Goal: Task Accomplishment & Management: Manage account settings

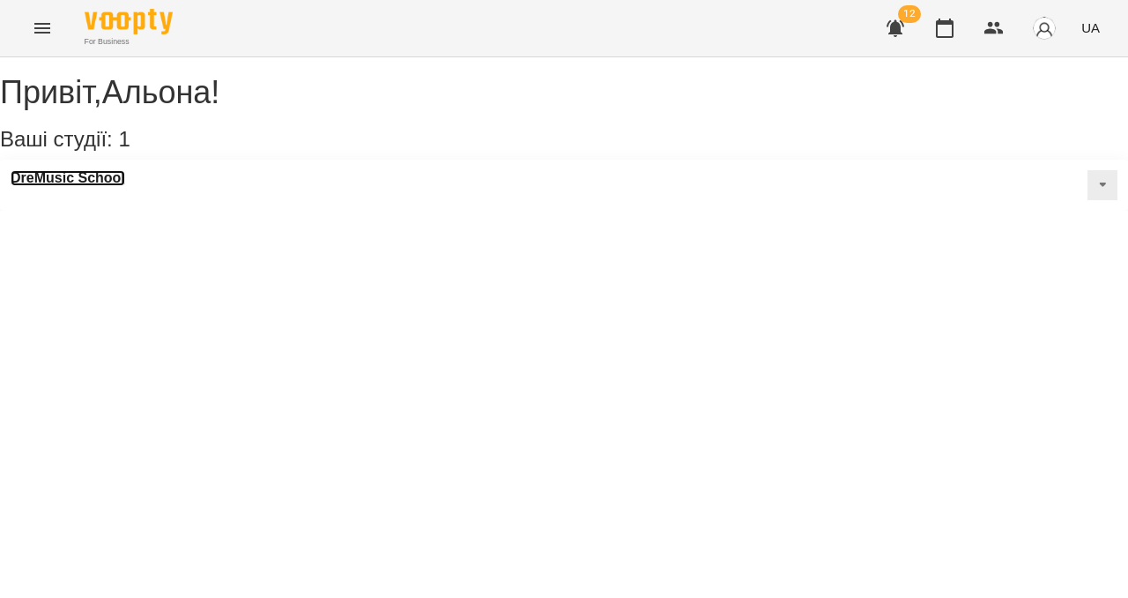
click at [113, 186] on h3 "DreMusic School" at bounding box center [68, 178] width 115 height 16
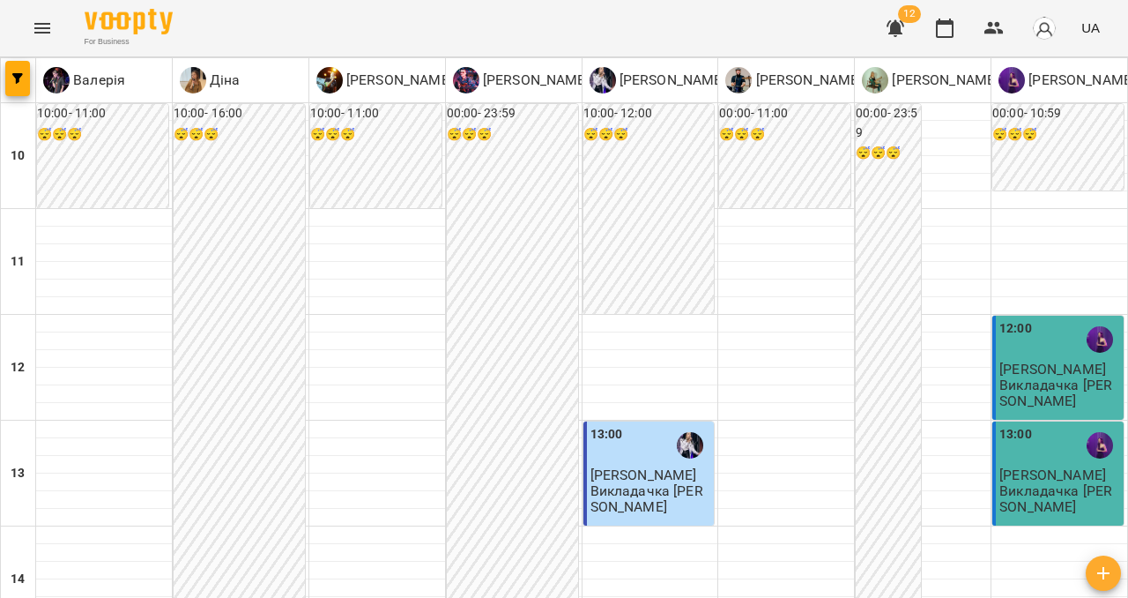
scroll to position [706, 0]
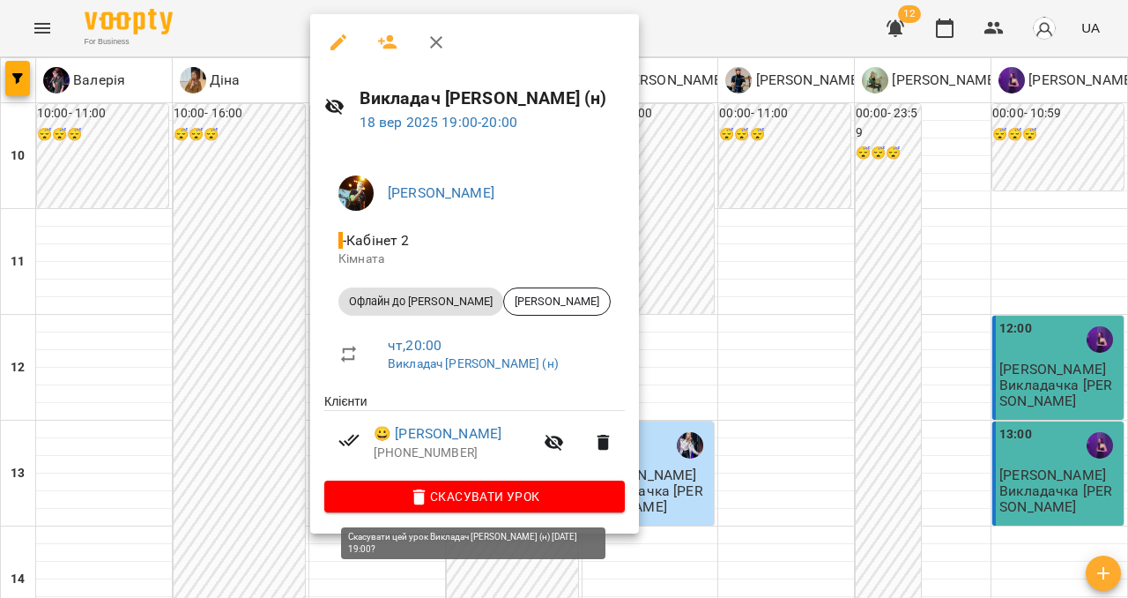
click at [437, 507] on span "Скасувати Урок" at bounding box center [474, 496] width 272 height 21
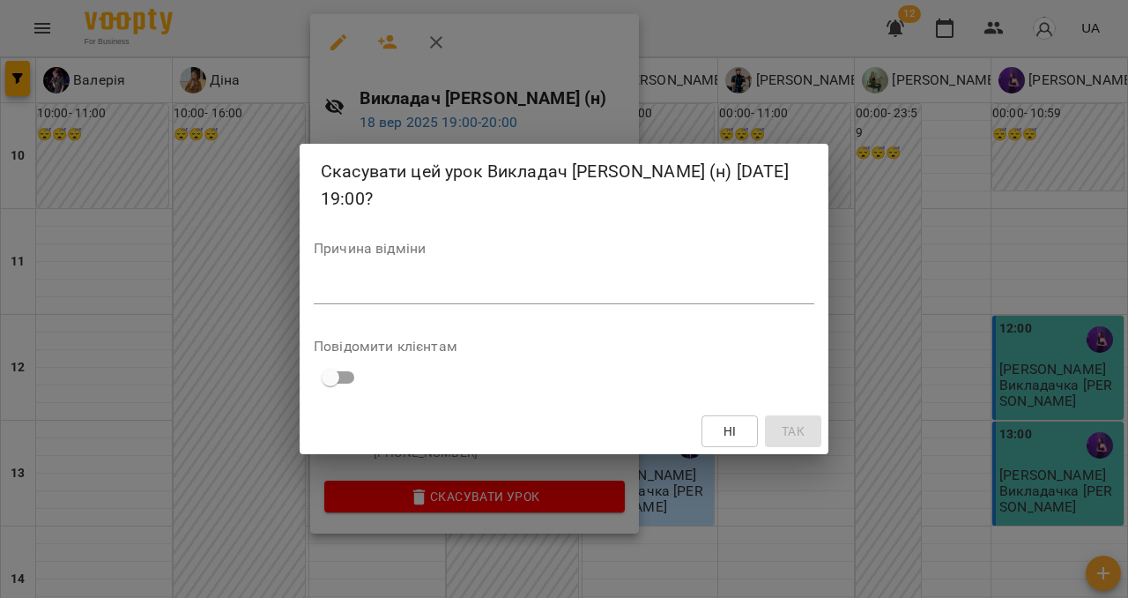
click at [433, 282] on textarea at bounding box center [564, 289] width 501 height 17
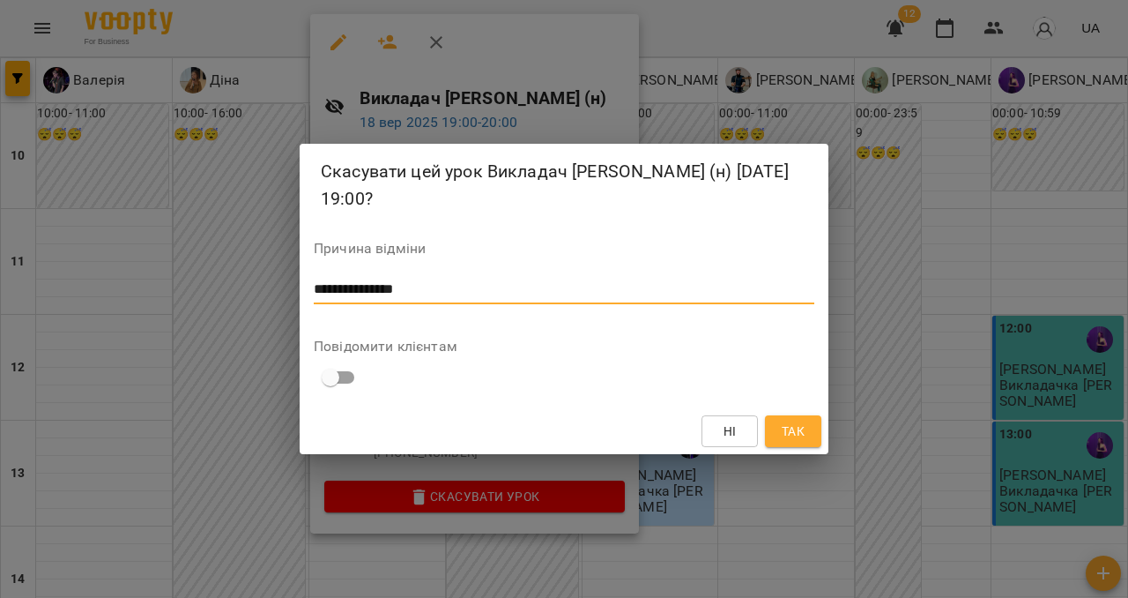
type textarea "**********"
click at [790, 427] on span "Так" at bounding box center [793, 430] width 23 height 21
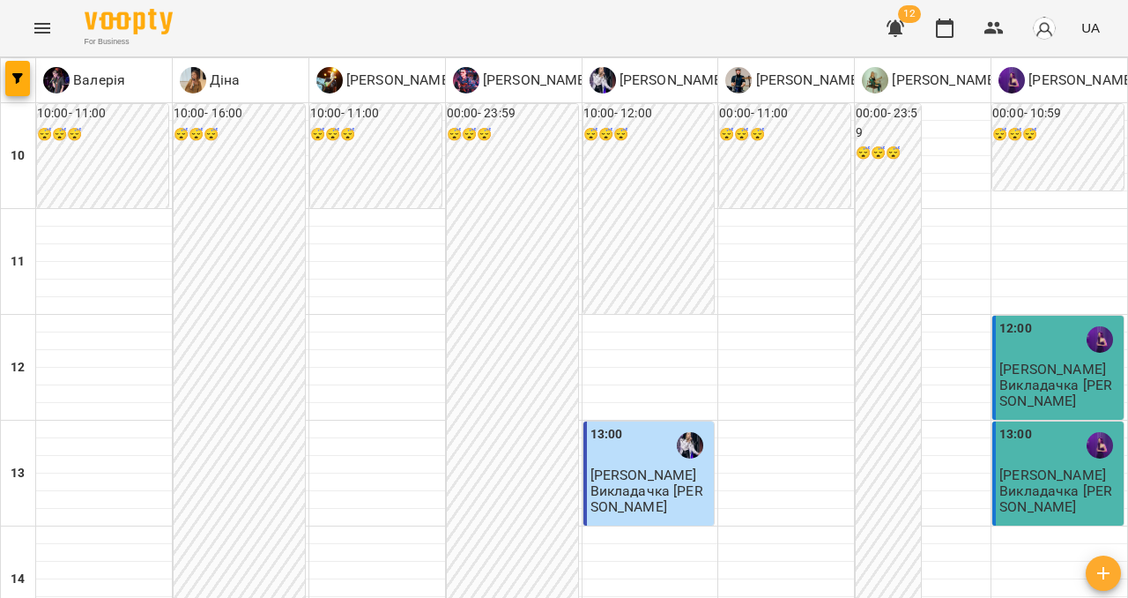
scroll to position [818, 0]
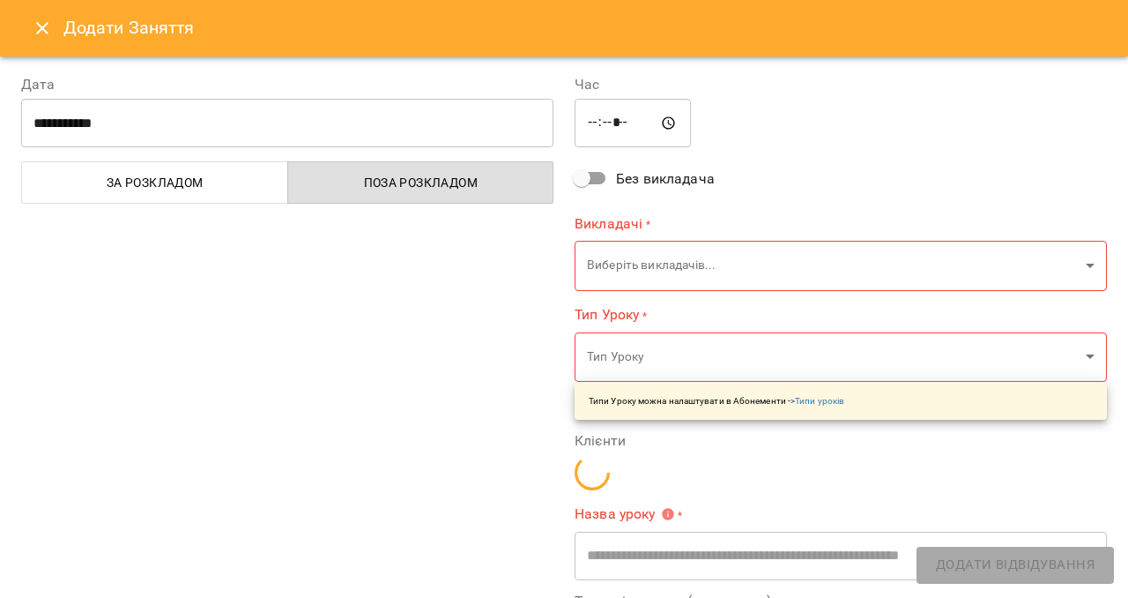
type input "**********"
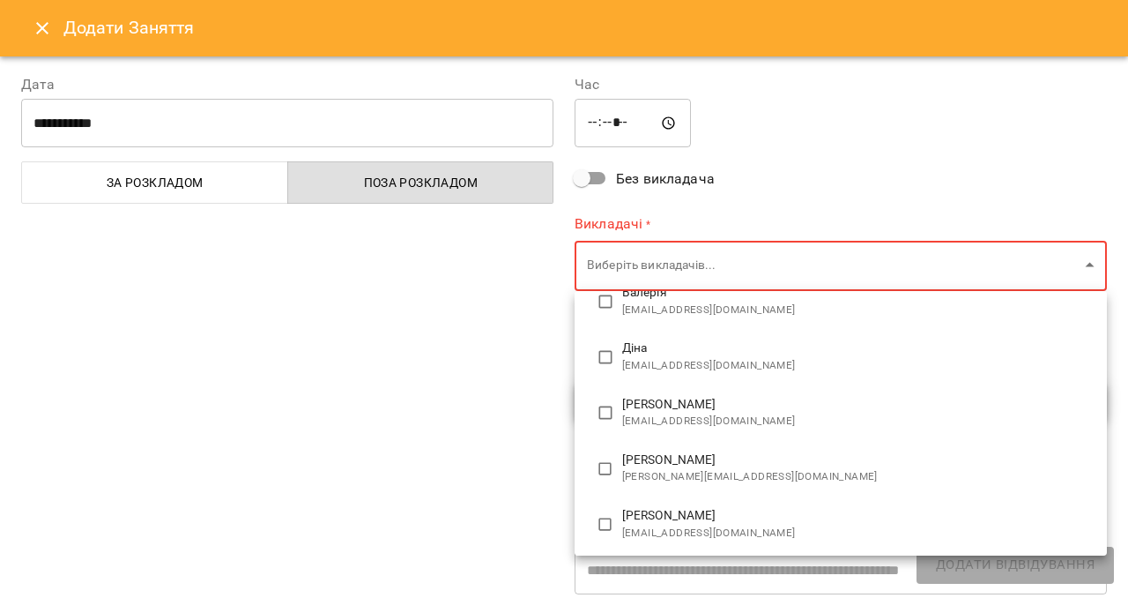
scroll to position [159, 0]
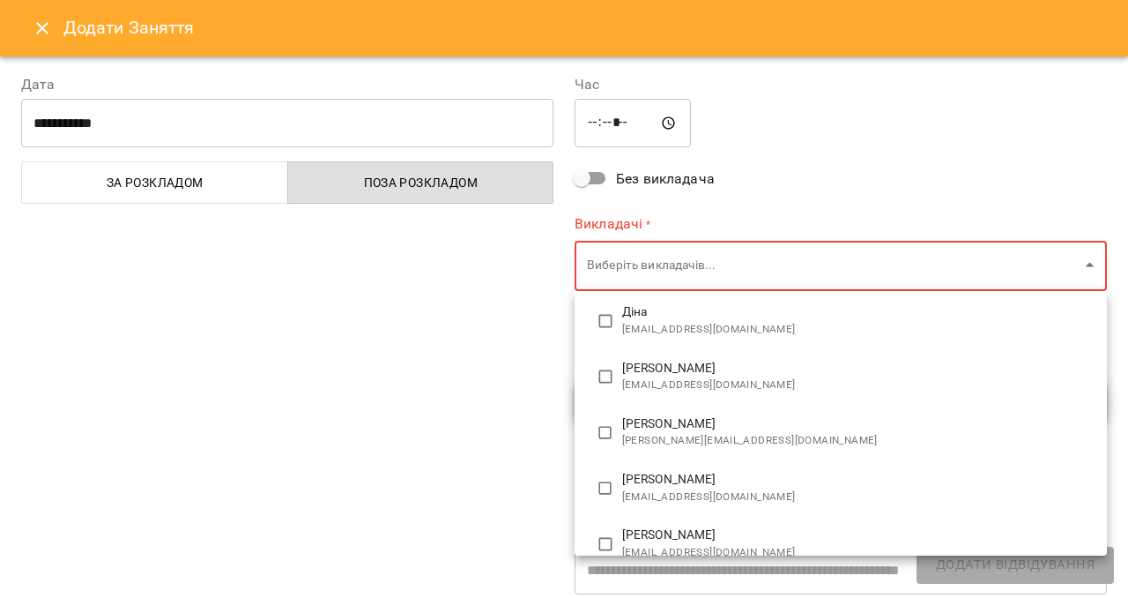
type input "**********"
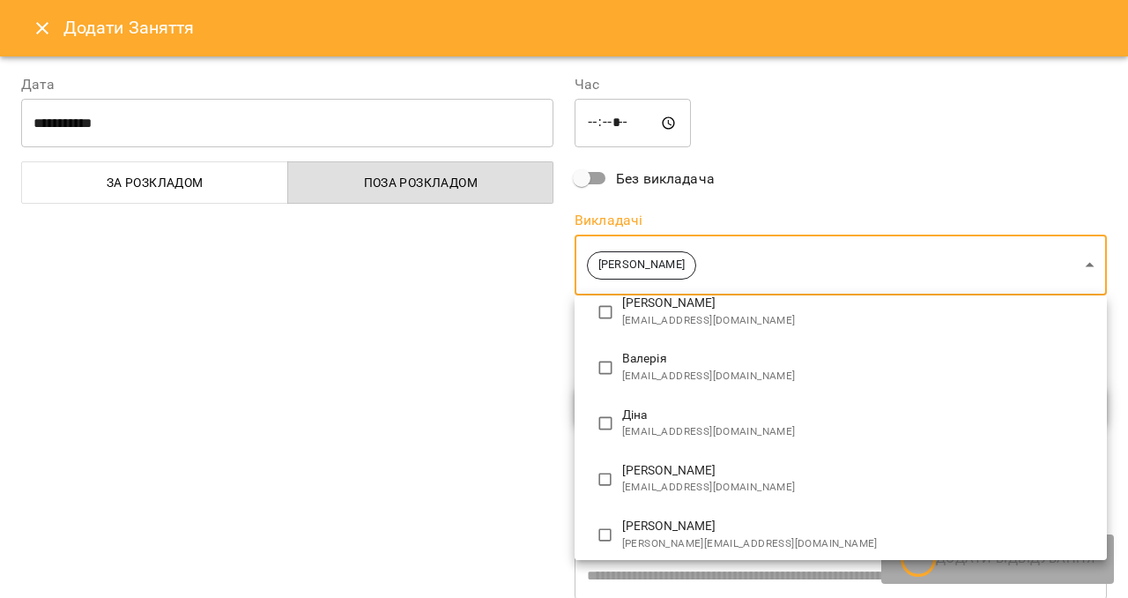
scroll to position [0, 0]
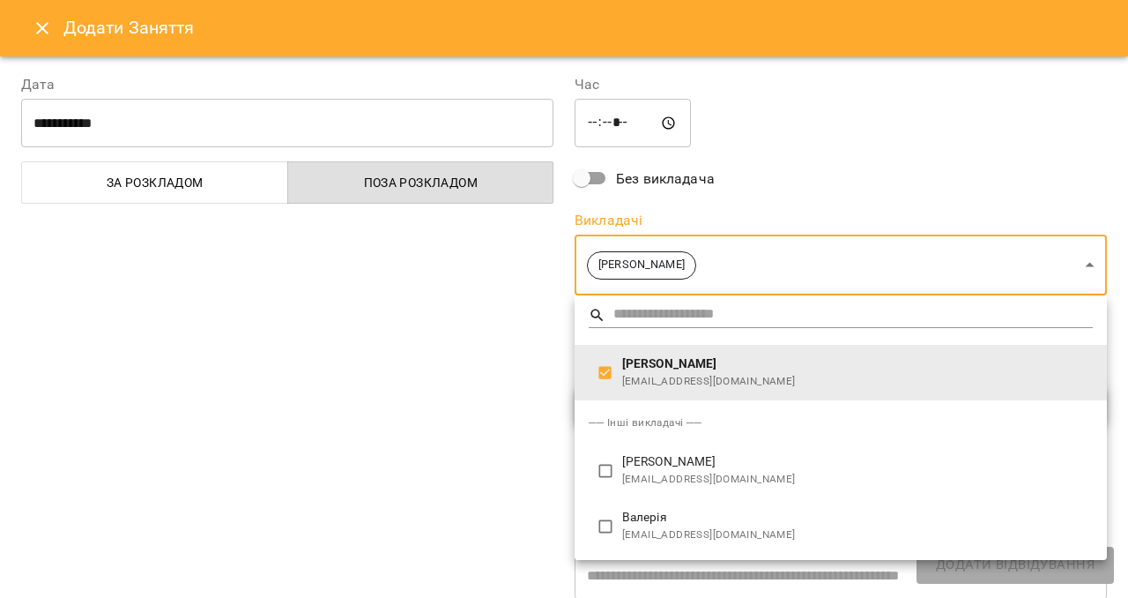
click at [460, 441] on div at bounding box center [564, 299] width 1128 height 598
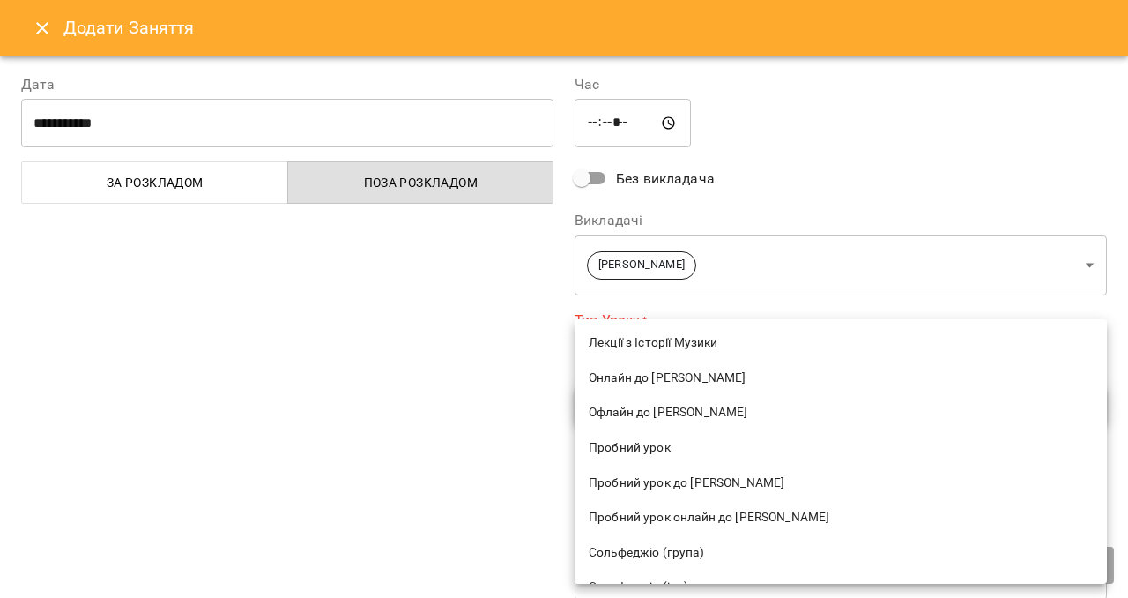
scroll to position [465, 0]
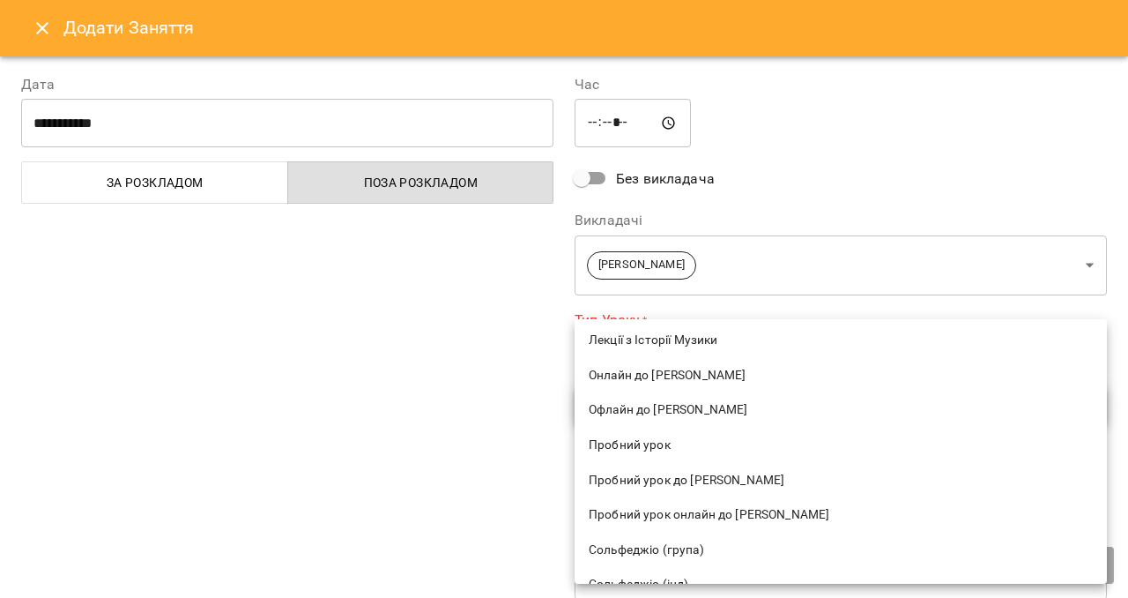
click at [663, 378] on span "Онлайн до [PERSON_NAME]" at bounding box center [841, 376] width 504 height 18
type input "**********"
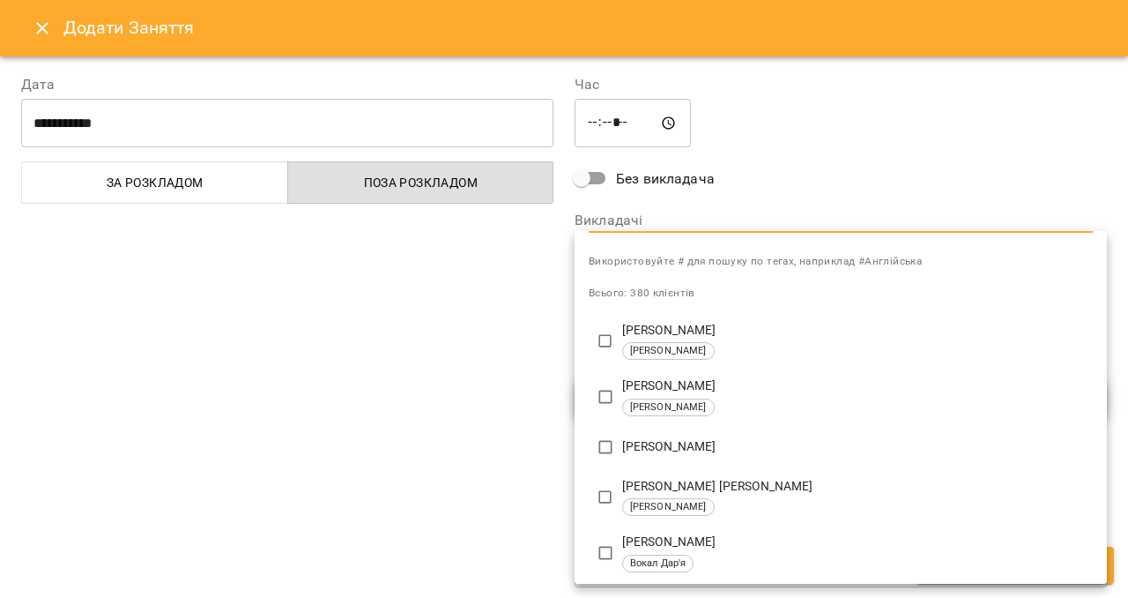
scroll to position [0, 0]
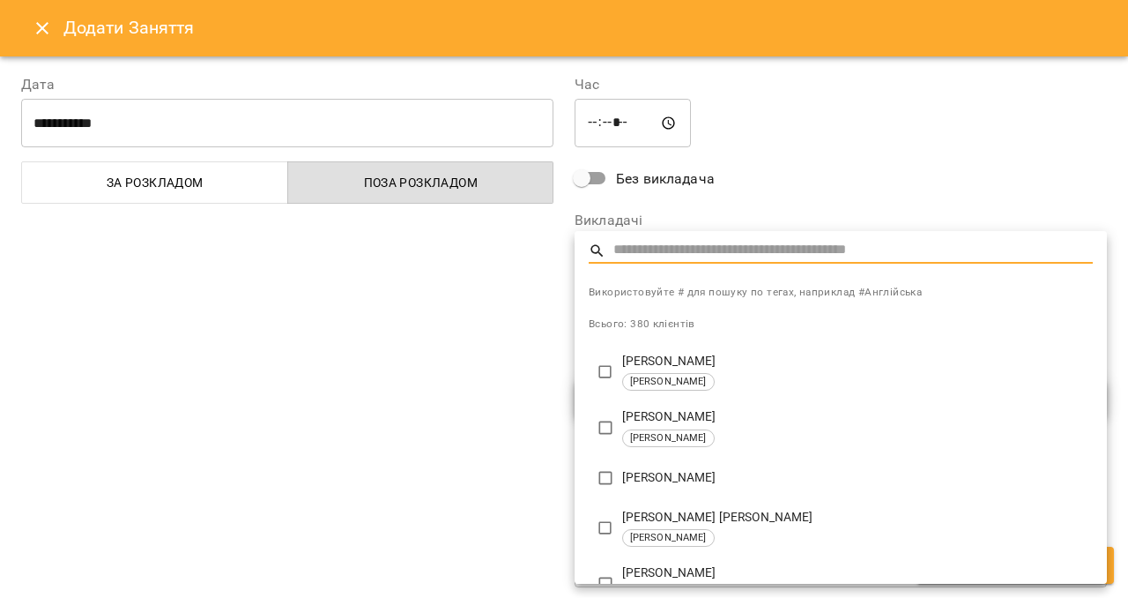
click at [665, 250] on input "text" at bounding box center [852, 251] width 479 height 26
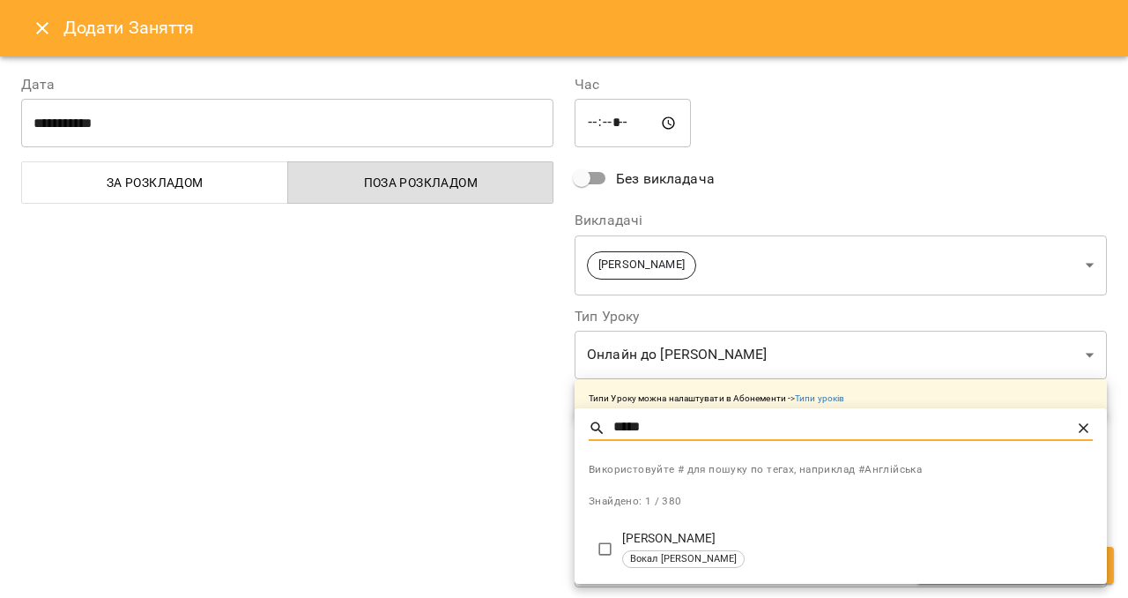
type input "*****"
type input "**********"
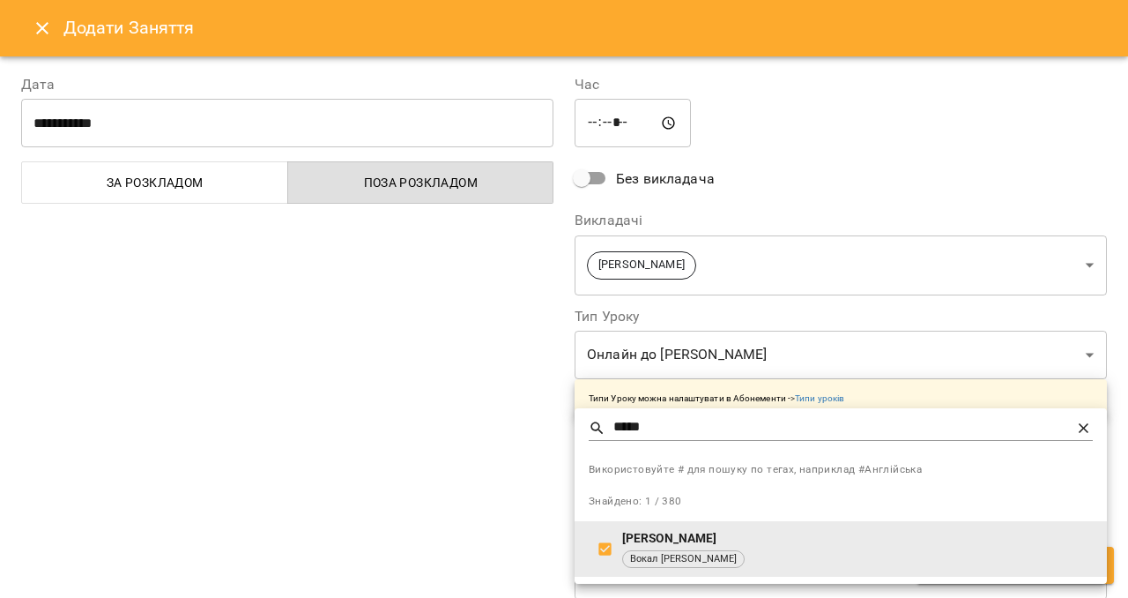
click at [500, 446] on div at bounding box center [564, 299] width 1128 height 598
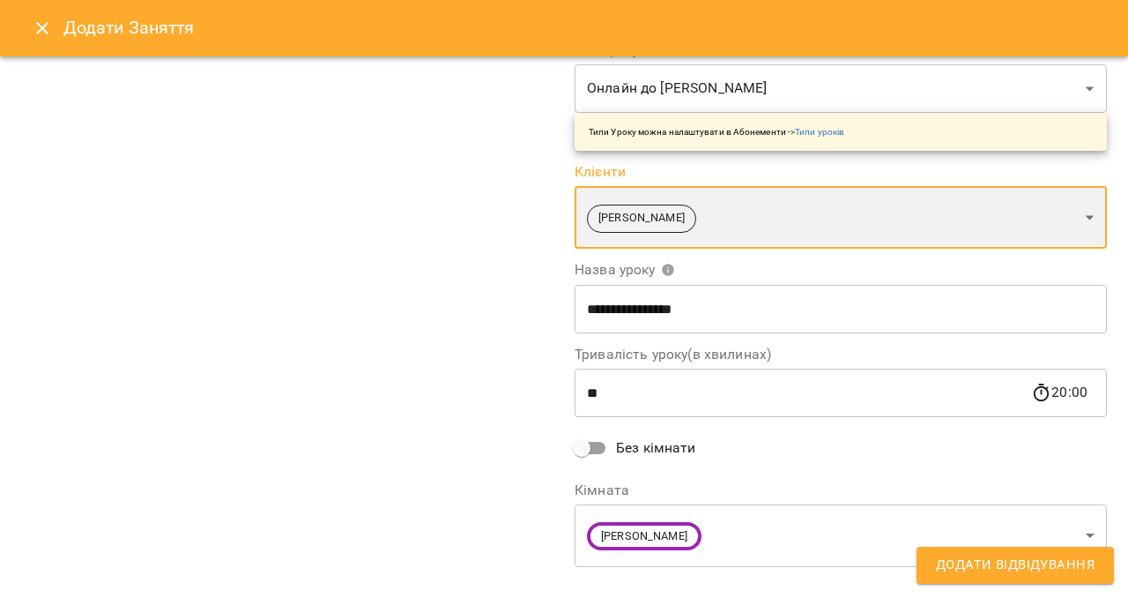
scroll to position [295, 0]
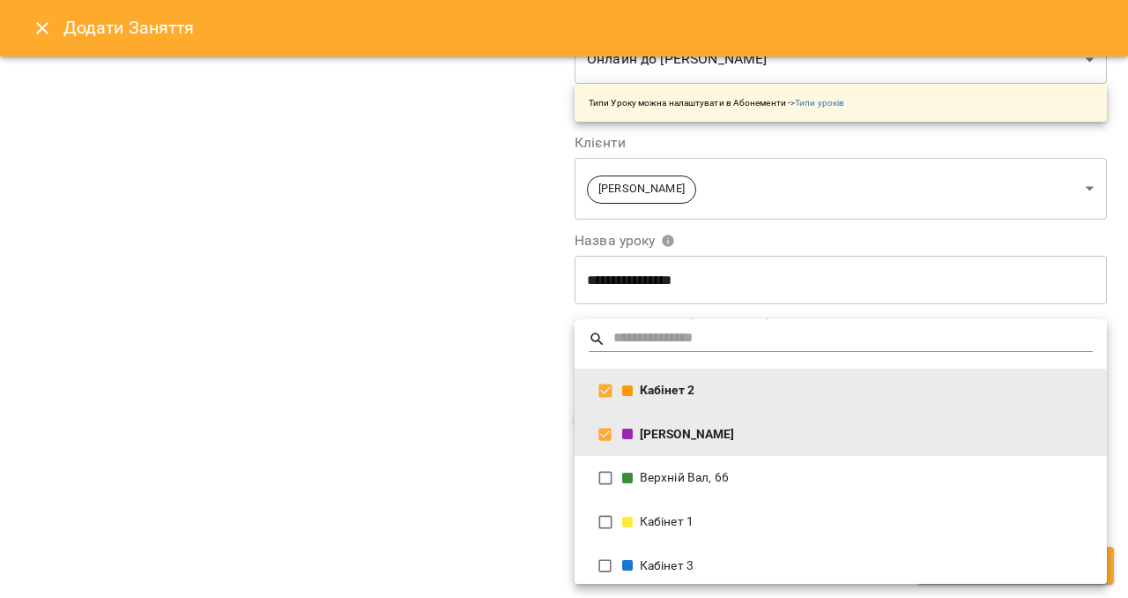
type input "**********"
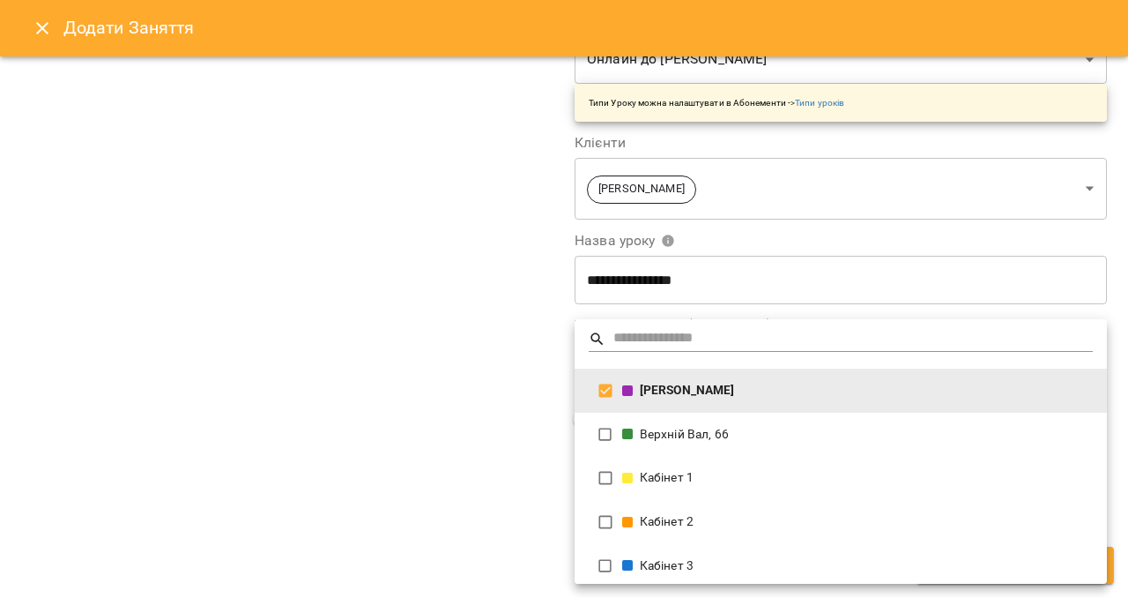
click at [522, 463] on div at bounding box center [564, 299] width 1128 height 598
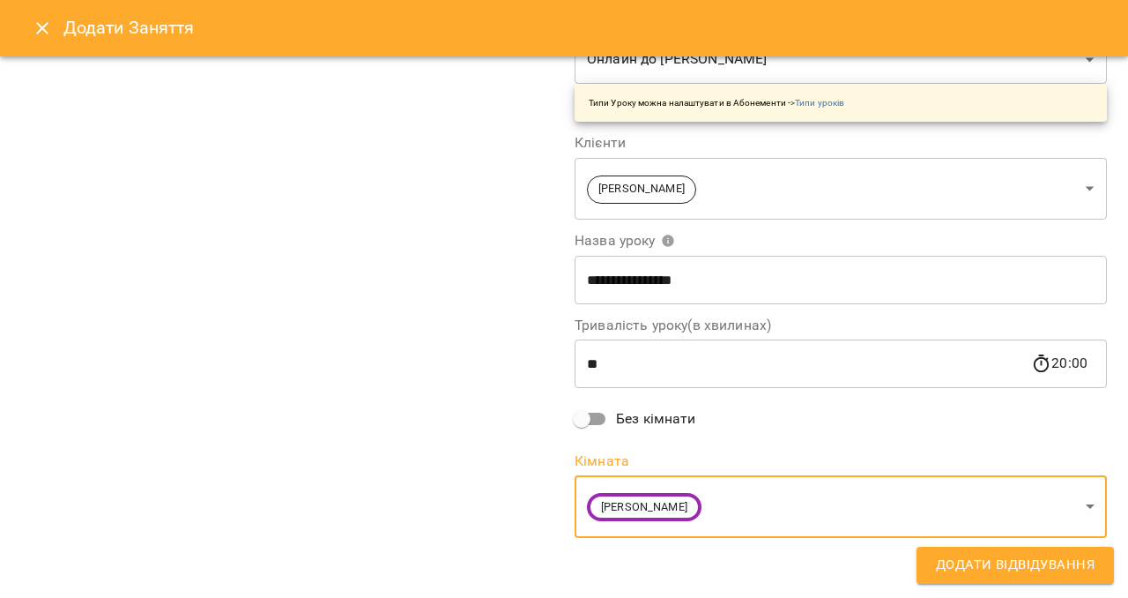
click at [994, 566] on span "Додати Відвідування" at bounding box center [1015, 565] width 159 height 23
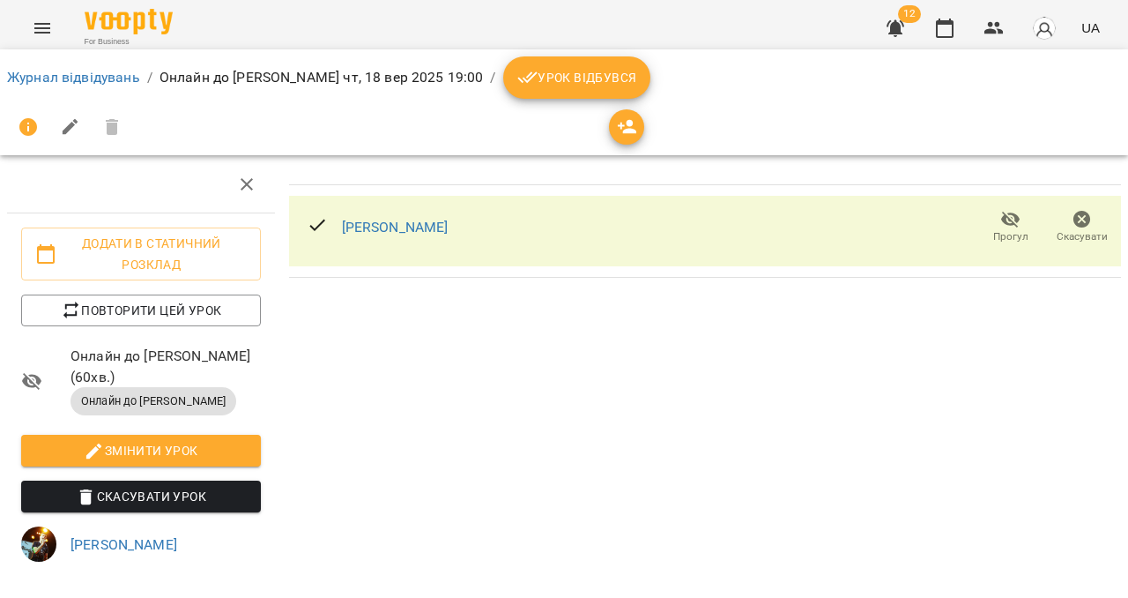
click at [517, 79] on span "Урок відбувся" at bounding box center [577, 77] width 120 height 21
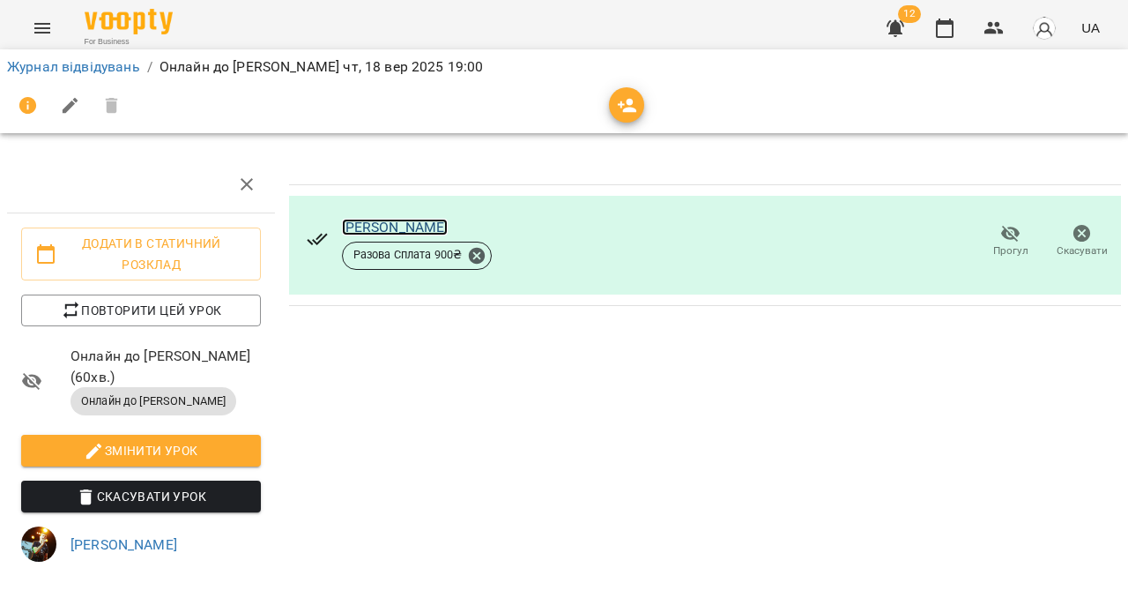
click at [426, 229] on link "[PERSON_NAME]" at bounding box center [395, 227] width 107 height 17
click at [43, 19] on icon "Menu" at bounding box center [42, 28] width 21 height 21
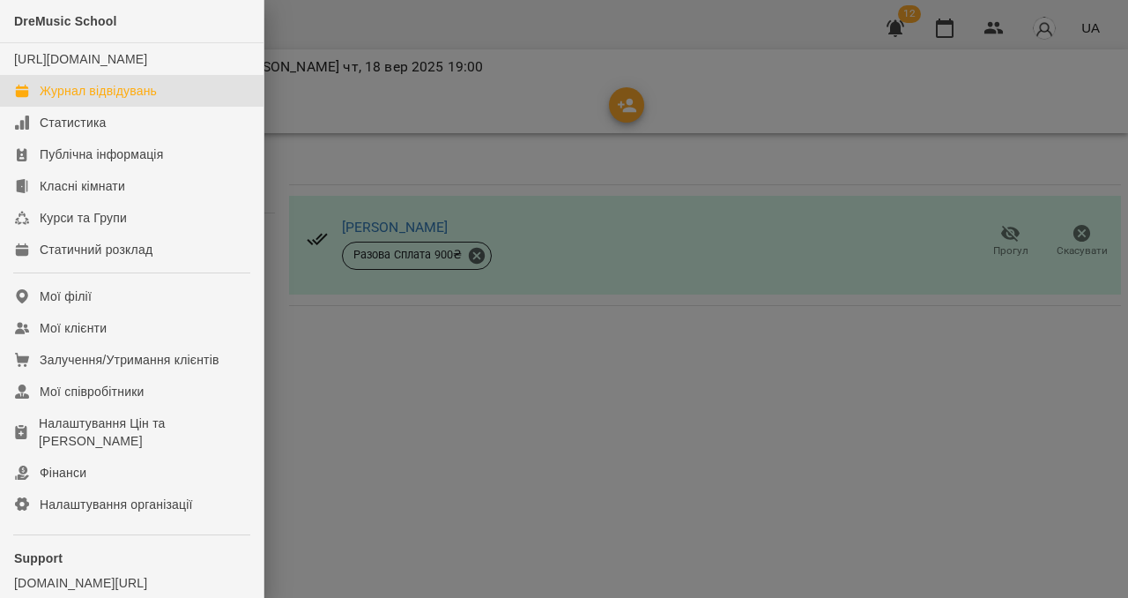
click at [58, 100] on div "Журнал відвідувань" at bounding box center [98, 91] width 117 height 18
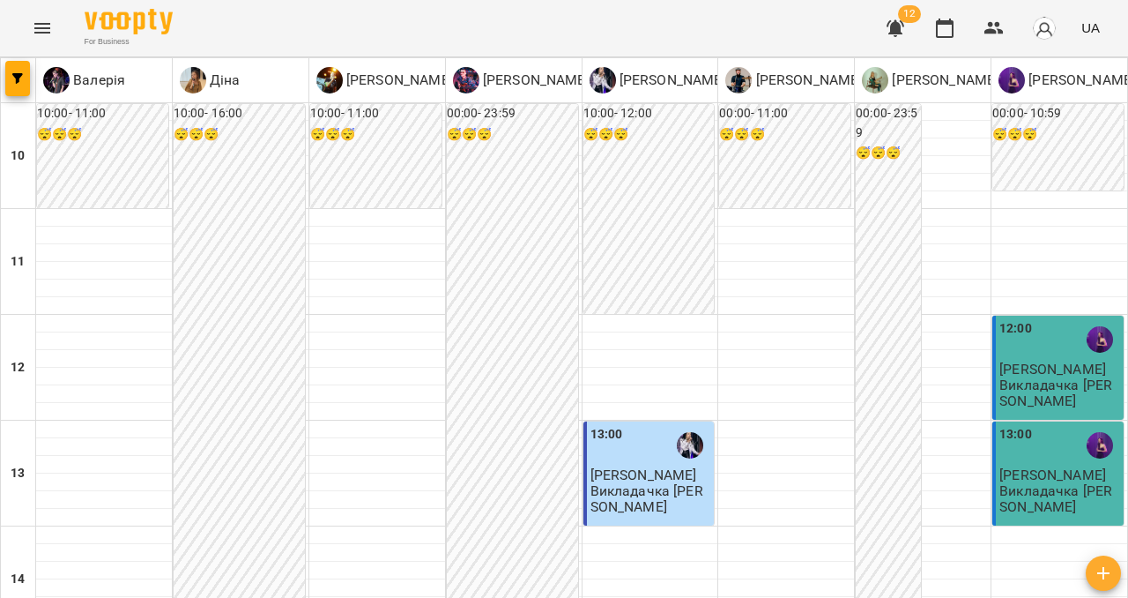
type input "**********"
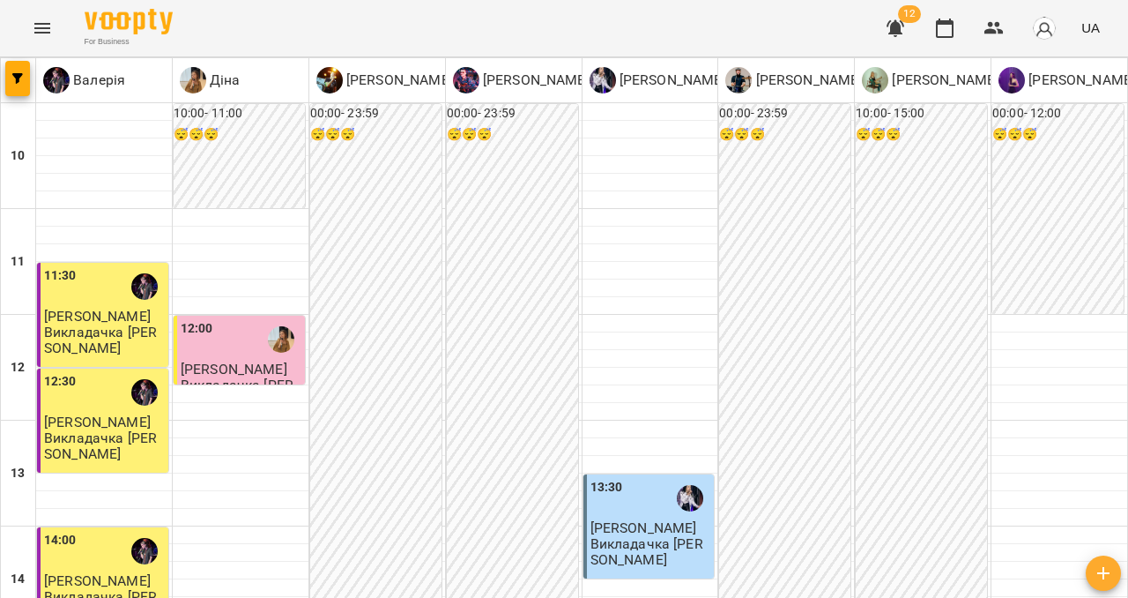
type input "**********"
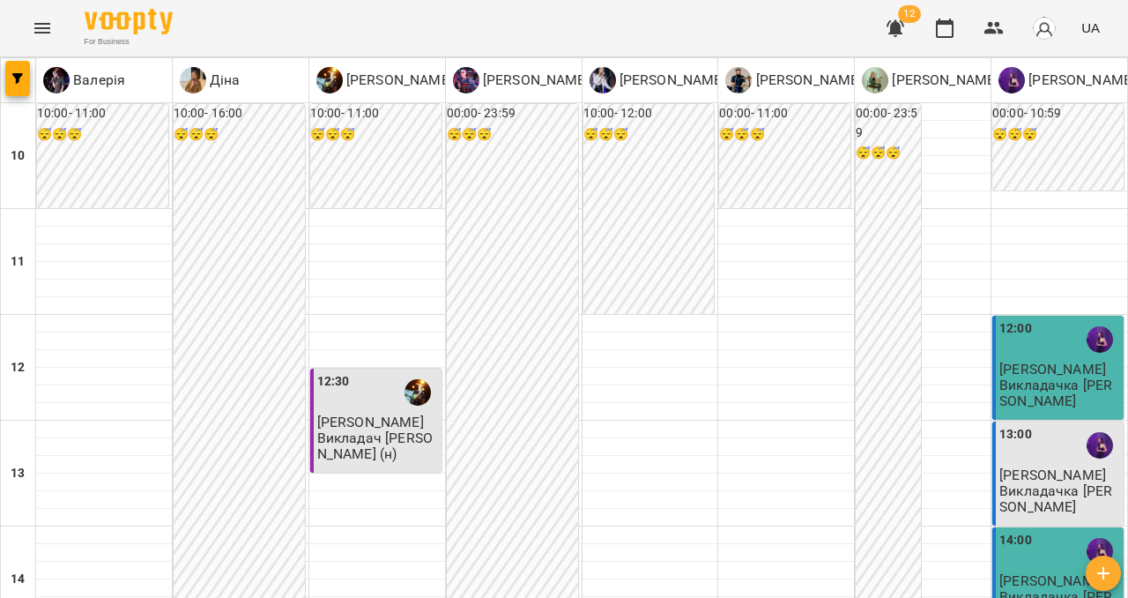
scroll to position [890, 0]
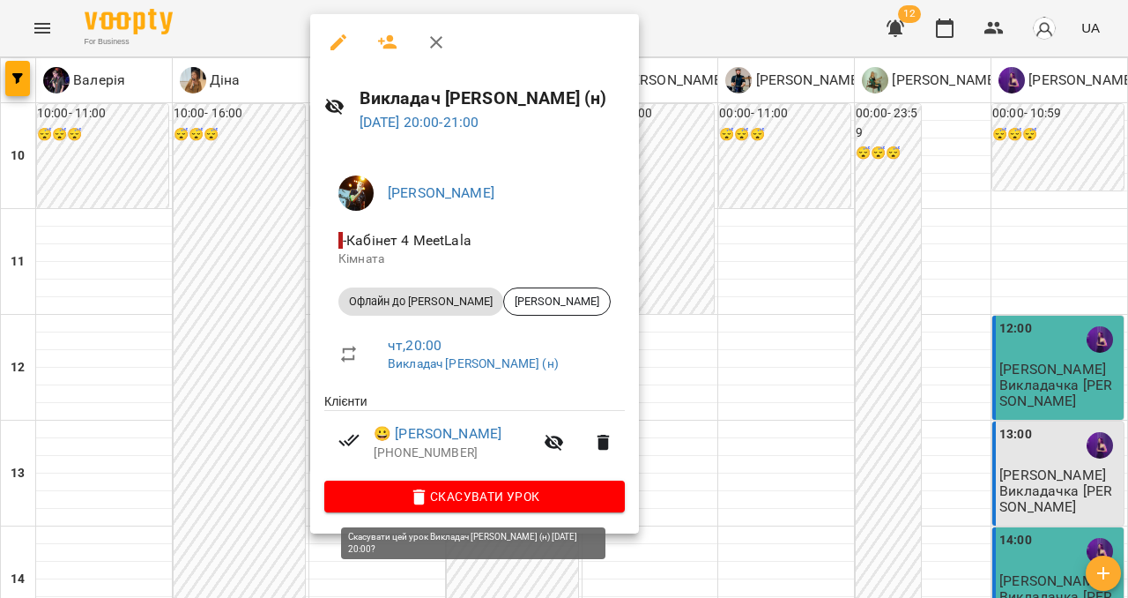
click at [414, 508] on icon "button" at bounding box center [419, 497] width 21 height 21
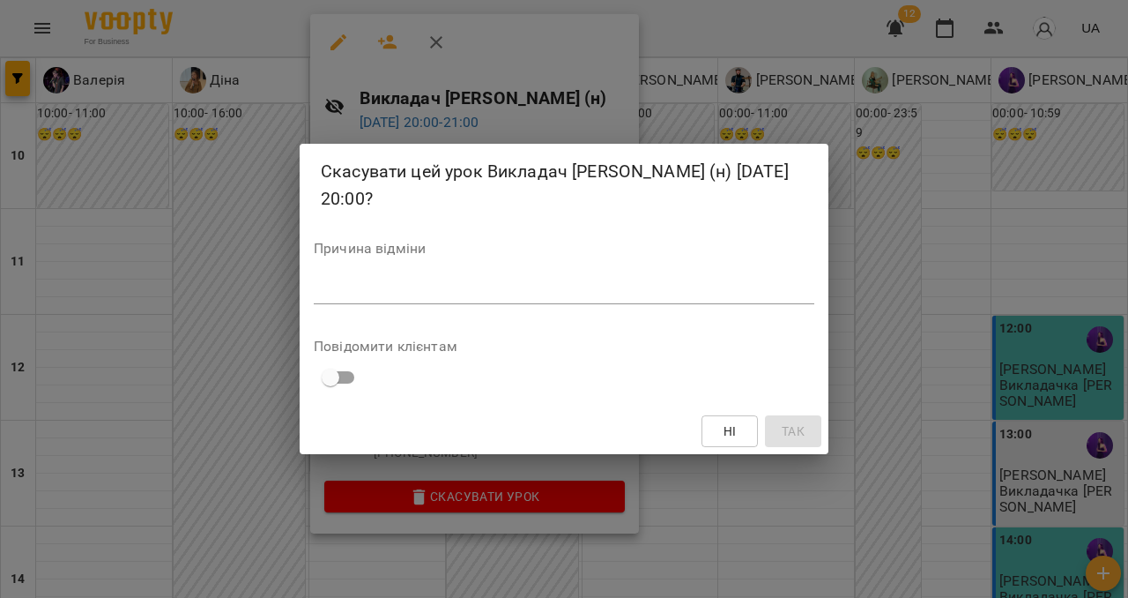
click at [383, 289] on textarea at bounding box center [564, 289] width 501 height 17
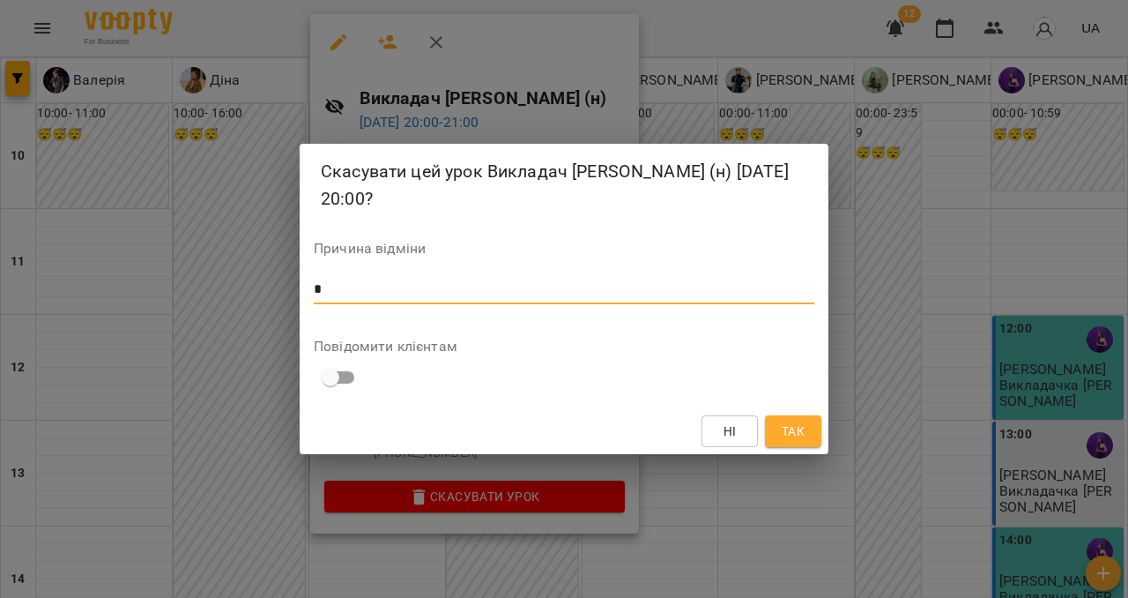
type textarea "*"
click at [792, 416] on button "Так" at bounding box center [793, 431] width 56 height 32
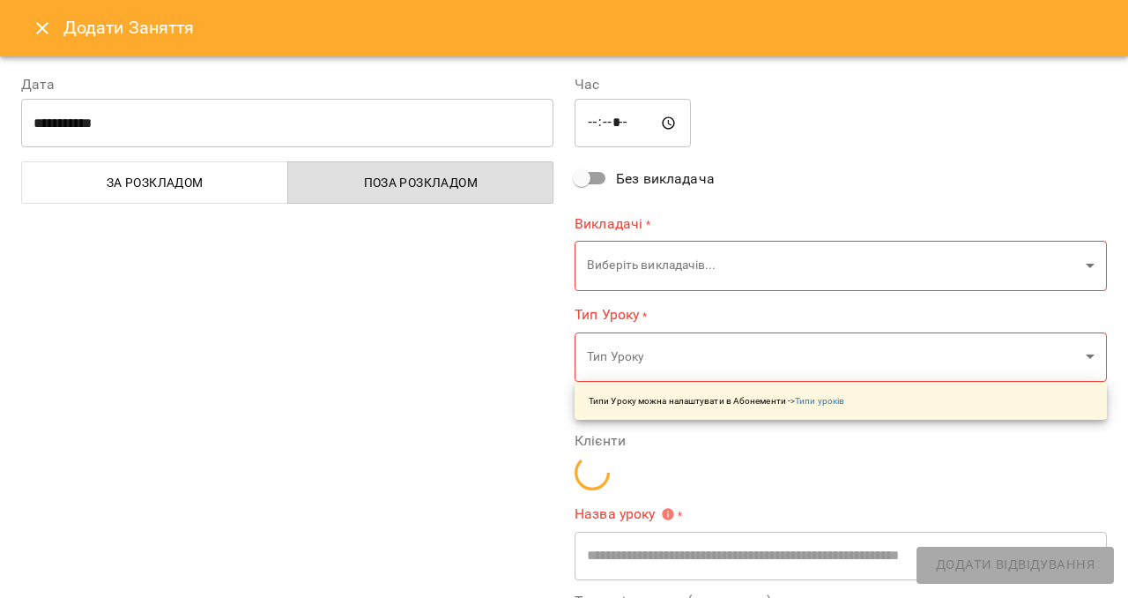
type input "**********"
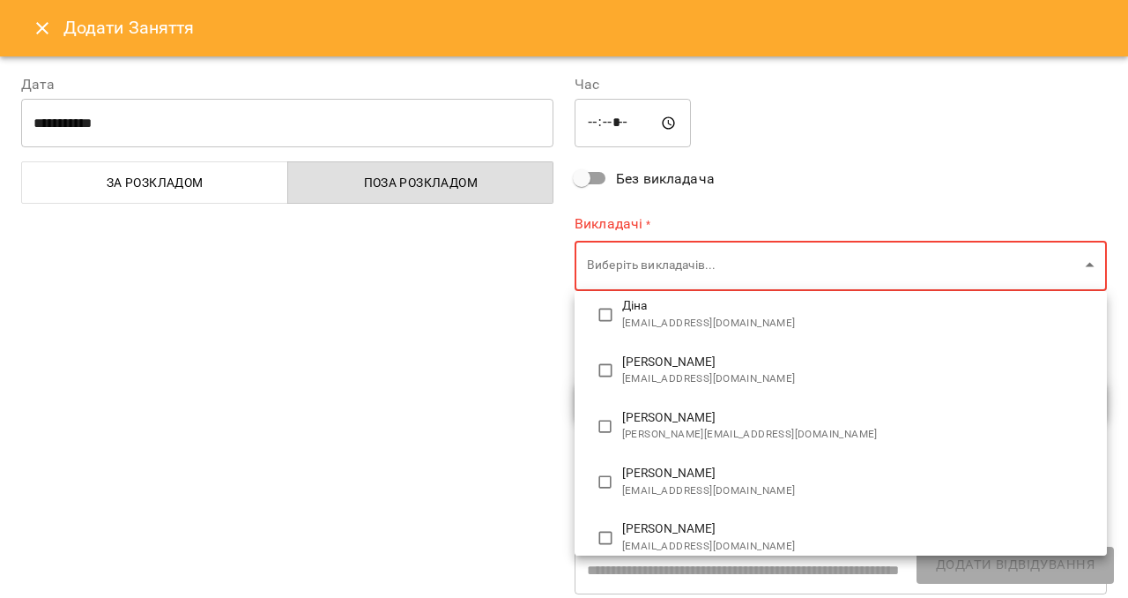
scroll to position [194, 0]
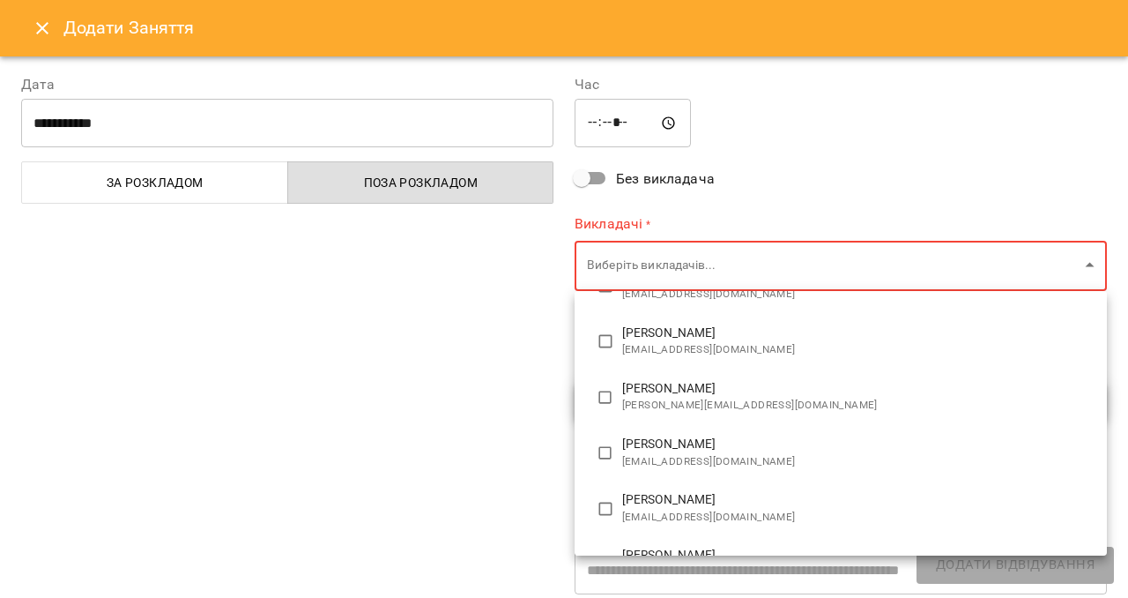
type input "**********"
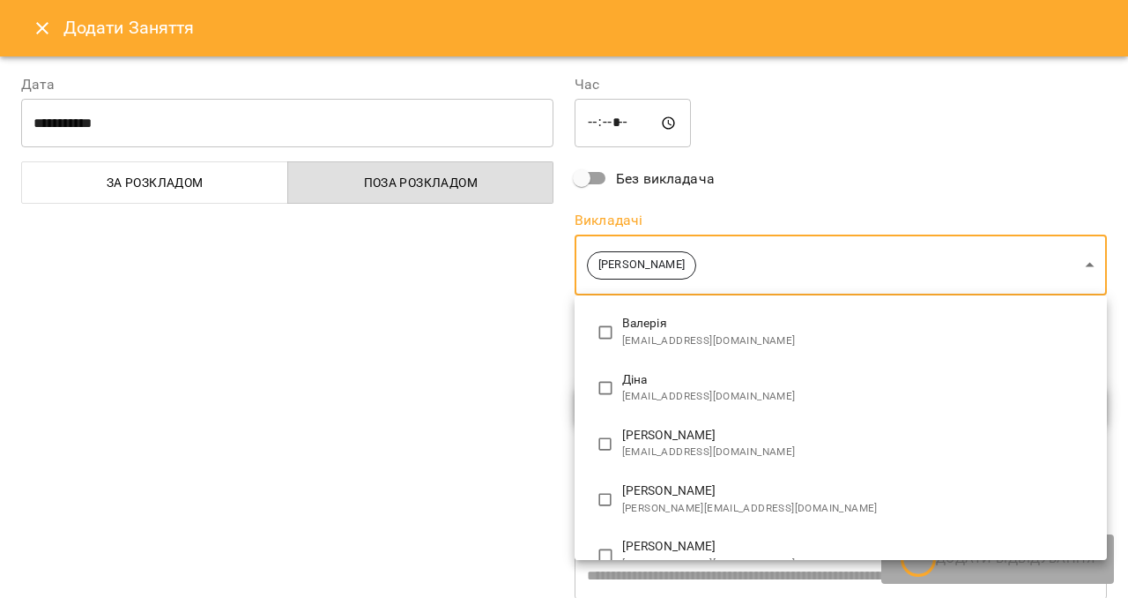
scroll to position [0, 0]
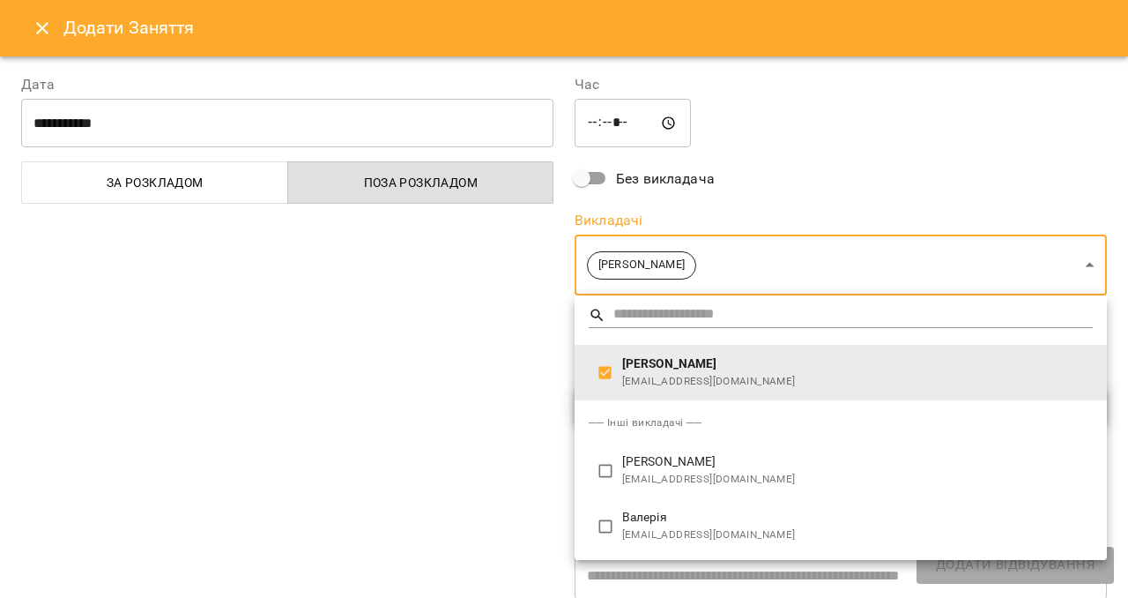
click at [441, 426] on div at bounding box center [564, 299] width 1128 height 598
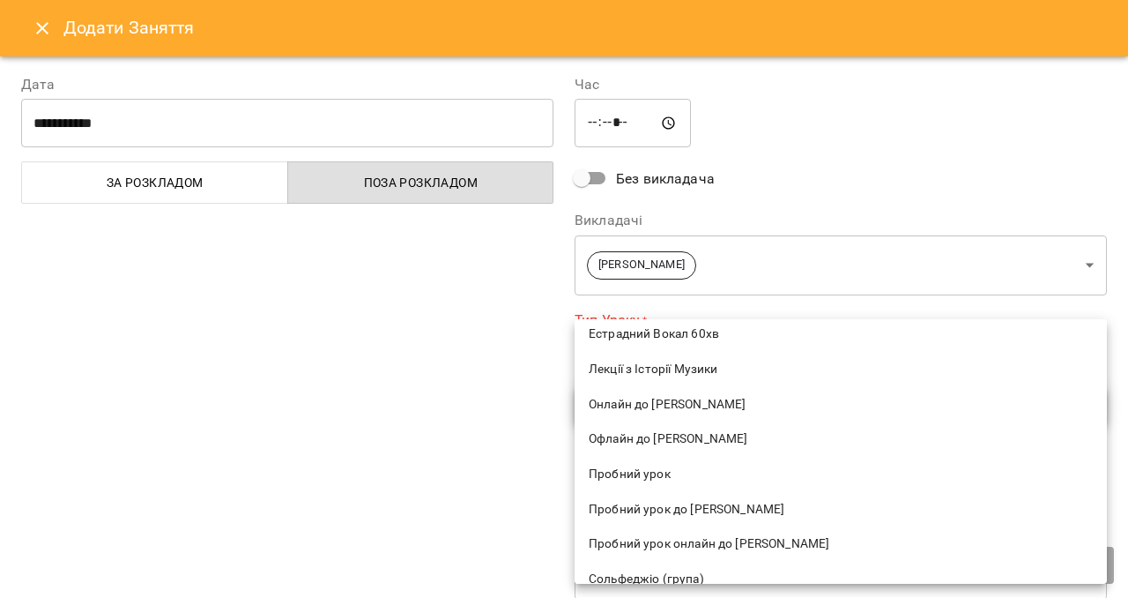
scroll to position [437, 0]
click at [691, 399] on span "Онлайн до [PERSON_NAME]" at bounding box center [841, 404] width 504 height 18
type input "**********"
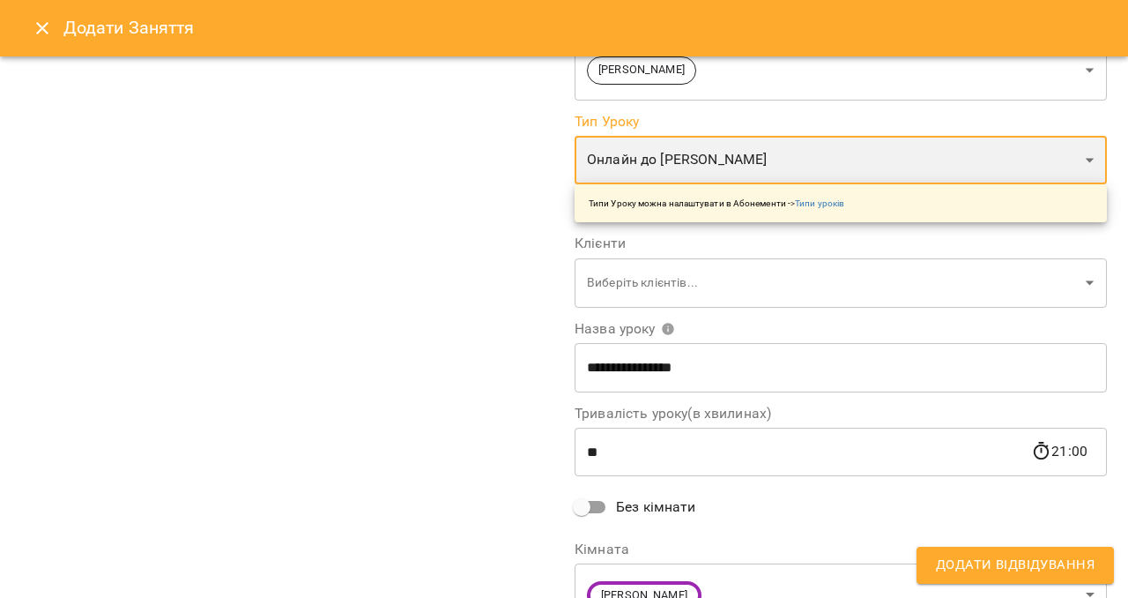
scroll to position [210, 0]
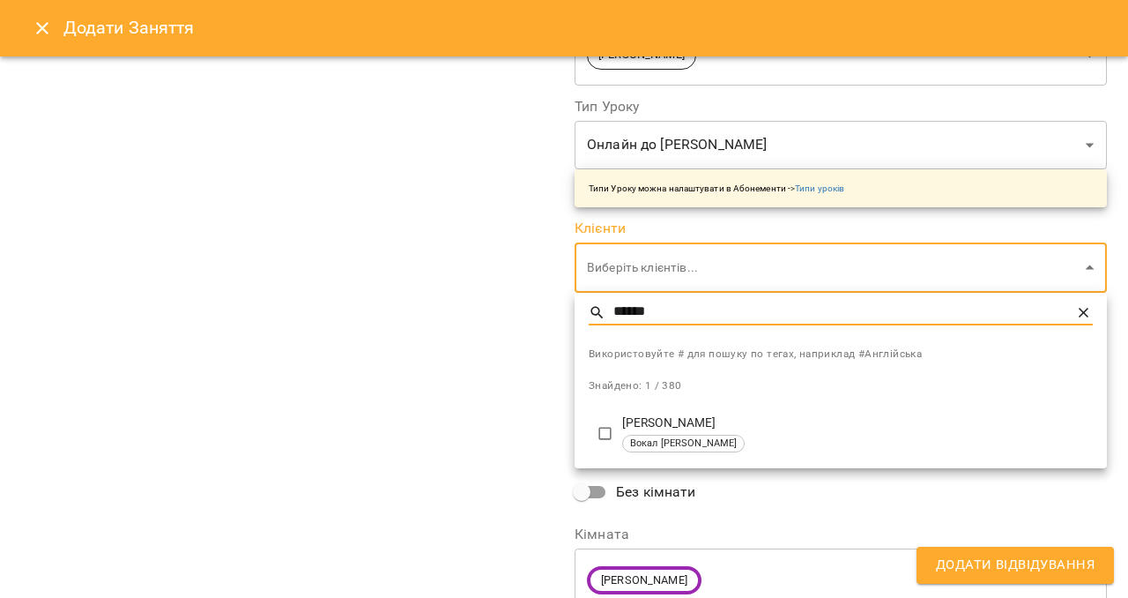
type input "******"
type input "**********"
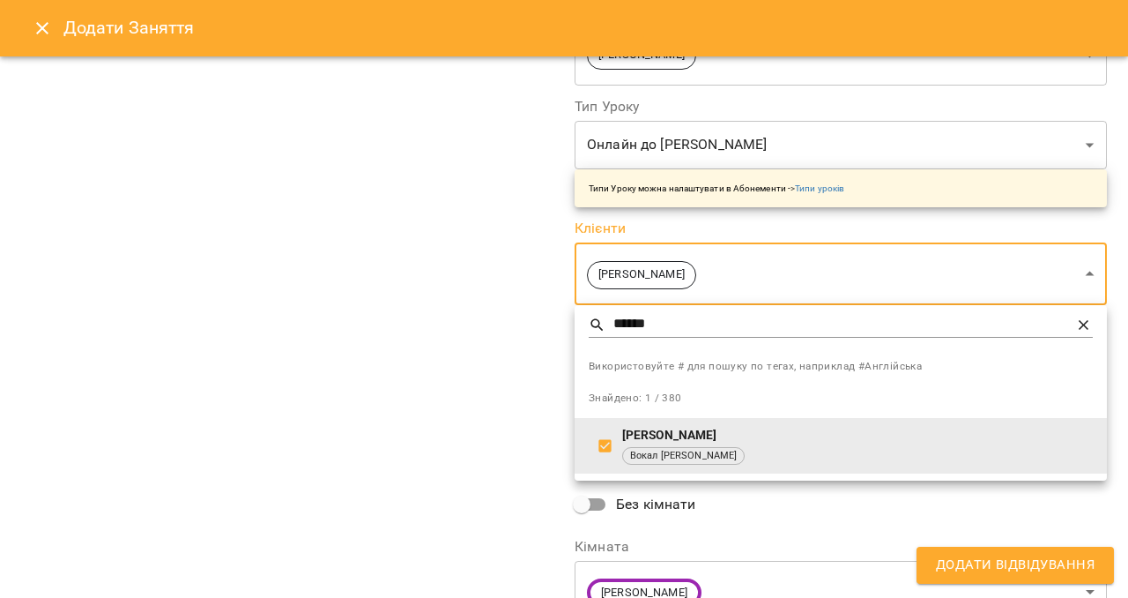
click at [480, 390] on div at bounding box center [564, 299] width 1128 height 598
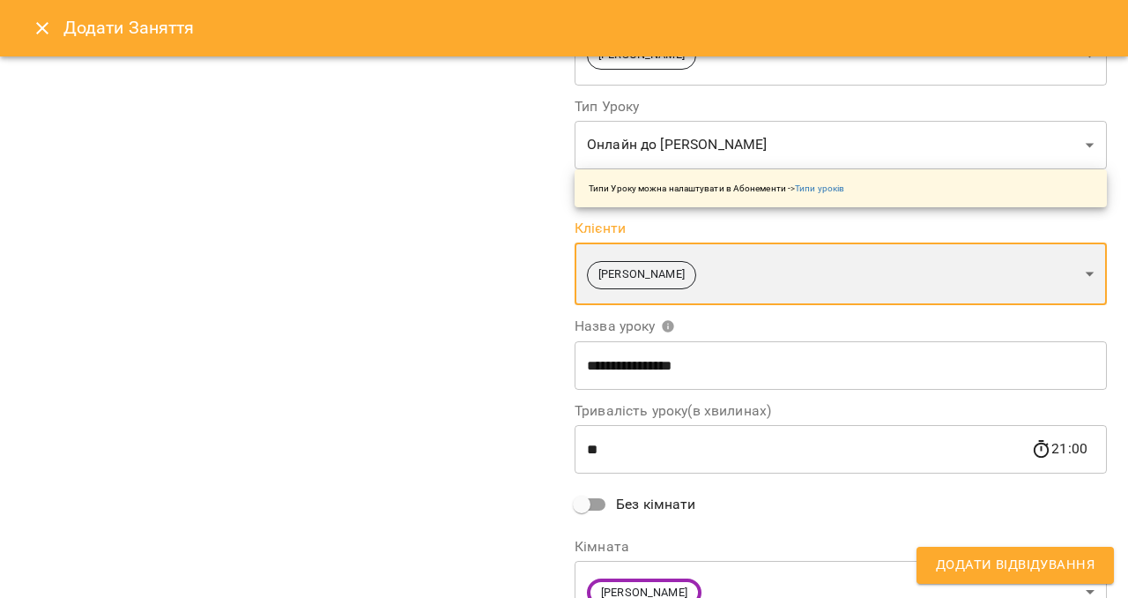
scroll to position [295, 0]
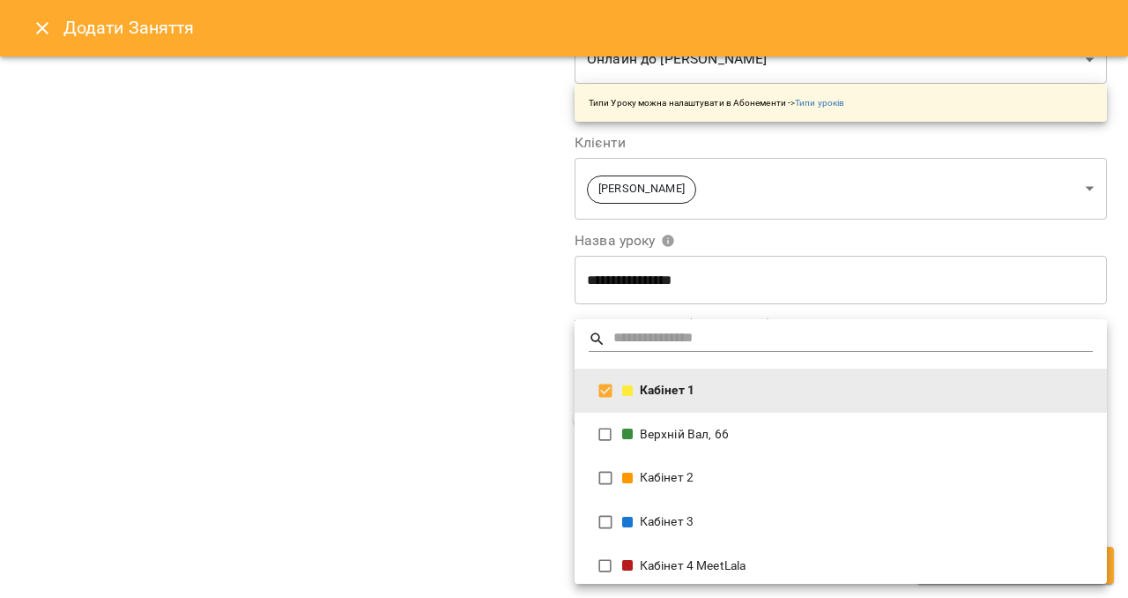
click at [466, 461] on div at bounding box center [564, 299] width 1128 height 598
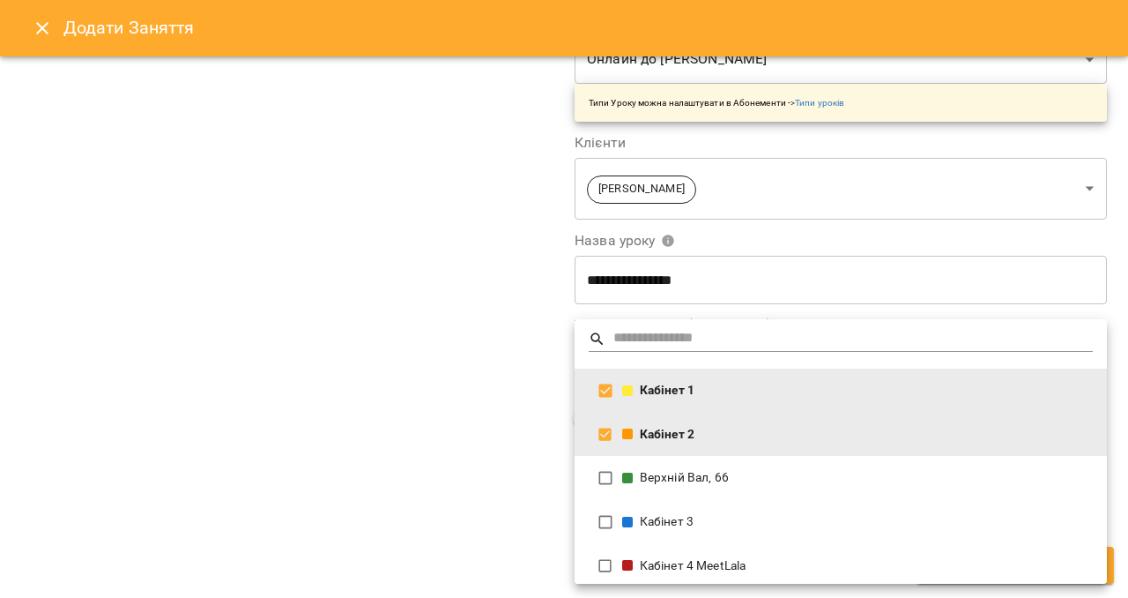
type input "**********"
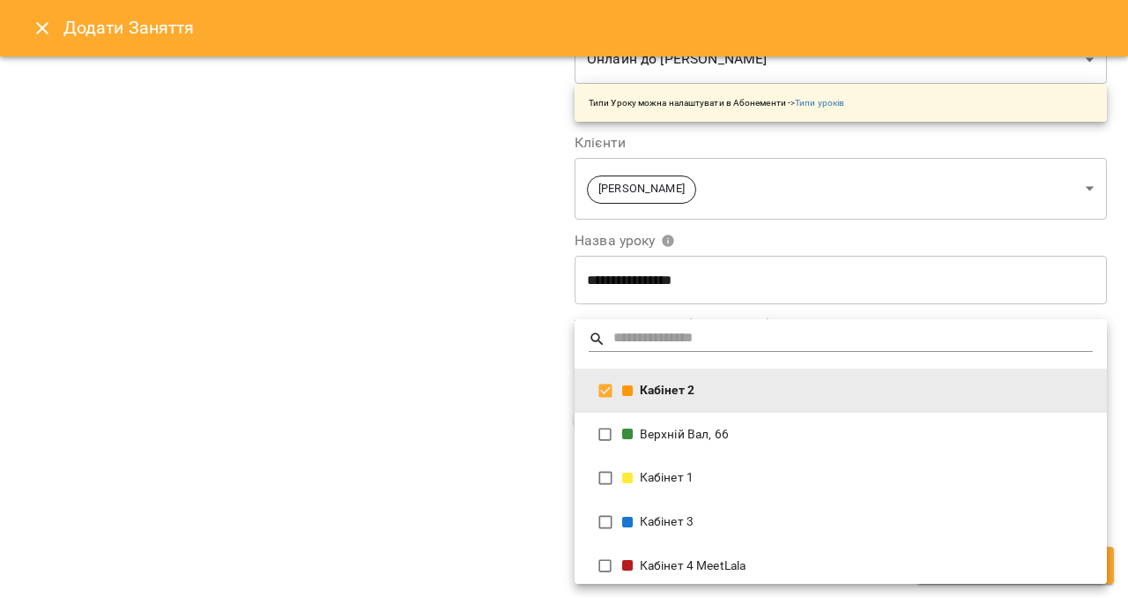
click at [398, 476] on div at bounding box center [564, 299] width 1128 height 598
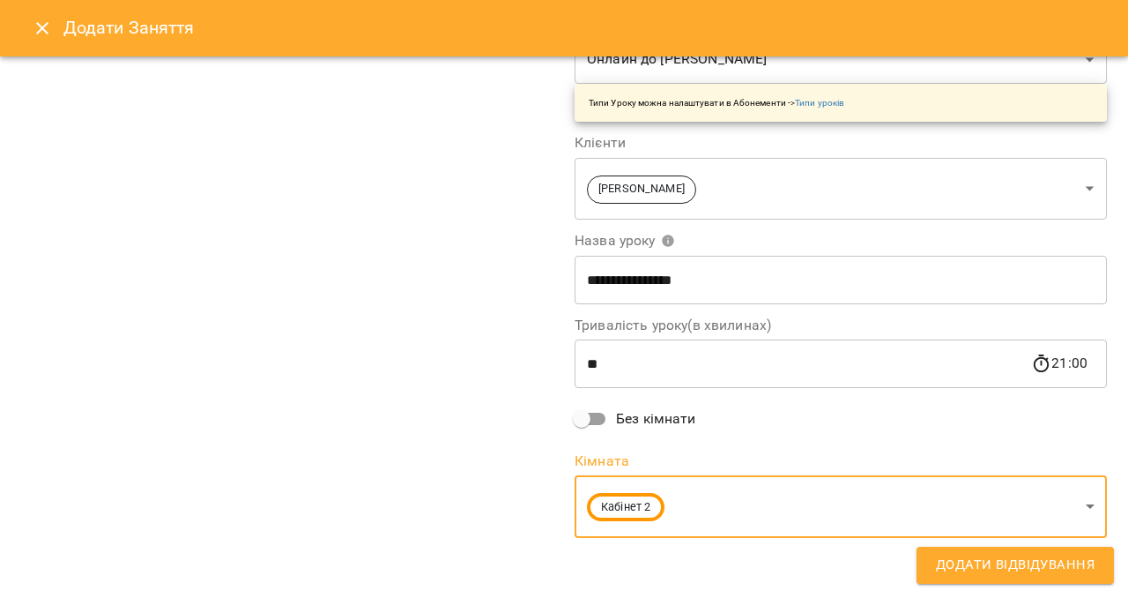
click at [992, 566] on span "Додати Відвідування" at bounding box center [1015, 565] width 159 height 23
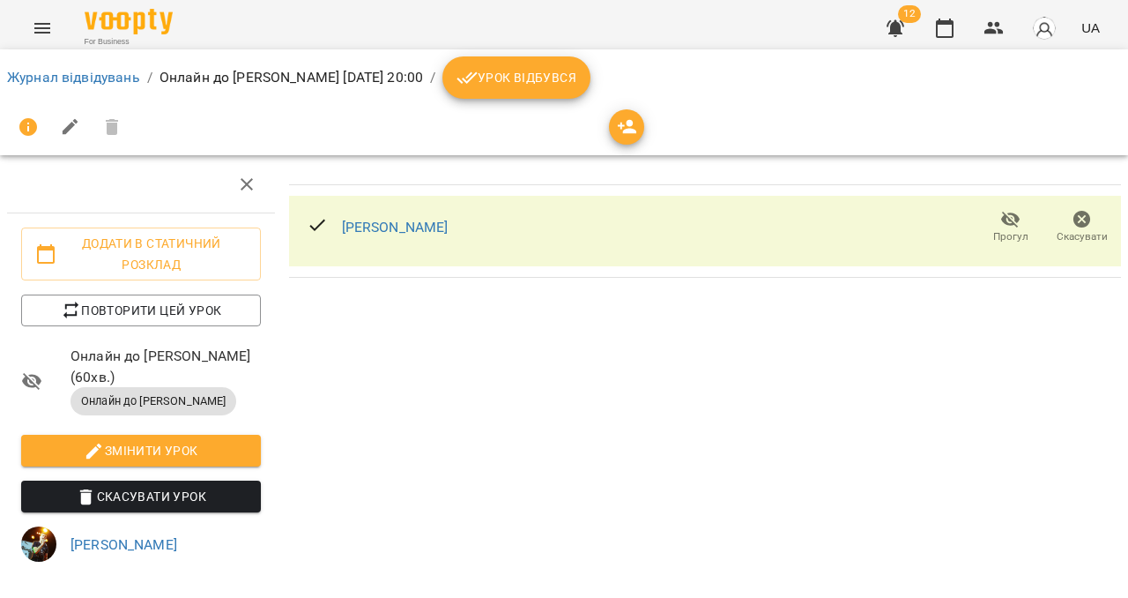
click at [535, 81] on span "Урок відбувся" at bounding box center [517, 77] width 120 height 21
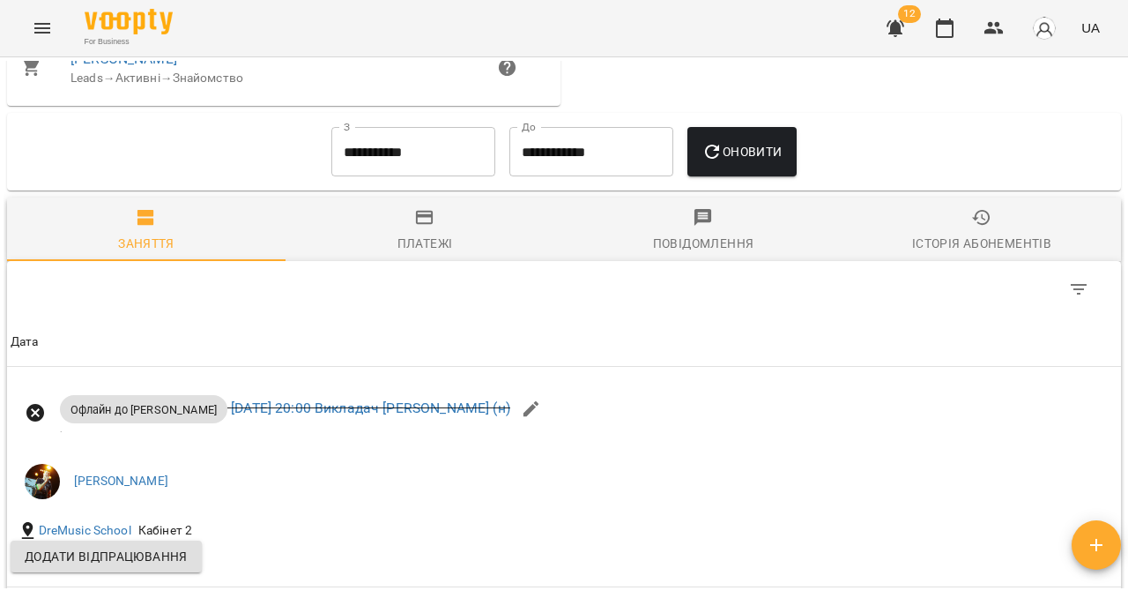
scroll to position [1025, 0]
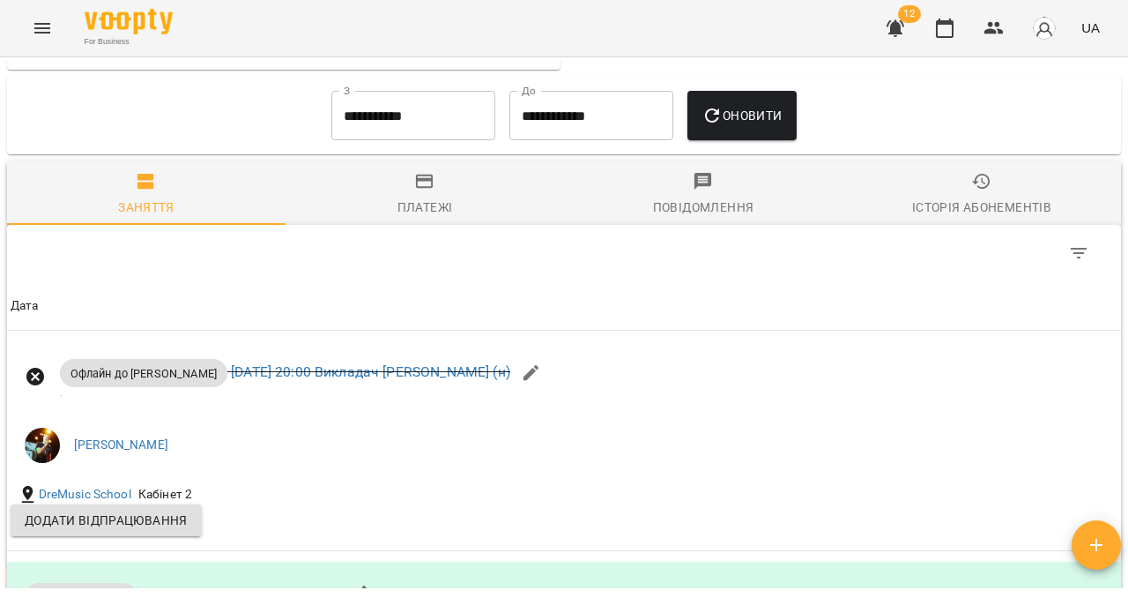
click at [737, 147] on div "Оновити" at bounding box center [741, 115] width 123 height 63
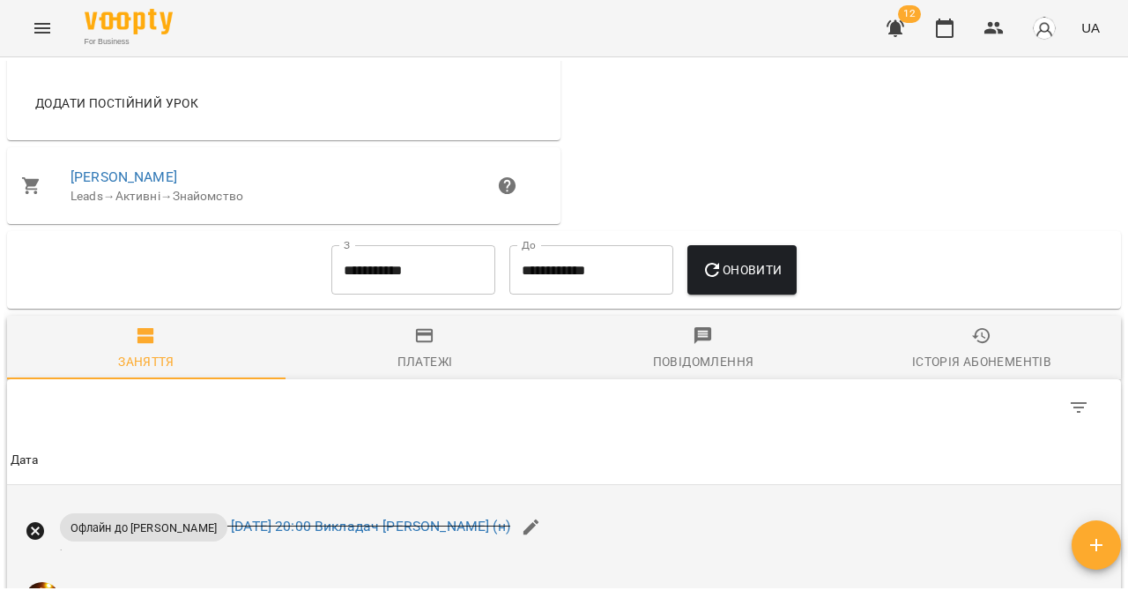
scroll to position [843, 0]
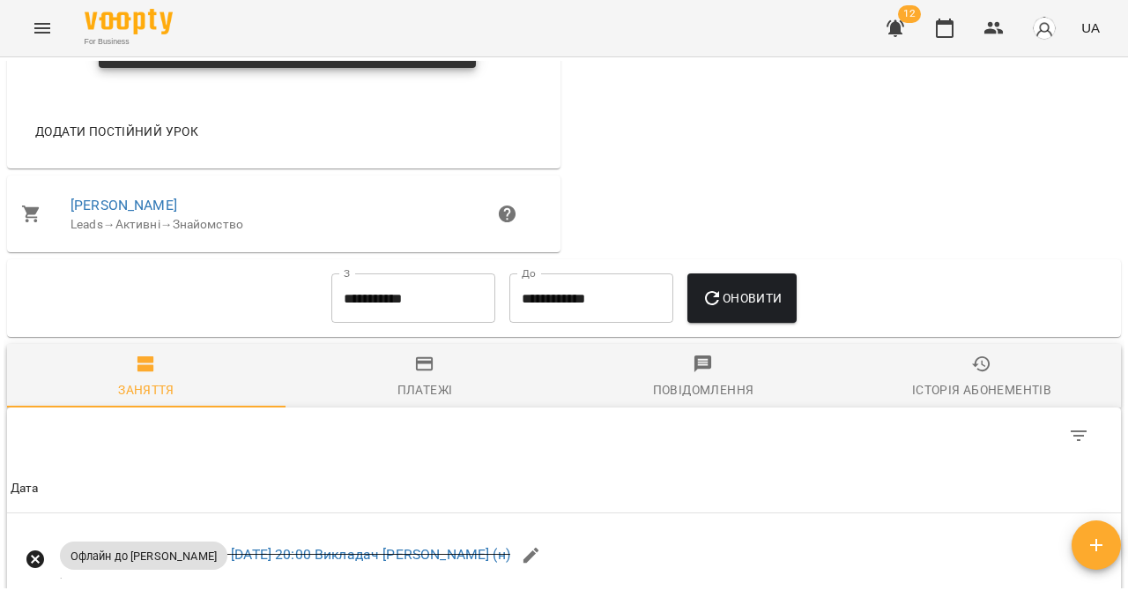
click at [371, 323] on input "**********" at bounding box center [413, 297] width 164 height 49
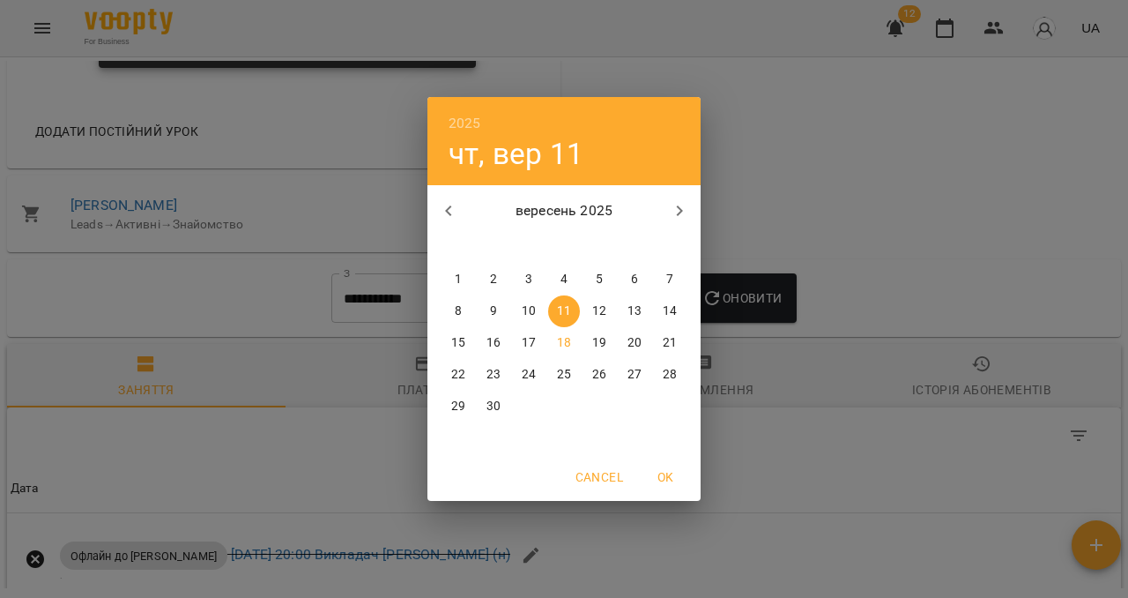
click at [457, 275] on p "1" at bounding box center [458, 280] width 7 height 18
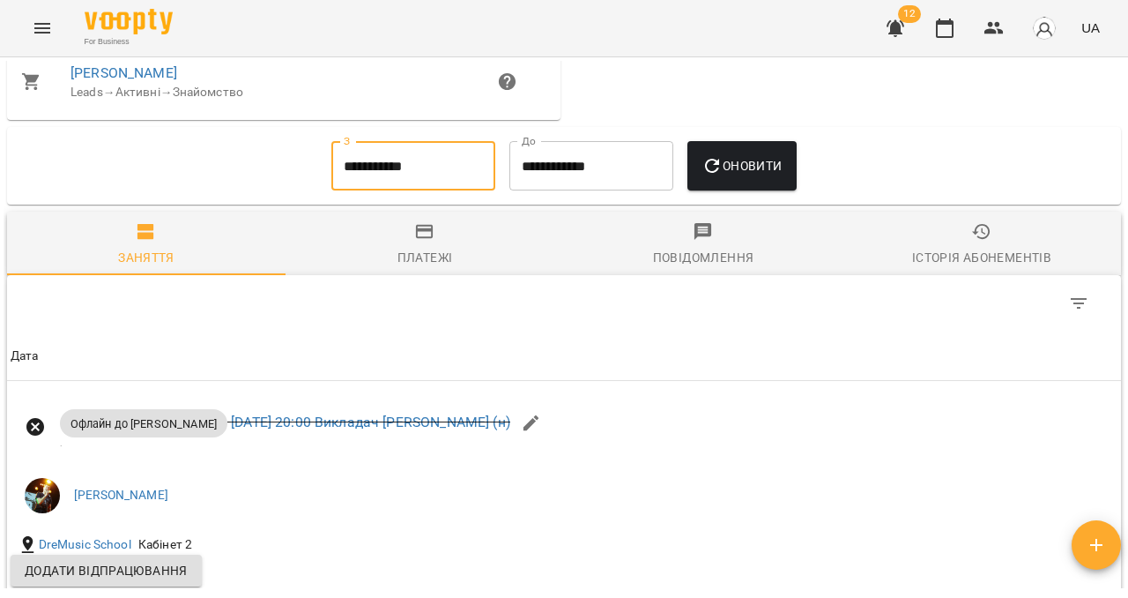
scroll to position [986, 0]
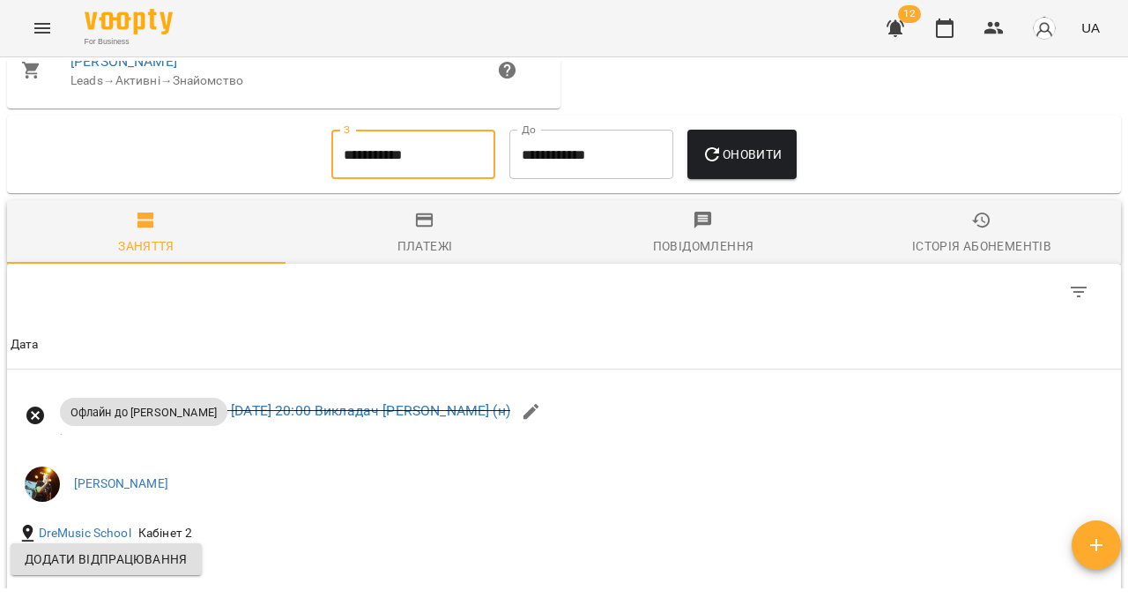
click at [738, 165] on span "Оновити" at bounding box center [742, 154] width 80 height 21
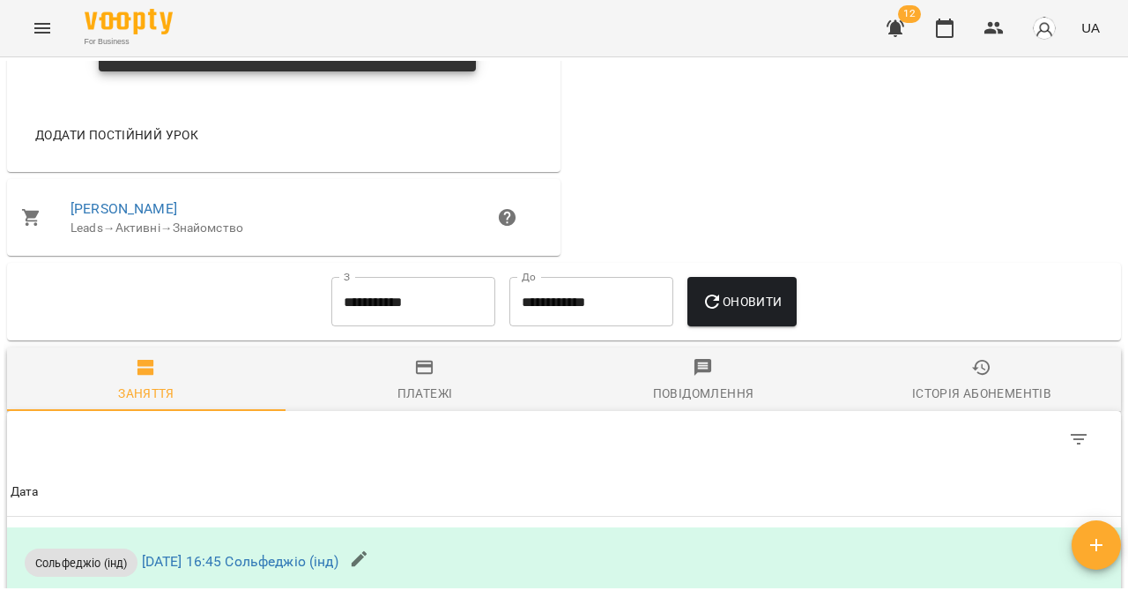
scroll to position [838, 0]
click at [463, 327] on input "**********" at bounding box center [413, 302] width 164 height 49
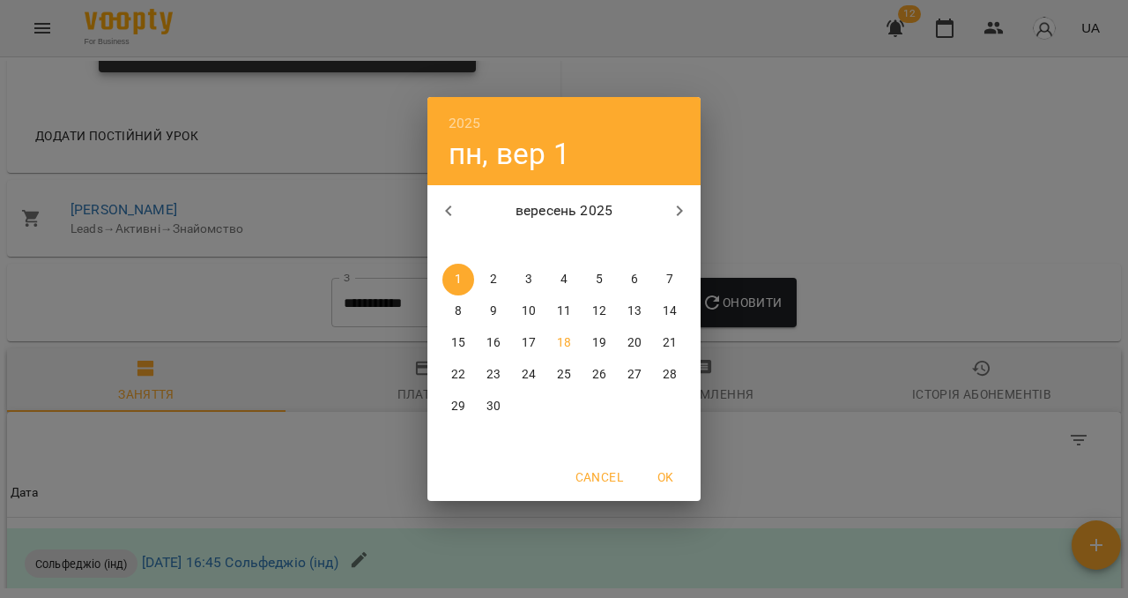
click at [458, 203] on button "button" at bounding box center [448, 211] width 42 height 42
click at [461, 344] on p "11" at bounding box center [458, 343] width 14 height 18
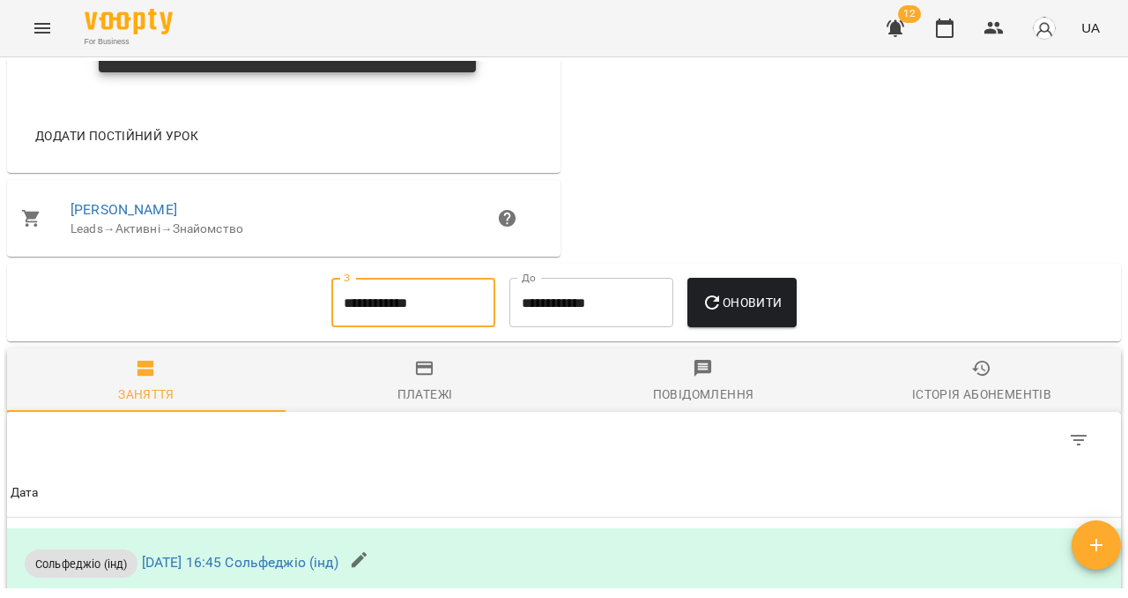
click at [739, 327] on button "Оновити" at bounding box center [741, 302] width 108 height 49
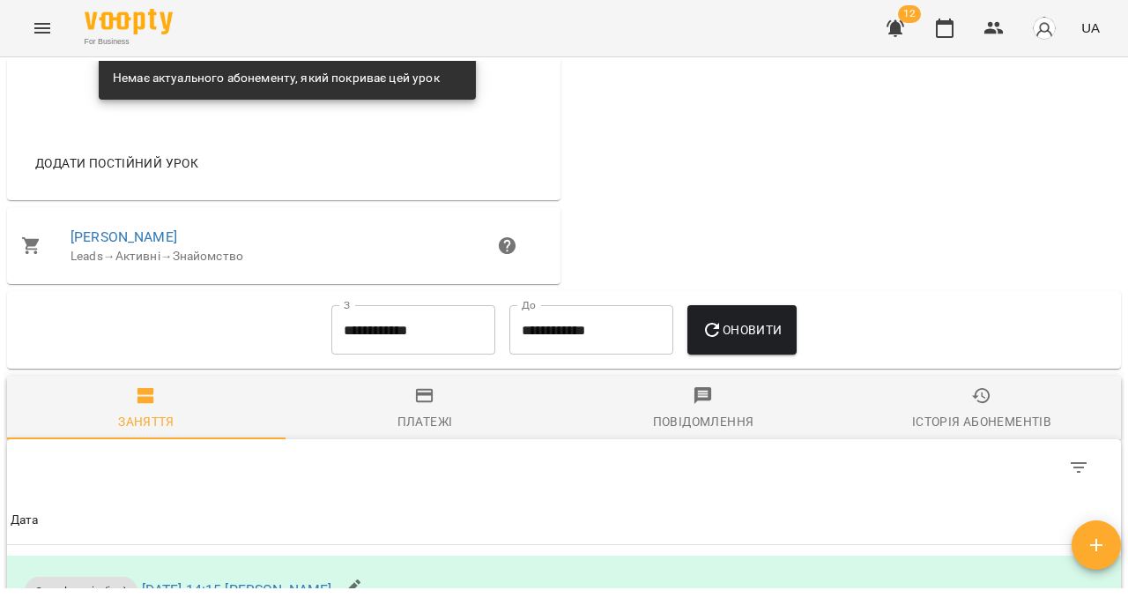
scroll to position [834, 0]
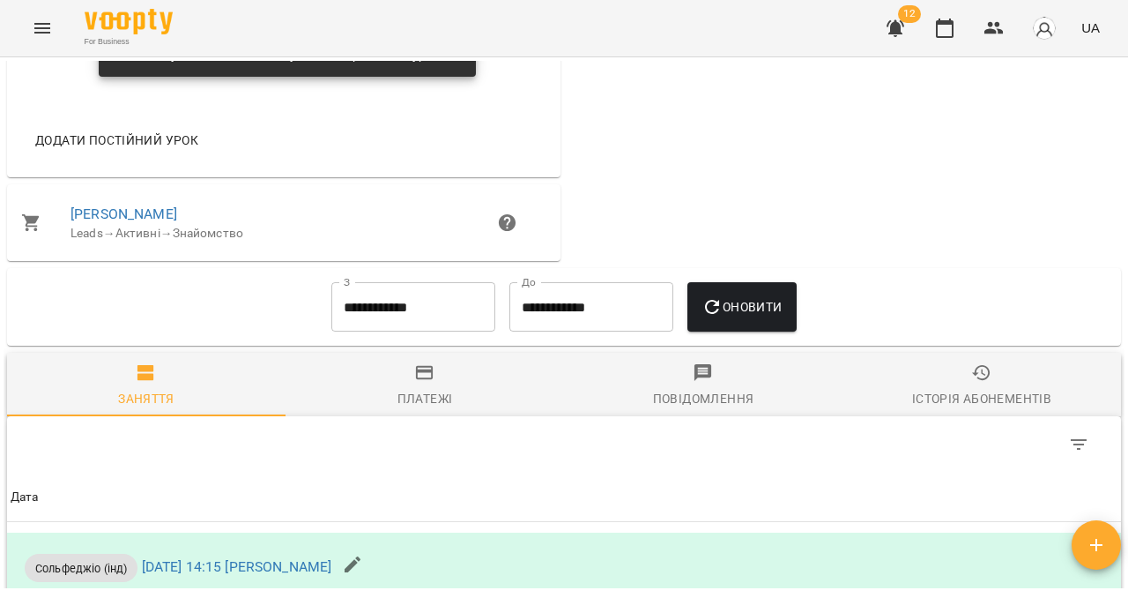
click at [353, 331] on input "**********" at bounding box center [413, 306] width 164 height 49
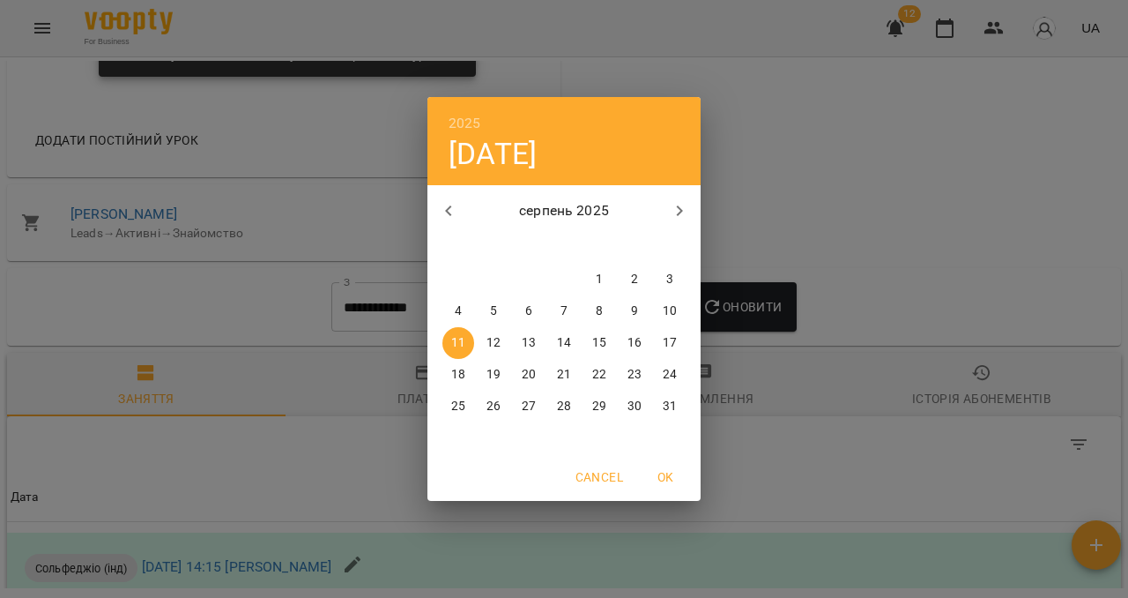
click at [449, 213] on icon "button" at bounding box center [448, 210] width 6 height 11
click at [452, 411] on p "28" at bounding box center [458, 407] width 14 height 18
type input "**********"
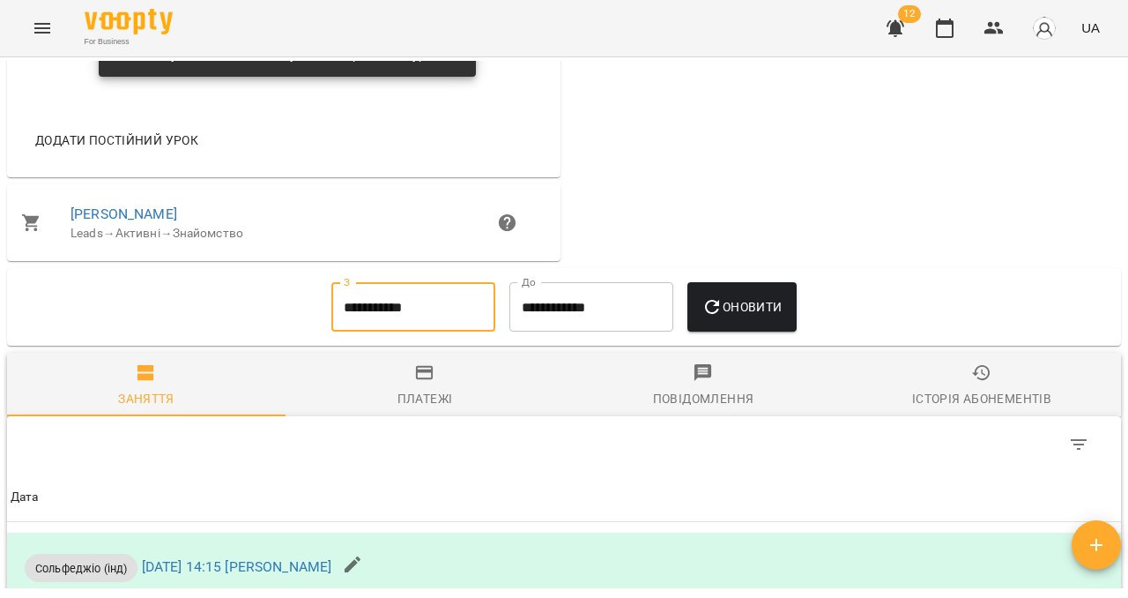
click at [796, 329] on button "Оновити" at bounding box center [741, 306] width 108 height 49
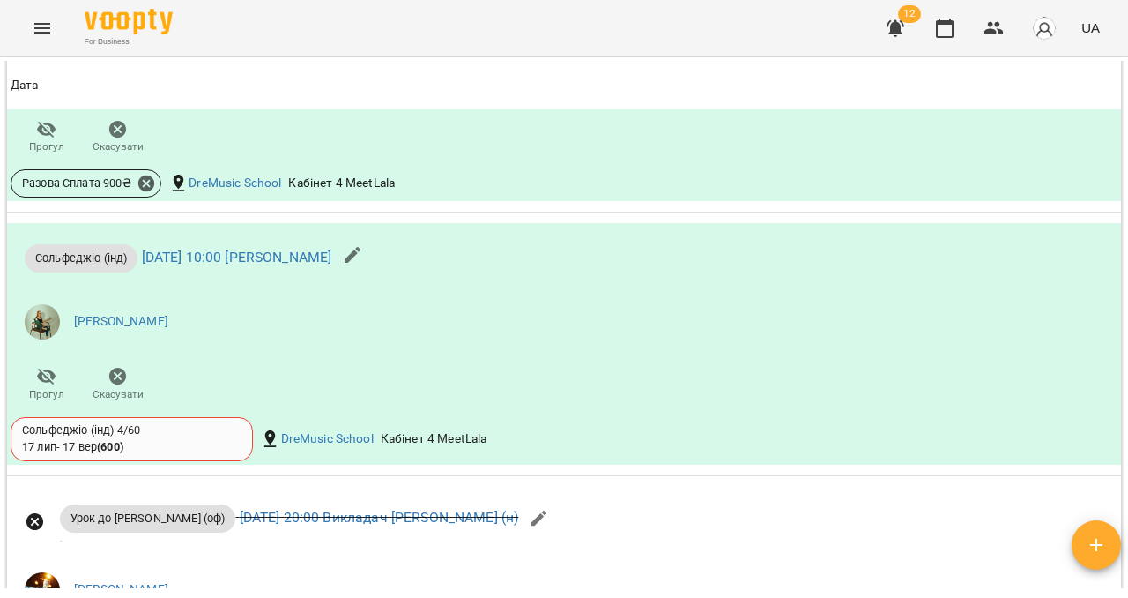
scroll to position [0, 0]
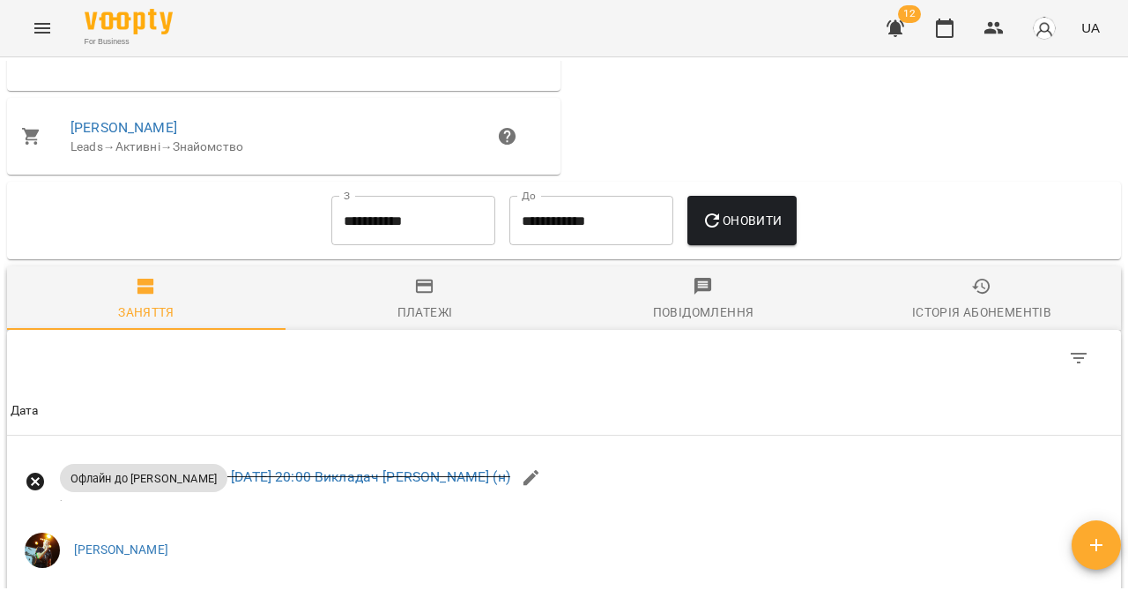
scroll to position [923, 0]
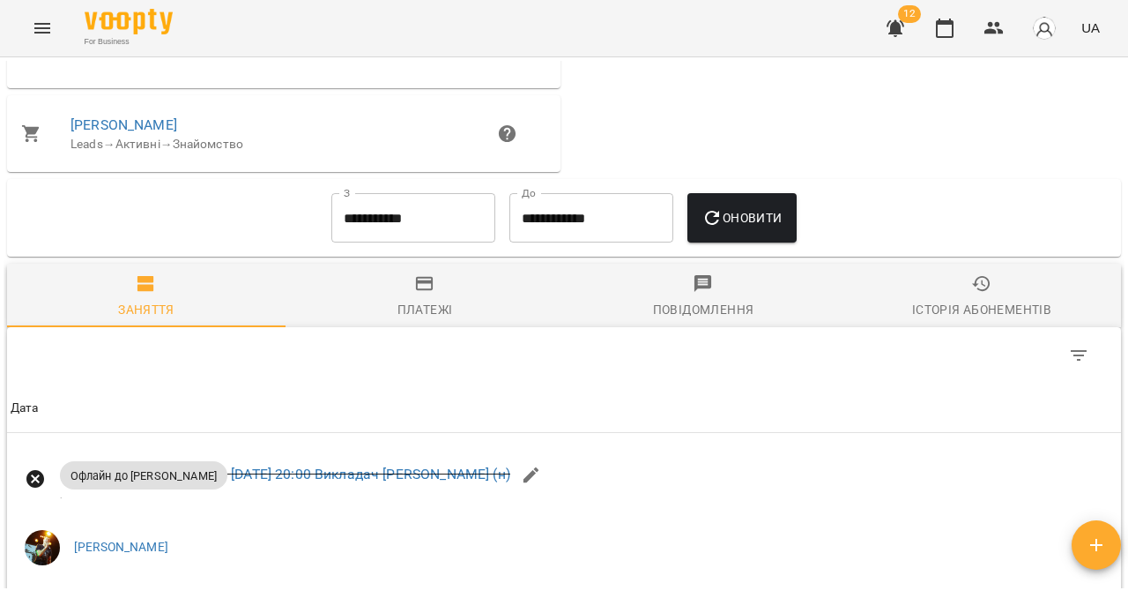
click at [434, 249] on div "**********" at bounding box center [413, 217] width 178 height 63
click at [435, 234] on input "**********" at bounding box center [413, 217] width 164 height 49
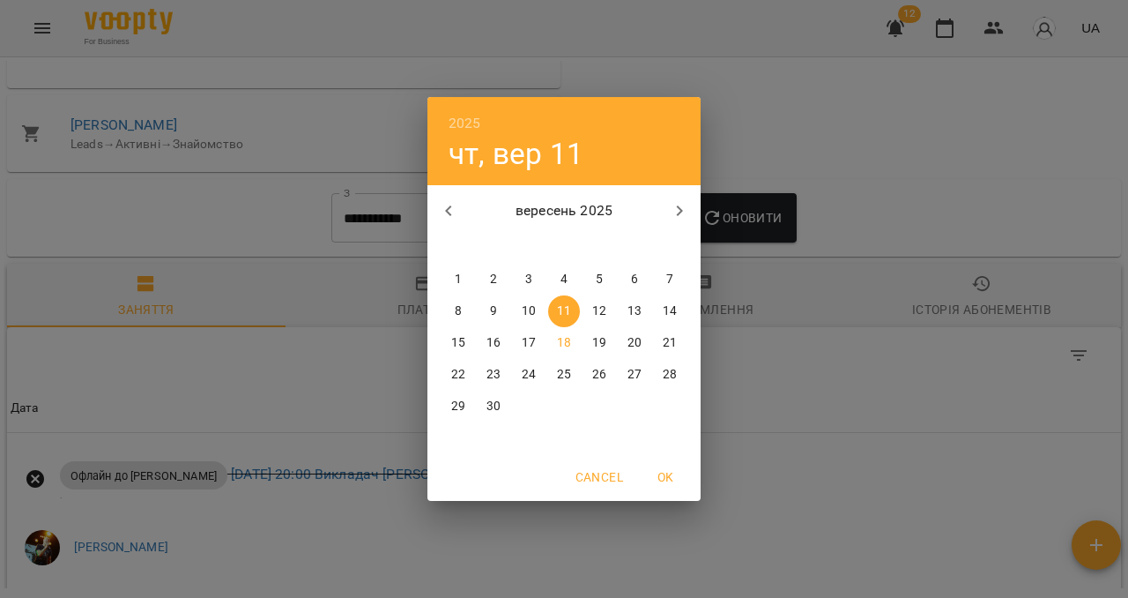
click at [438, 214] on icon "button" at bounding box center [448, 210] width 21 height 21
click at [600, 277] on p "1" at bounding box center [599, 280] width 7 height 18
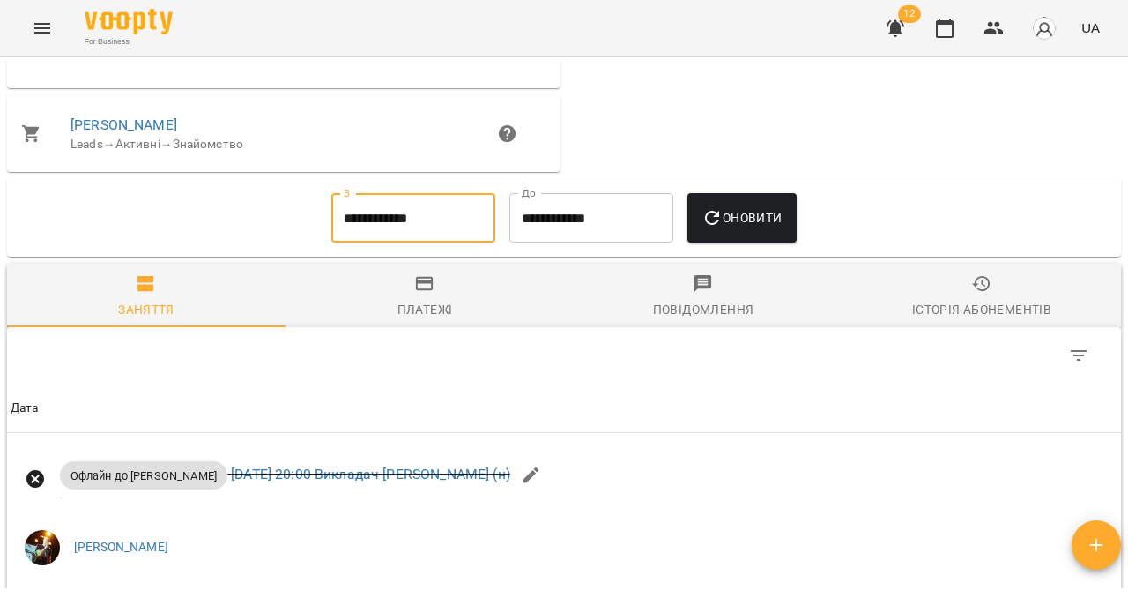
click at [718, 228] on span "Оновити" at bounding box center [742, 217] width 80 height 21
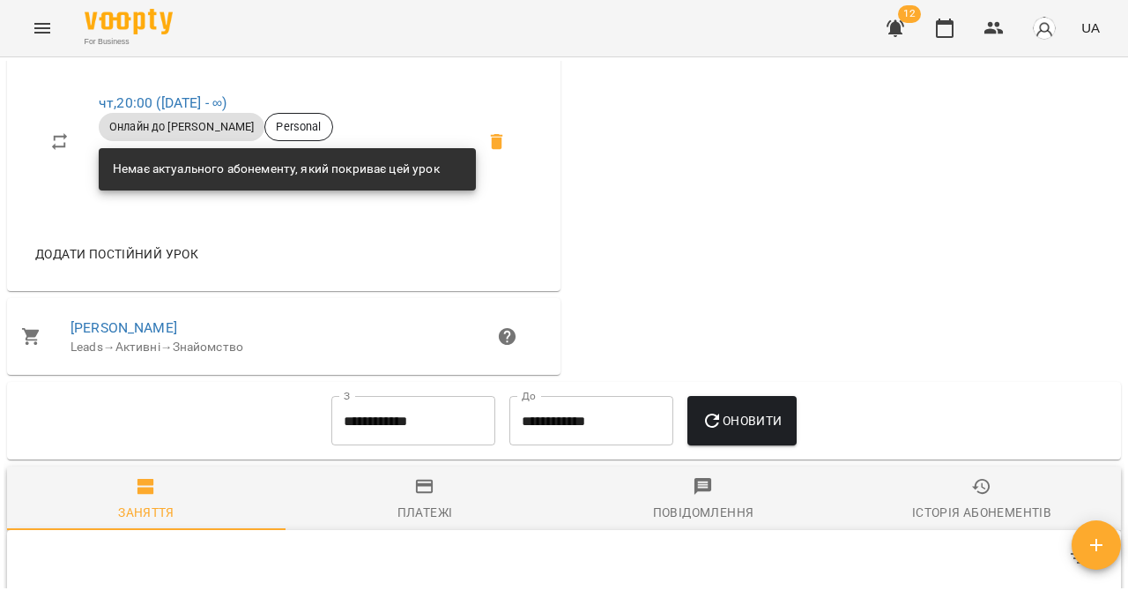
scroll to position [755, 0]
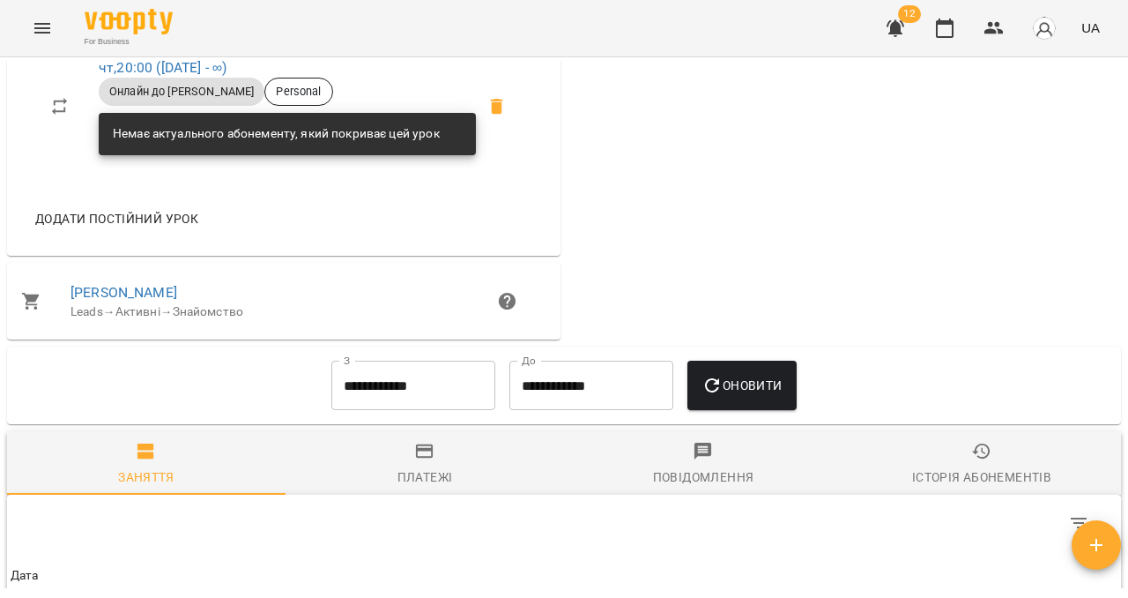
click at [369, 403] on input "**********" at bounding box center [413, 384] width 164 height 49
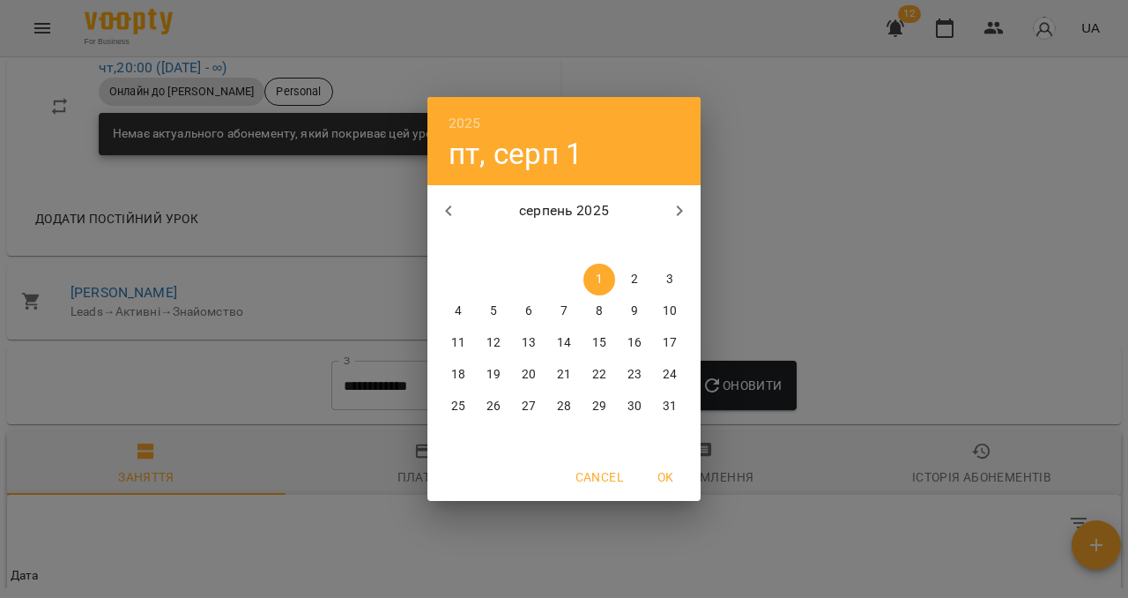
click at [442, 208] on icon "button" at bounding box center [448, 210] width 21 height 21
click at [493, 269] on button "1" at bounding box center [494, 280] width 32 height 32
type input "**********"
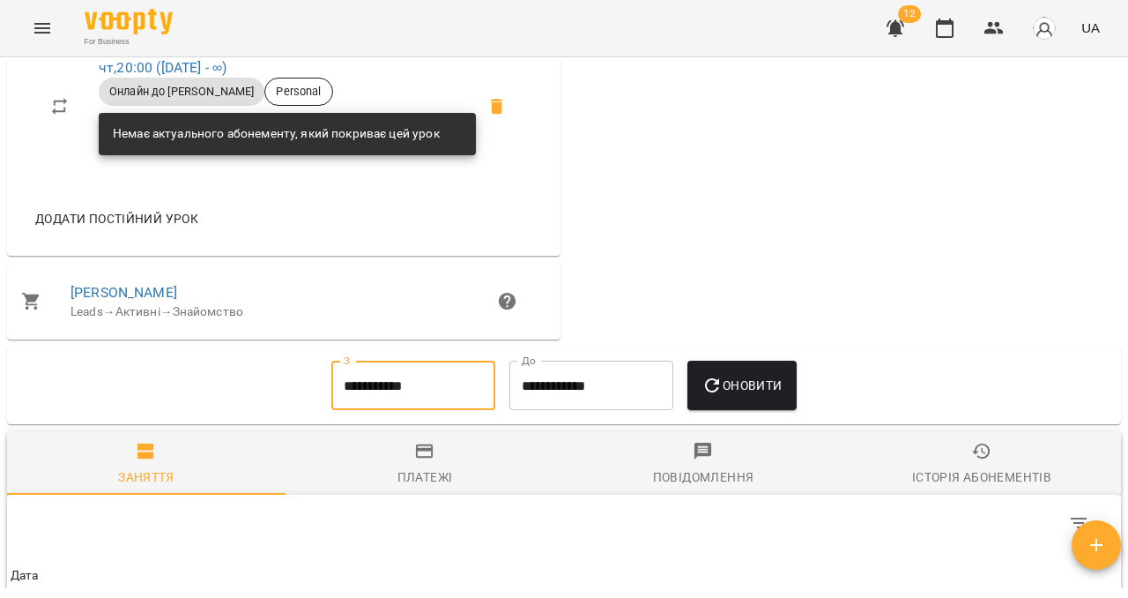
click at [755, 410] on button "Оновити" at bounding box center [741, 384] width 108 height 49
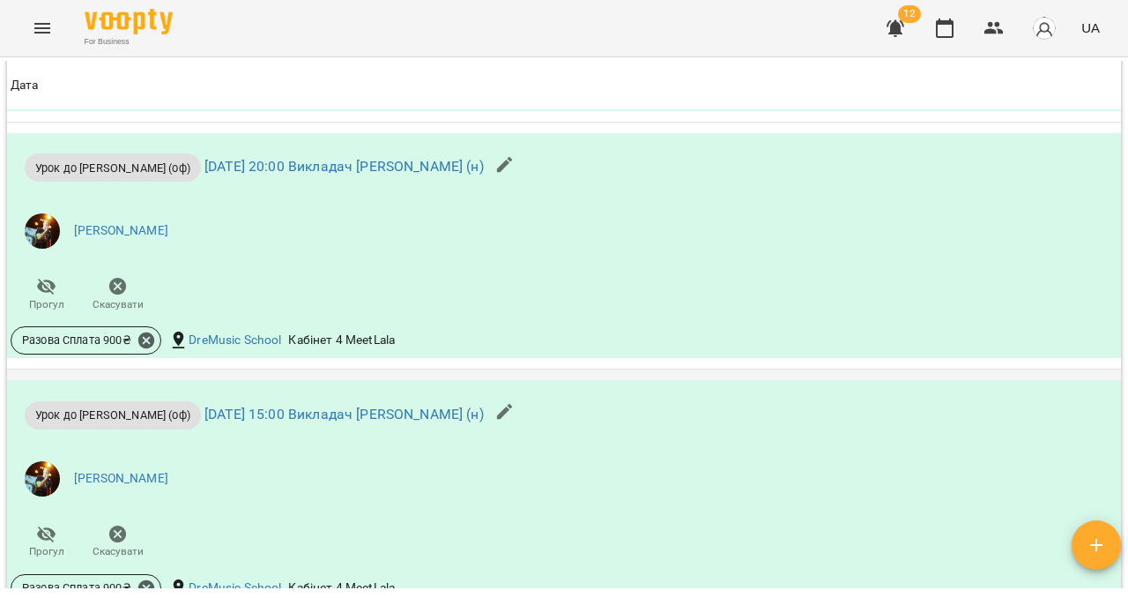
scroll to position [2482, 0]
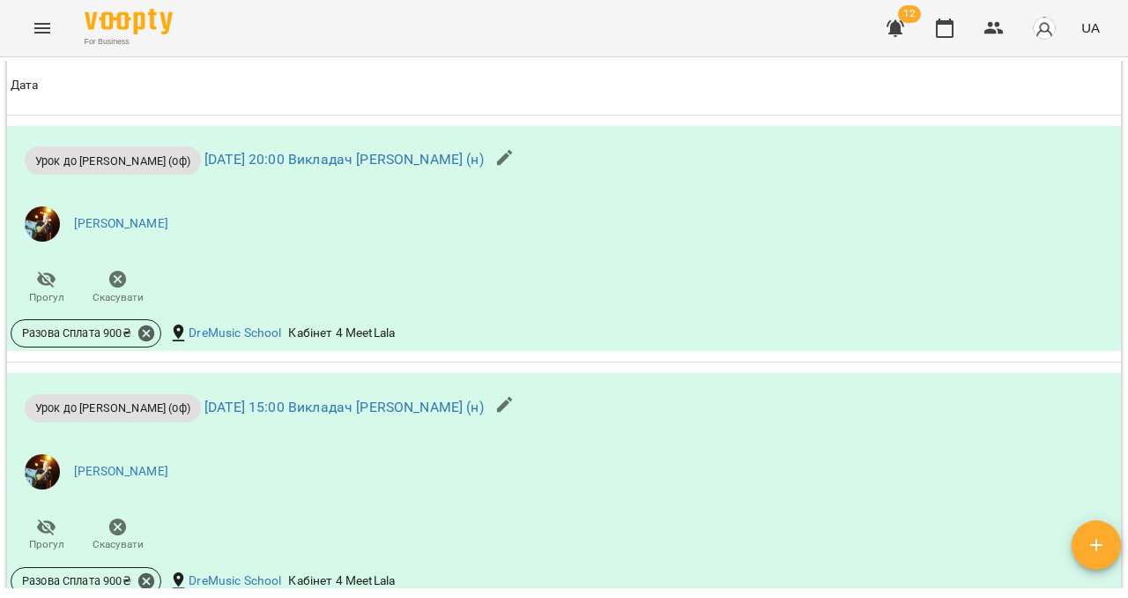
click at [45, 32] on icon "Menu" at bounding box center [42, 28] width 16 height 11
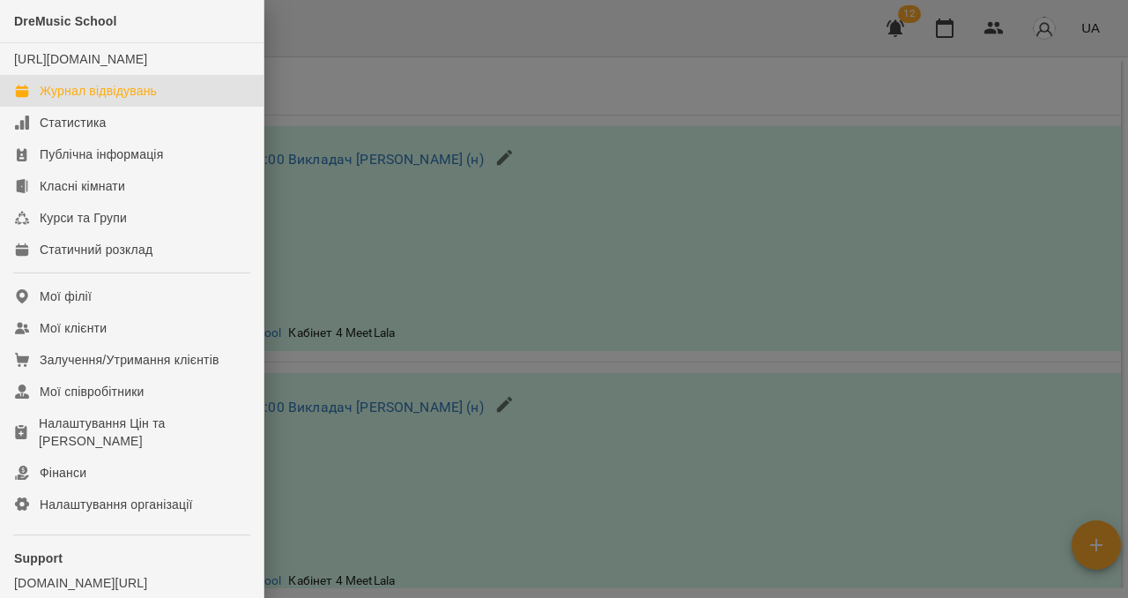
click at [72, 100] on div "Журнал відвідувань" at bounding box center [98, 91] width 117 height 18
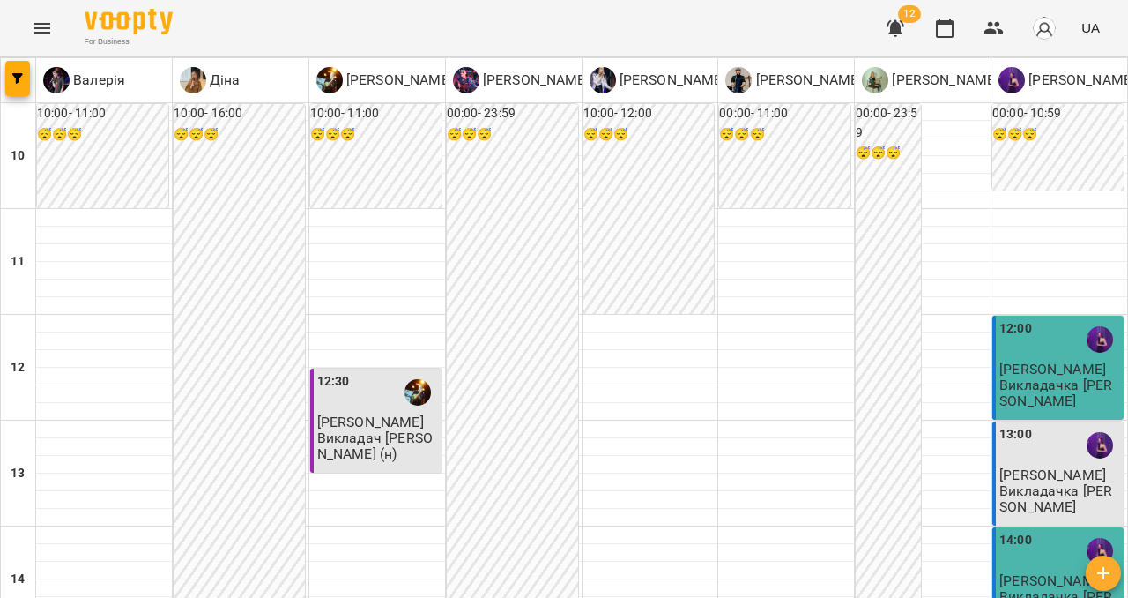
type input "**********"
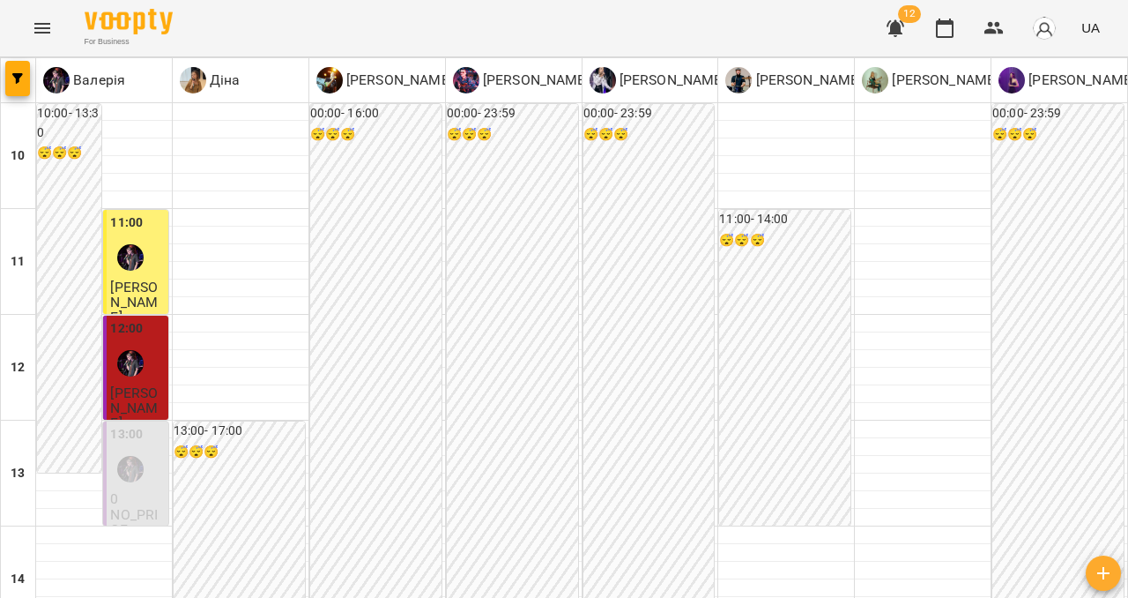
scroll to position [427, 0]
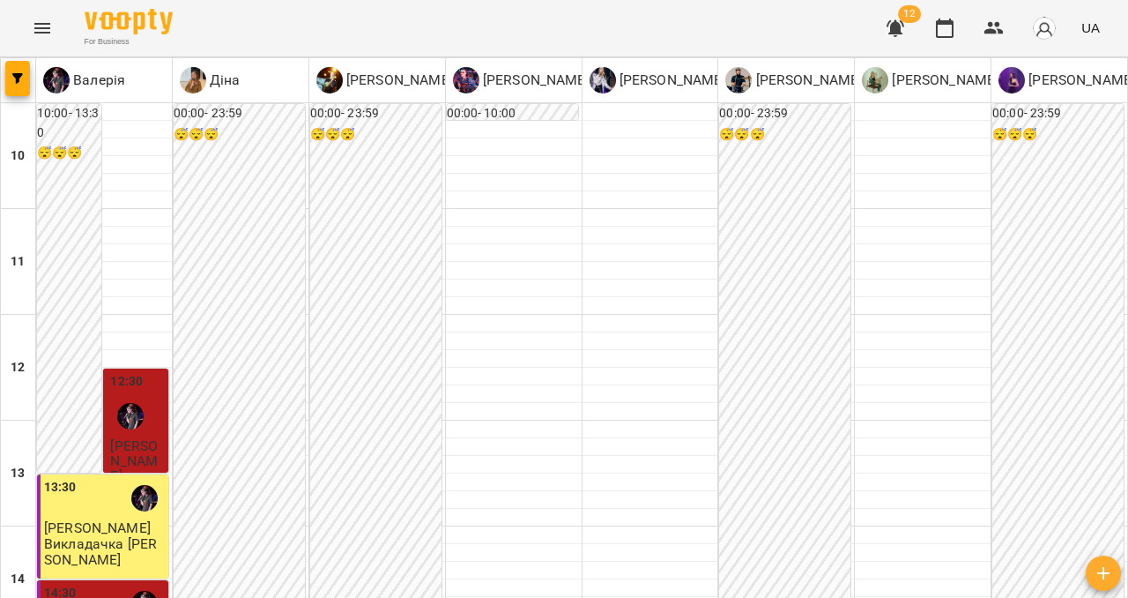
scroll to position [717, 0]
type input "**********"
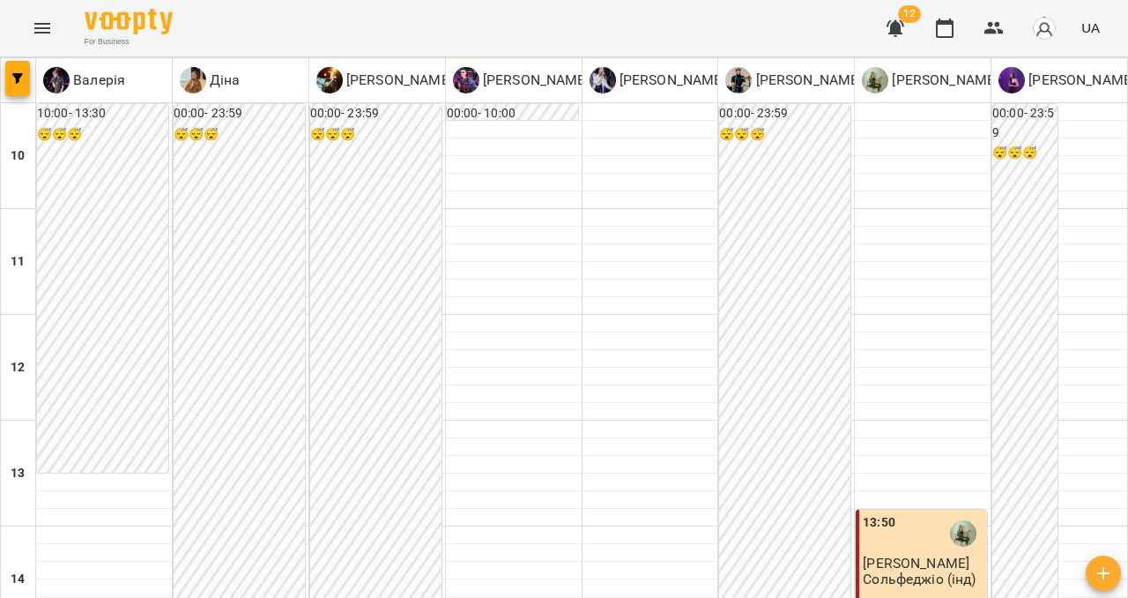
scroll to position [963, 0]
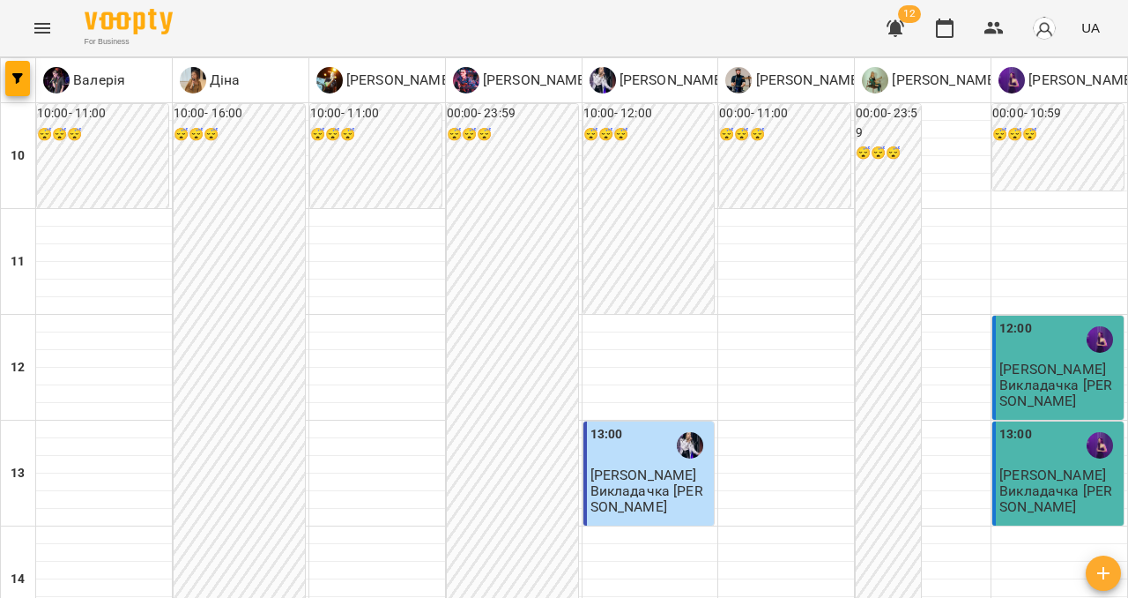
scroll to position [816, 0]
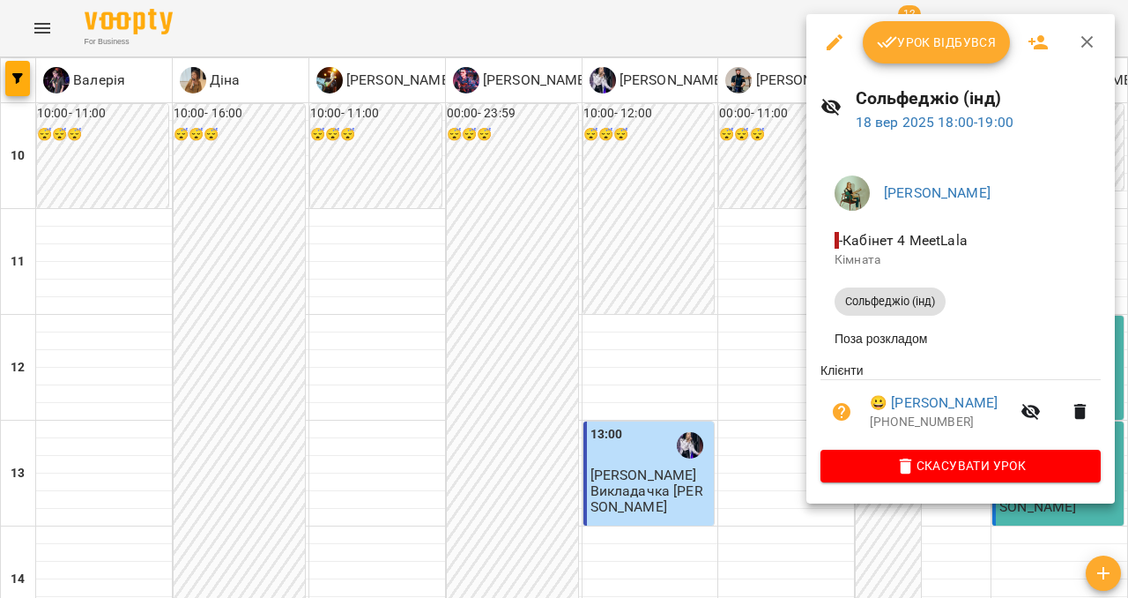
click at [930, 40] on span "Урок відбувся" at bounding box center [937, 42] width 120 height 21
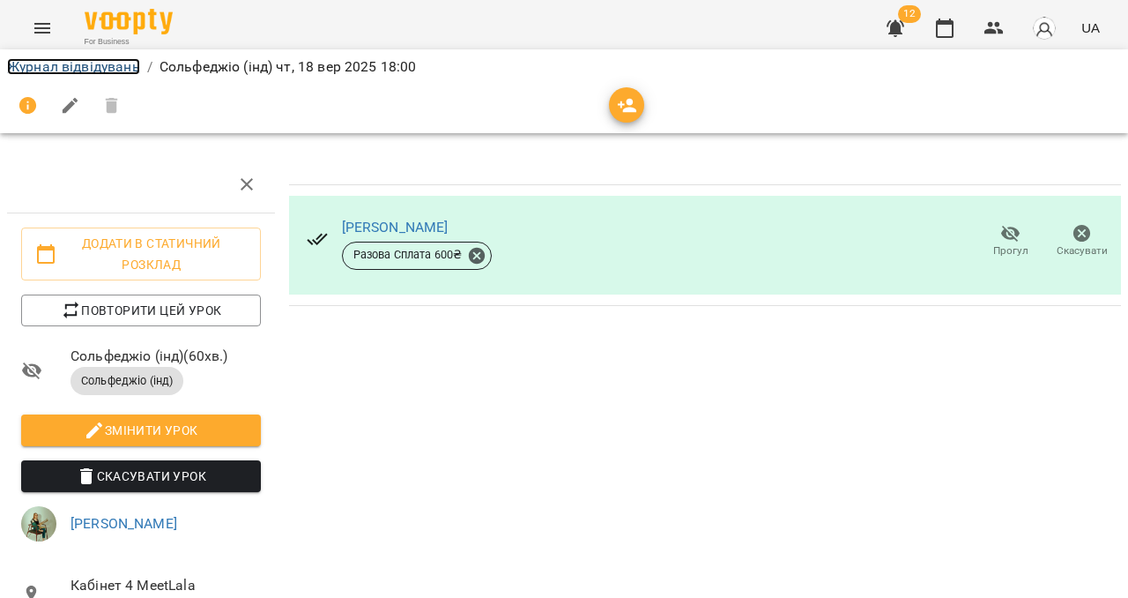
click at [74, 69] on link "Журнал відвідувань" at bounding box center [73, 66] width 133 height 17
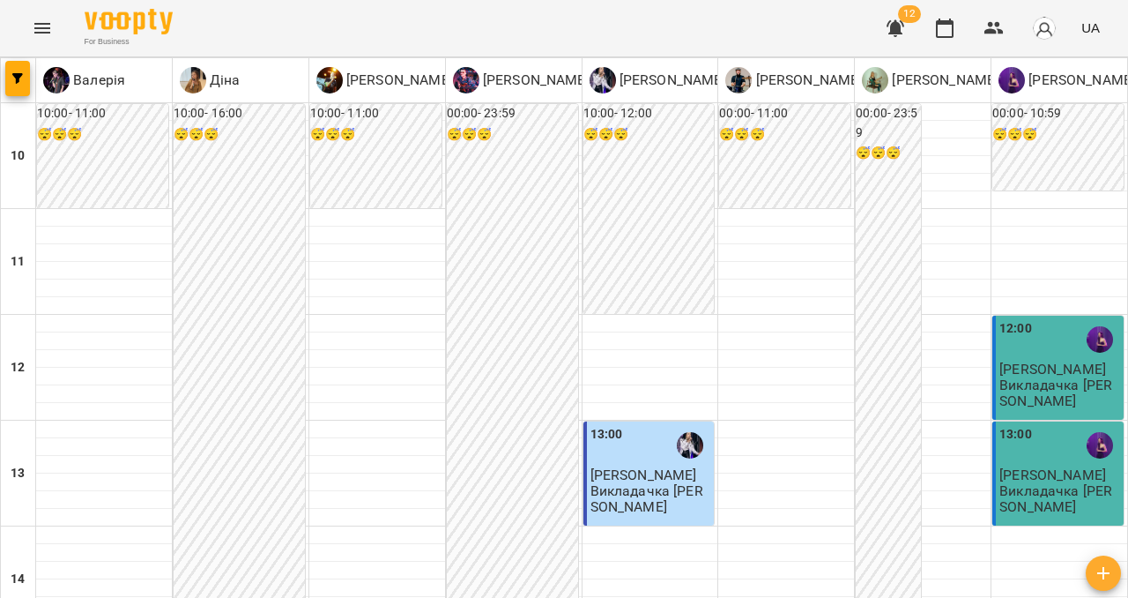
scroll to position [834, 0]
click at [1002, 33] on icon "button" at bounding box center [994, 28] width 19 height 12
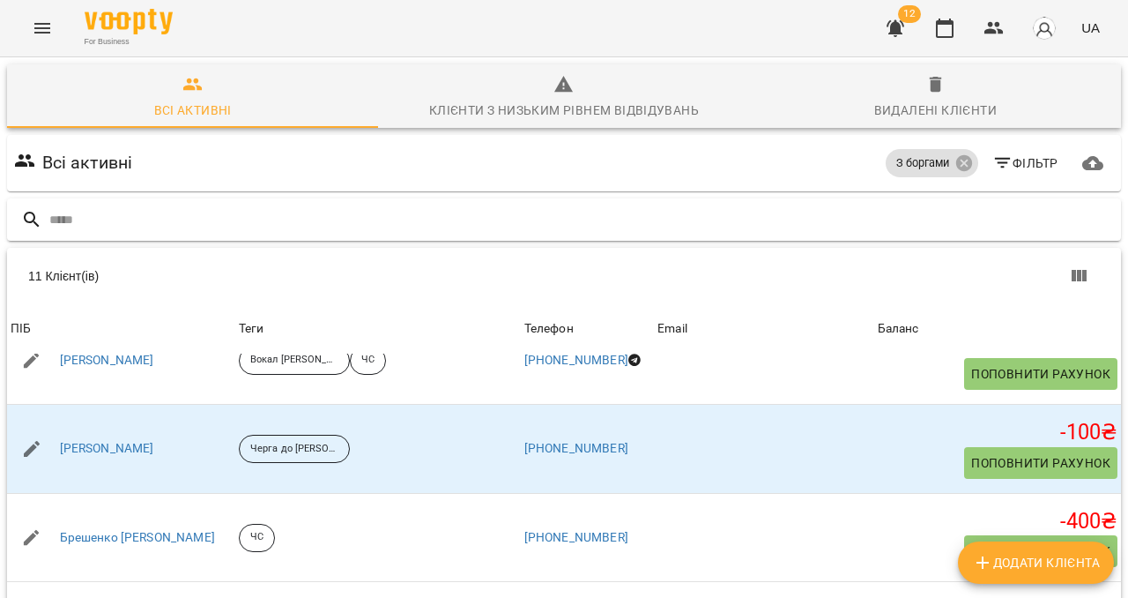
scroll to position [45, 0]
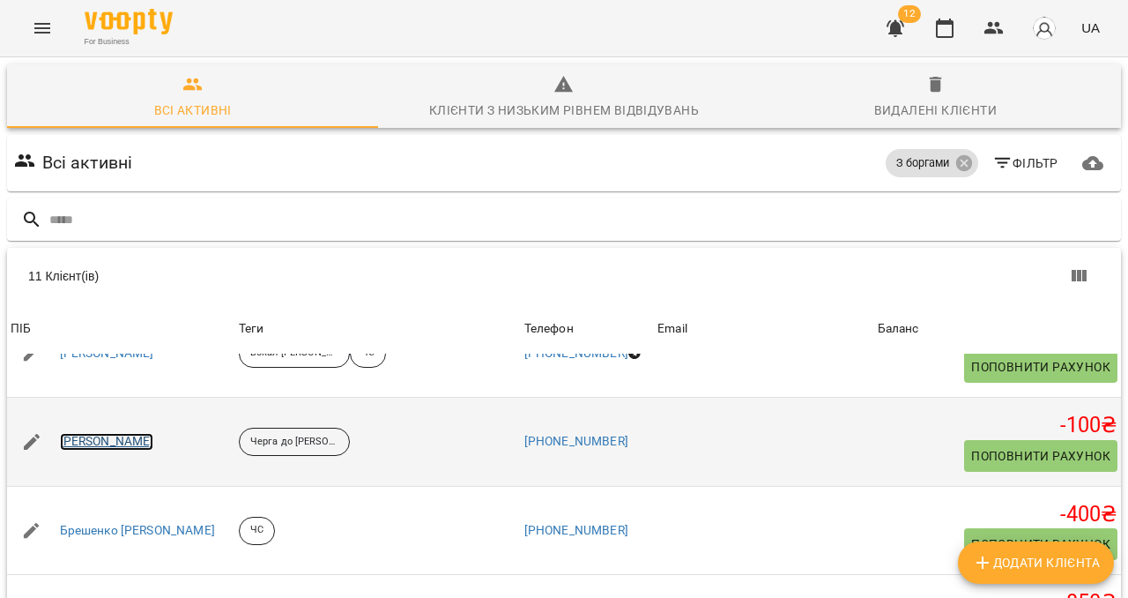
click at [145, 433] on link "[PERSON_NAME]" at bounding box center [107, 442] width 94 height 18
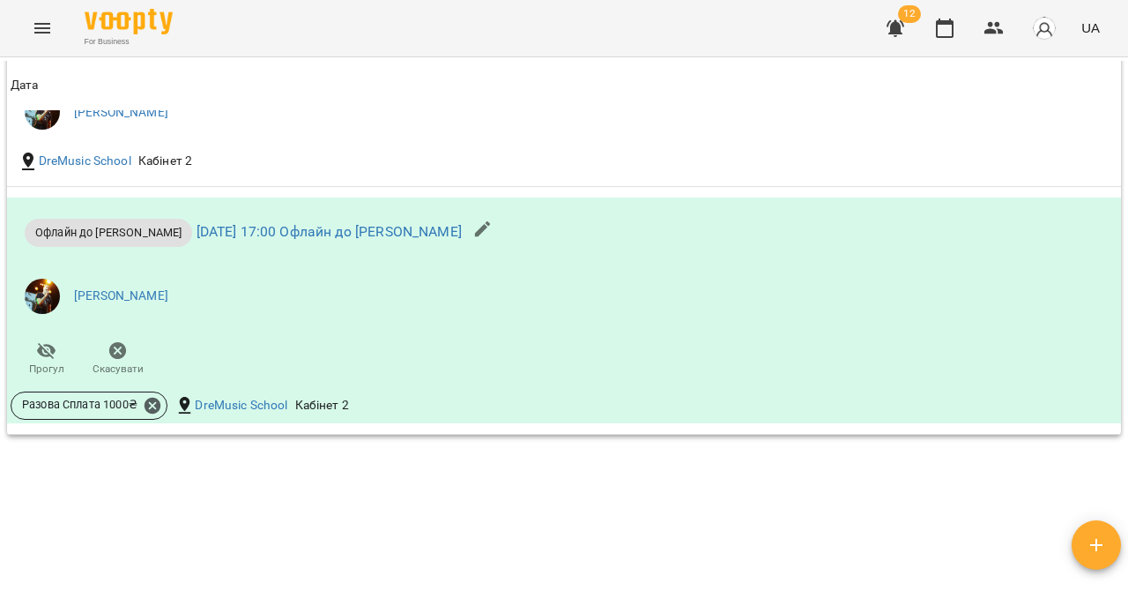
scroll to position [1302, 0]
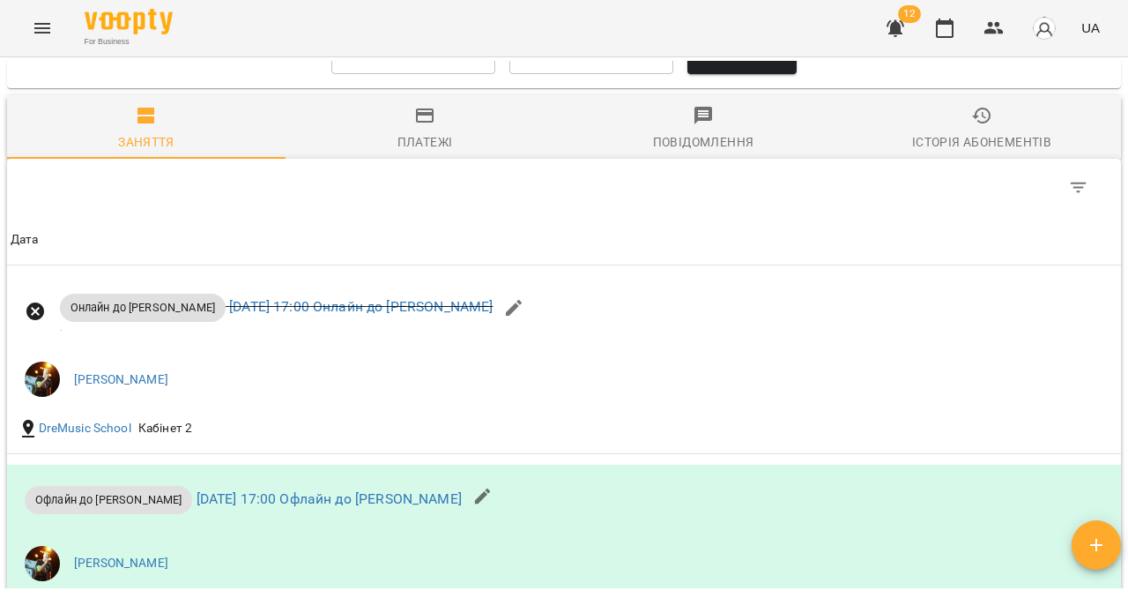
click at [445, 143] on span "Платежі" at bounding box center [424, 129] width 257 height 48
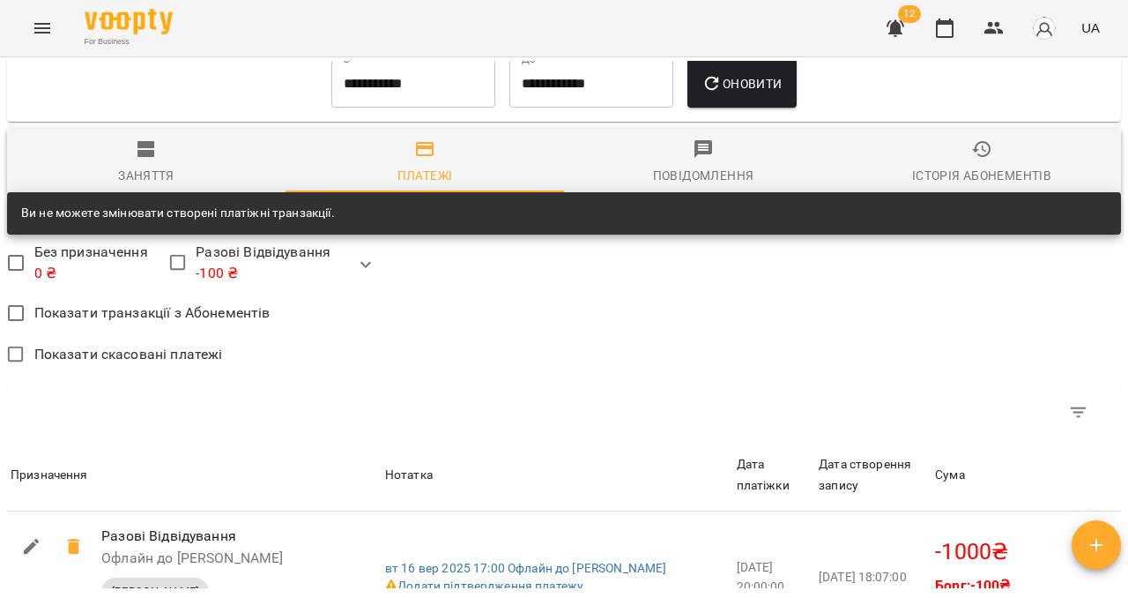
scroll to position [997, 0]
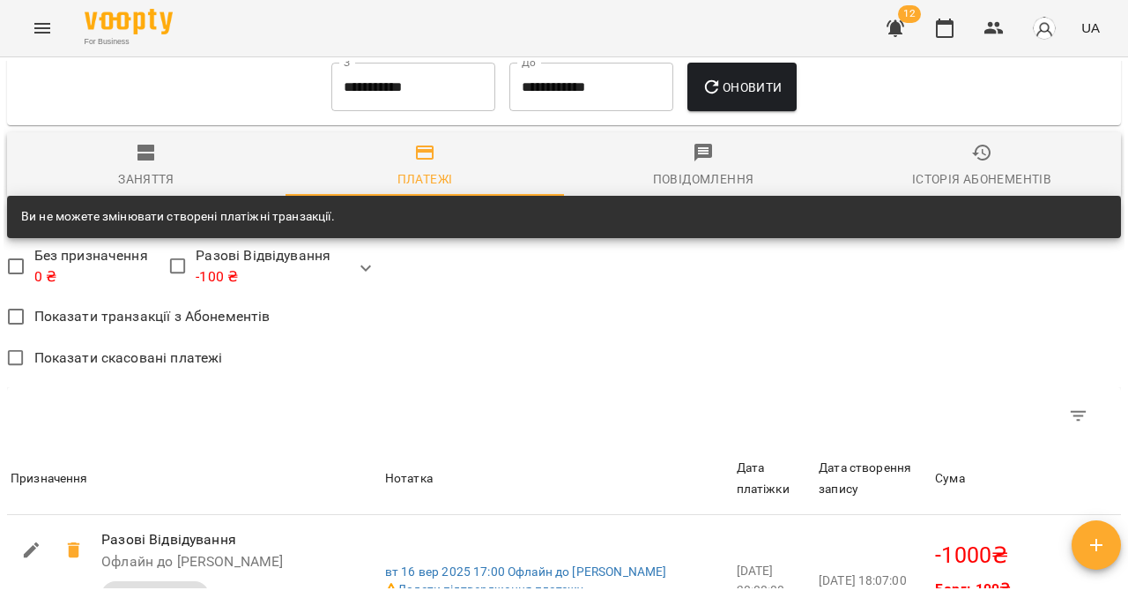
click at [428, 112] on input "**********" at bounding box center [413, 87] width 164 height 49
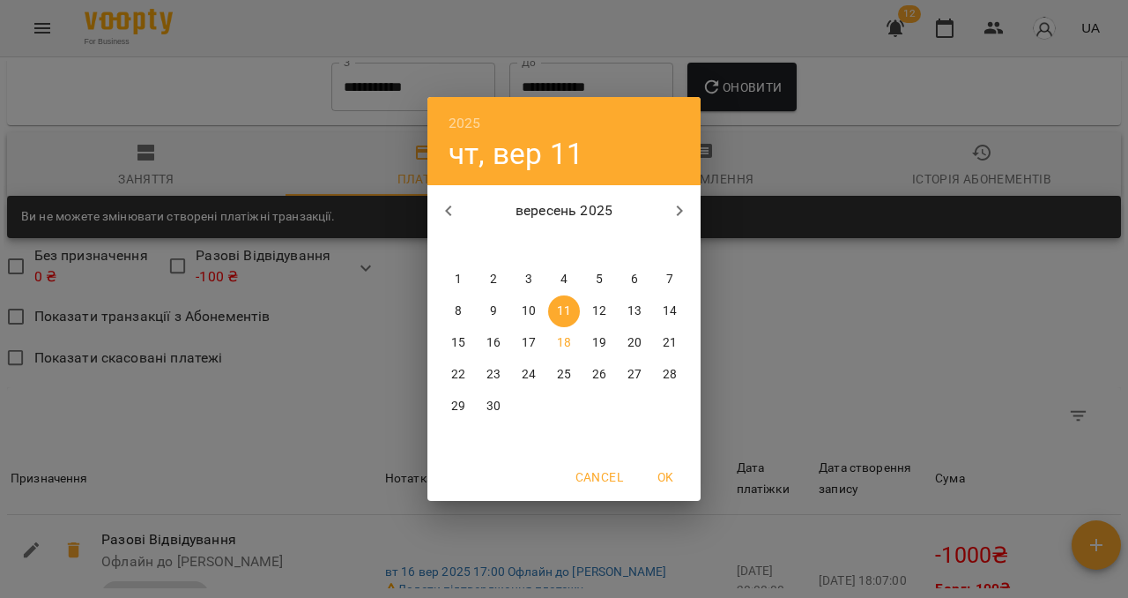
click at [453, 268] on button "1" at bounding box center [458, 280] width 32 height 32
type input "**********"
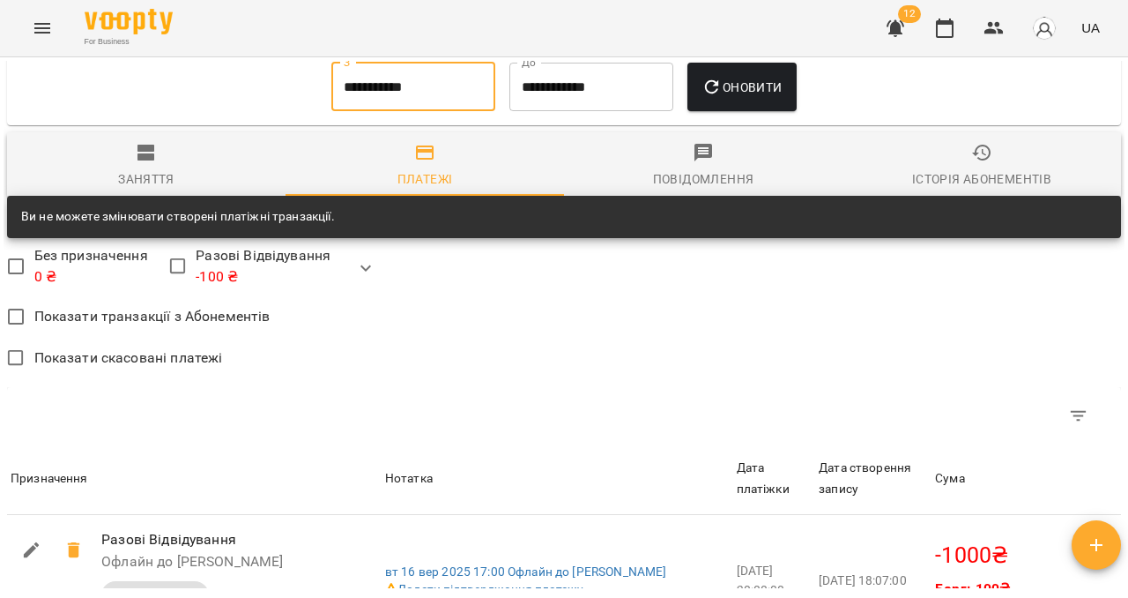
click at [723, 98] on icon "button" at bounding box center [712, 87] width 21 height 21
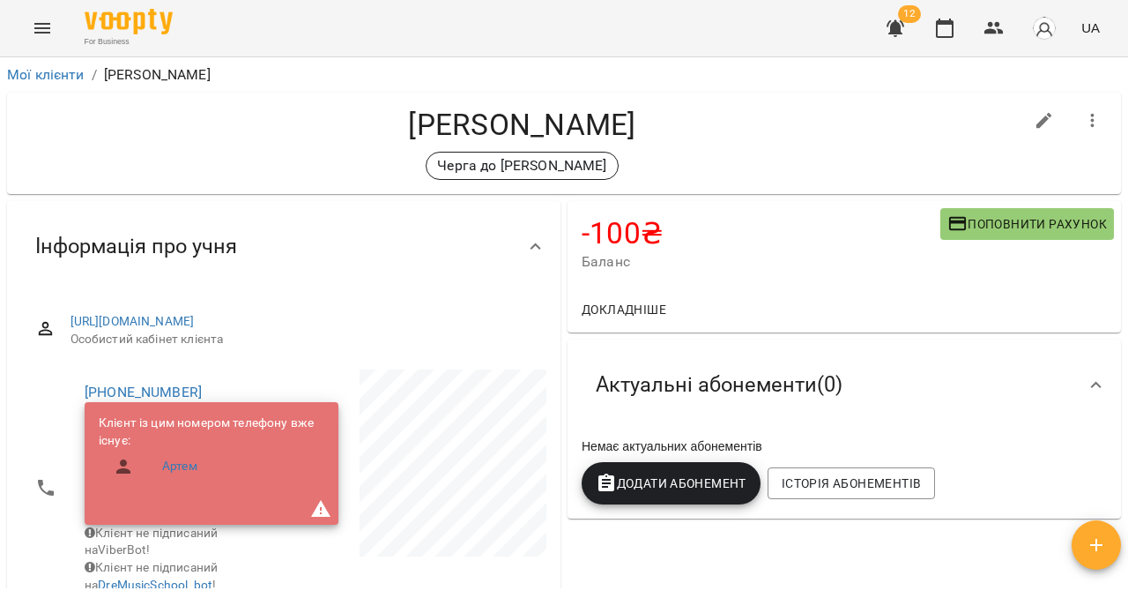
scroll to position [2, 0]
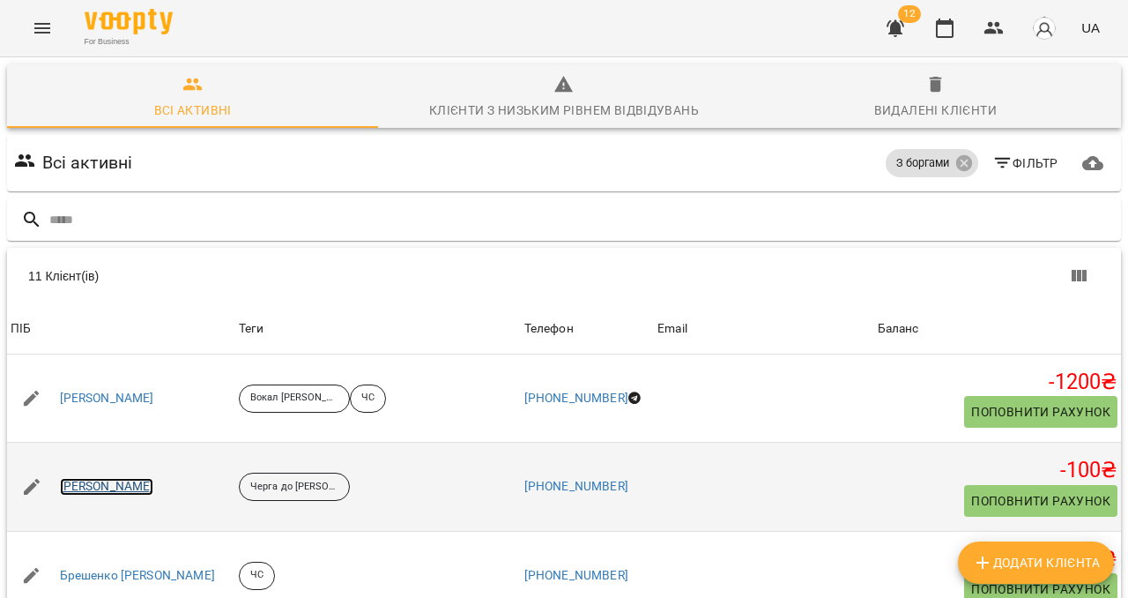
click at [154, 487] on link "[PERSON_NAME]" at bounding box center [107, 487] width 94 height 18
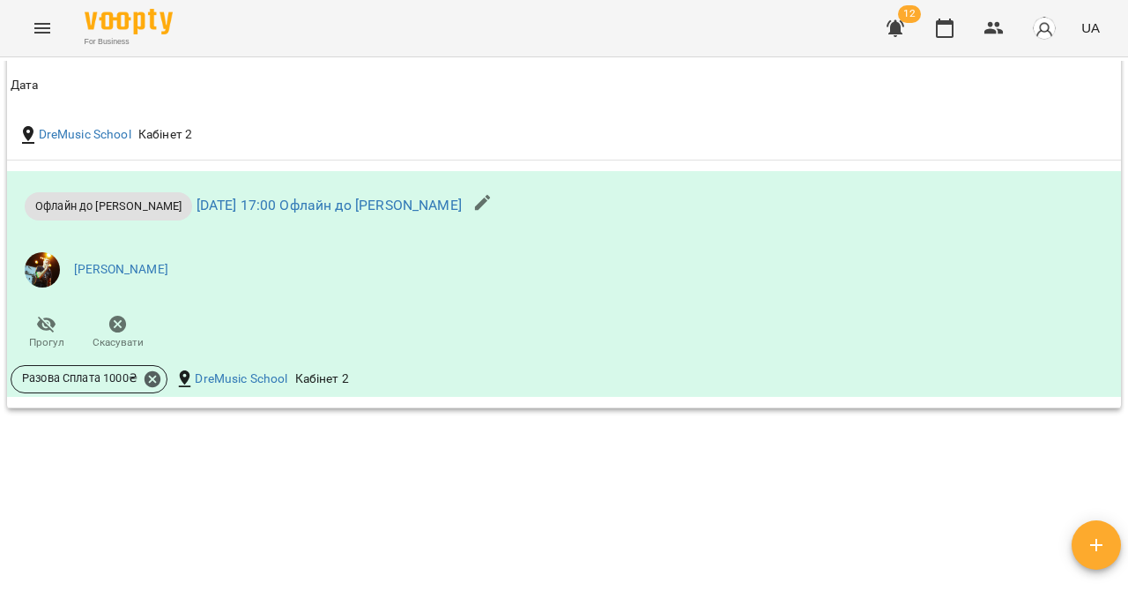
scroll to position [1352, 0]
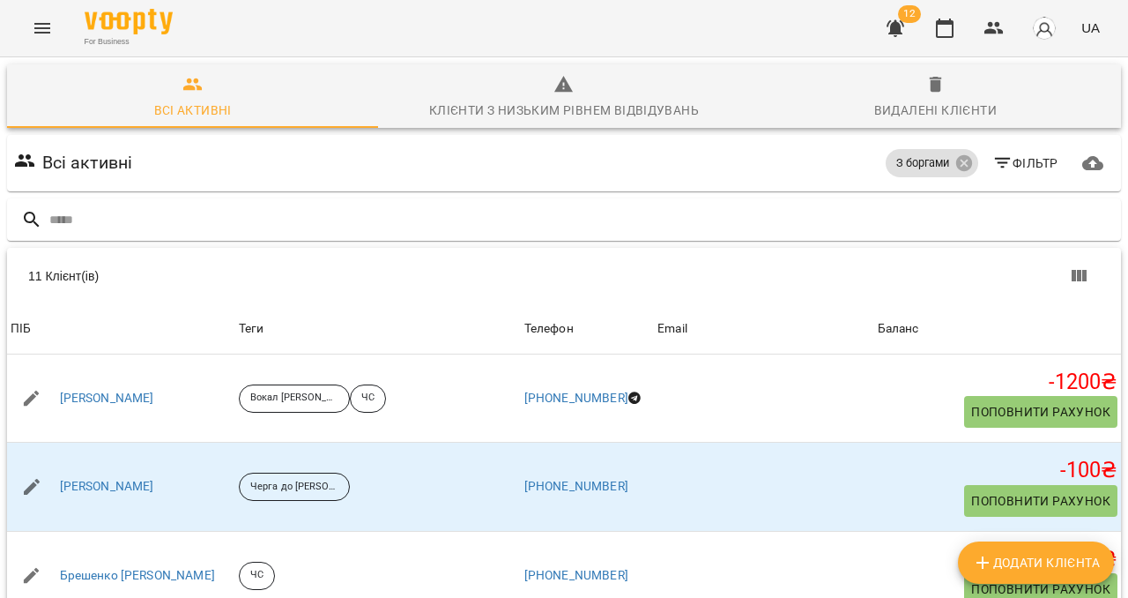
scroll to position [85, 0]
click at [44, 41] on button "Menu" at bounding box center [42, 28] width 42 height 42
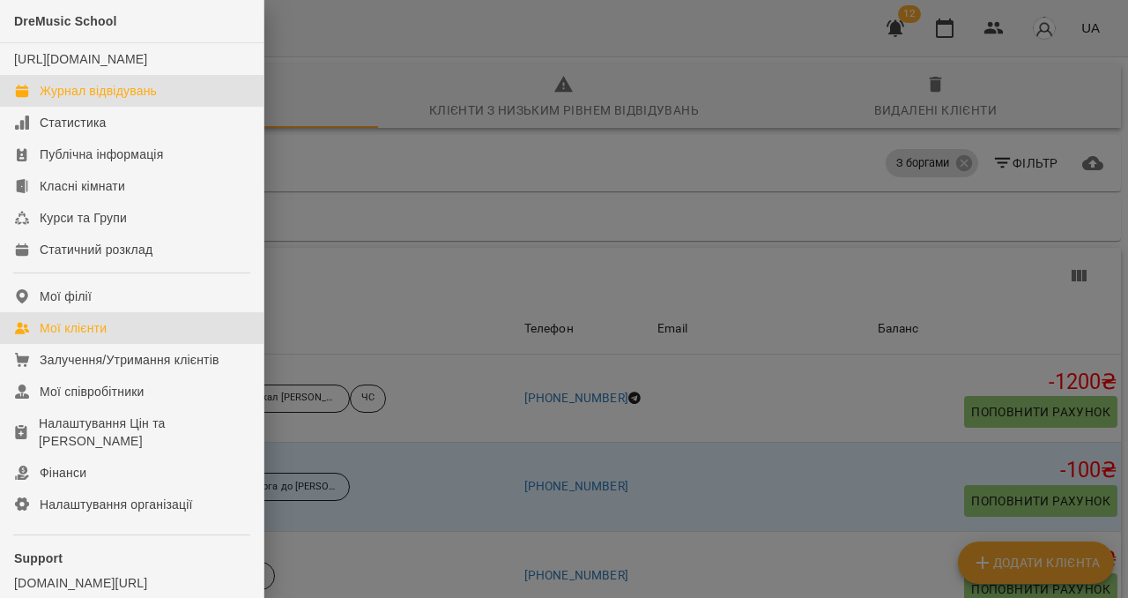
click at [111, 100] on div "Журнал відвідувань" at bounding box center [98, 91] width 117 height 18
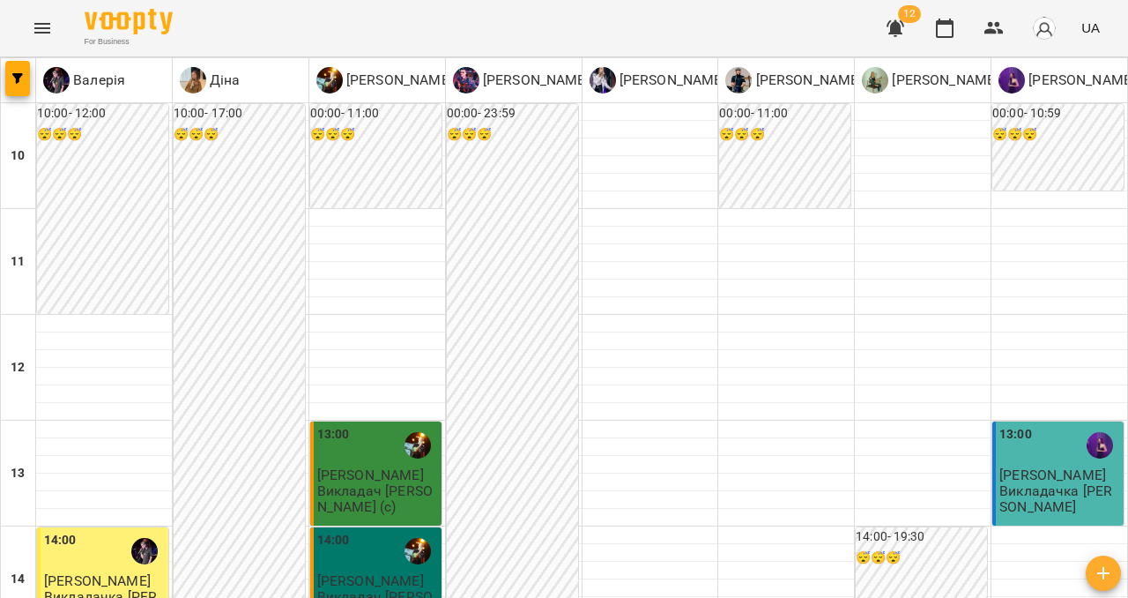
scroll to position [588, 0]
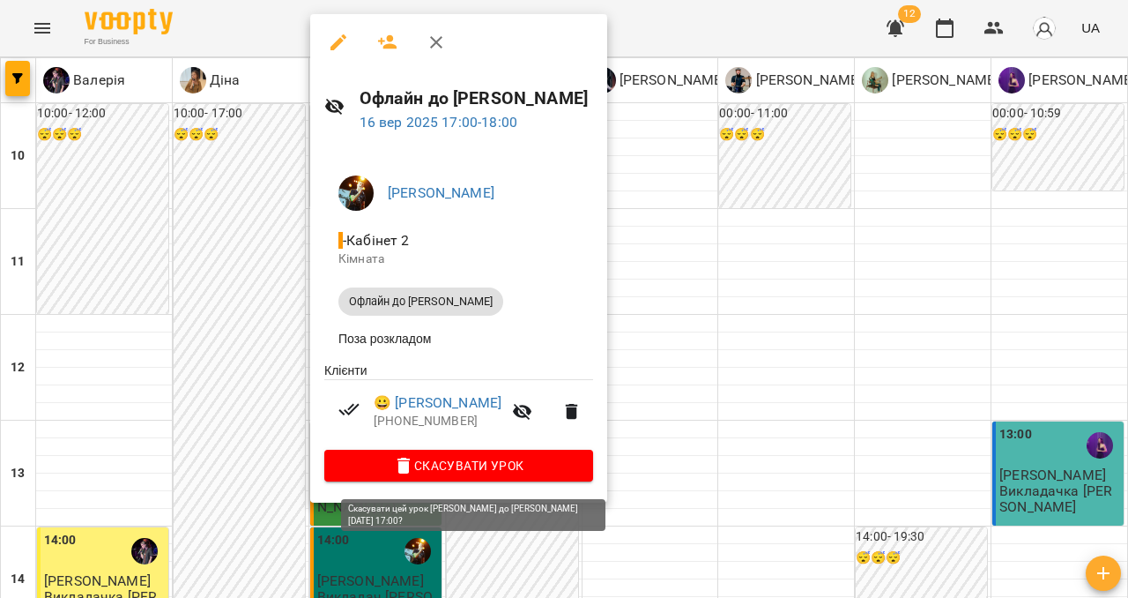
click at [426, 473] on span "Скасувати Урок" at bounding box center [458, 465] width 241 height 21
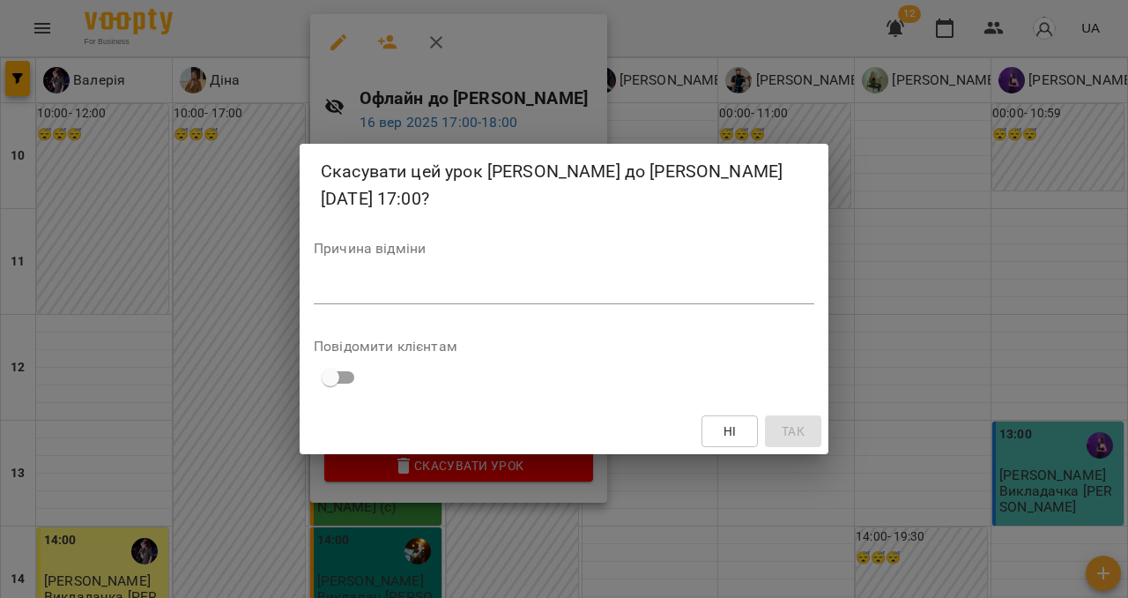
click at [397, 281] on textarea at bounding box center [564, 289] width 501 height 17
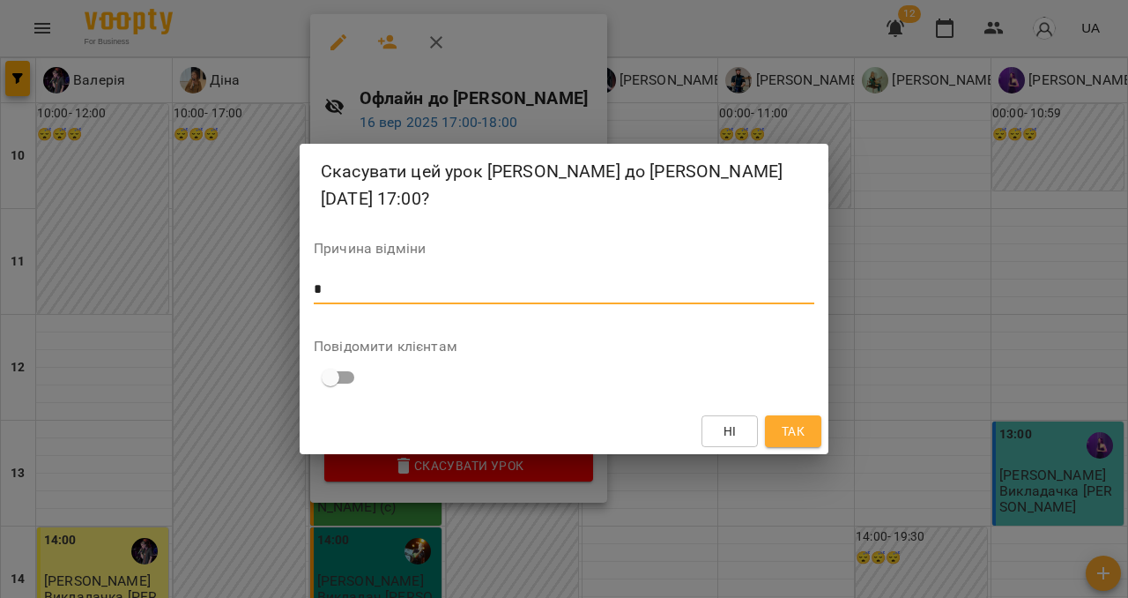
type textarea "*"
click at [789, 420] on span "Так" at bounding box center [793, 430] width 23 height 21
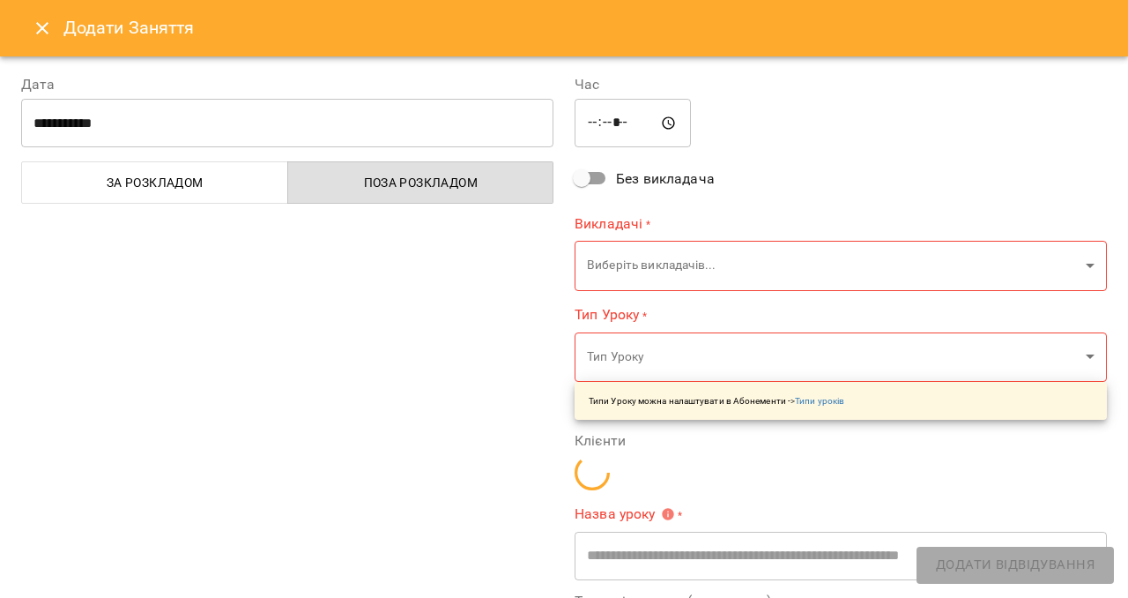
type input "**********"
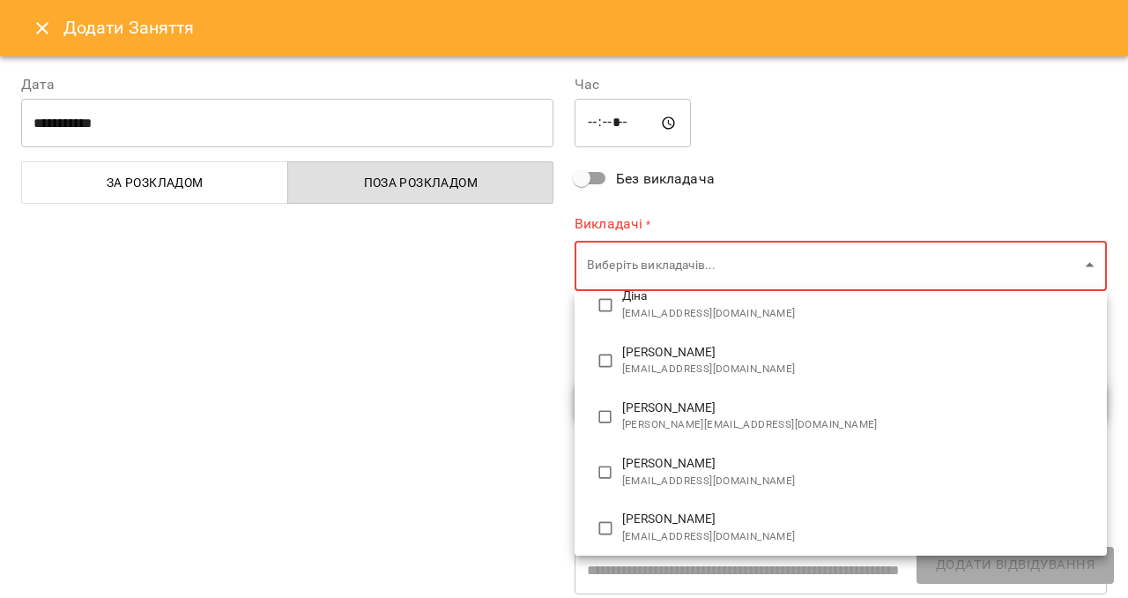
scroll to position [177, 0]
type input "**********"
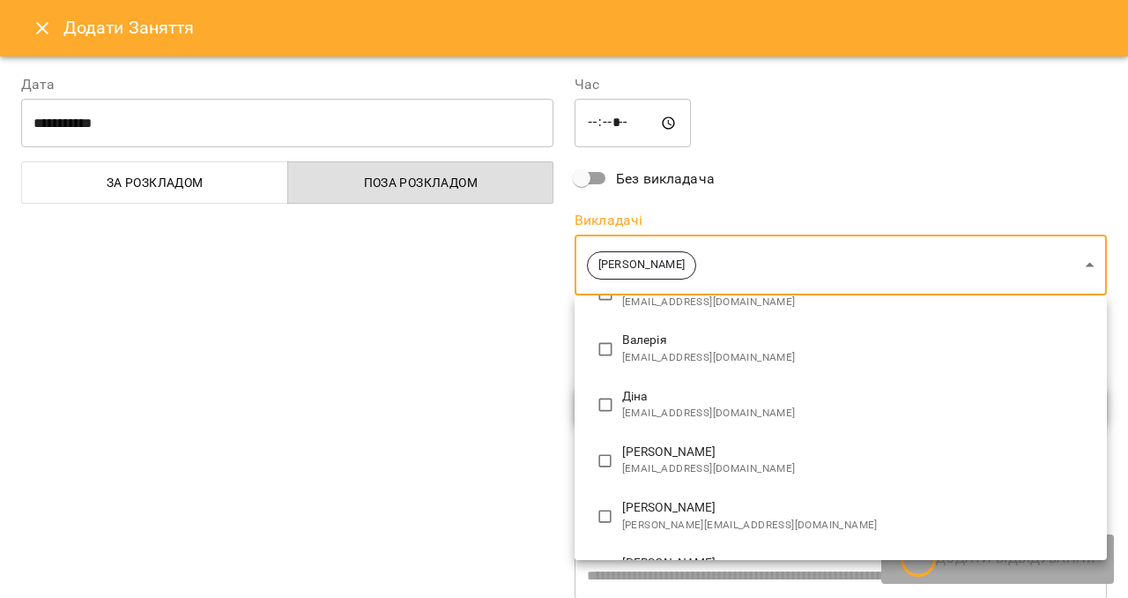
scroll to position [0, 0]
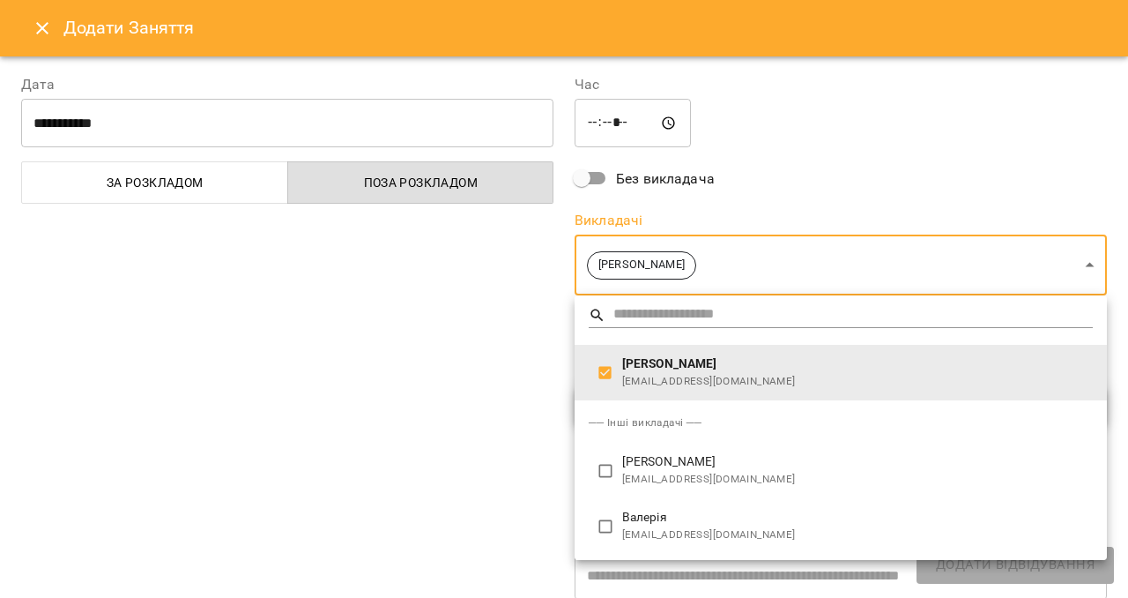
click at [464, 406] on div at bounding box center [564, 299] width 1128 height 598
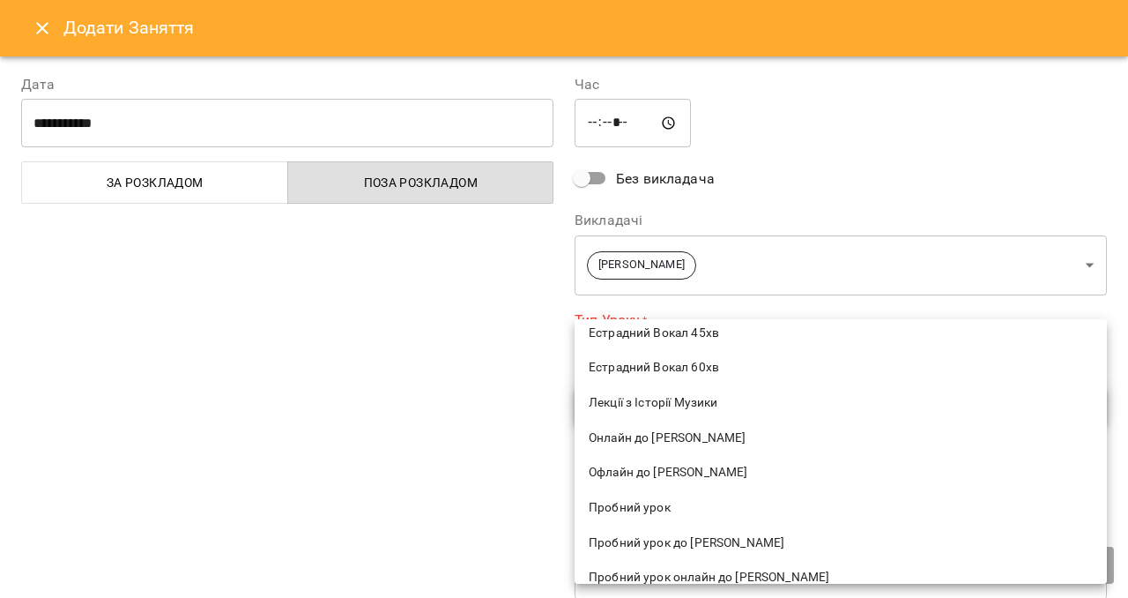
scroll to position [401, 0]
click at [673, 431] on span "Онлайн до [PERSON_NAME]" at bounding box center [841, 440] width 504 height 18
type input "**********"
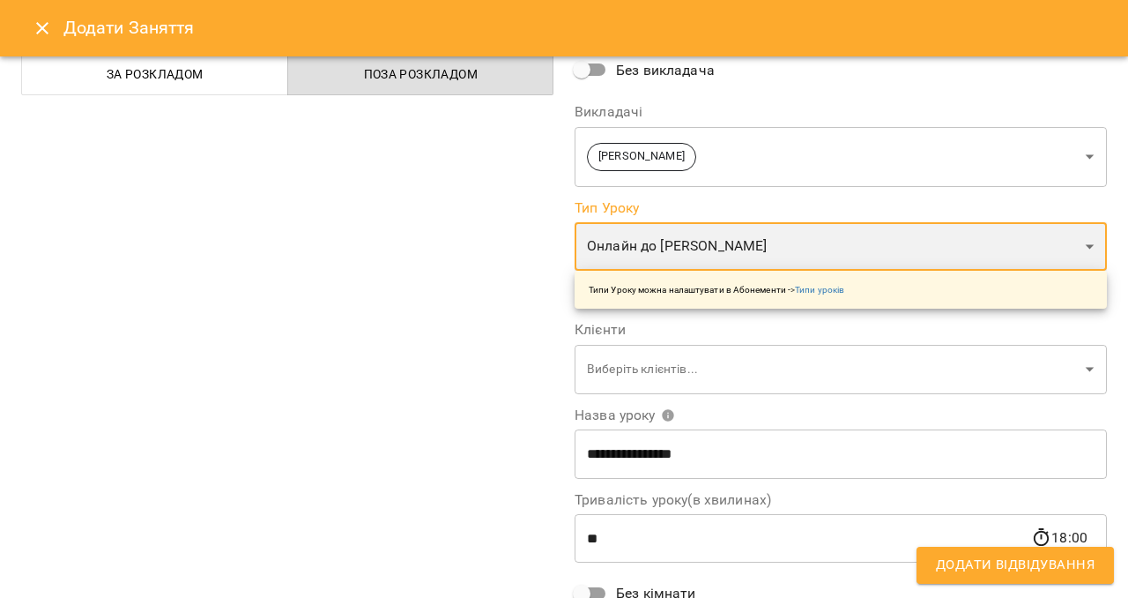
scroll to position [110, 0]
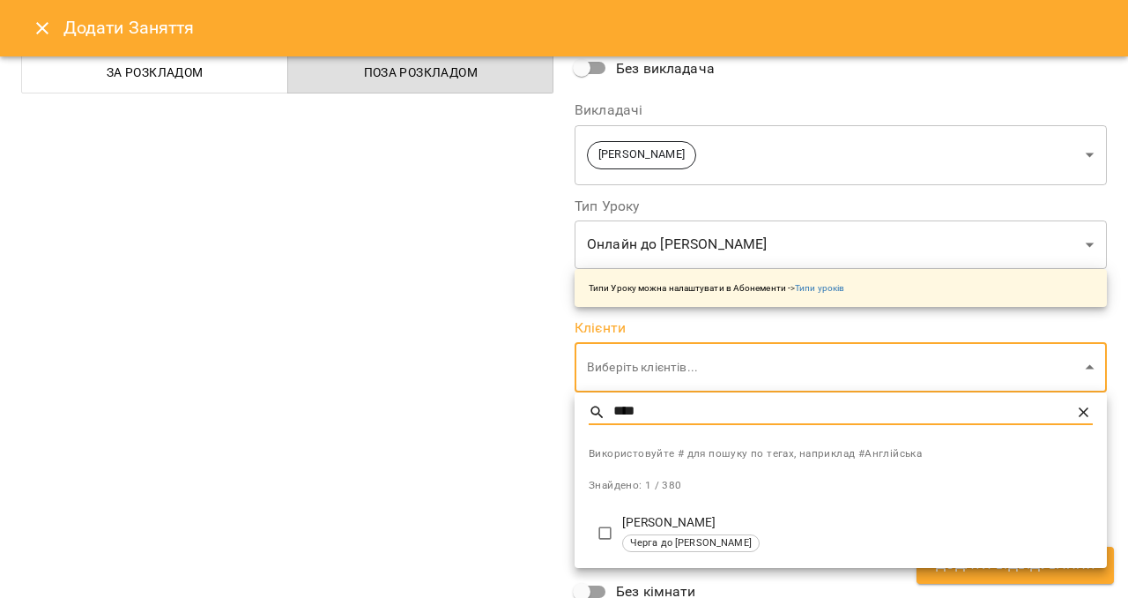
type input "****"
type input "**********"
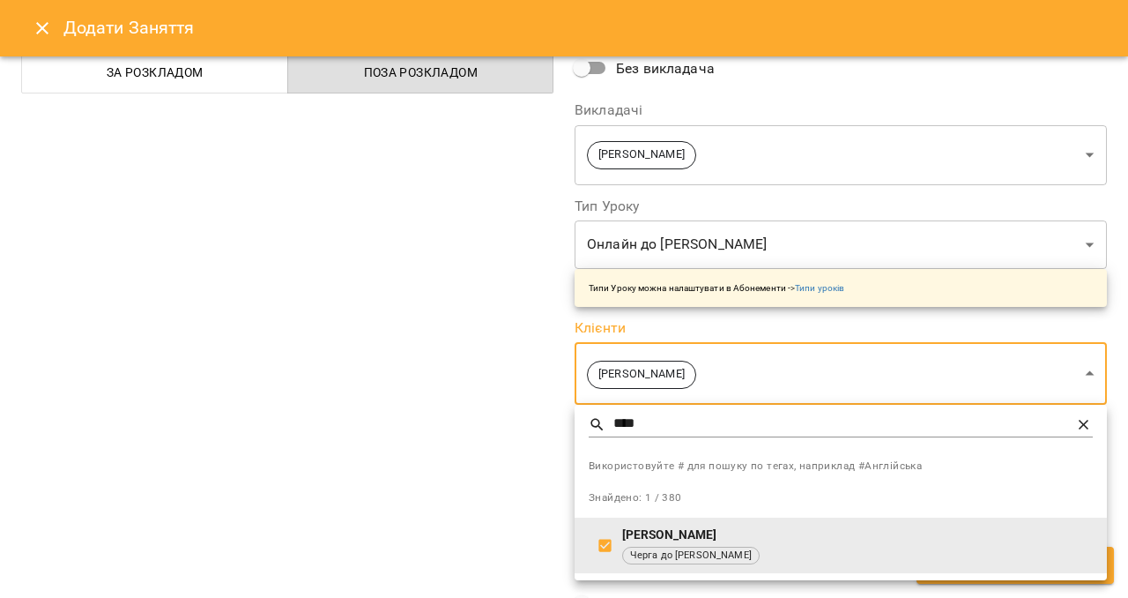
click at [428, 472] on div at bounding box center [564, 299] width 1128 height 598
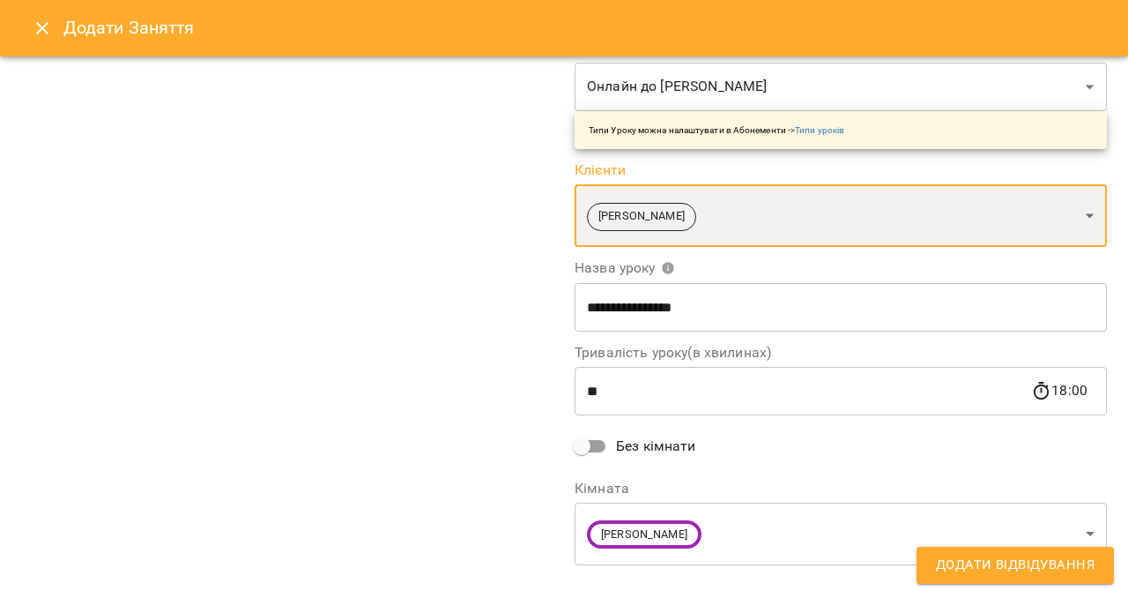
scroll to position [295, 0]
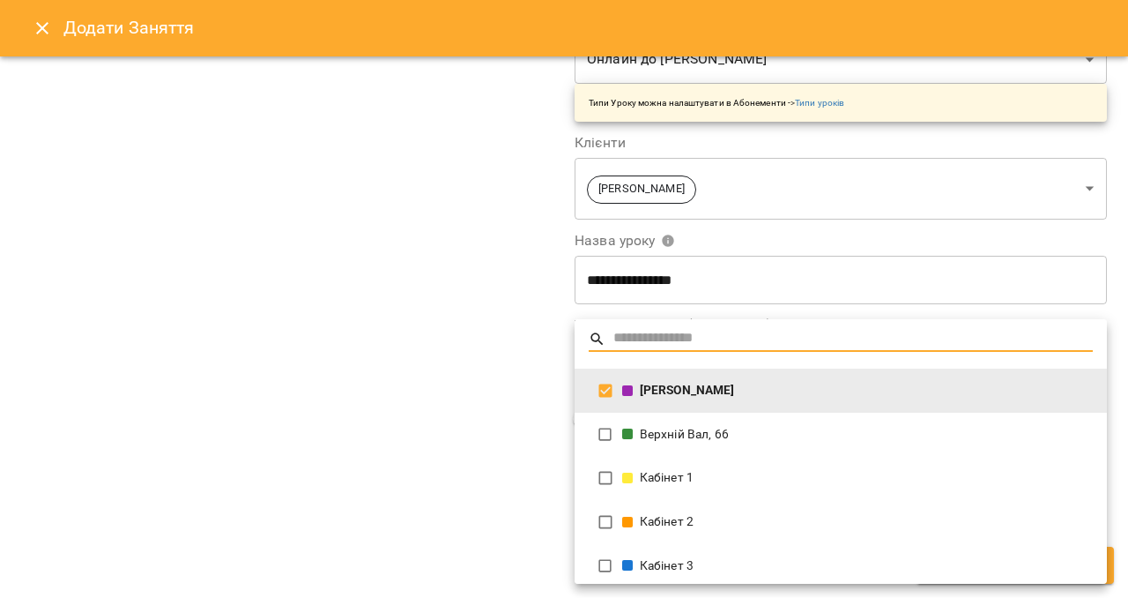
scroll to position [288, 0]
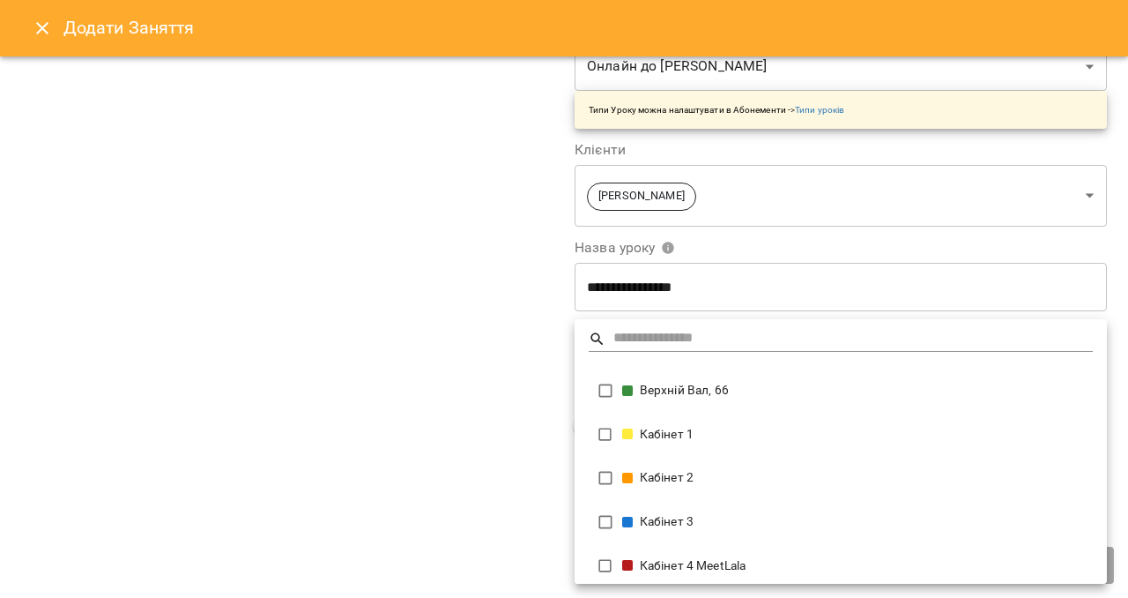
type input "**********"
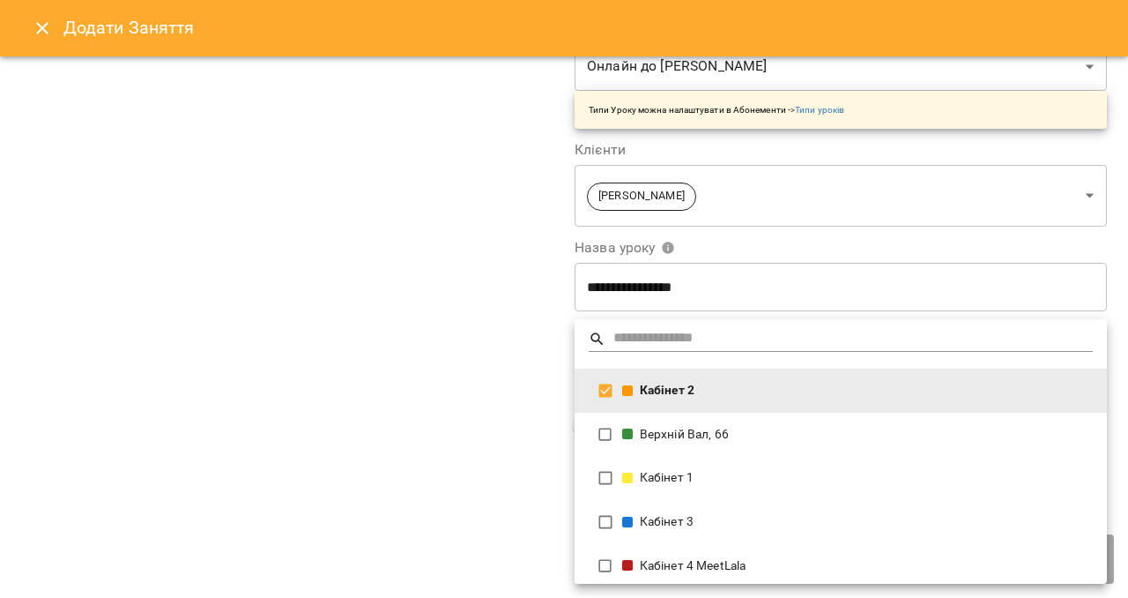
scroll to position [295, 0]
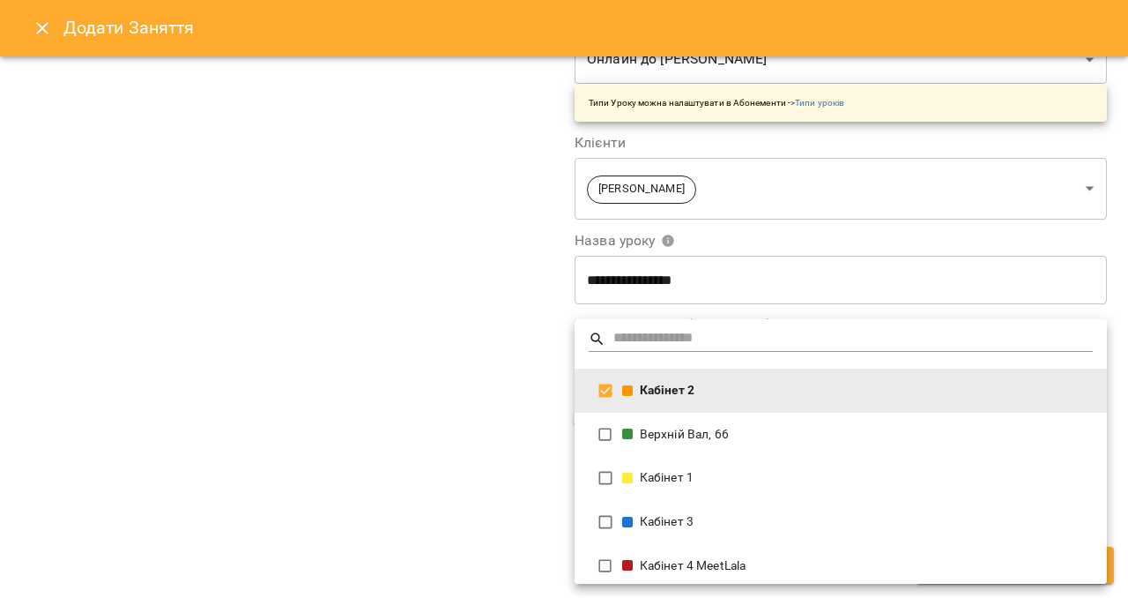
click at [463, 464] on div at bounding box center [564, 299] width 1128 height 598
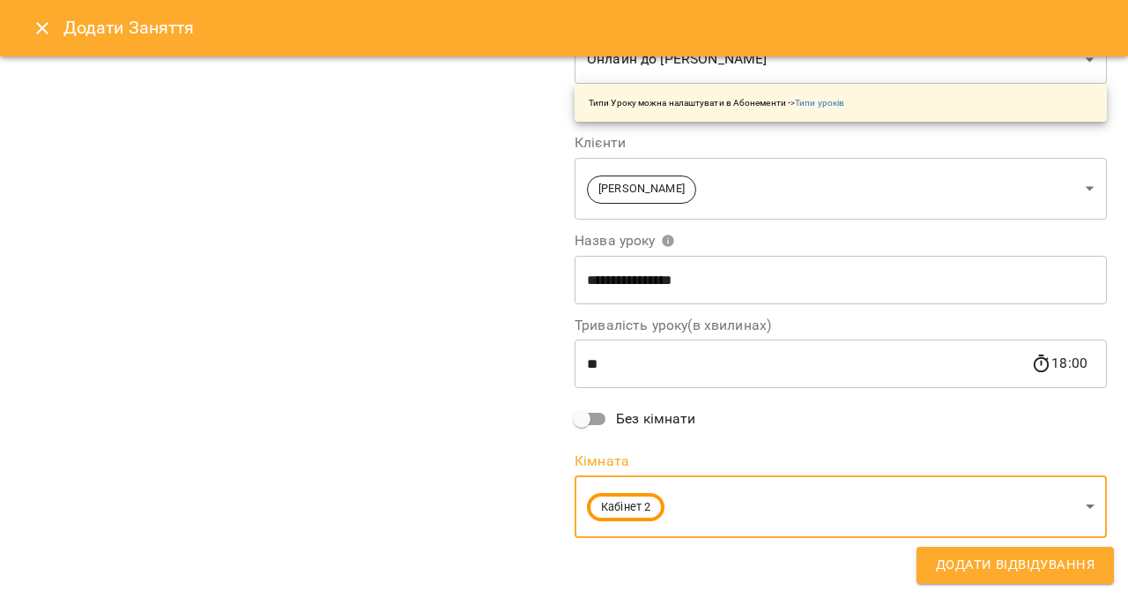
click at [1014, 565] on span "Додати Відвідування" at bounding box center [1015, 565] width 159 height 23
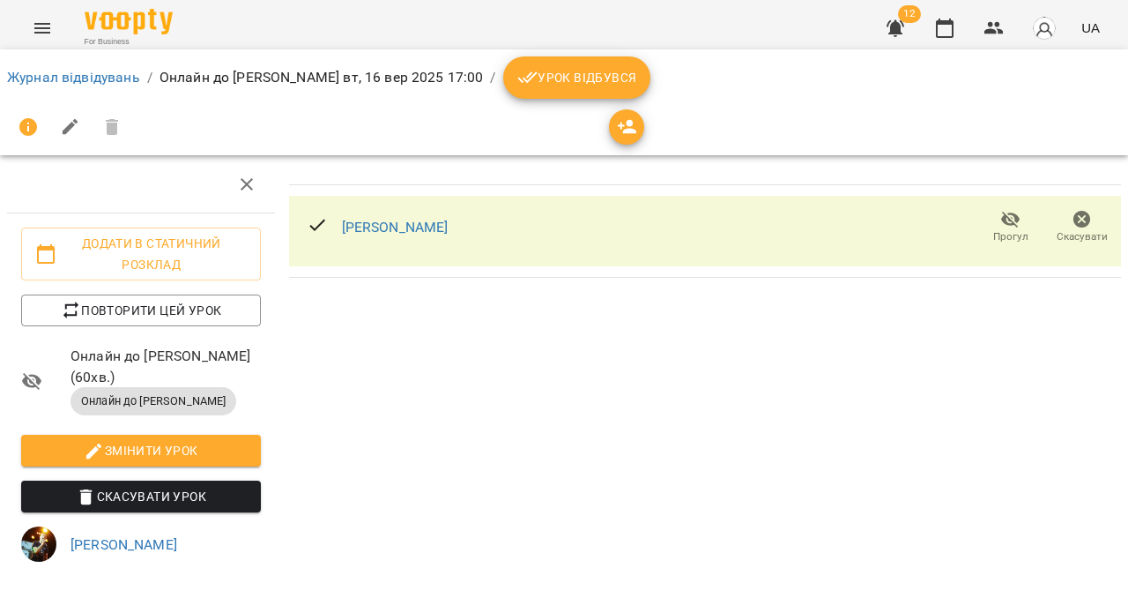
click at [523, 96] on button "Урок відбувся" at bounding box center [577, 77] width 148 height 42
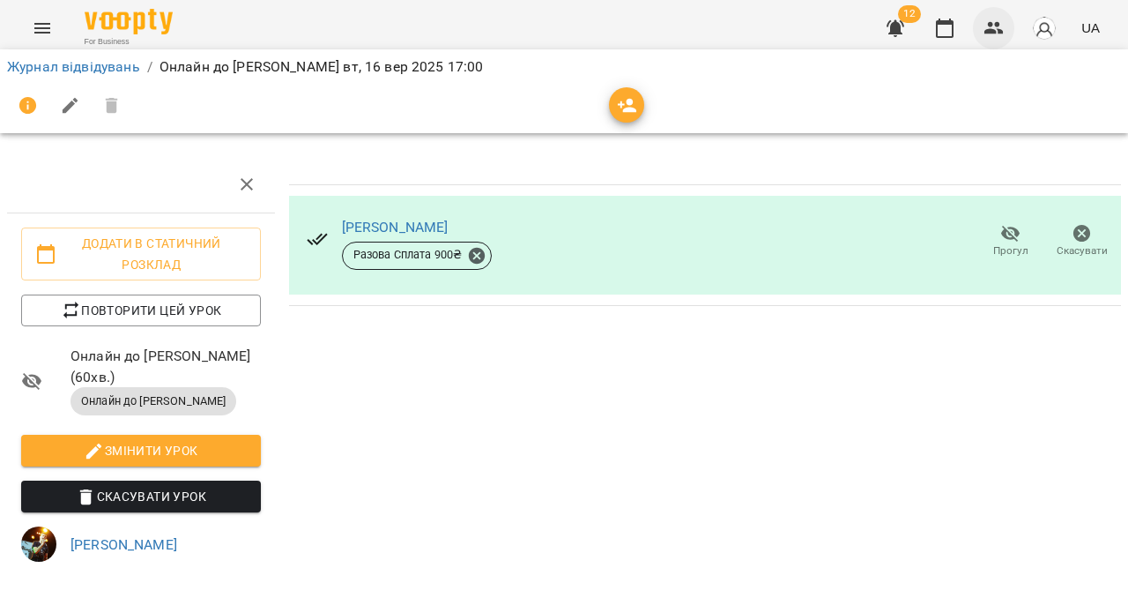
click at [999, 27] on icon "button" at bounding box center [994, 28] width 21 height 21
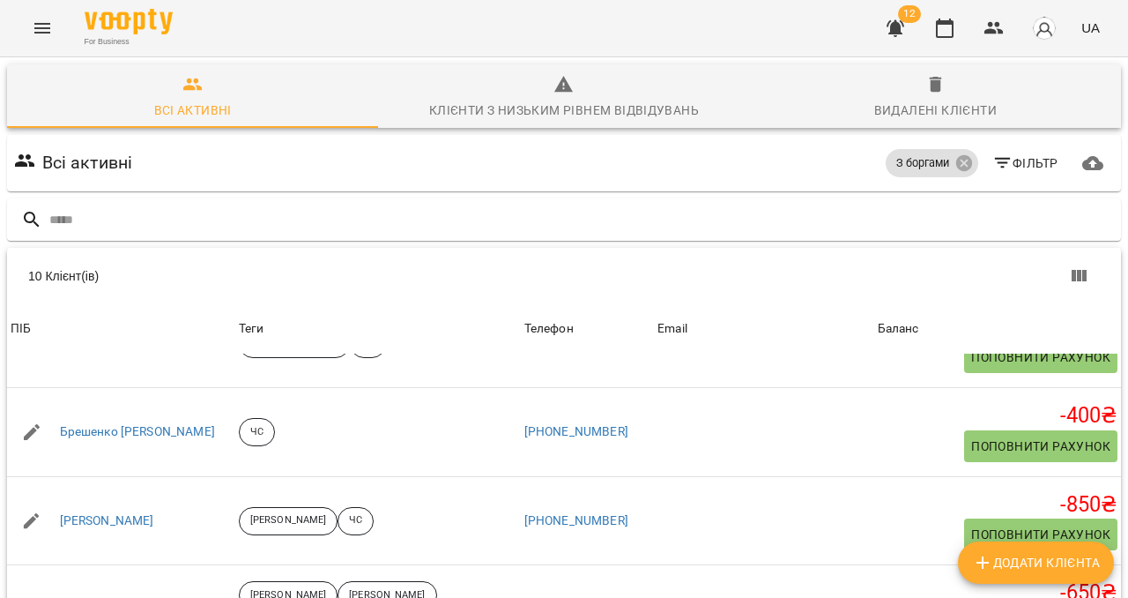
scroll to position [78, 0]
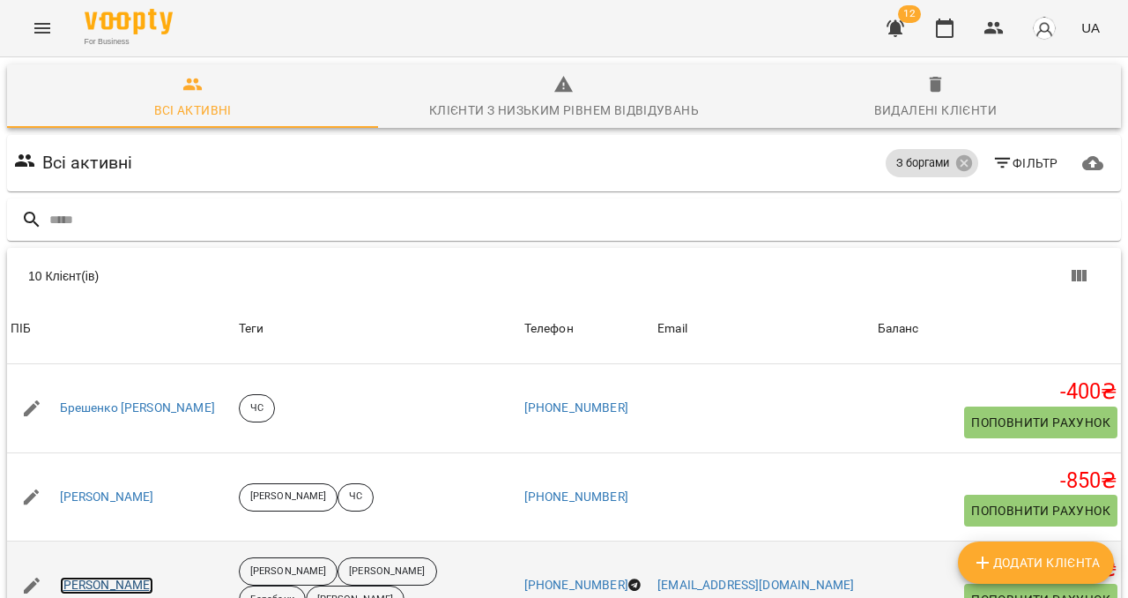
click at [122, 576] on link "[PERSON_NAME]" at bounding box center [107, 585] width 94 height 18
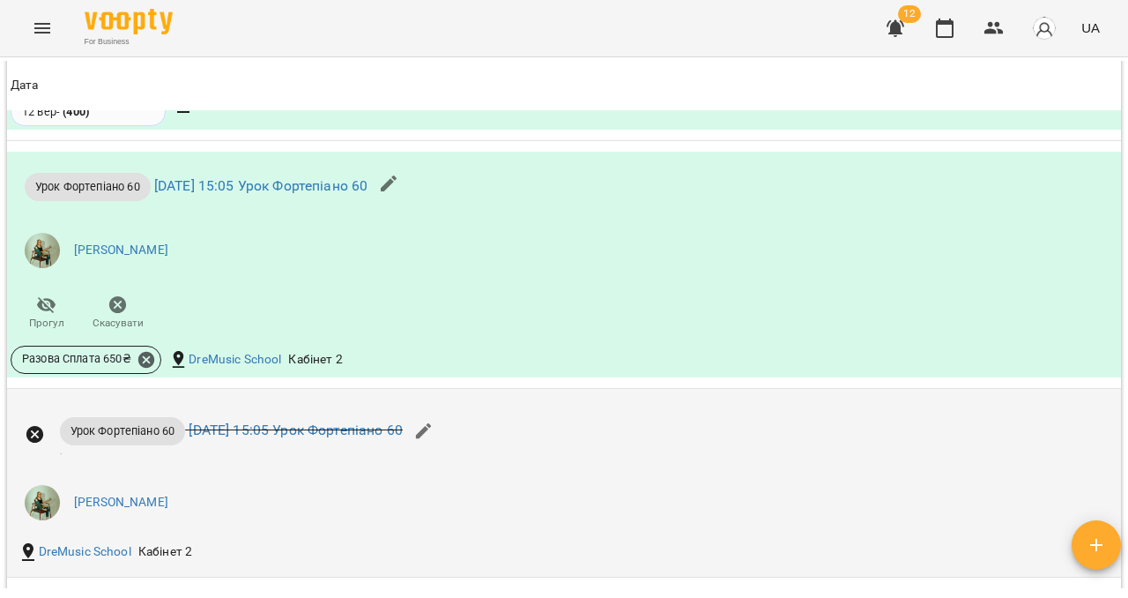
scroll to position [2037, 0]
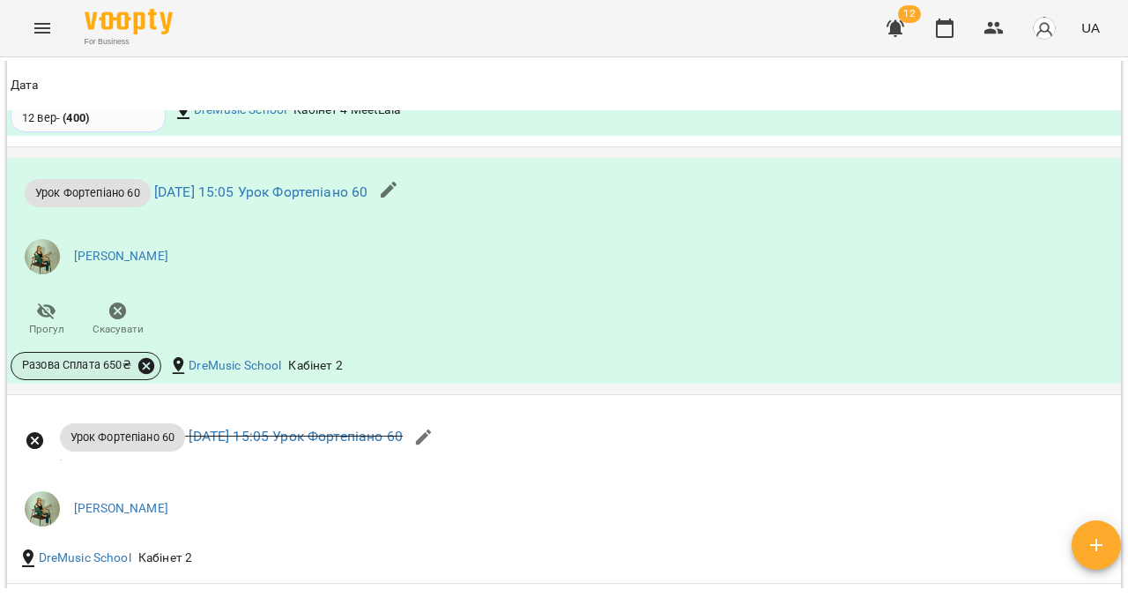
click at [145, 373] on icon at bounding box center [146, 365] width 16 height 16
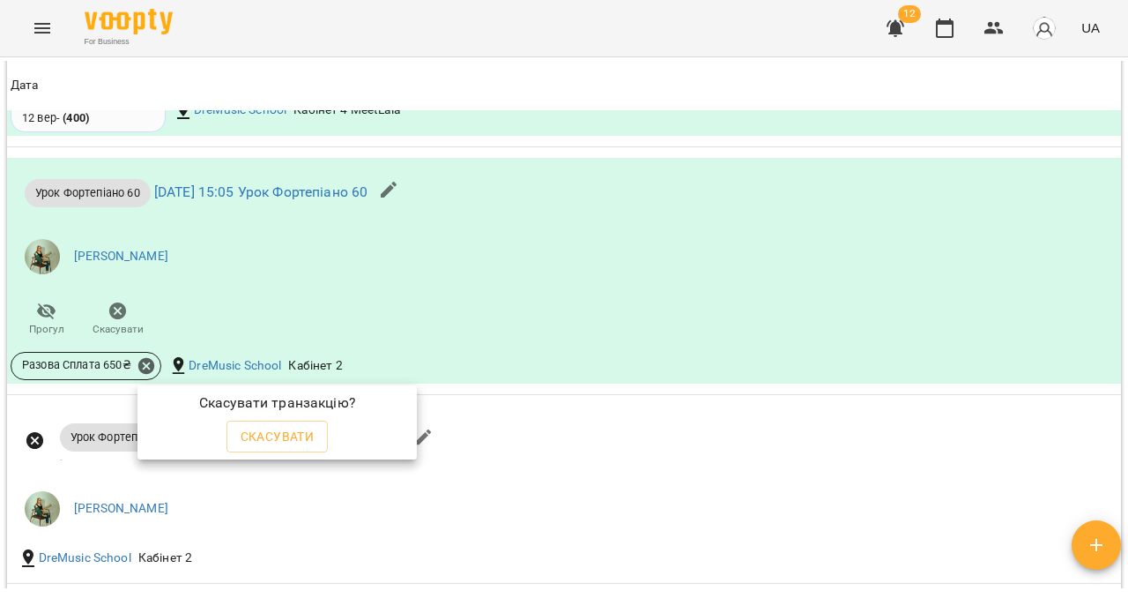
click at [214, 414] on div "Скасувати транзакцію?" at bounding box center [277, 403] width 272 height 28
click at [262, 430] on span "Скасувати" at bounding box center [278, 436] width 74 height 21
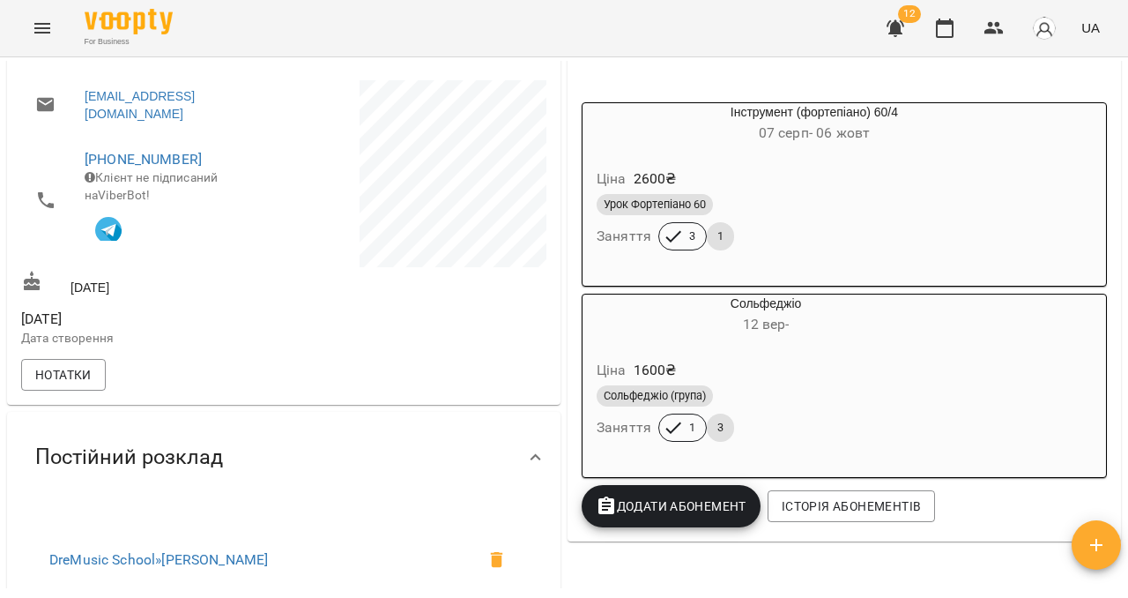
scroll to position [288, 0]
click at [964, 198] on div "Урок Фортепіано 60" at bounding box center [814, 205] width 435 height 21
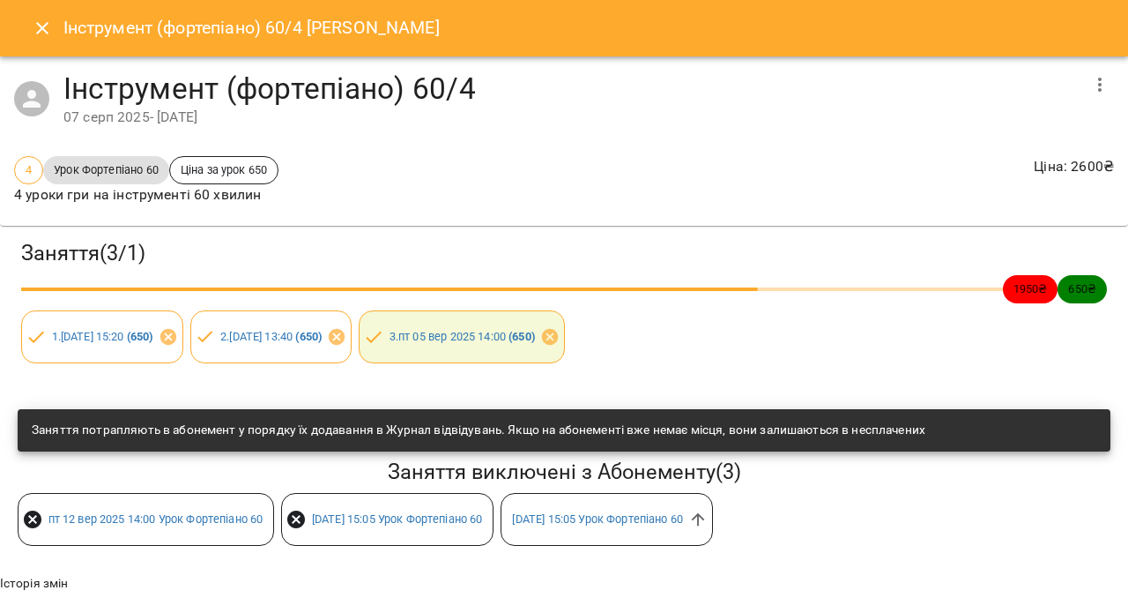
click at [430, 534] on div "ср 17 вер 2025 15:05 Урок Фортепіано 60" at bounding box center [387, 519] width 212 height 53
click at [435, 523] on link "ср 17 вер 2025 15:05 Урок Фортепіано 60" at bounding box center [397, 518] width 171 height 13
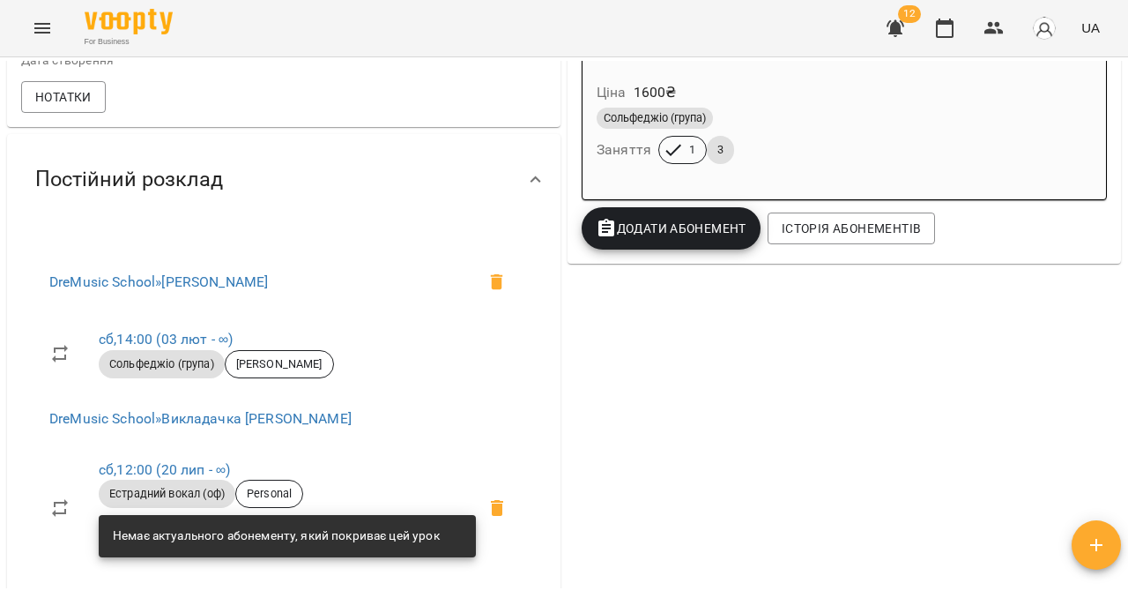
scroll to position [531, 0]
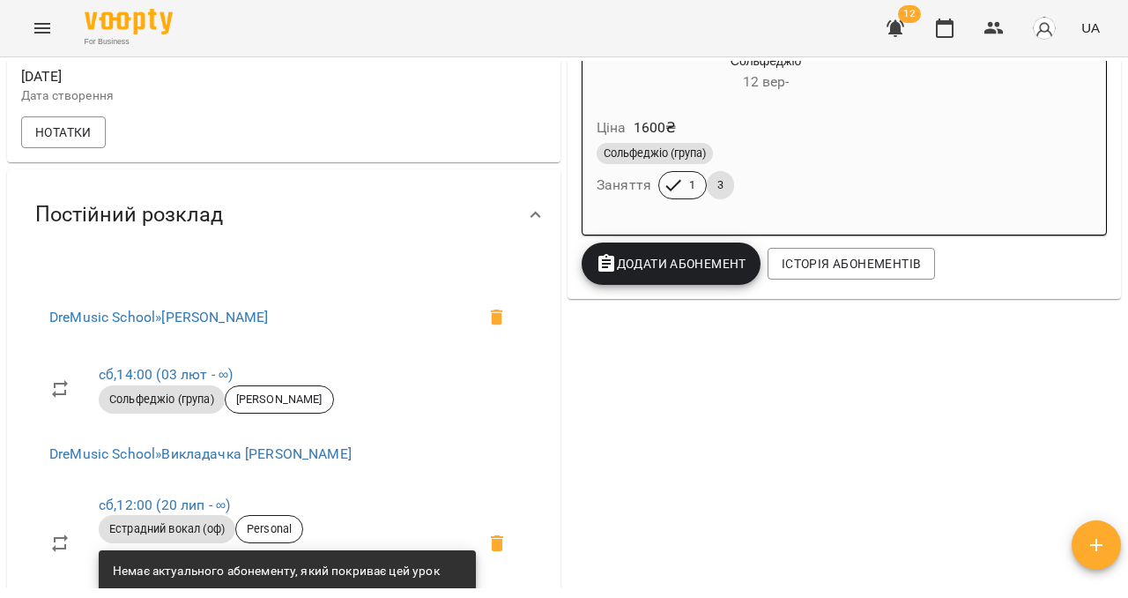
click at [917, 179] on div "Сольфеджіо (група) Заняття 1 3" at bounding box center [766, 170] width 346 height 63
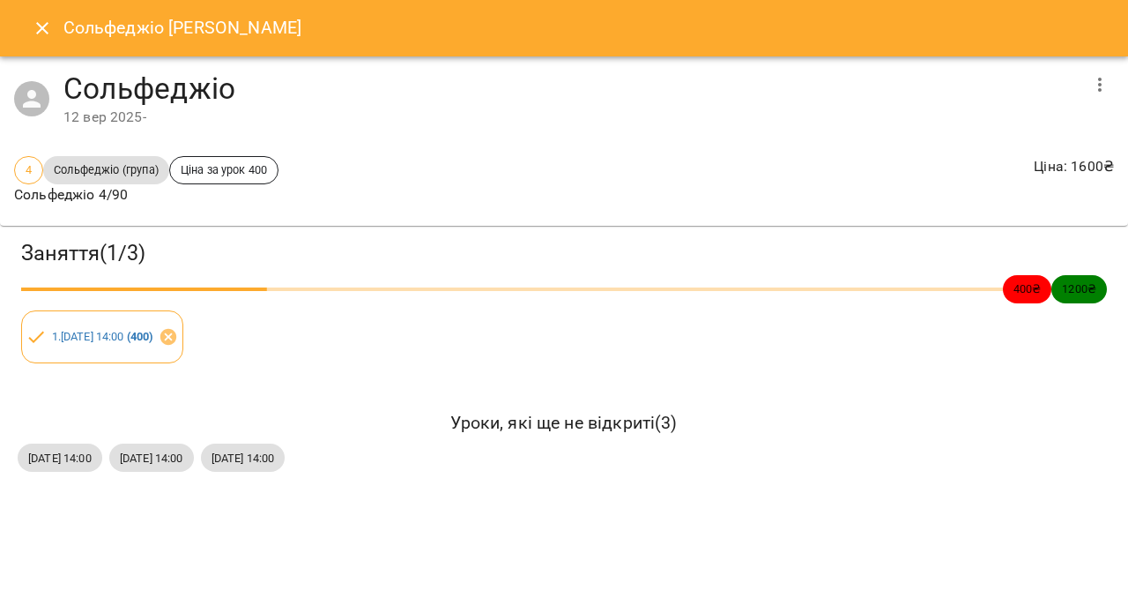
click at [1091, 93] on icon "button" at bounding box center [1099, 84] width 21 height 21
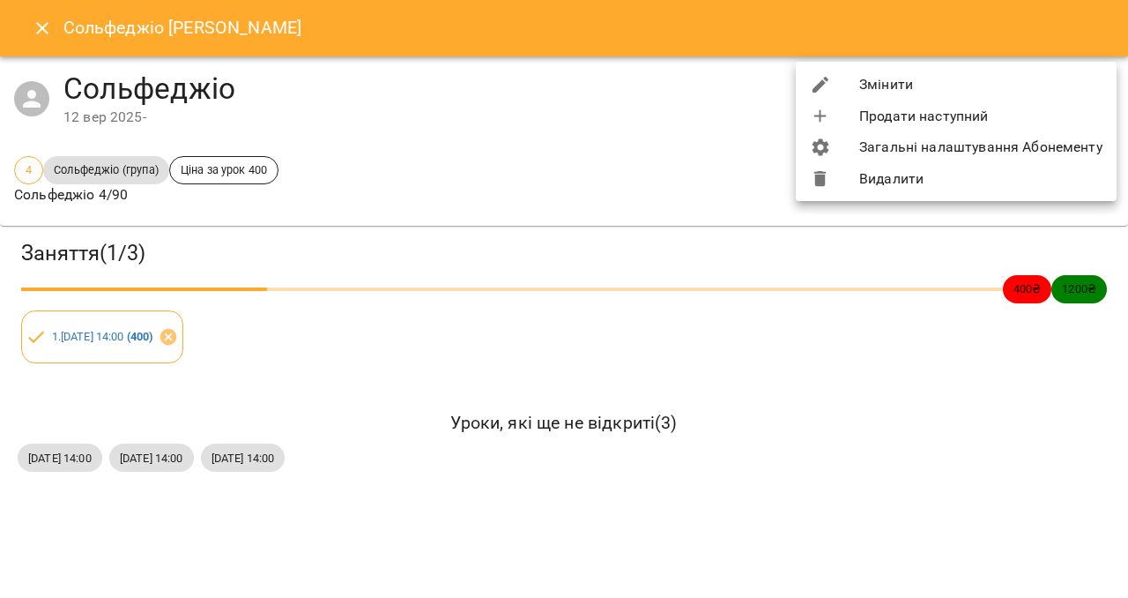
click at [975, 81] on li "Змінити" at bounding box center [956, 85] width 321 height 32
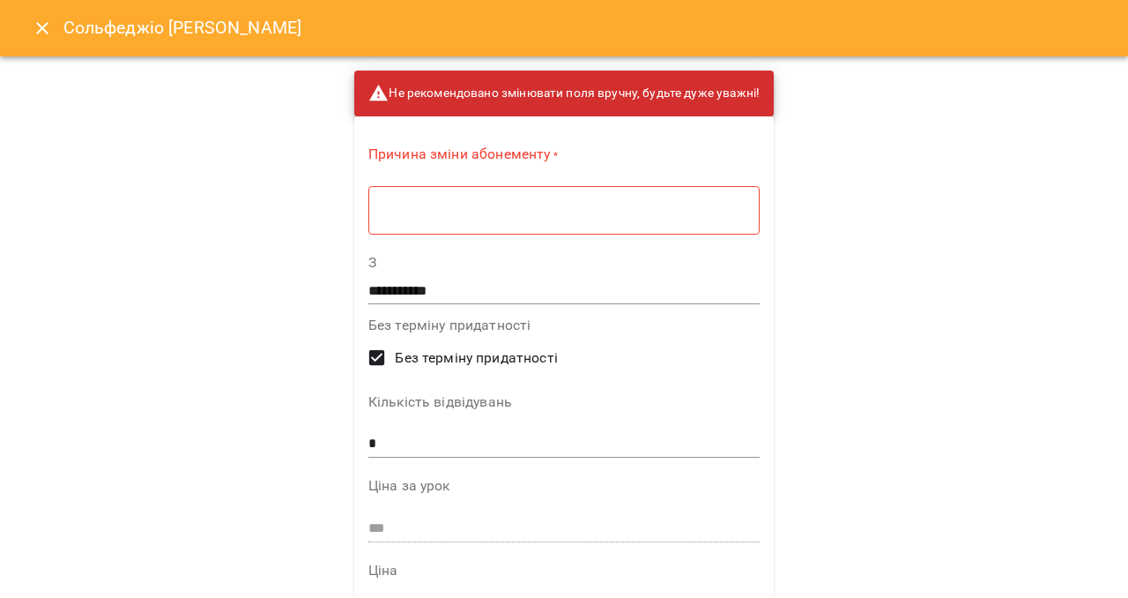
click at [559, 205] on textarea at bounding box center [564, 210] width 367 height 17
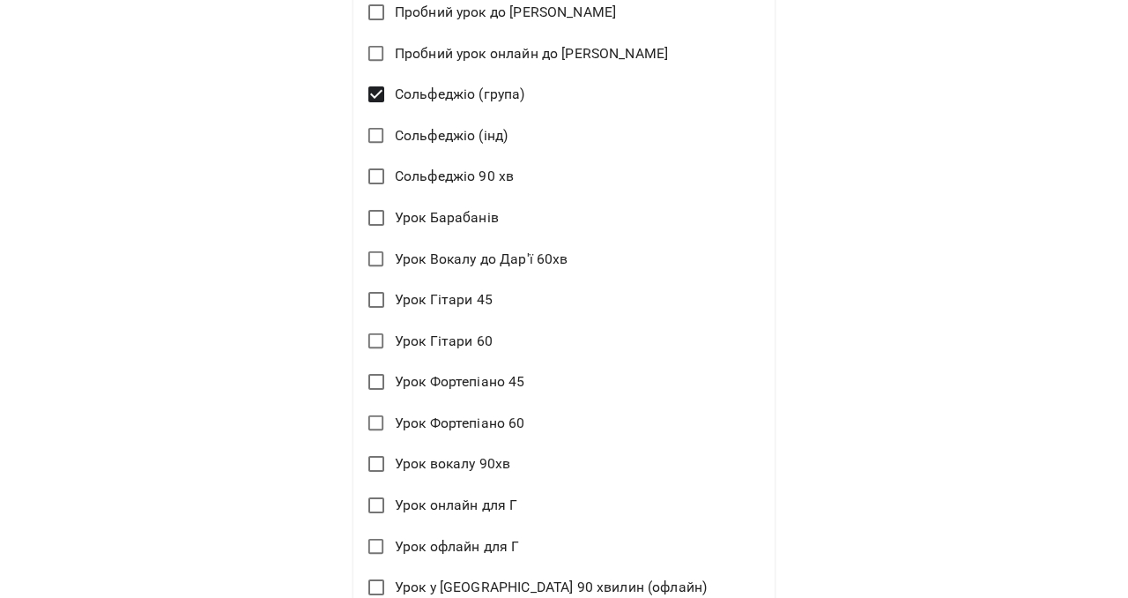
scroll to position [1623, 0]
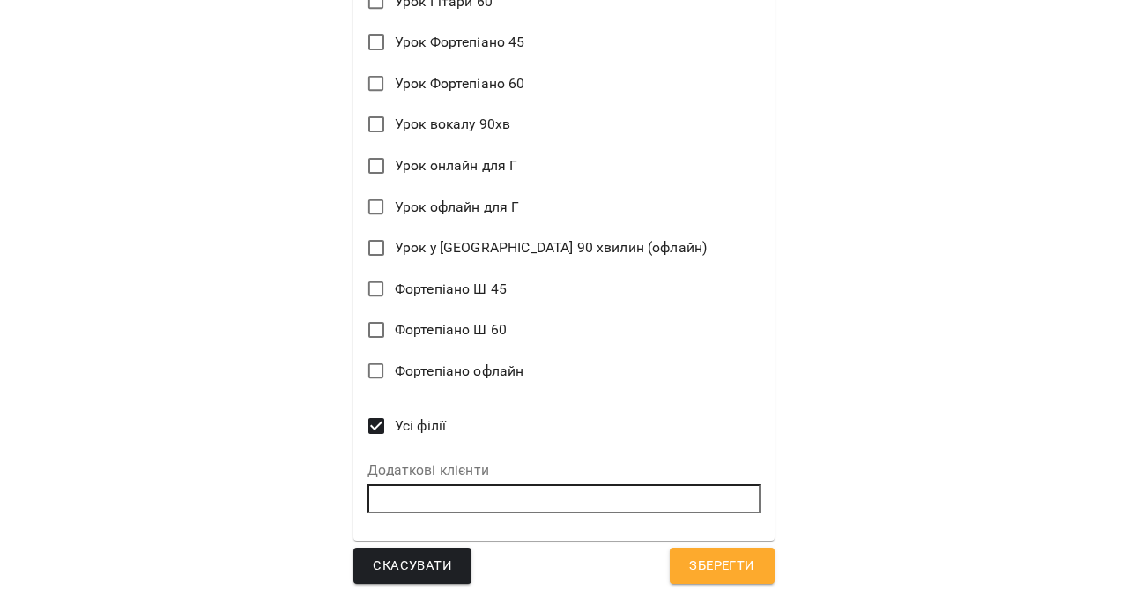
type textarea "*"
click at [719, 564] on span "Зберегти" at bounding box center [721, 565] width 65 height 23
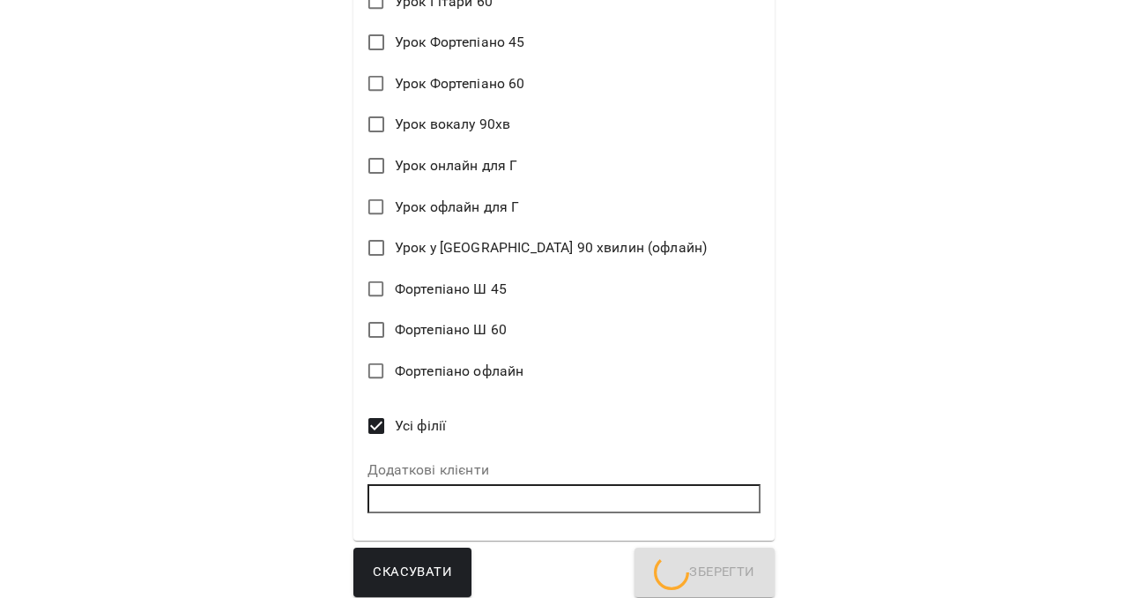
scroll to position [525, 0]
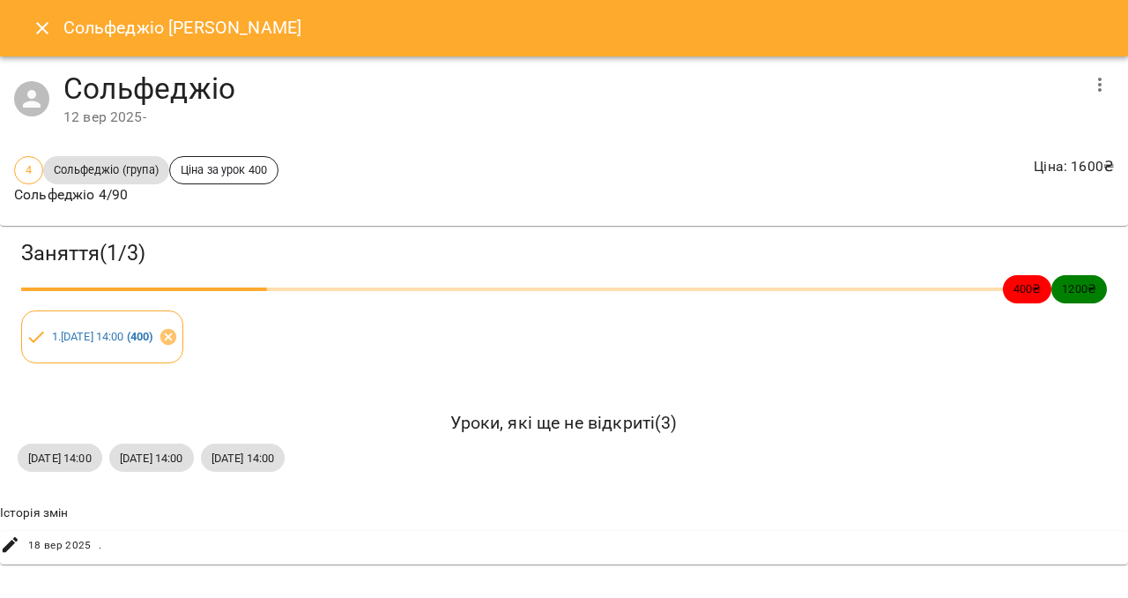
click at [34, 25] on icon "Close" at bounding box center [42, 28] width 21 height 21
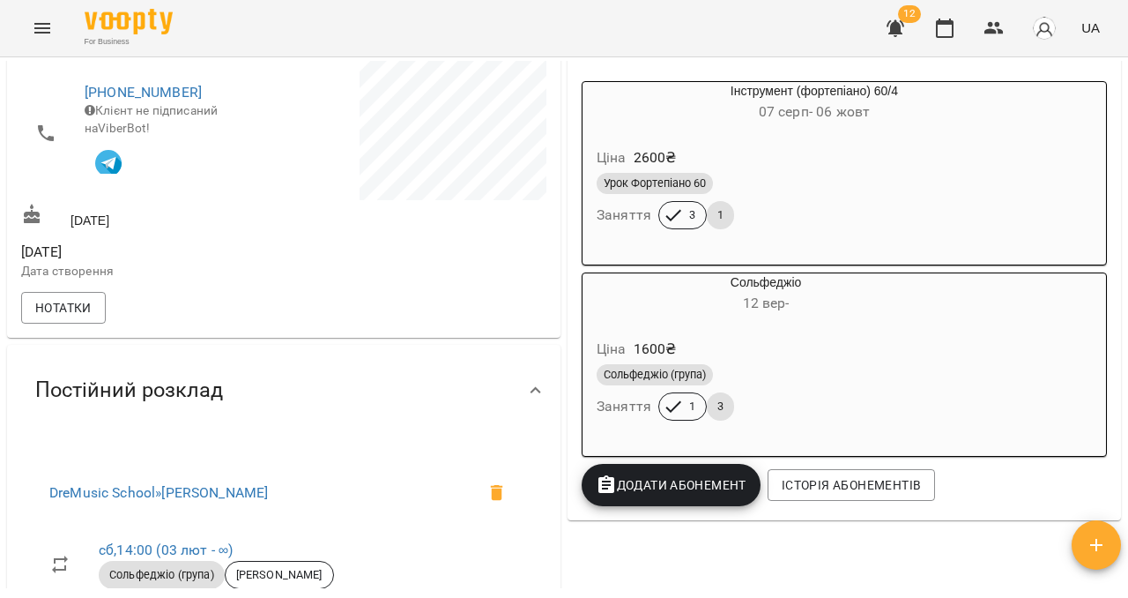
scroll to position [333, 0]
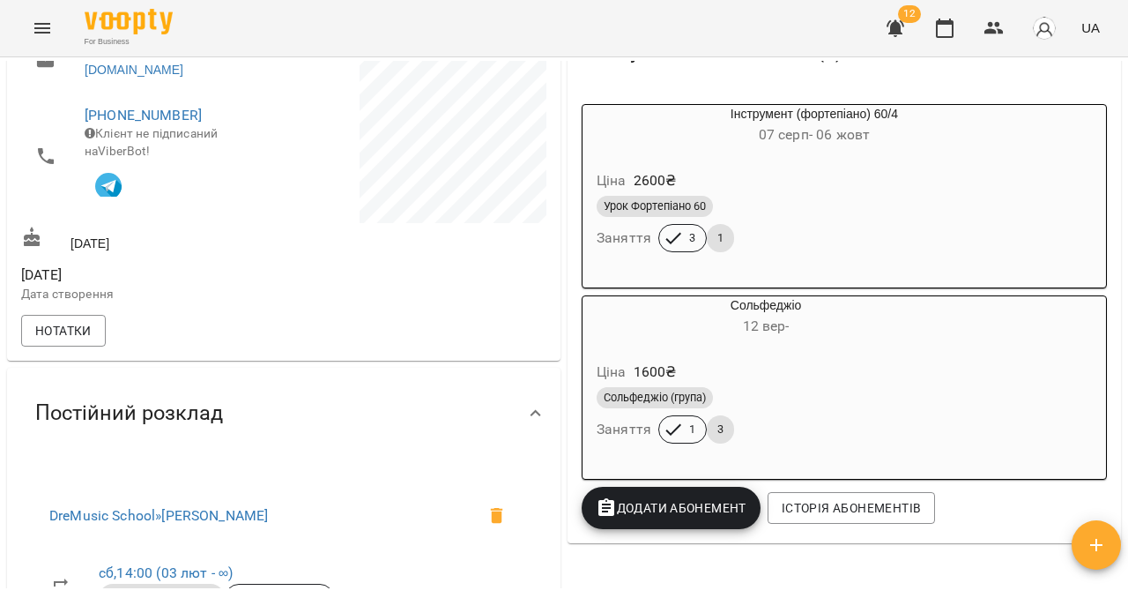
click at [832, 260] on div "Ціна 2600 ₴ Урок Фортепіано 60 Заняття 3 1" at bounding box center [815, 214] width 464 height 120
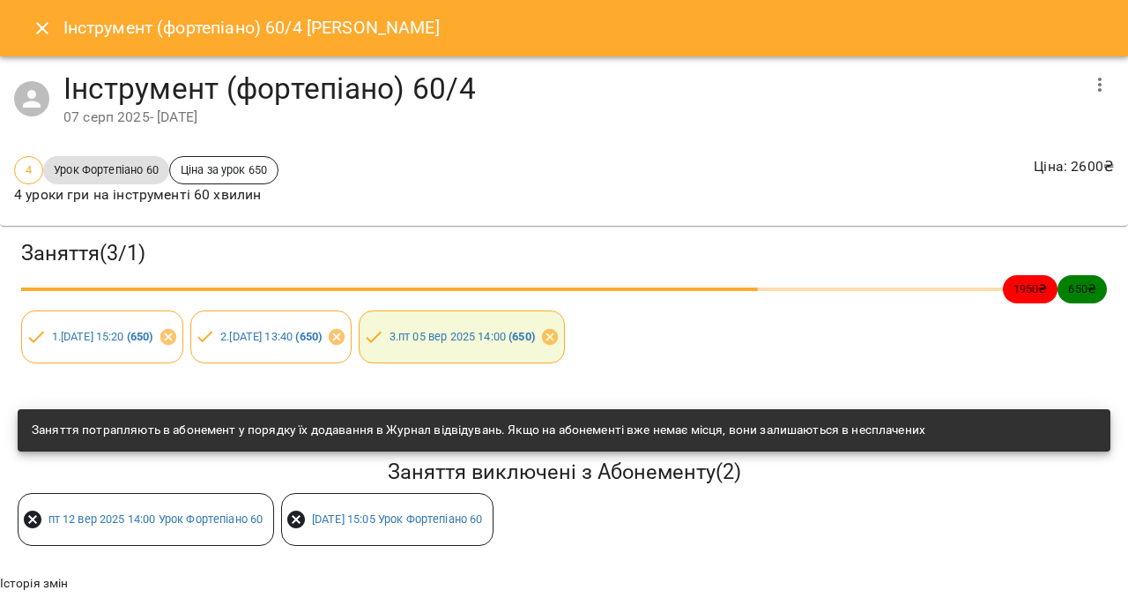
scroll to position [0, 7]
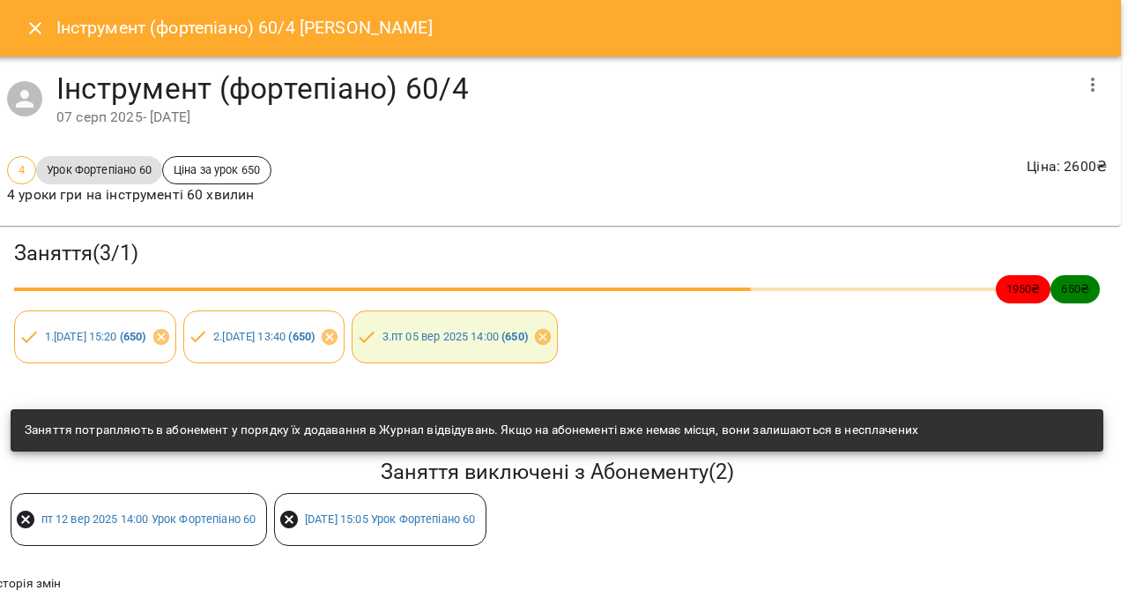
click at [487, 499] on div "ср 17 вер 2025 15:05 Урок Фортепіано 60" at bounding box center [380, 519] width 212 height 53
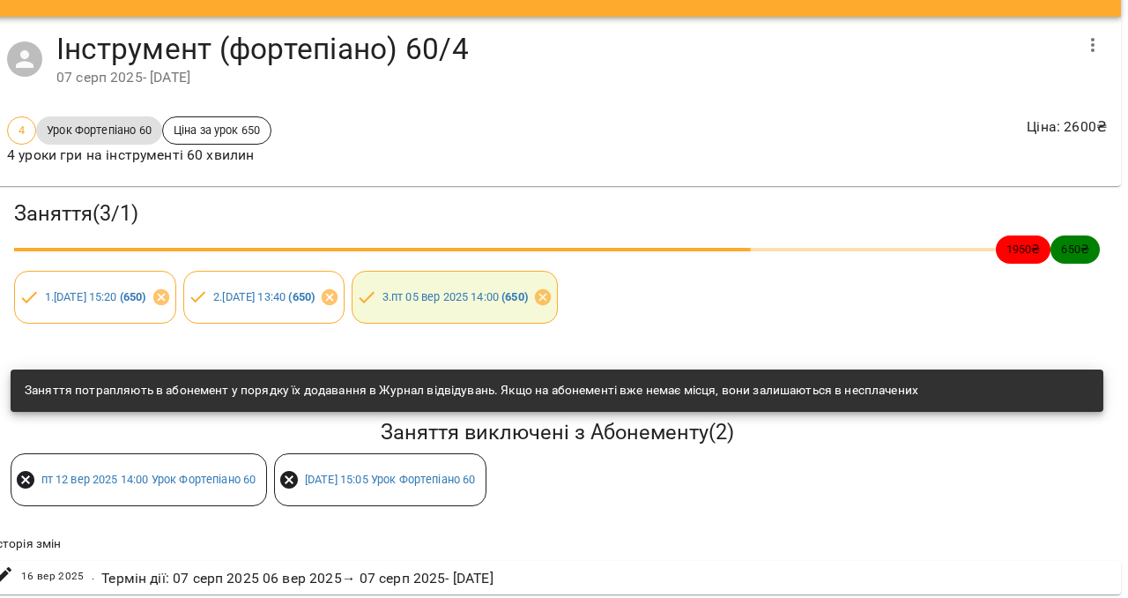
click at [420, 499] on div "ср 17 вер 2025 15:05 Урок Фортепіано 60" at bounding box center [380, 479] width 212 height 53
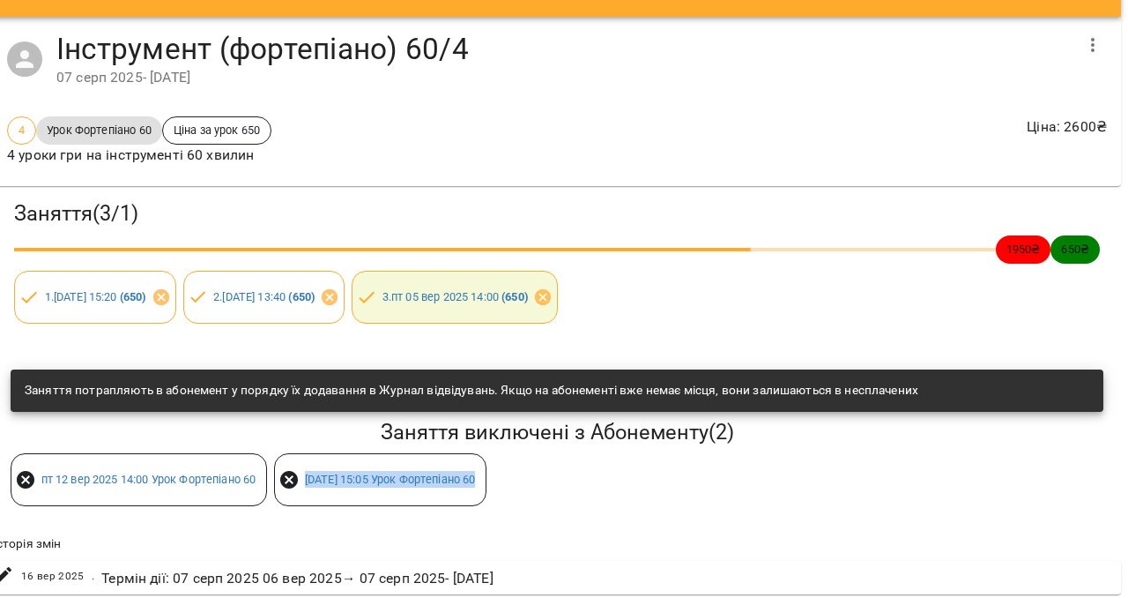
click at [316, 512] on div "Заняття ( 3 / 1 ) 1950 ₴ 650 ₴ 1 . чт 07 серп 2025 15:20 ( 650 ) 2 . чт 21 серп…" at bounding box center [557, 388] width 1142 height 419
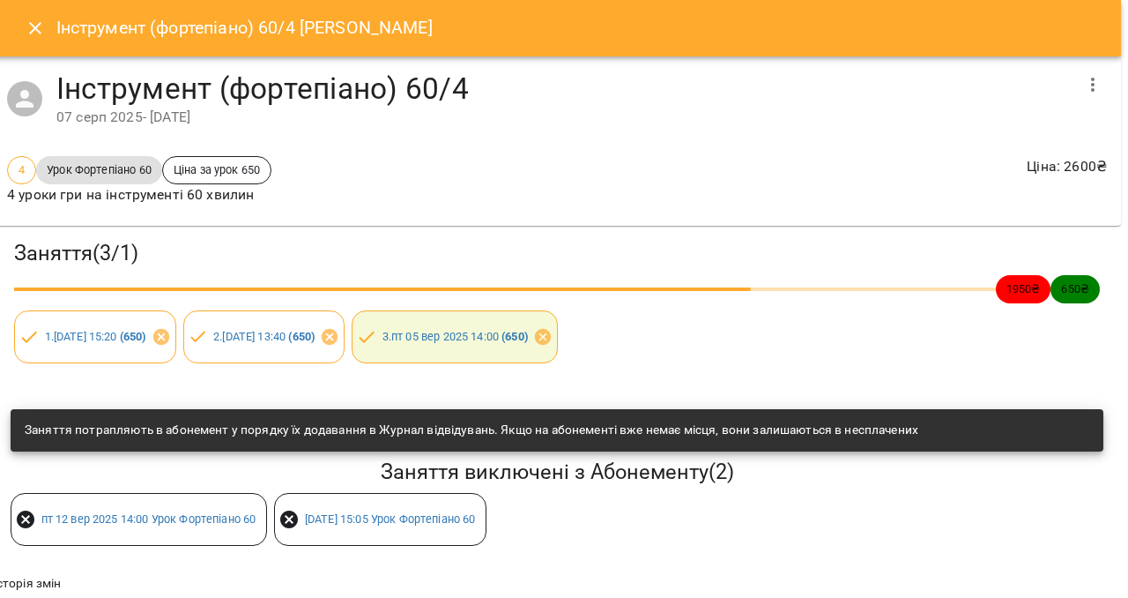
click at [51, 49] on div "Інструмент (фортепіано) 60/4 Домініка Білан" at bounding box center [557, 28] width 1128 height 56
click at [39, 17] on button "Close" at bounding box center [35, 28] width 42 height 42
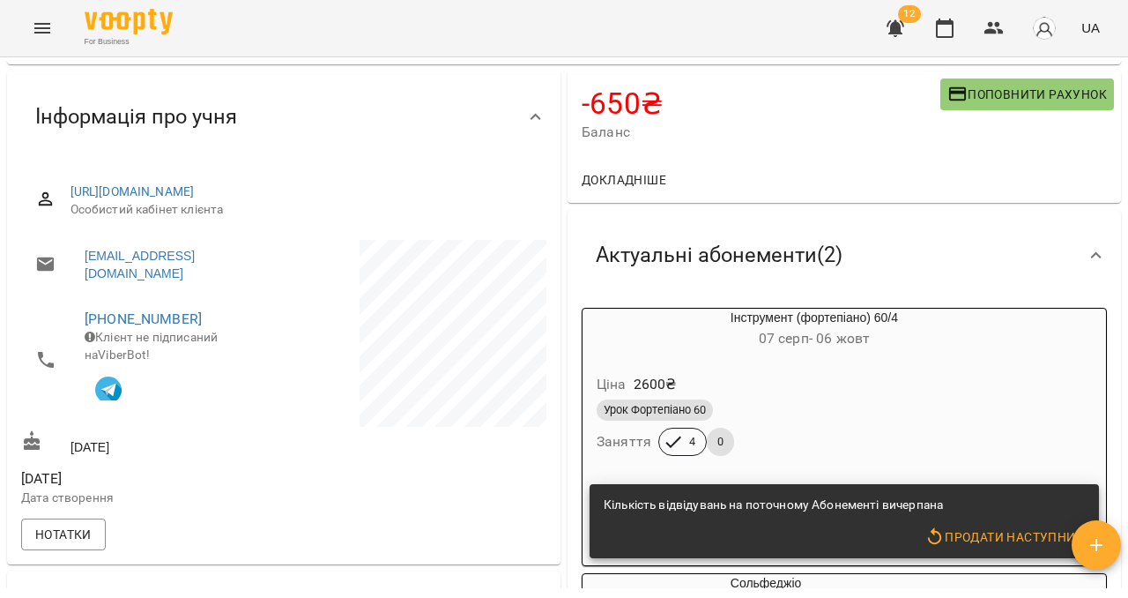
scroll to position [0, 0]
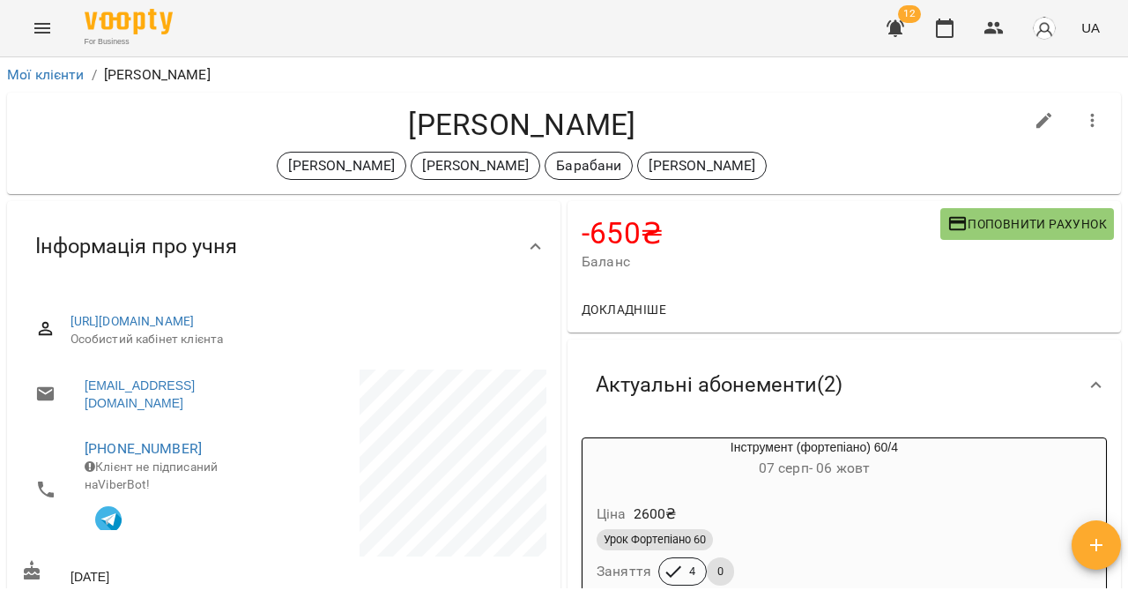
click at [1089, 388] on icon at bounding box center [1096, 385] width 21 height 21
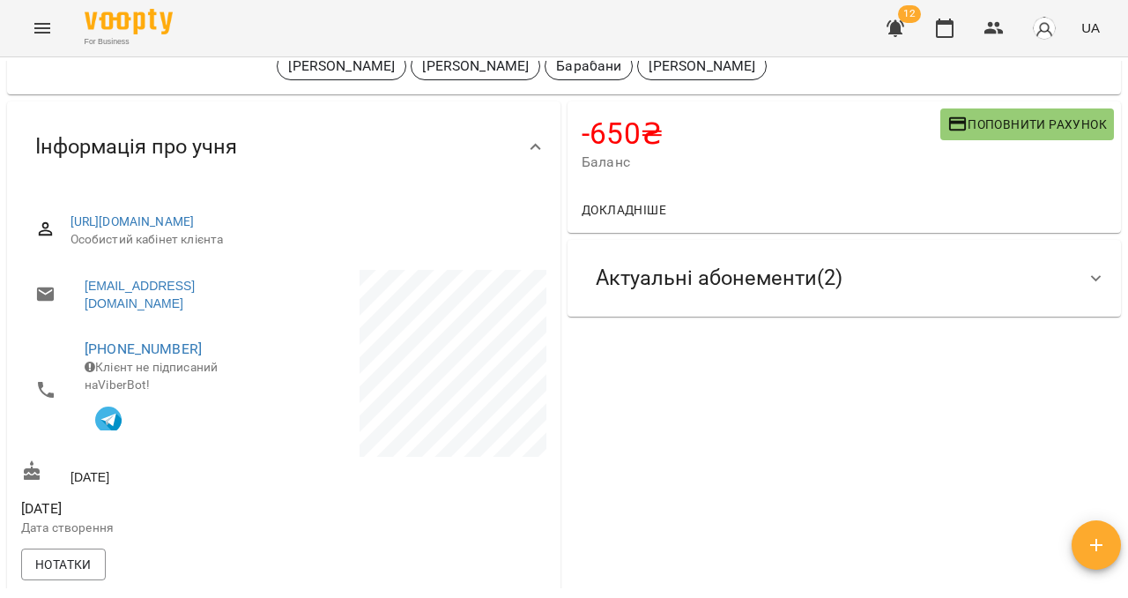
scroll to position [57, 0]
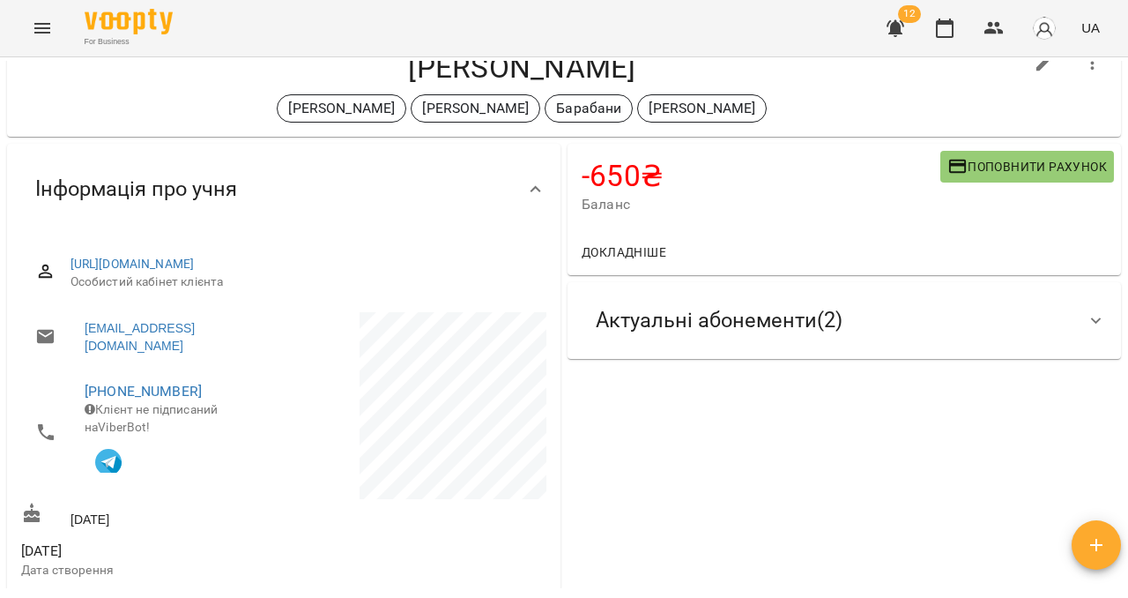
click at [1102, 296] on div "Актуальні абонементи ( 2 )" at bounding box center [845, 320] width 554 height 77
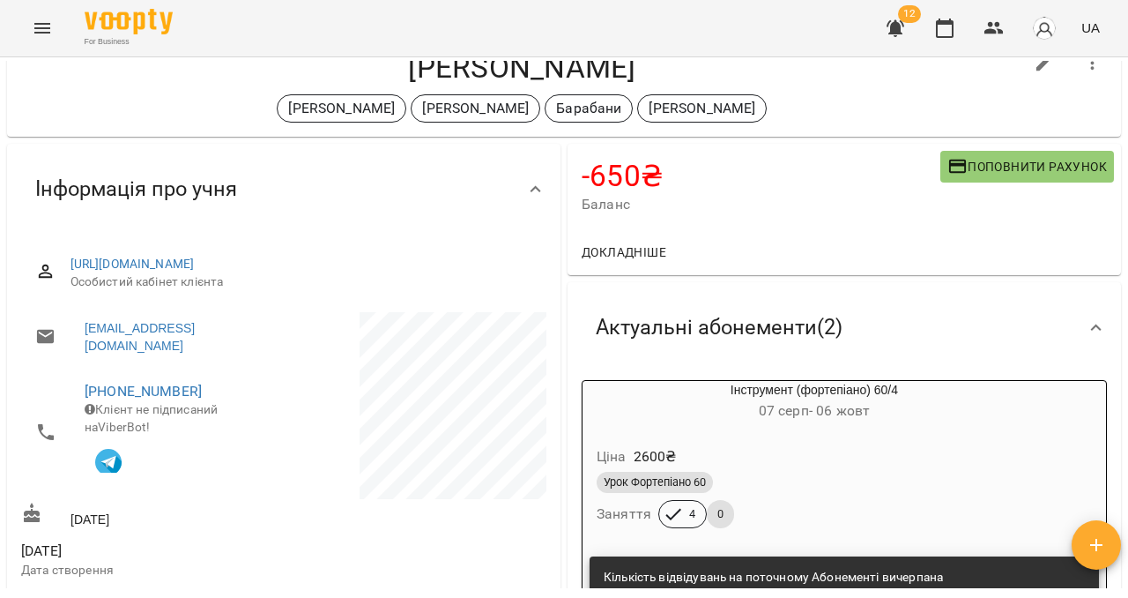
click at [1102, 296] on div "Актуальні абонементи ( 2 )" at bounding box center [845, 327] width 554 height 91
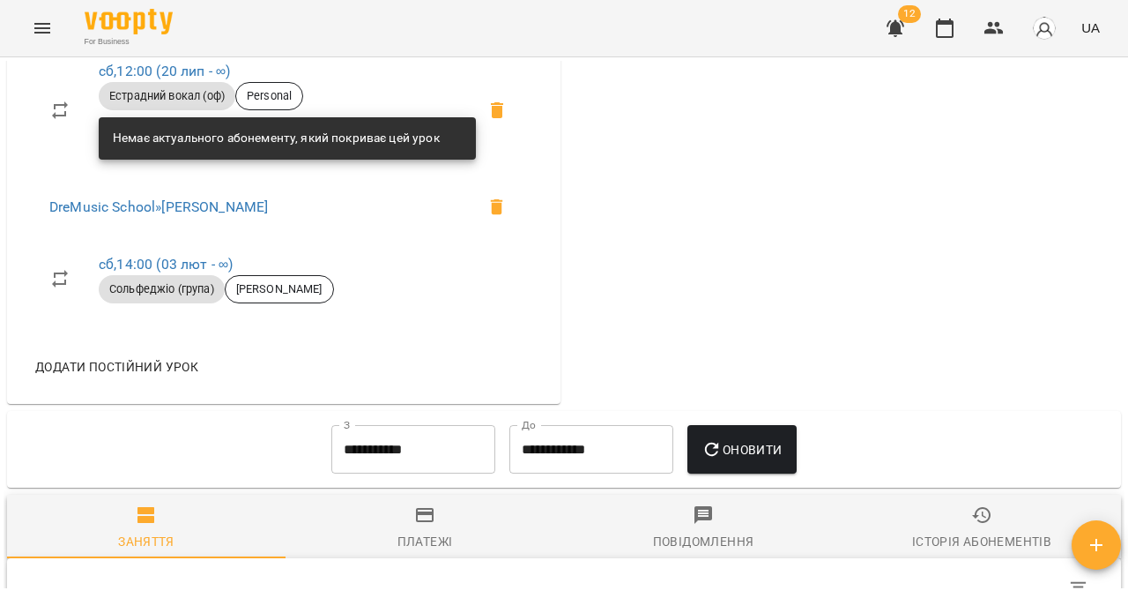
scroll to position [809, 0]
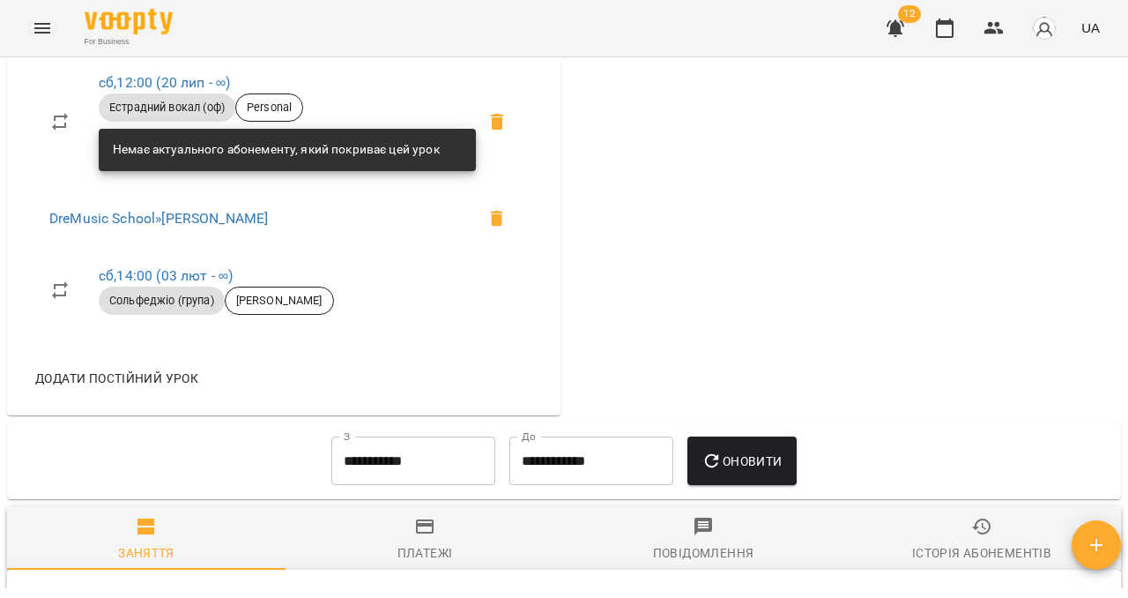
click at [415, 563] on div "Платежі" at bounding box center [426, 552] width 56 height 21
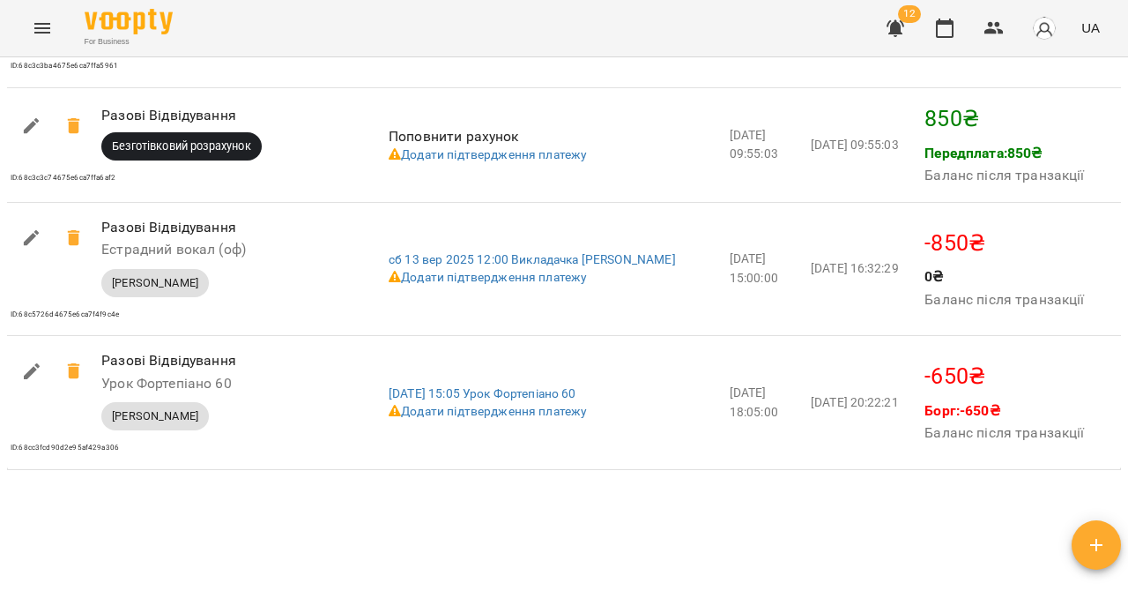
scroll to position [1983, 0]
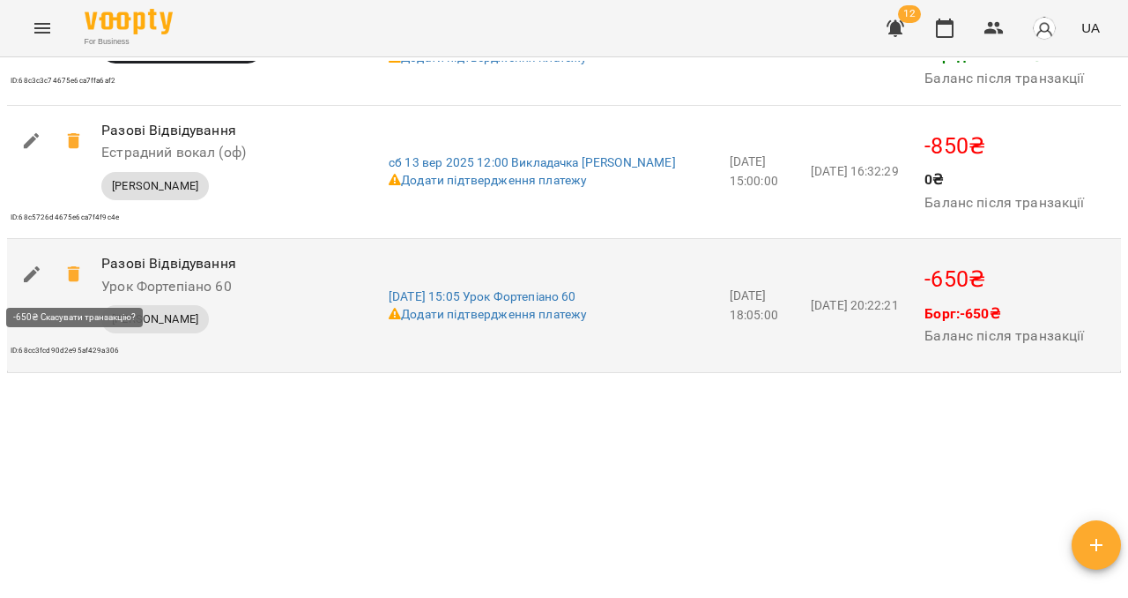
click at [71, 281] on icon at bounding box center [73, 274] width 12 height 16
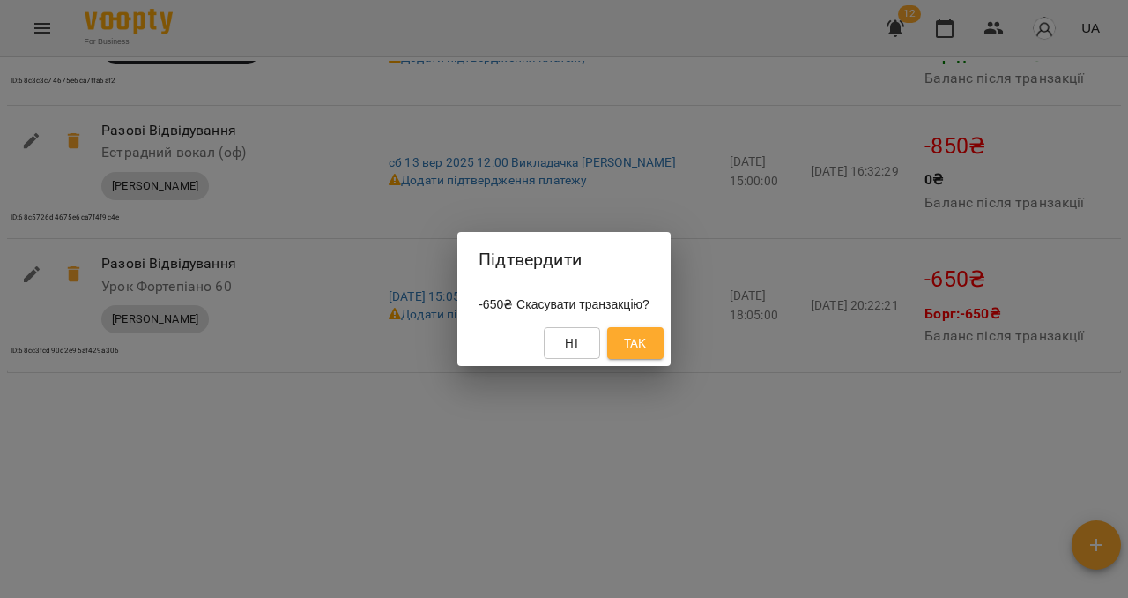
click at [646, 346] on span "Так" at bounding box center [635, 342] width 23 height 21
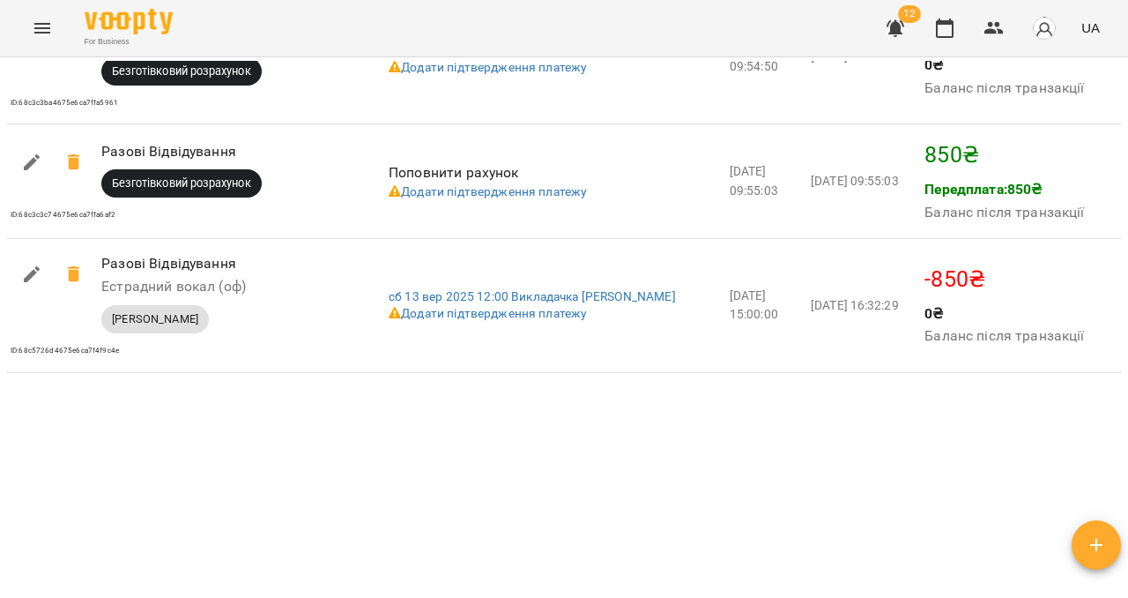
scroll to position [1849, 0]
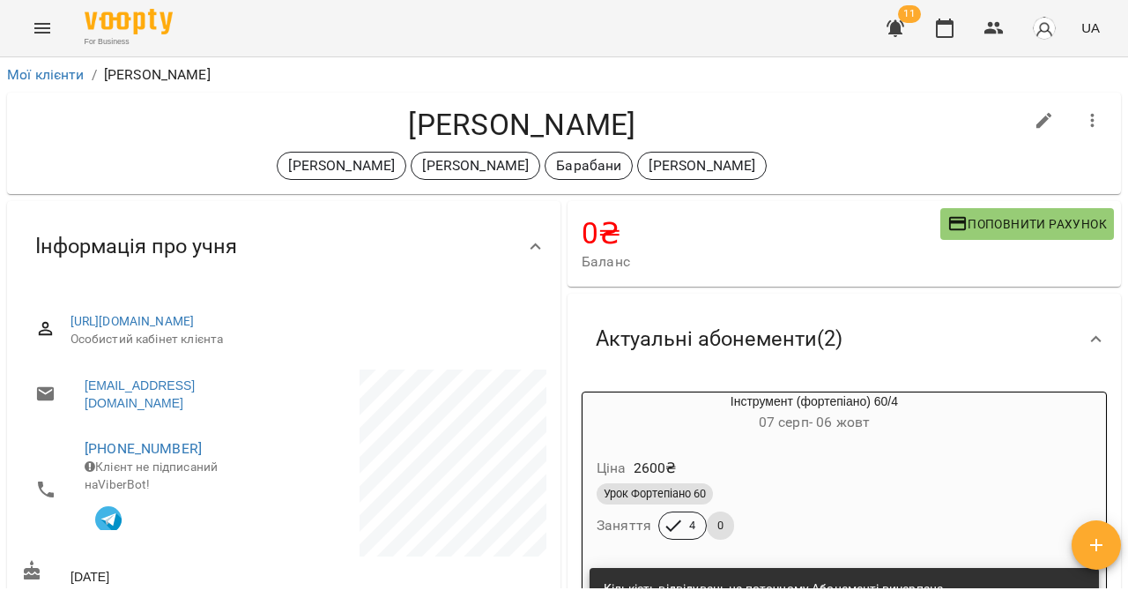
click at [46, 31] on icon "Menu" at bounding box center [42, 28] width 21 height 21
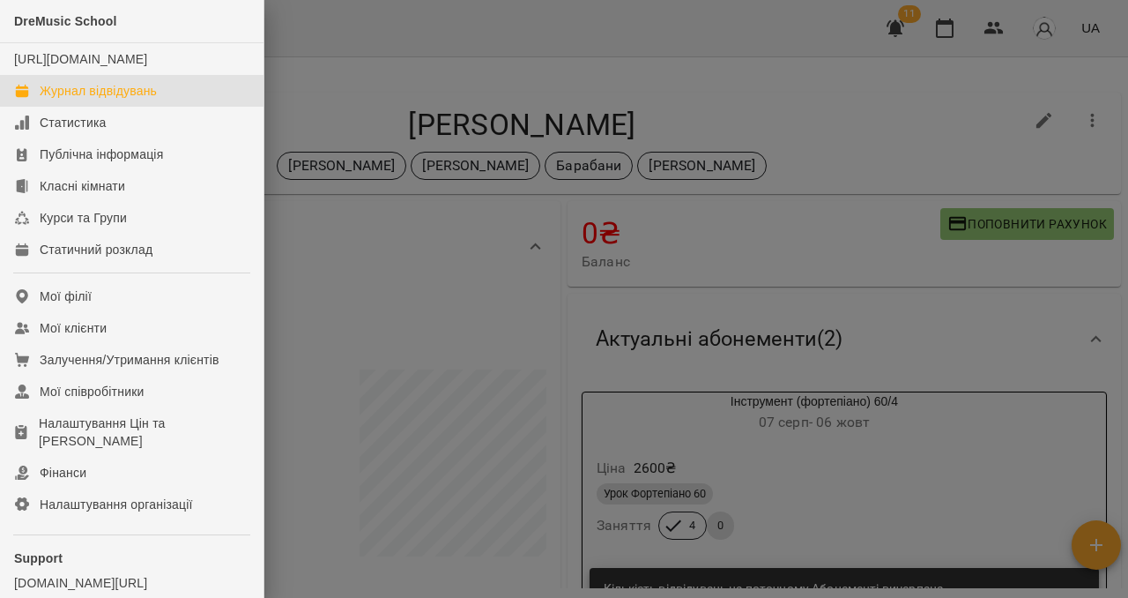
click at [67, 100] on div "Журнал відвідувань" at bounding box center [98, 91] width 117 height 18
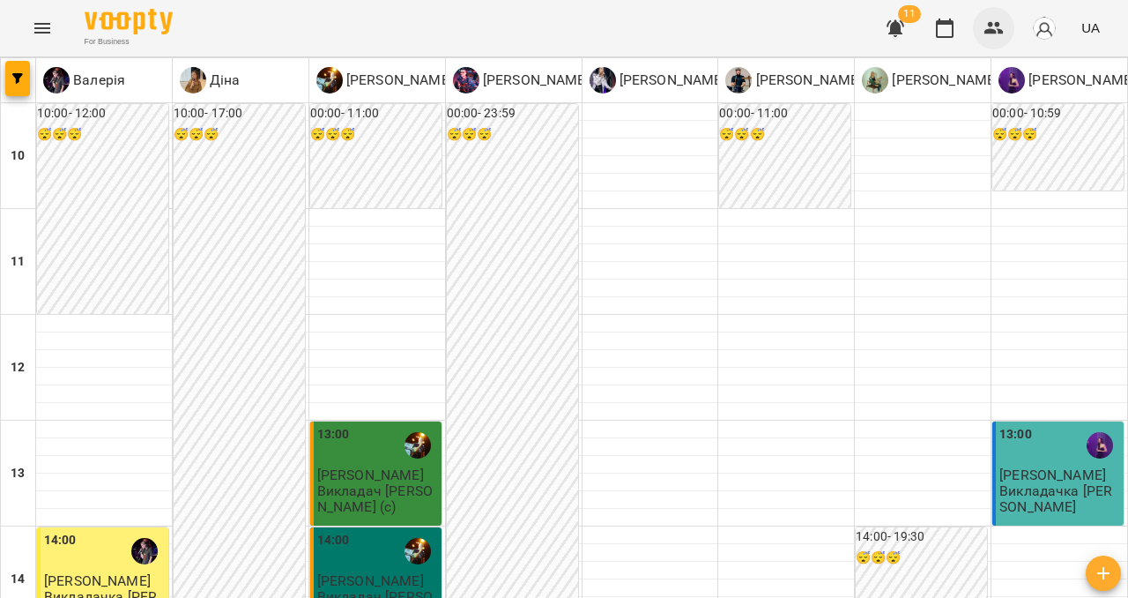
click at [998, 36] on icon "button" at bounding box center [994, 28] width 21 height 21
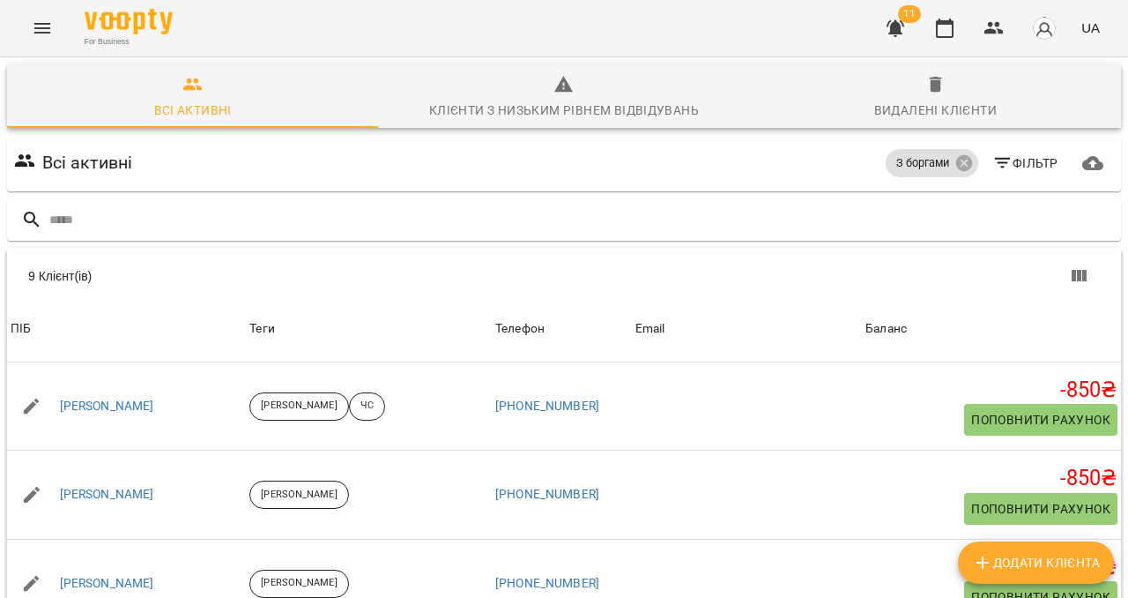
scroll to position [175, 0]
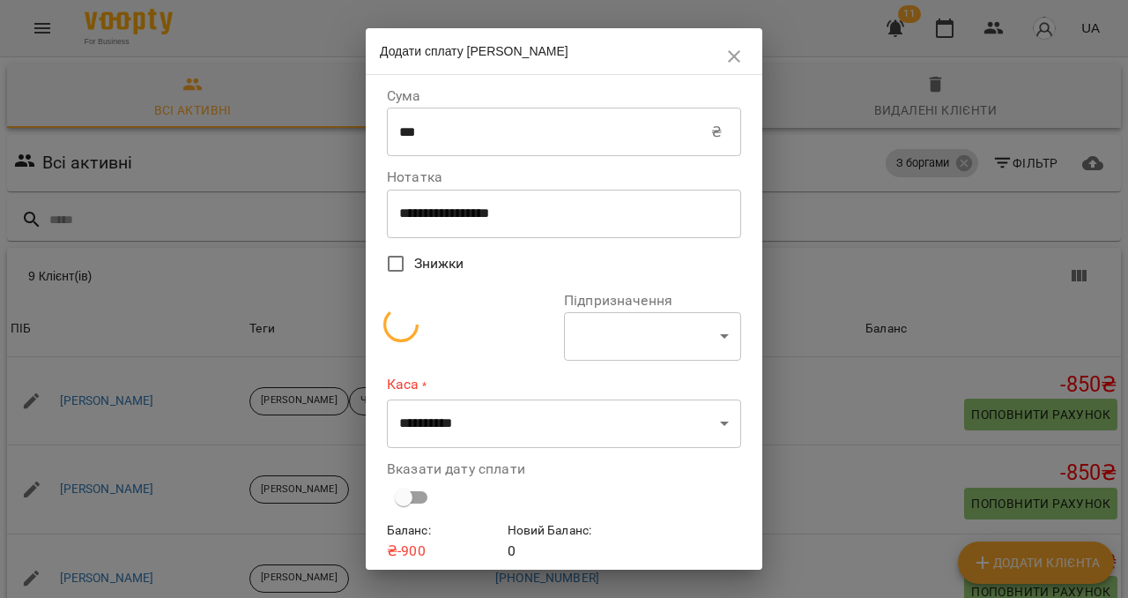
select select "**********"
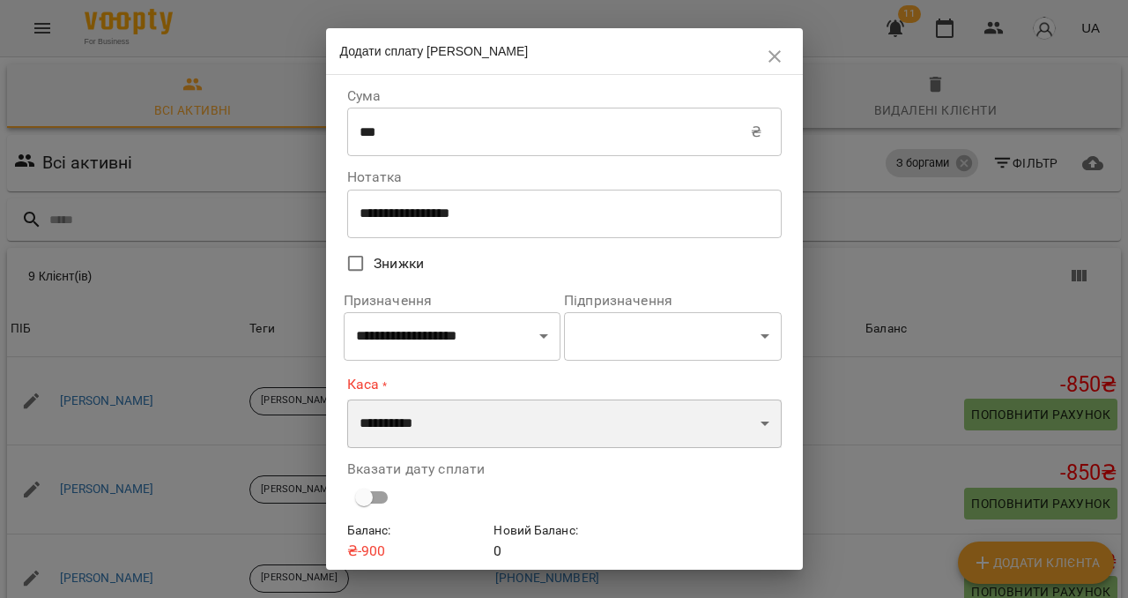
click at [459, 404] on select "**********" at bounding box center [564, 423] width 435 height 49
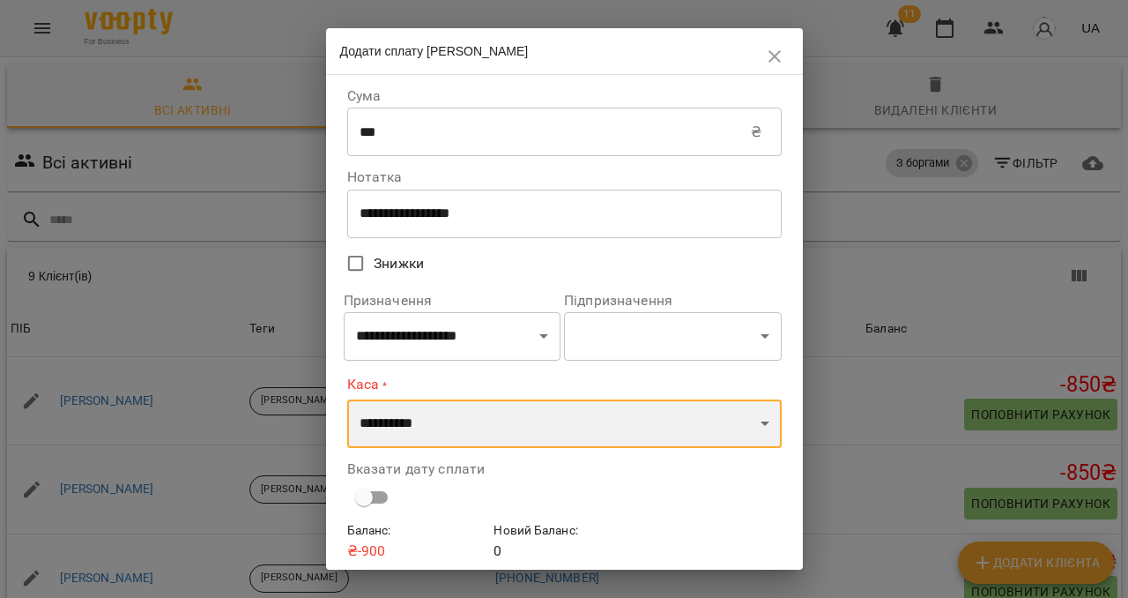
select select "****"
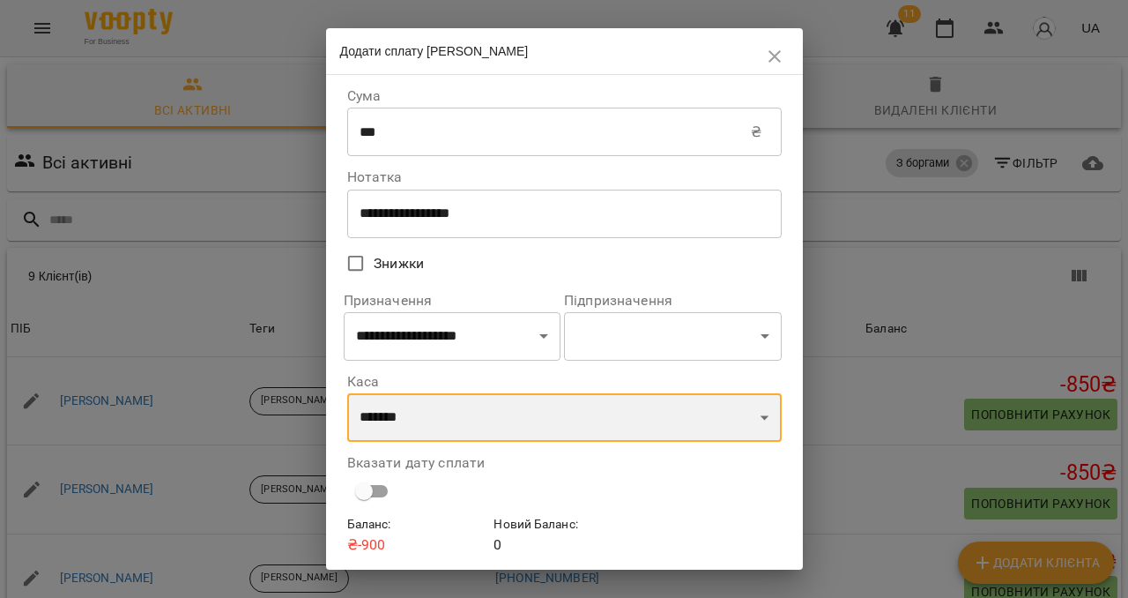
scroll to position [62, 0]
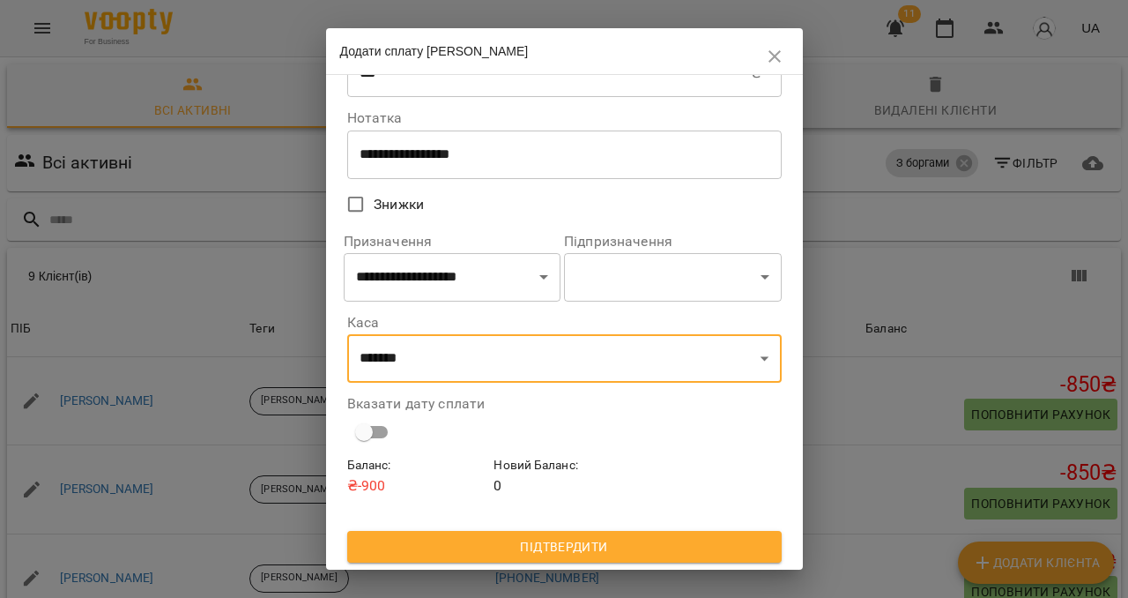
click at [564, 542] on span "Підтвердити" at bounding box center [564, 546] width 406 height 21
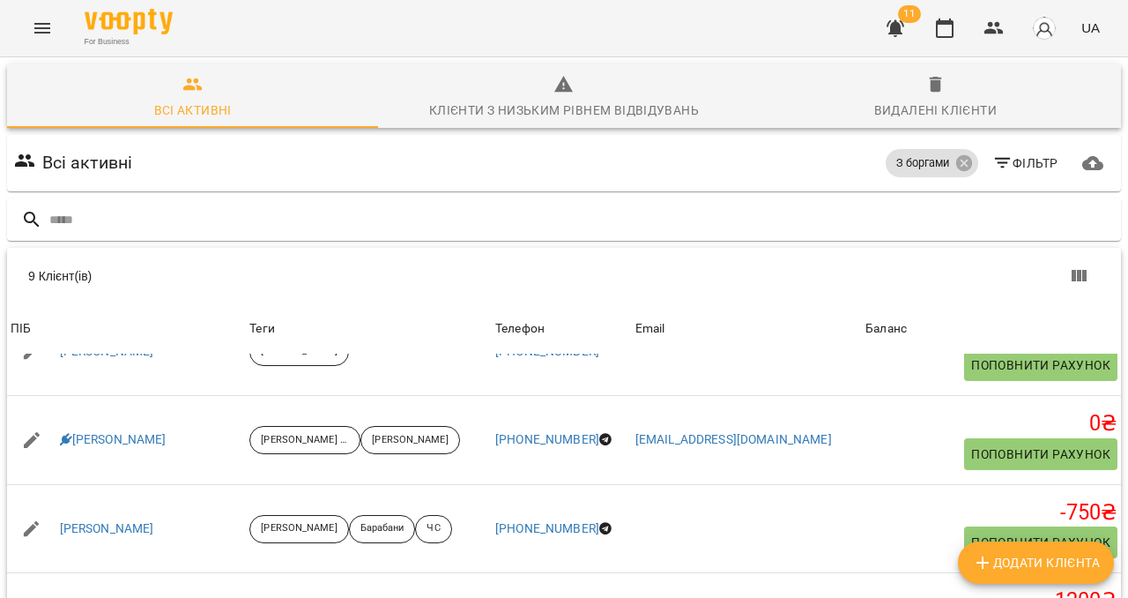
scroll to position [407, 0]
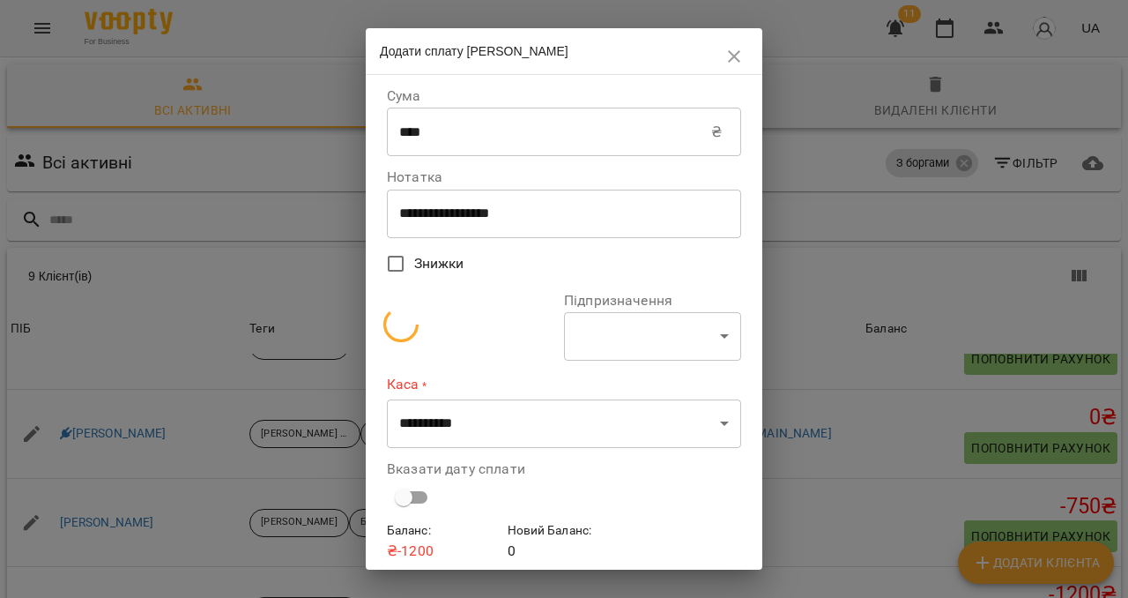
select select "**********"
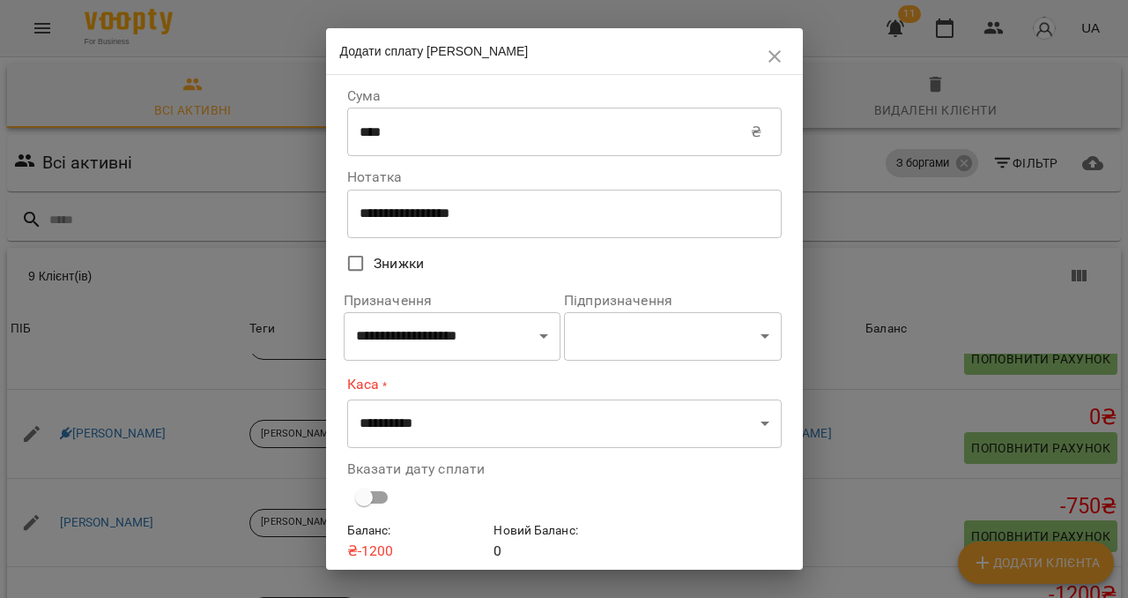
click at [766, 59] on icon "button" at bounding box center [774, 56] width 21 height 21
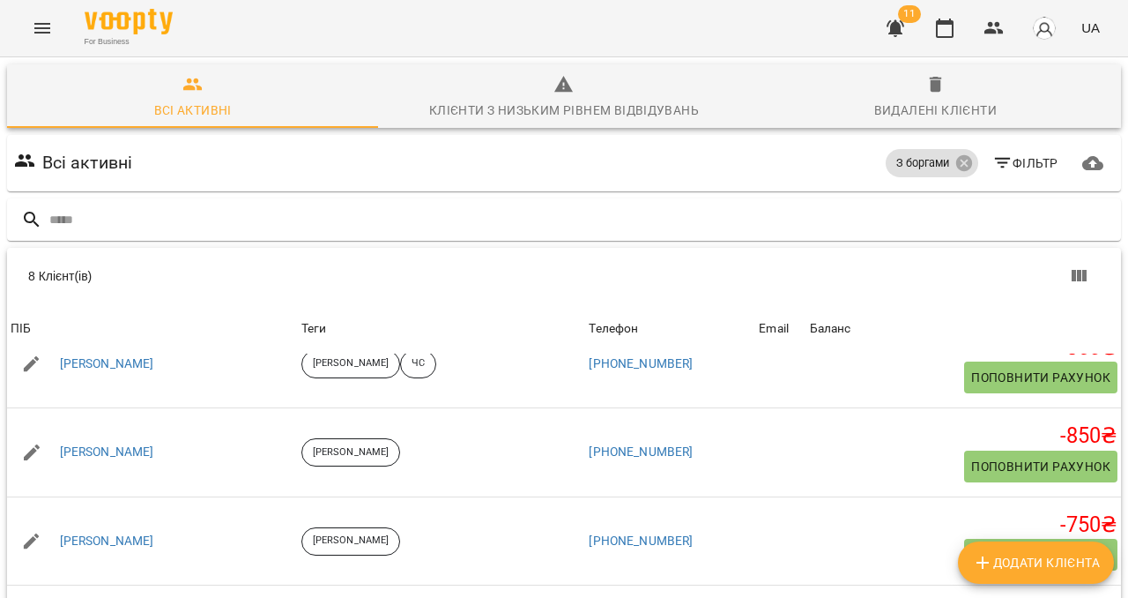
scroll to position [318, 0]
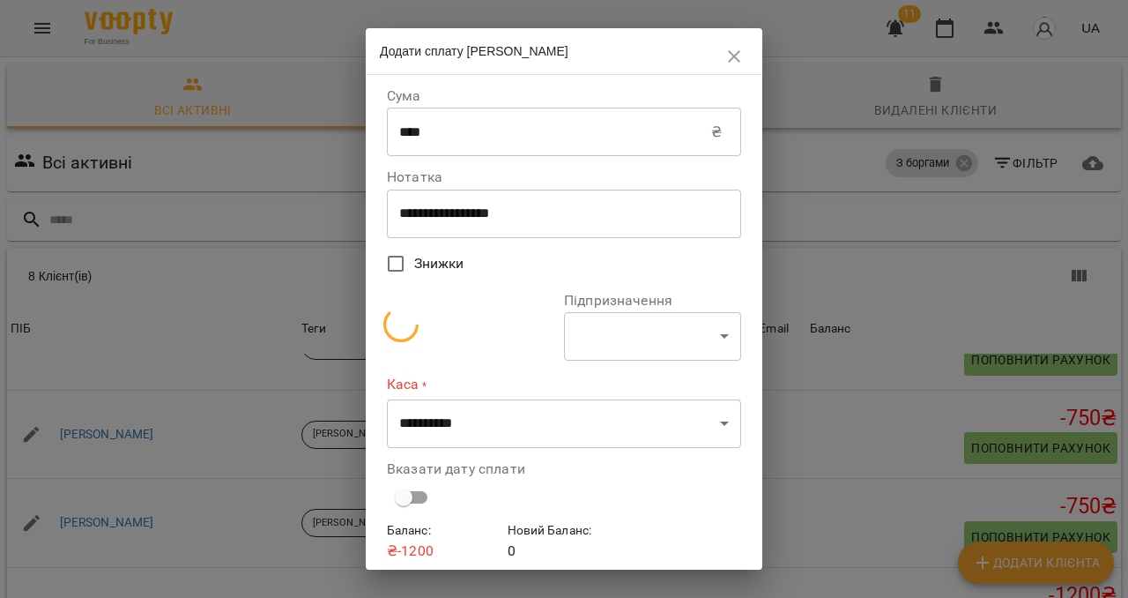
select select "**********"
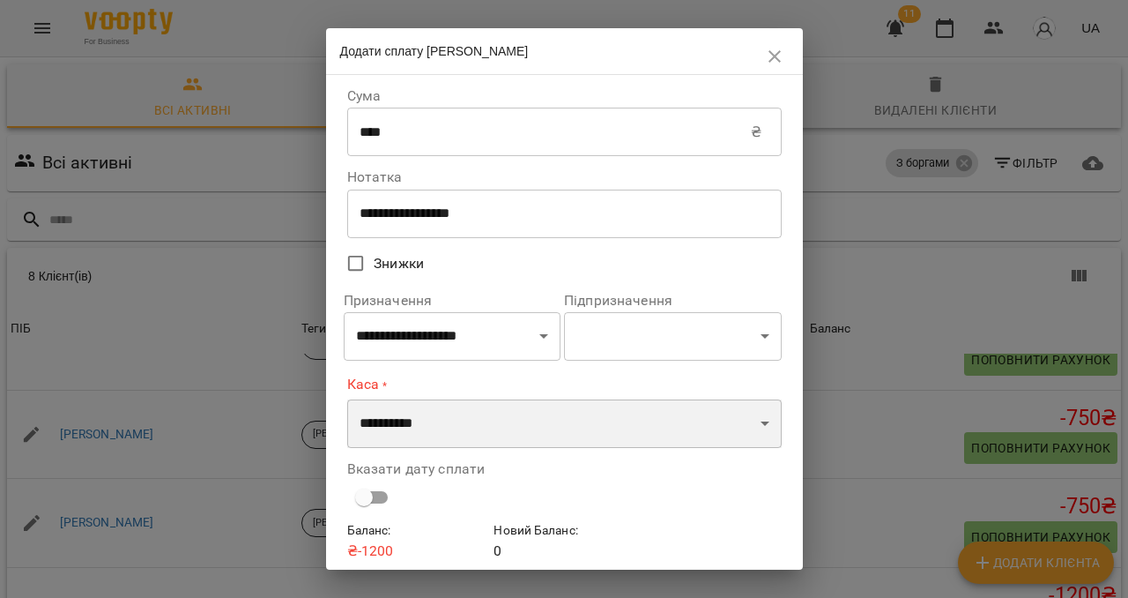
click at [411, 442] on select "**********" at bounding box center [564, 423] width 435 height 49
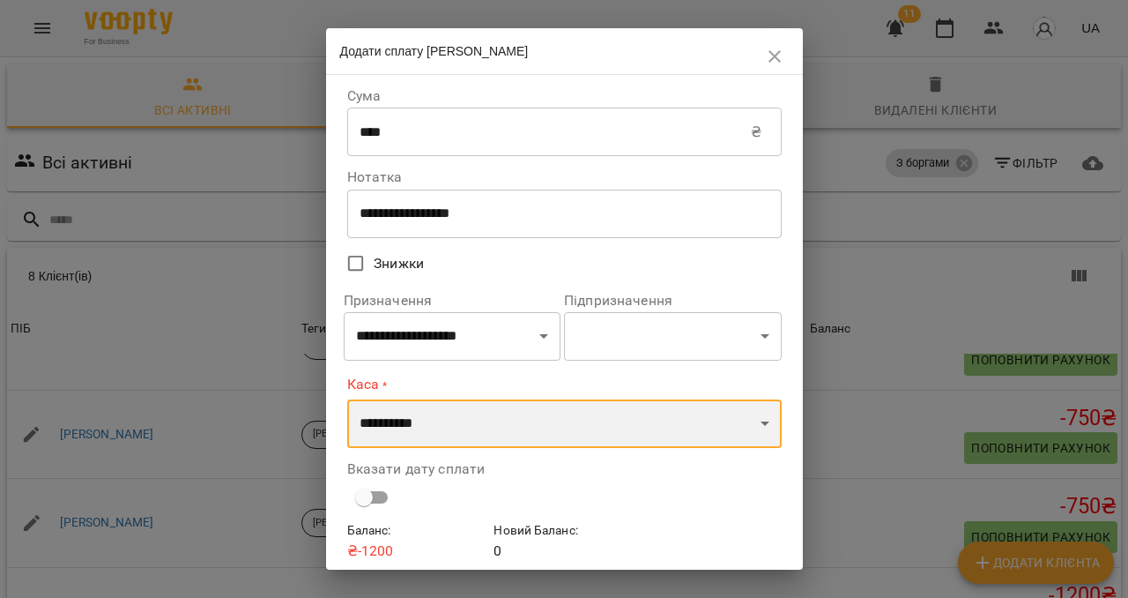
select select "****"
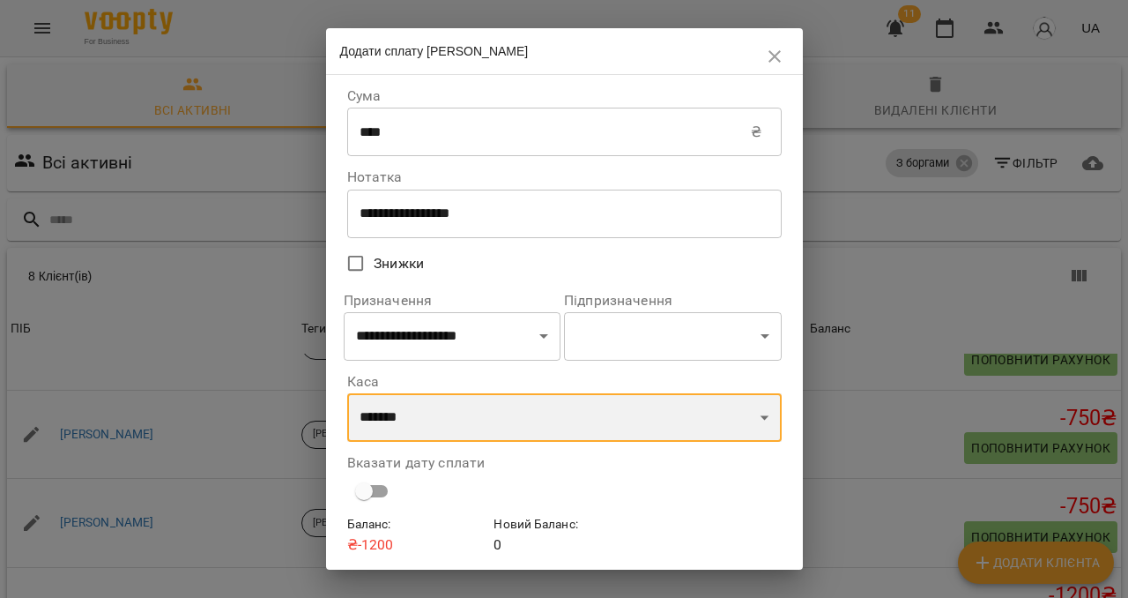
scroll to position [62, 0]
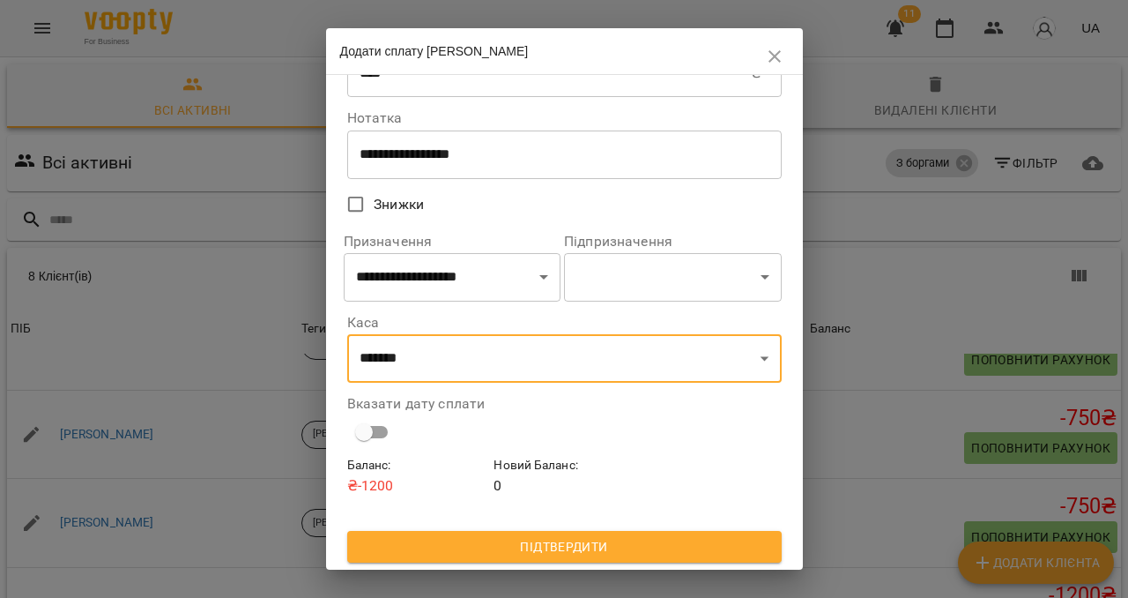
click at [560, 533] on button "Підтвердити" at bounding box center [564, 547] width 435 height 32
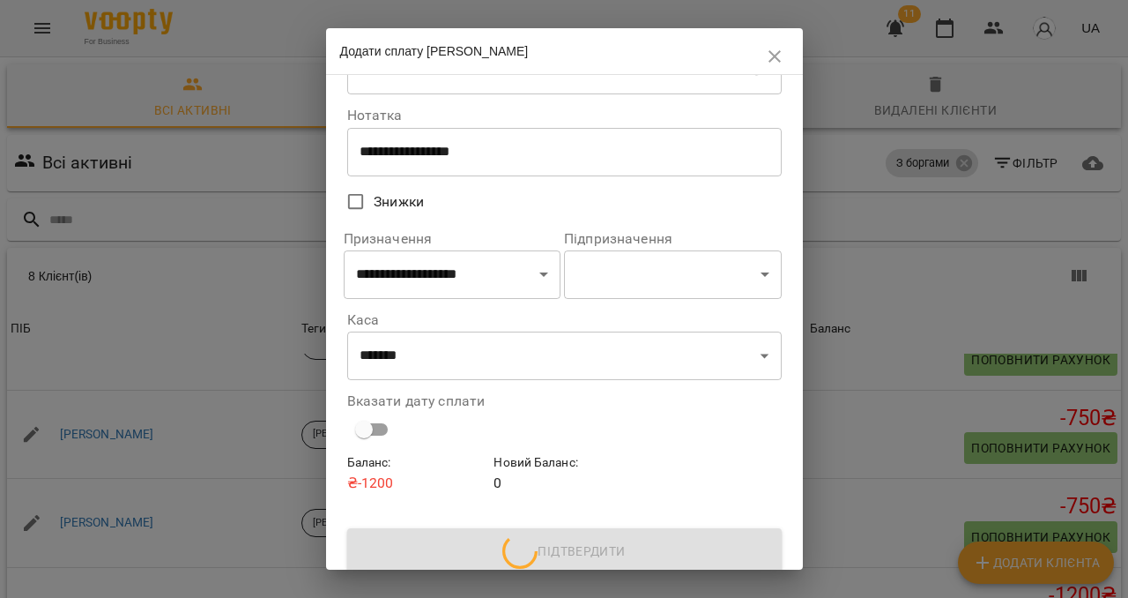
scroll to position [318, 0]
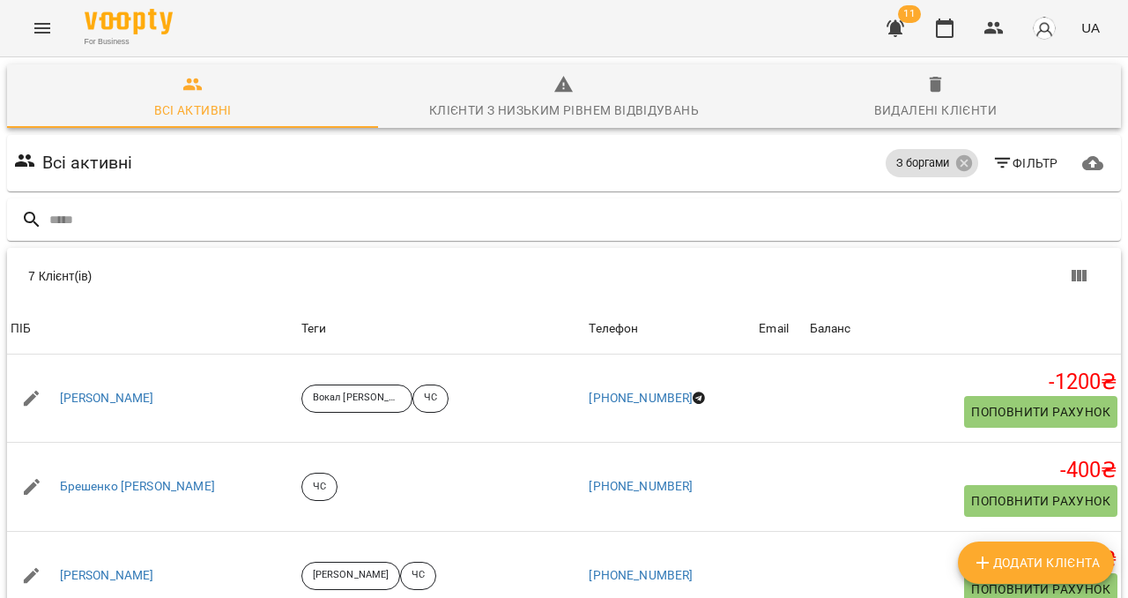
click at [566, 88] on icon "button" at bounding box center [563, 84] width 19 height 17
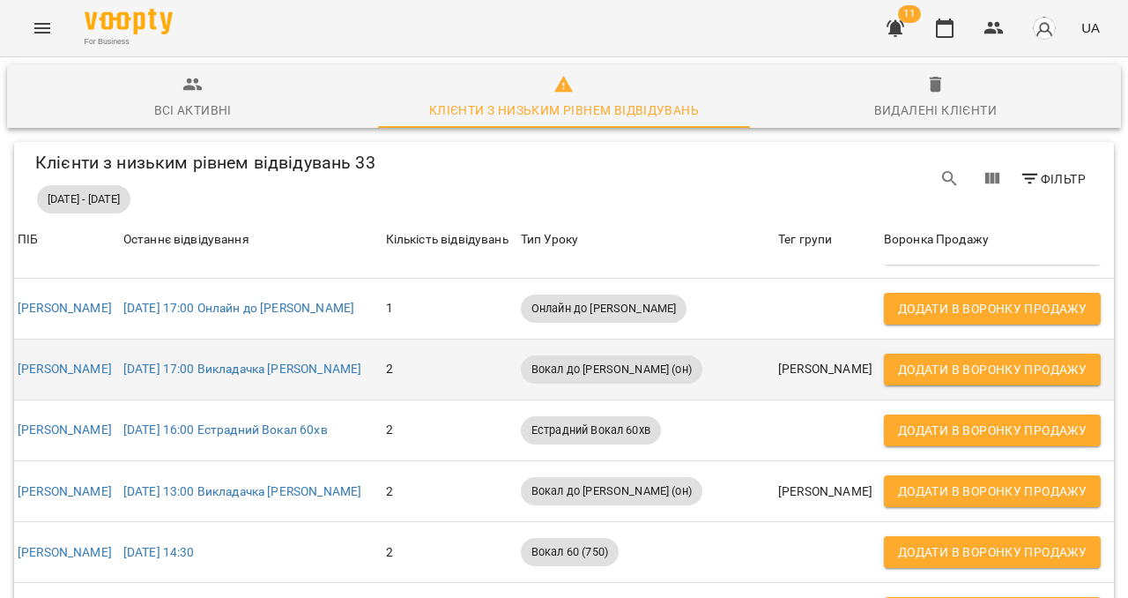
scroll to position [78, 0]
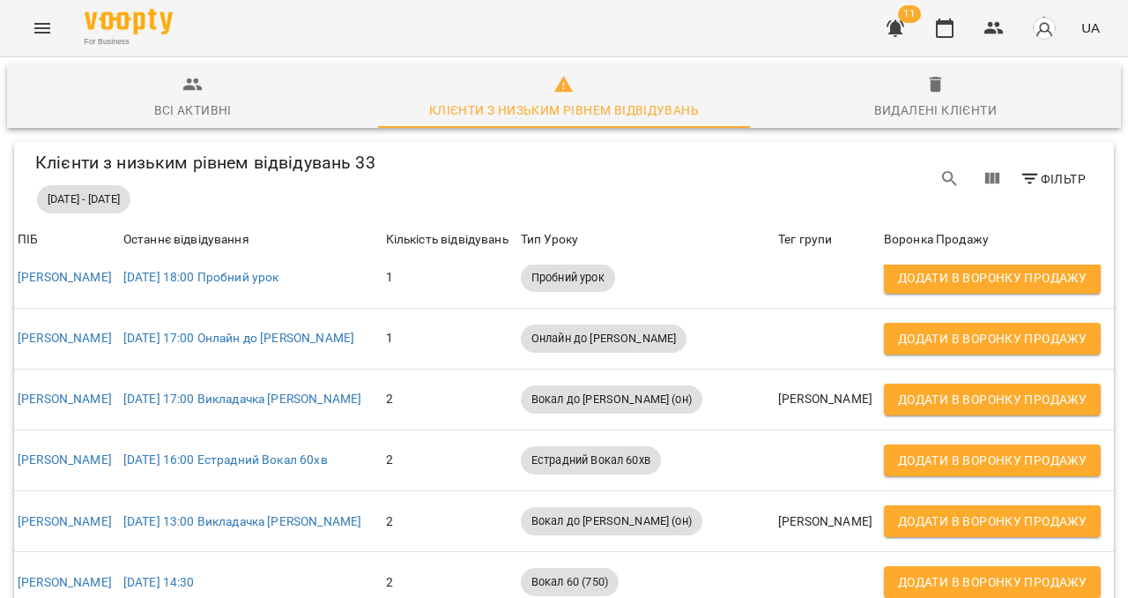
click at [37, 30] on icon "Menu" at bounding box center [42, 28] width 21 height 21
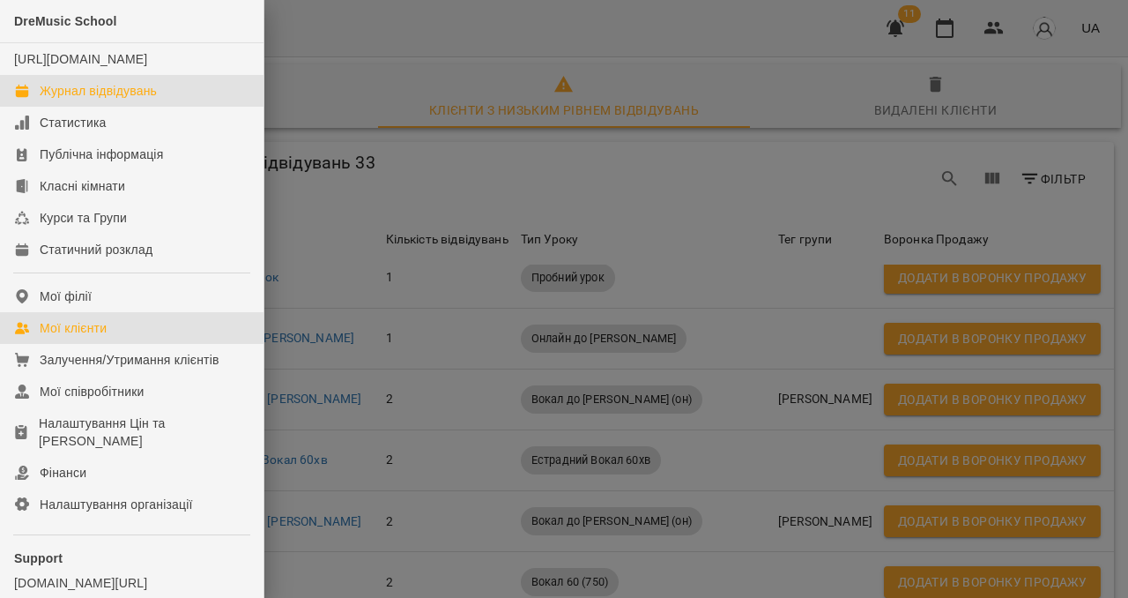
click at [52, 100] on div "Журнал відвідувань" at bounding box center [98, 91] width 117 height 18
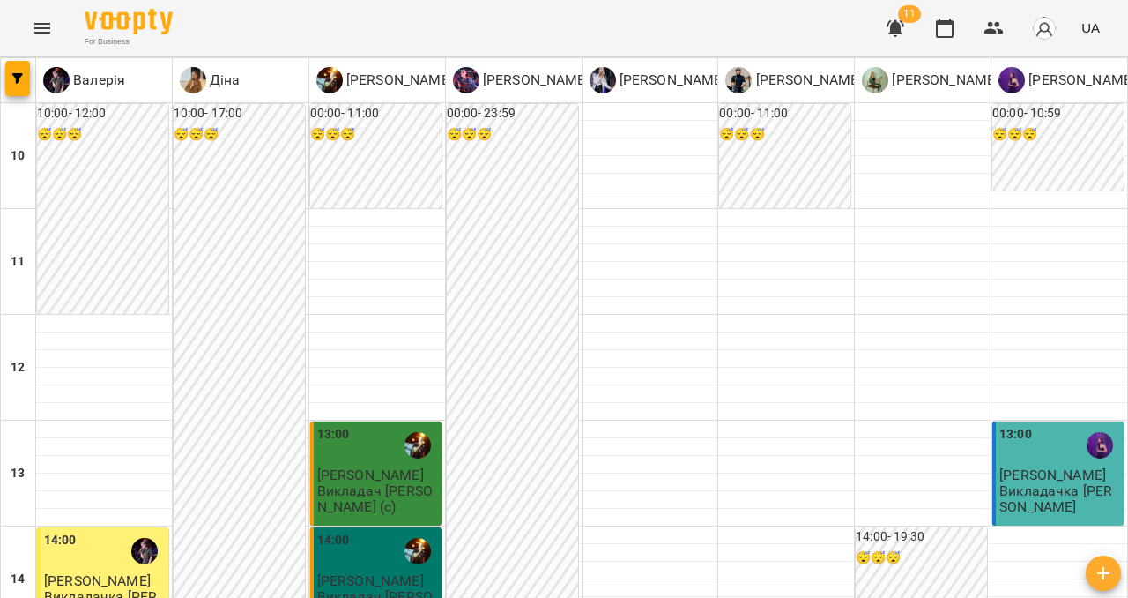
scroll to position [909, 0]
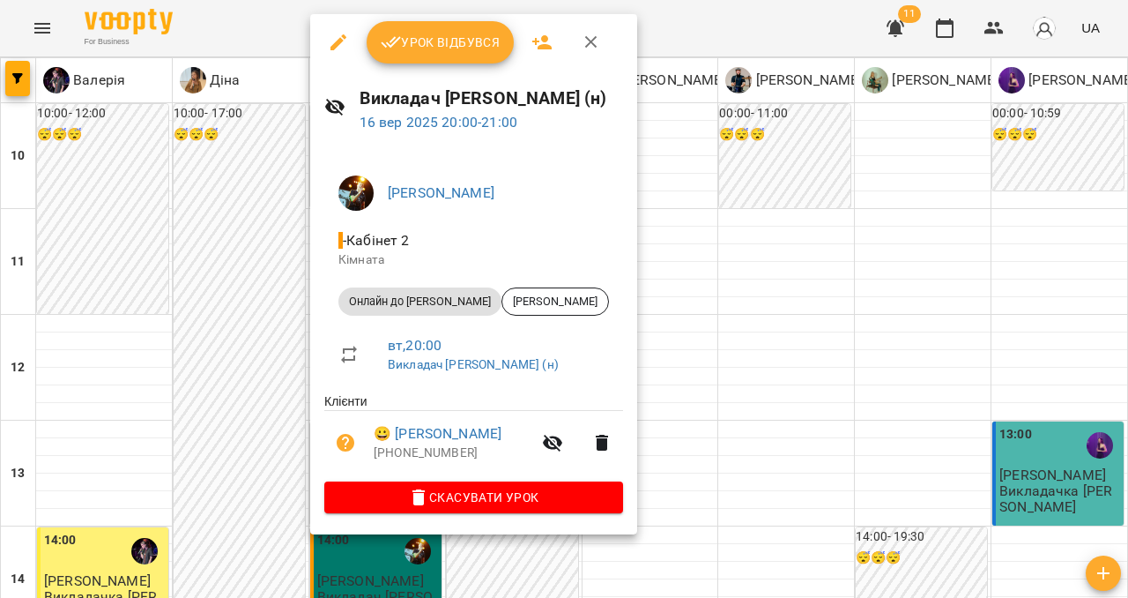
click at [451, 56] on button "Урок відбувся" at bounding box center [441, 42] width 148 height 42
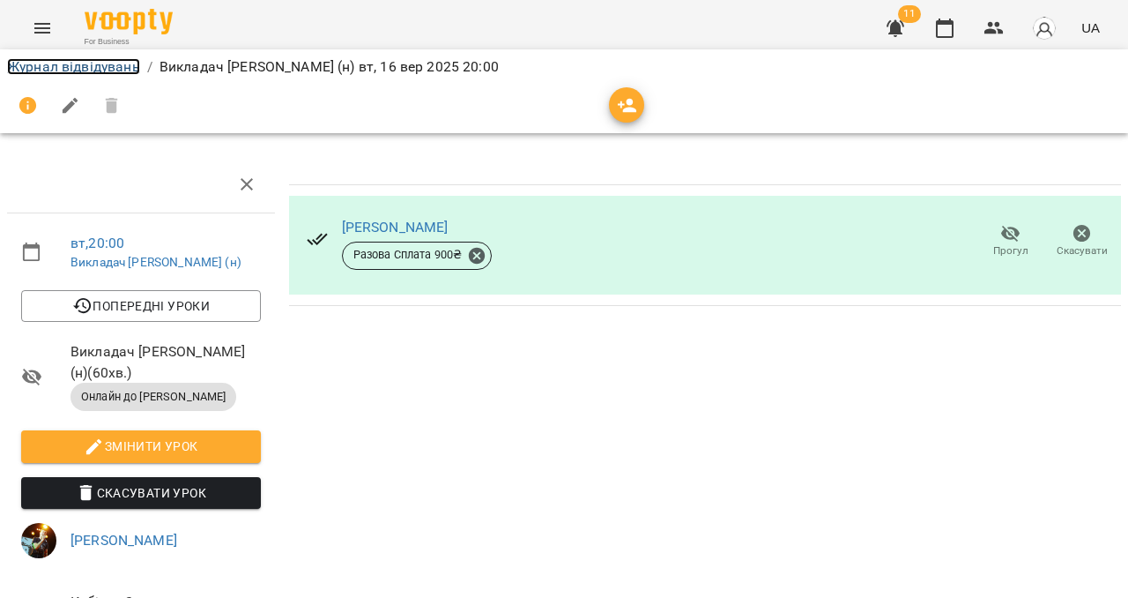
click at [68, 61] on link "Журнал відвідувань" at bounding box center [73, 66] width 133 height 17
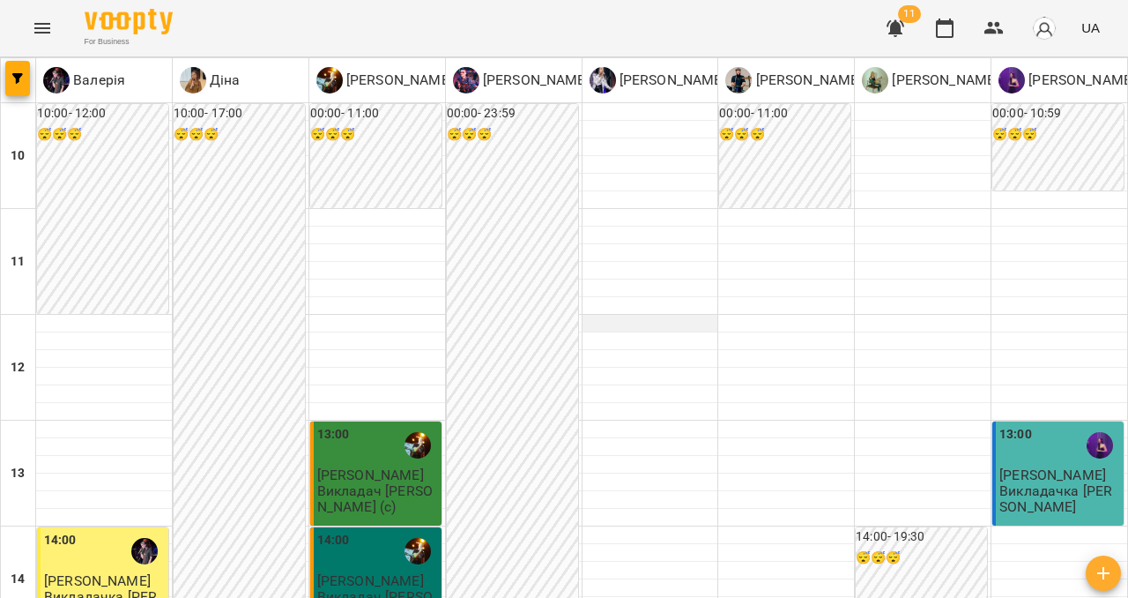
scroll to position [890, 0]
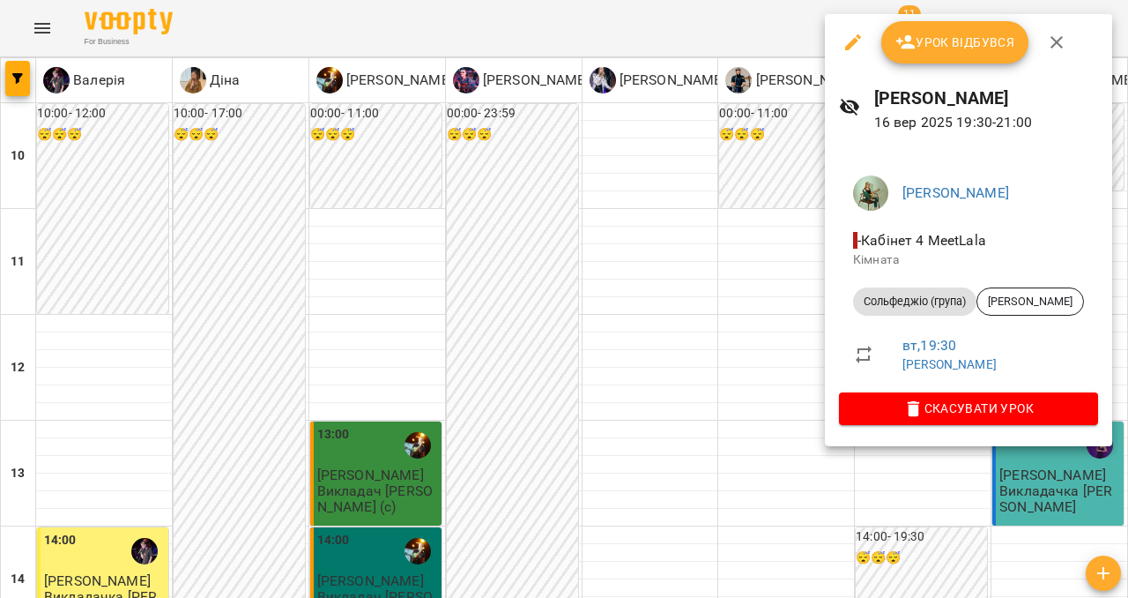
click at [981, 58] on button "Урок відбувся" at bounding box center [955, 42] width 148 height 42
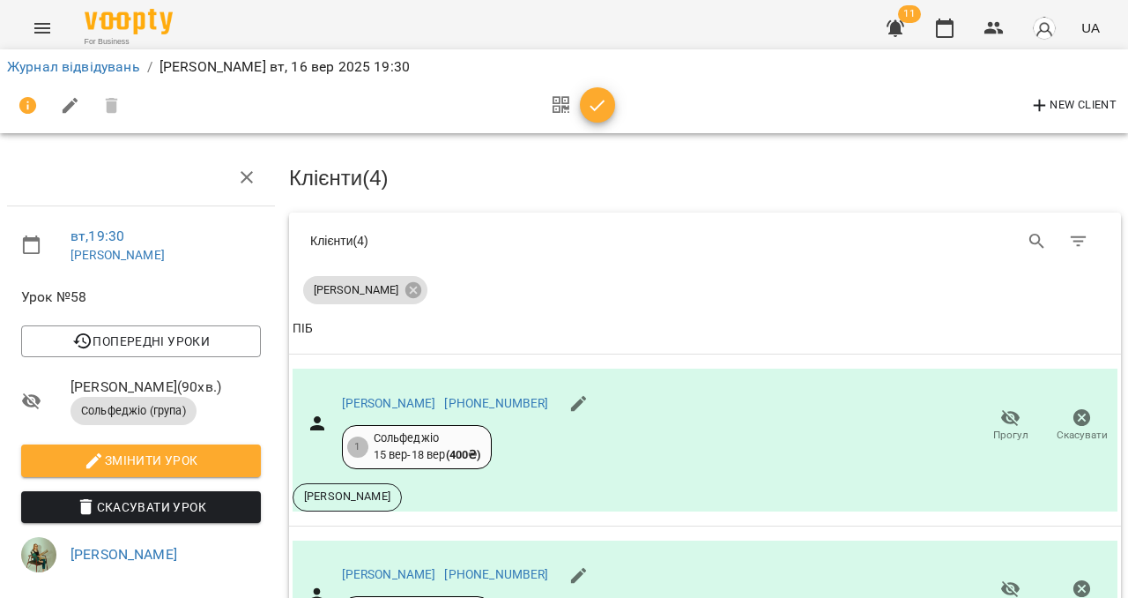
scroll to position [464, 0]
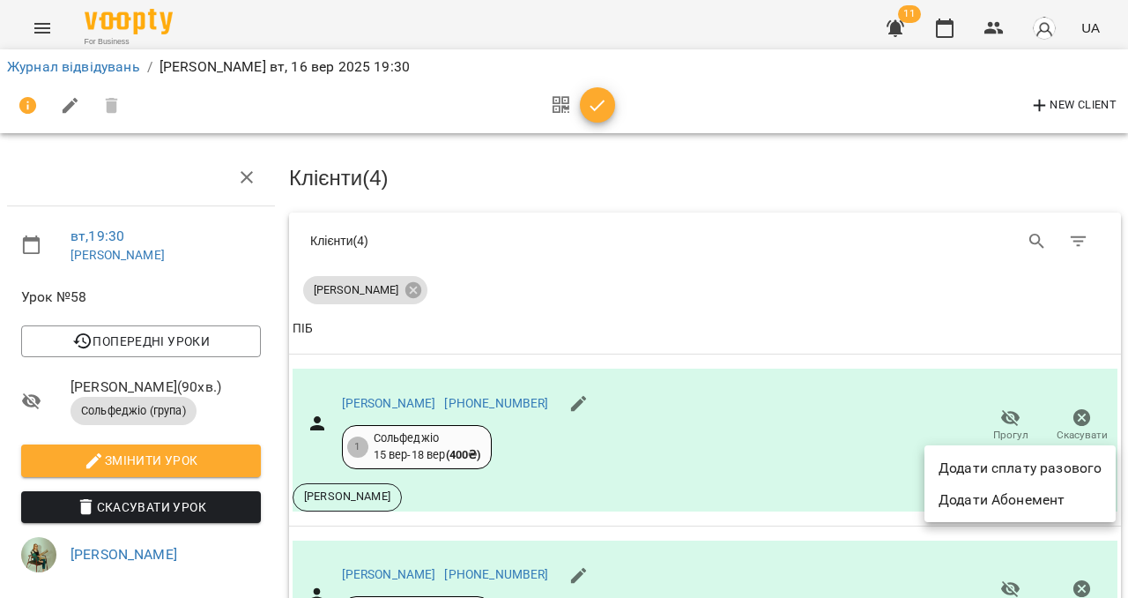
click at [1034, 465] on li "Додати сплату разового" at bounding box center [1020, 468] width 191 height 32
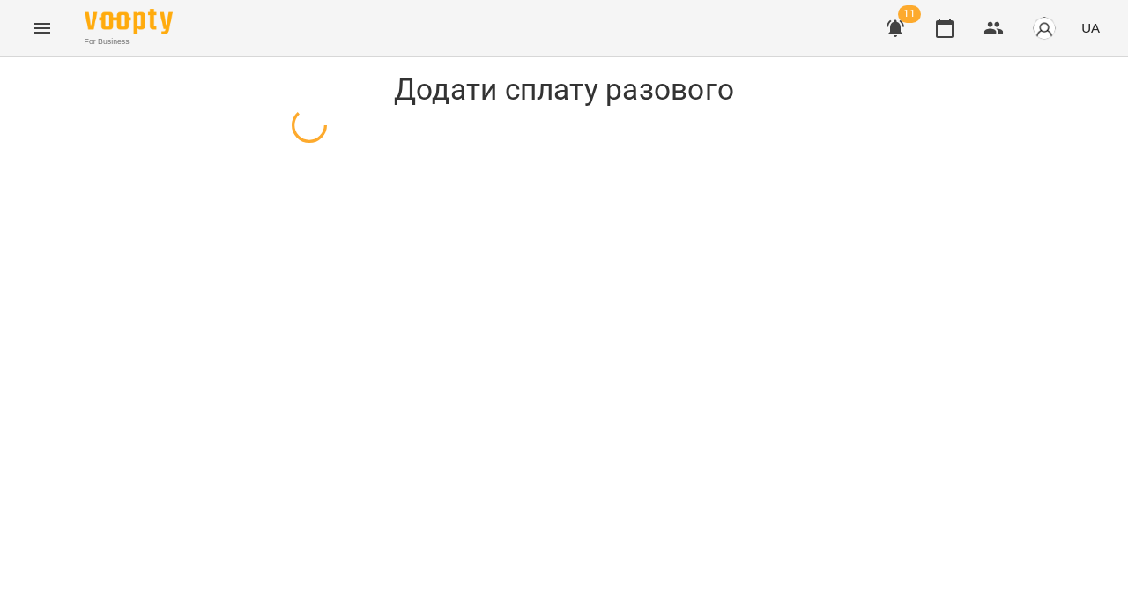
select select "**********"
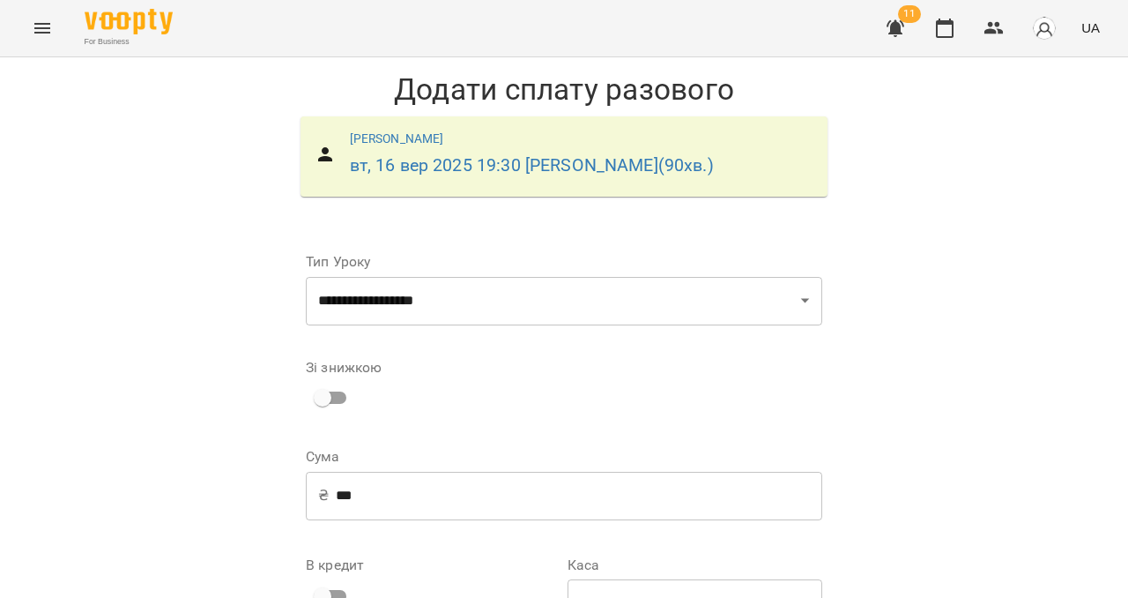
scroll to position [247, 0]
click at [729, 579] on select "**********" at bounding box center [695, 603] width 255 height 49
select select "****"
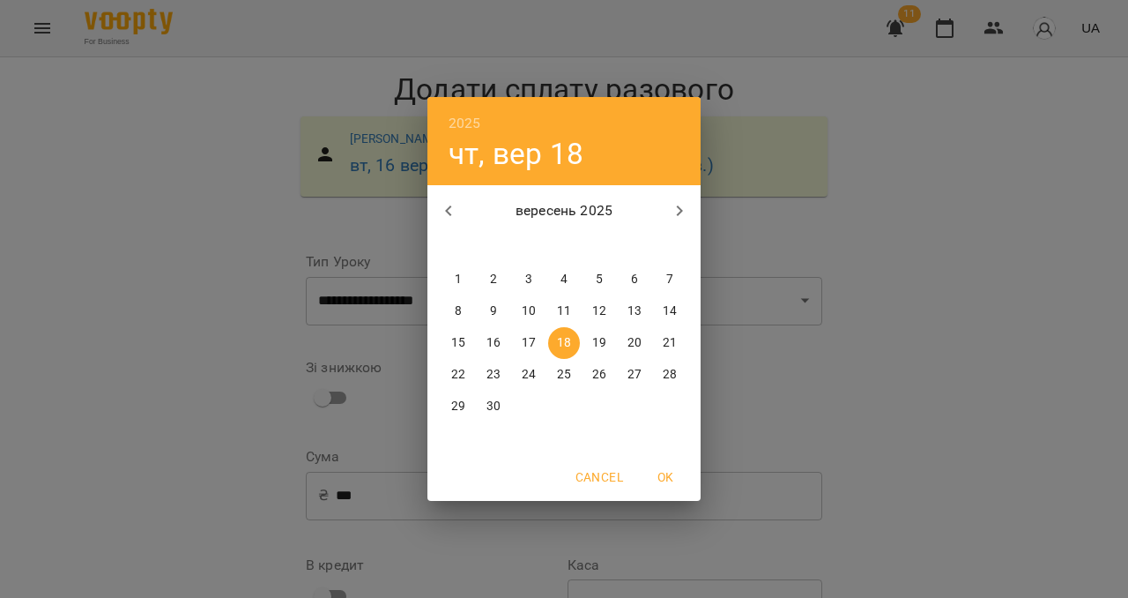
click at [497, 342] on p "16" at bounding box center [494, 343] width 14 height 18
type input "**********"
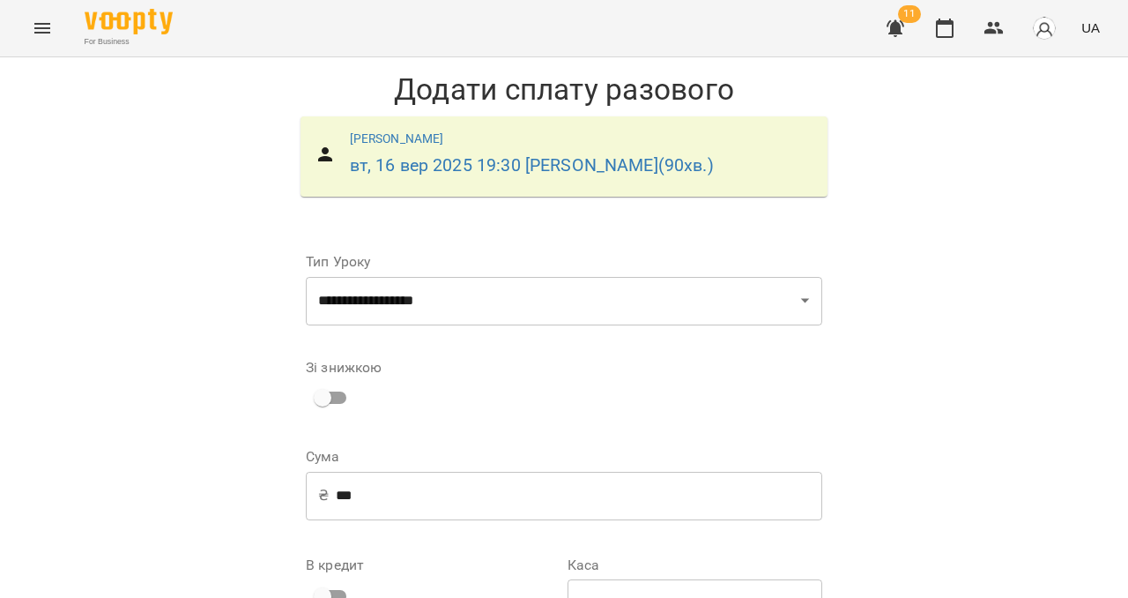
scroll to position [221, 0]
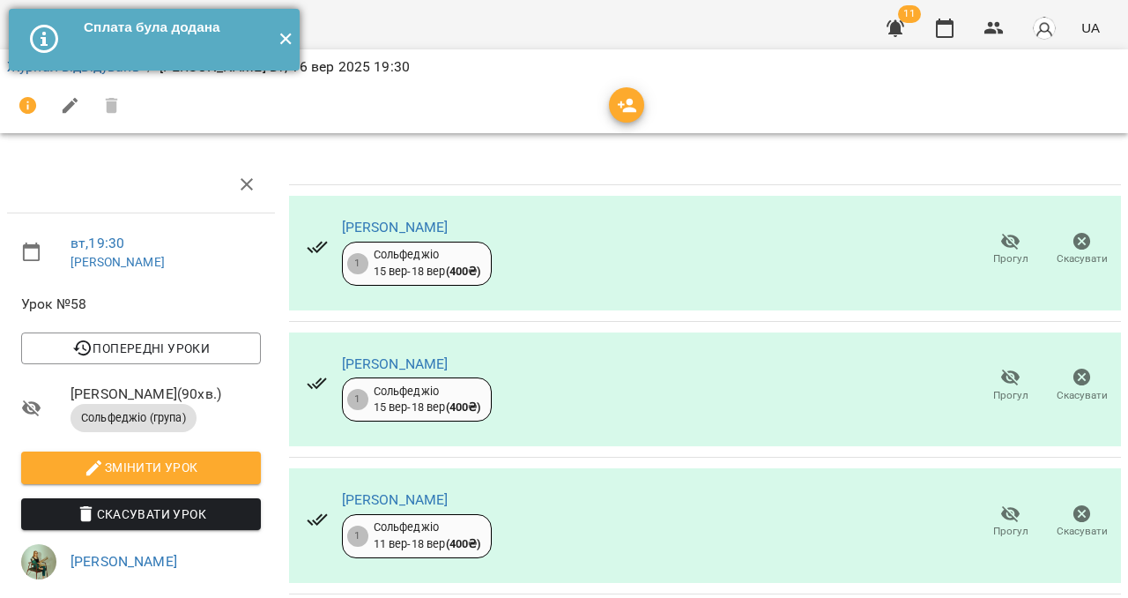
click at [285, 35] on button "✕" at bounding box center [285, 40] width 29 height 62
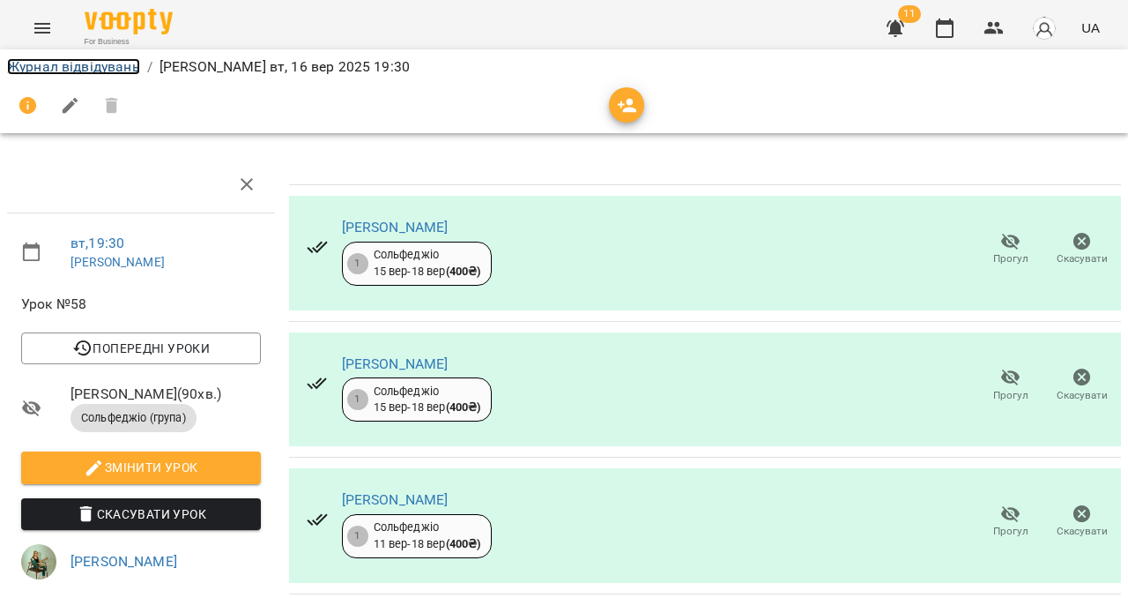
click at [60, 71] on link "Журнал відвідувань" at bounding box center [73, 66] width 133 height 17
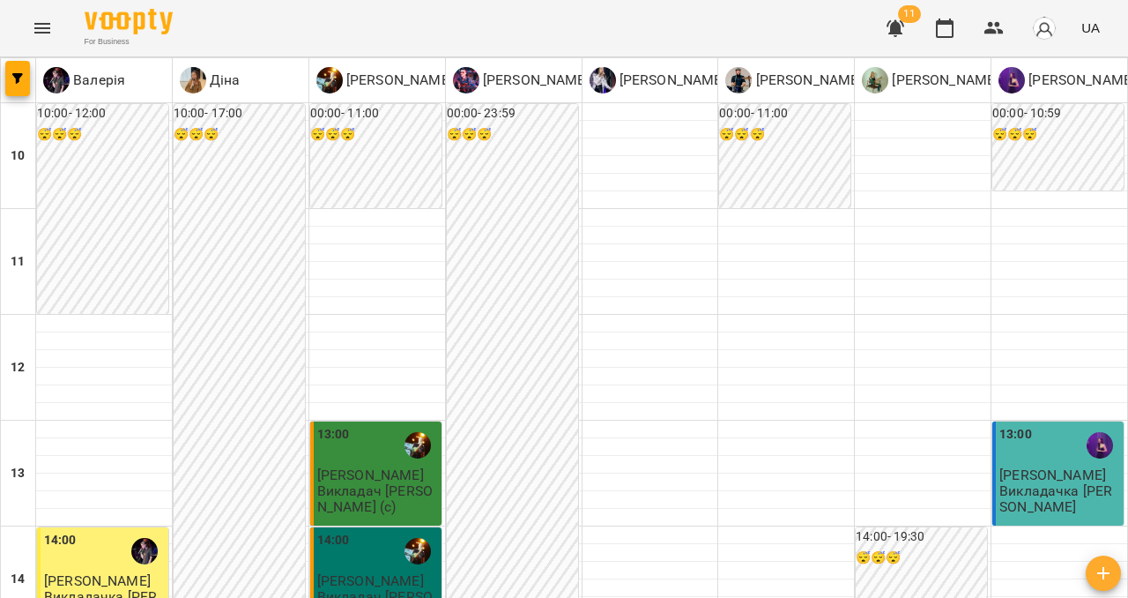
scroll to position [905, 0]
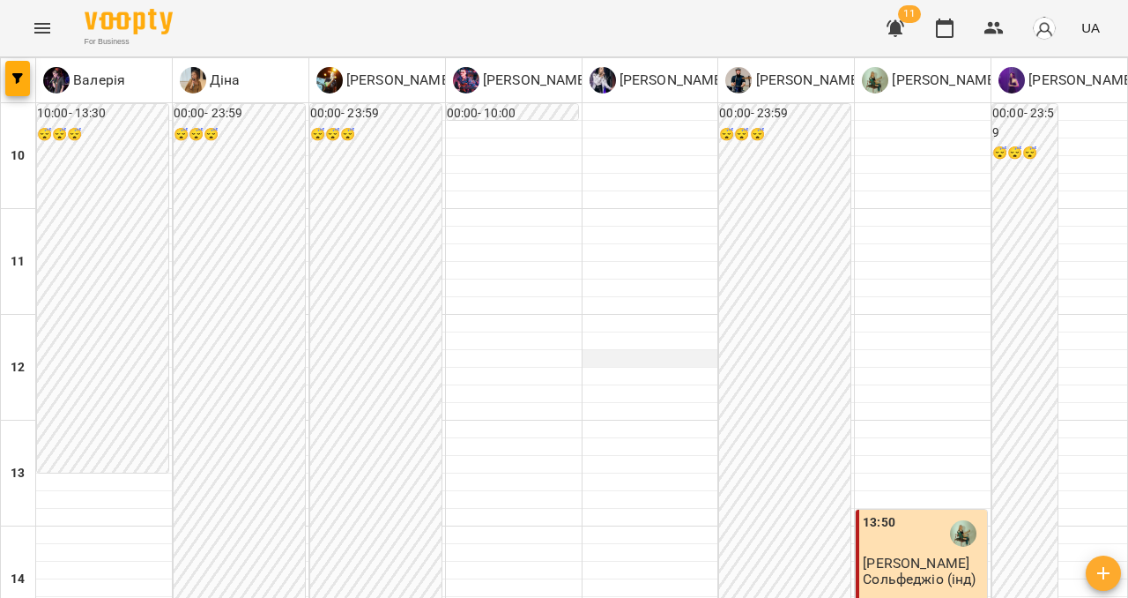
scroll to position [411, 0]
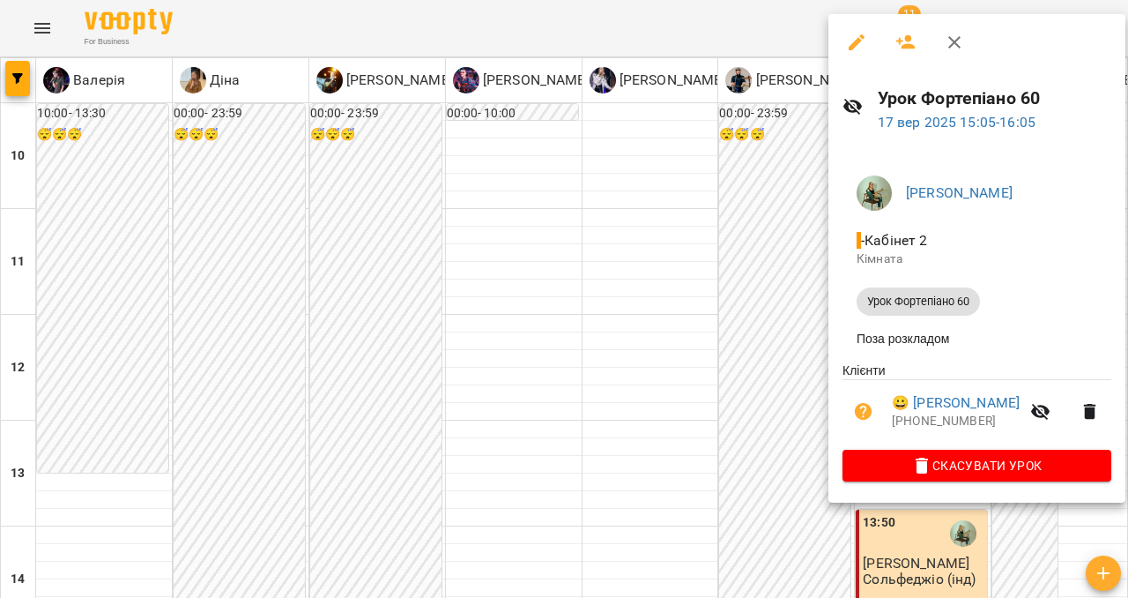
click at [957, 48] on icon "button" at bounding box center [954, 42] width 21 height 21
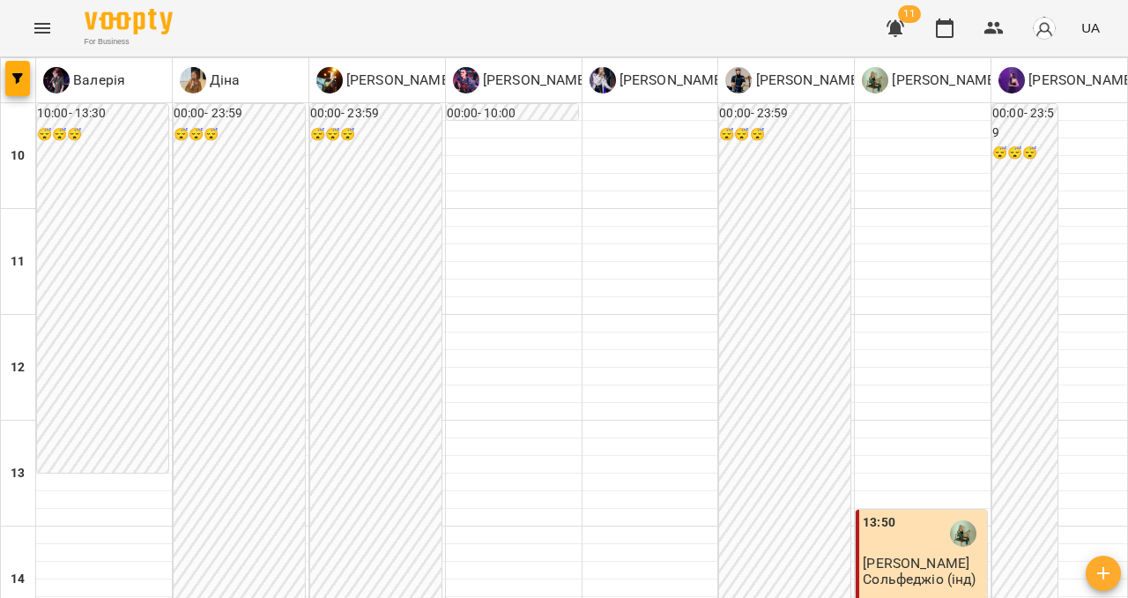
scroll to position [872, 0]
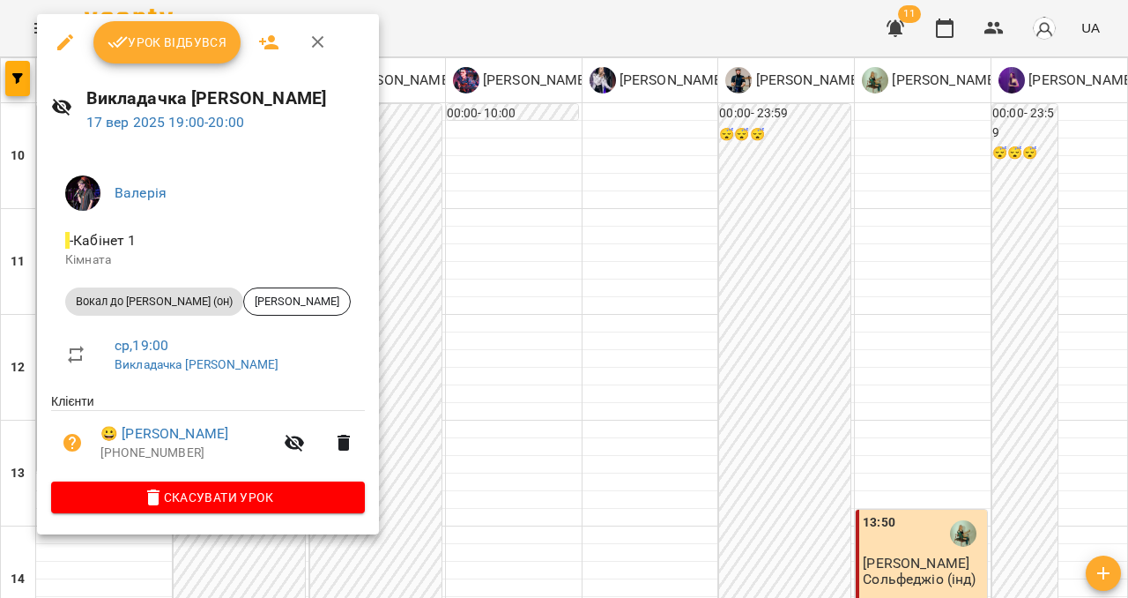
click at [323, 44] on icon "button" at bounding box center [318, 42] width 21 height 21
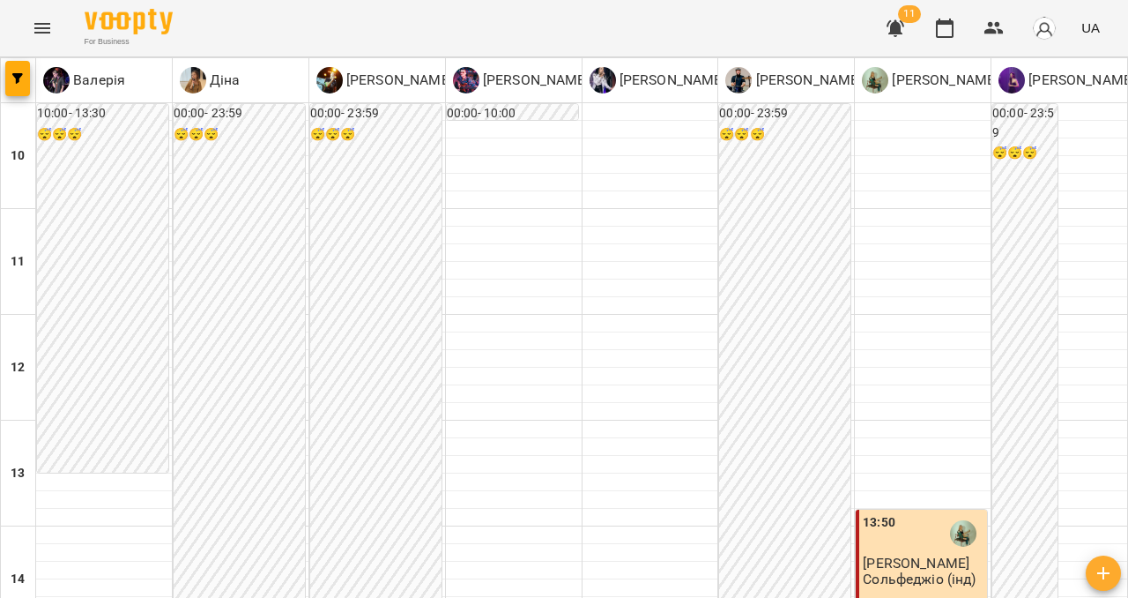
scroll to position [998, 0]
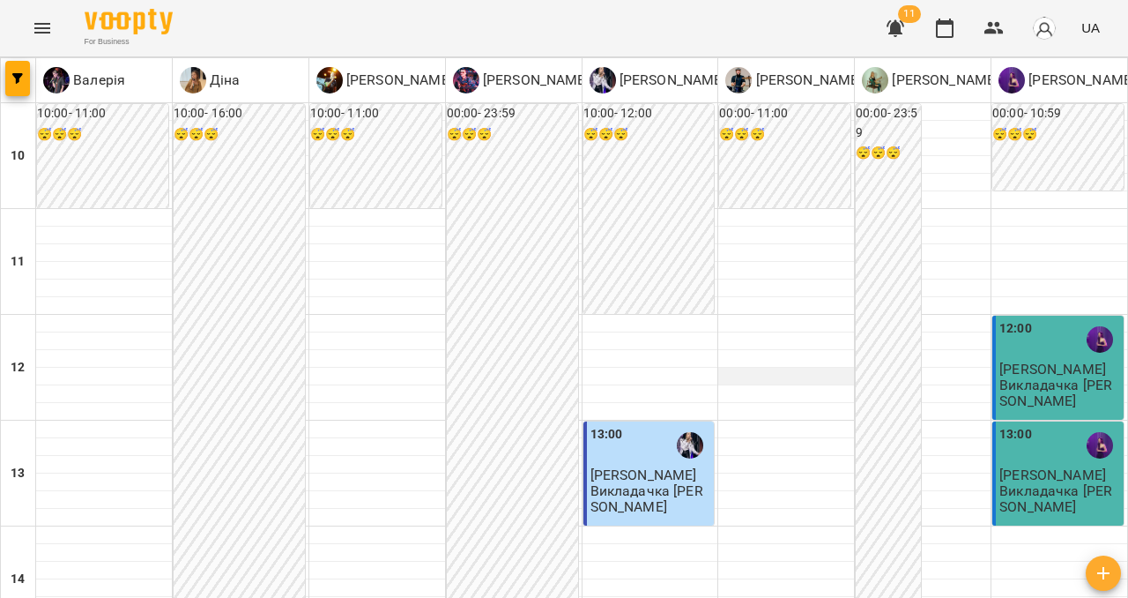
scroll to position [824, 0]
type input "**********"
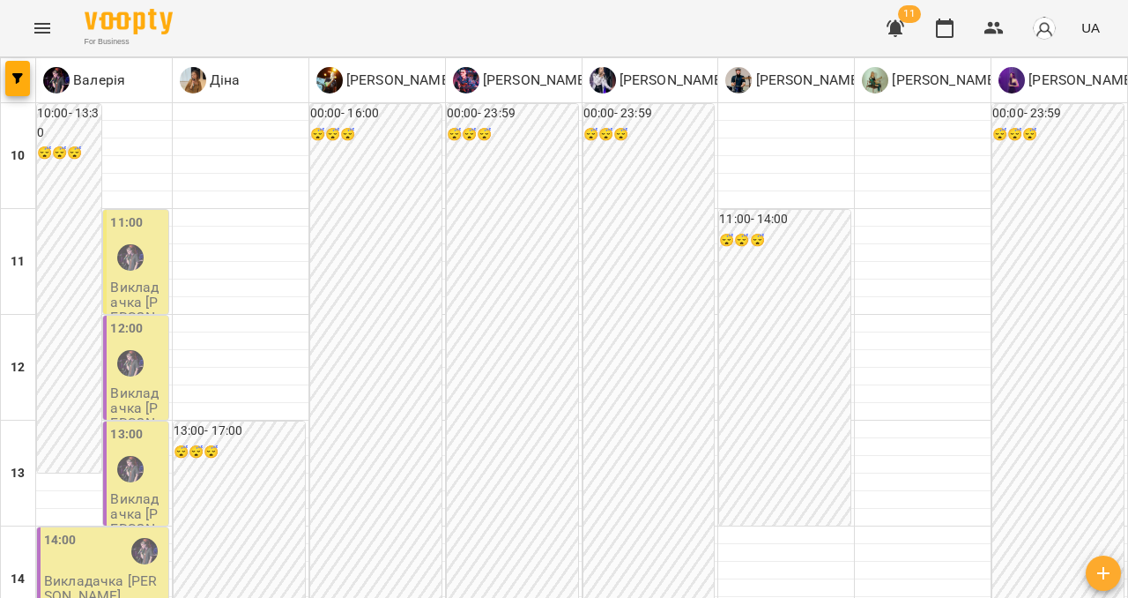
scroll to position [0, 0]
type input "**********"
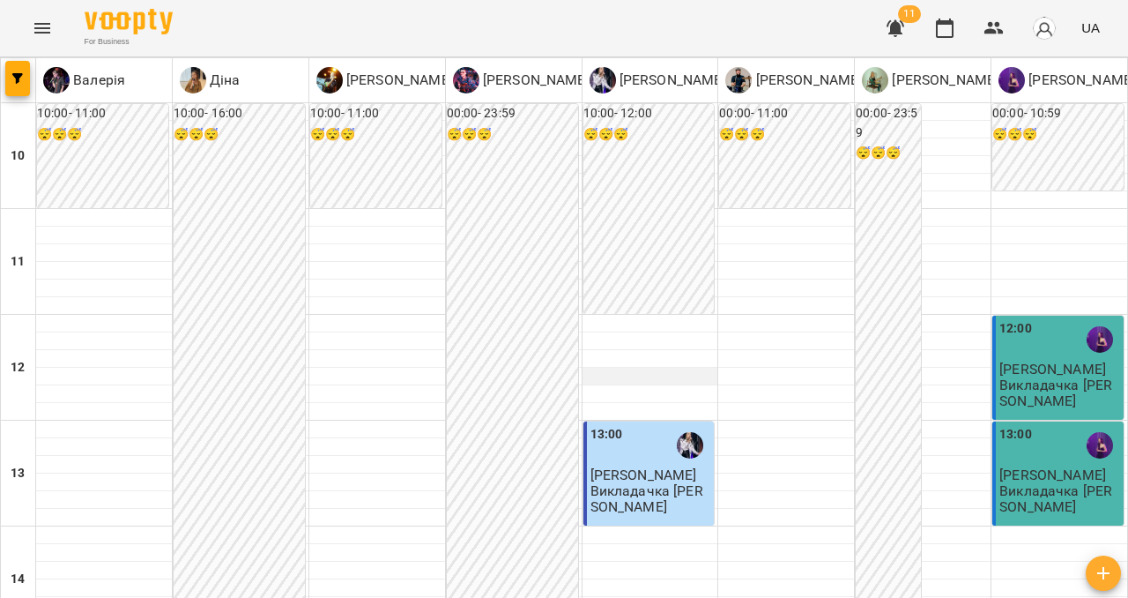
click at [659, 380] on div at bounding box center [651, 377] width 136 height 18
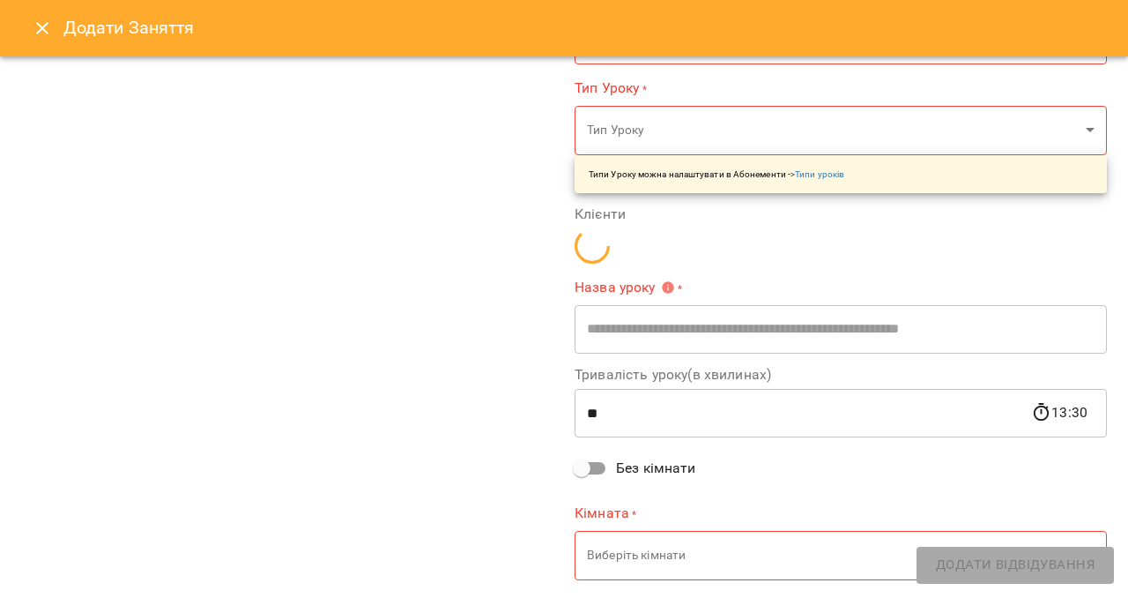
type input "**********"
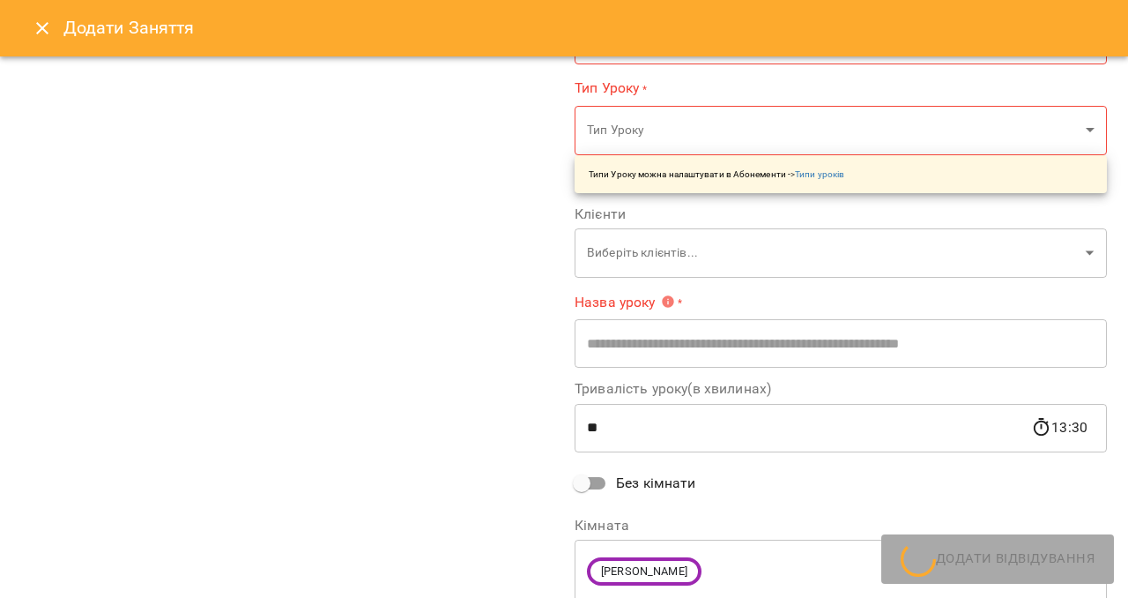
scroll to position [232, 0]
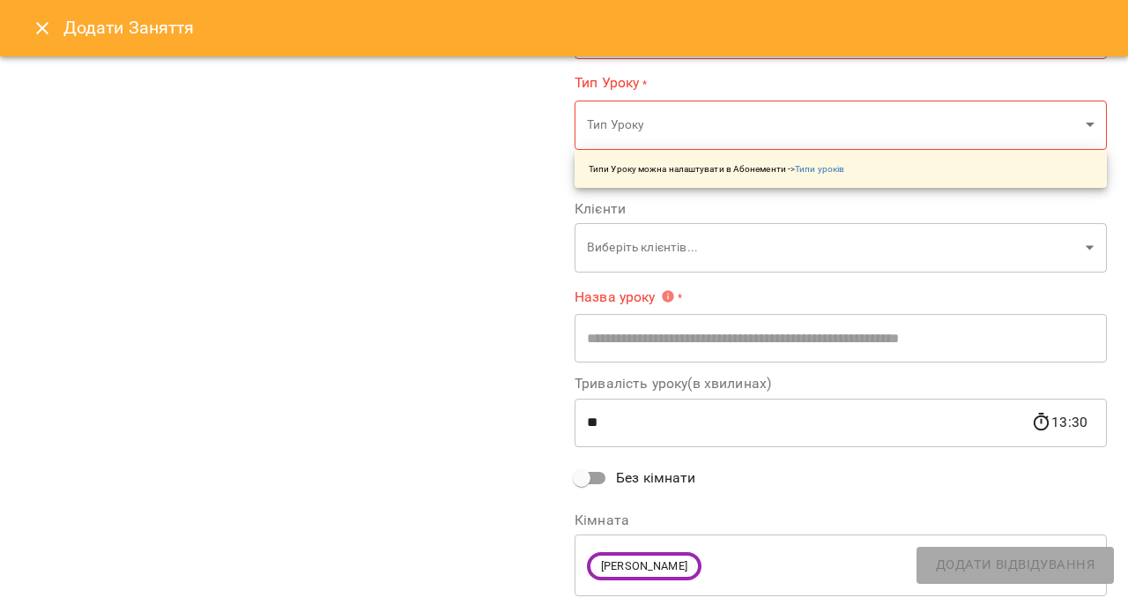
click at [40, 22] on icon "Close" at bounding box center [42, 28] width 21 height 21
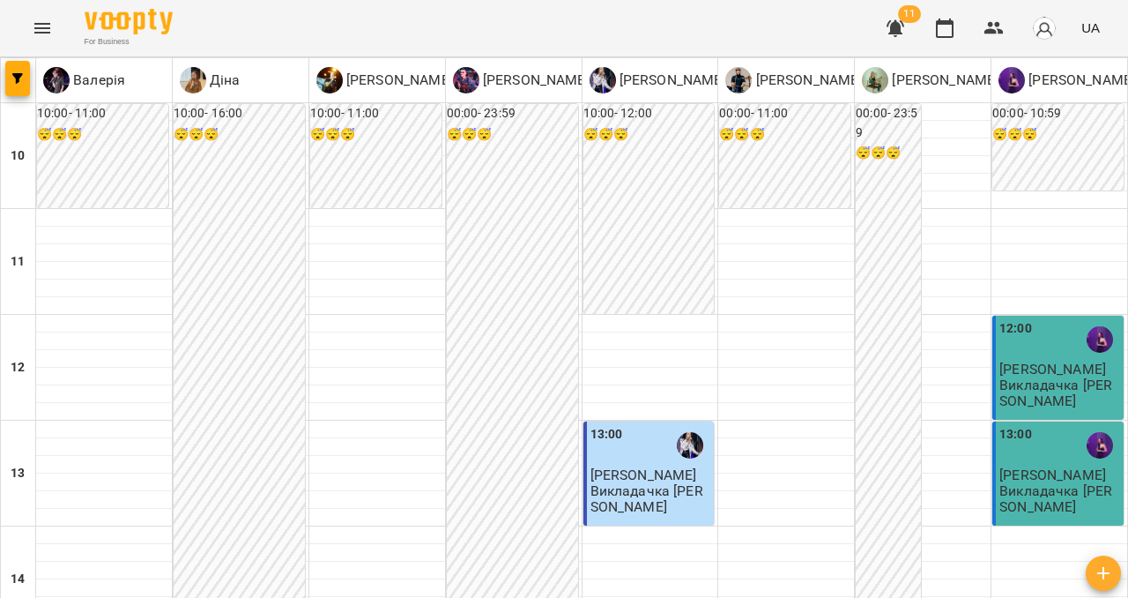
scroll to position [785, 0]
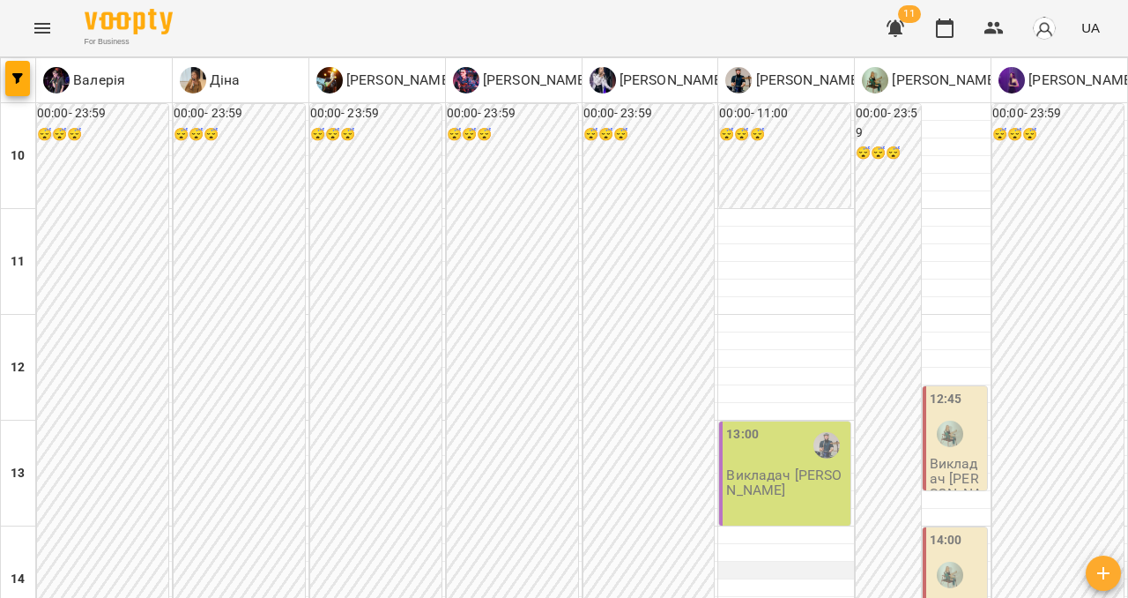
scroll to position [306, 0]
click at [58, 38] on button "Menu" at bounding box center [42, 28] width 42 height 42
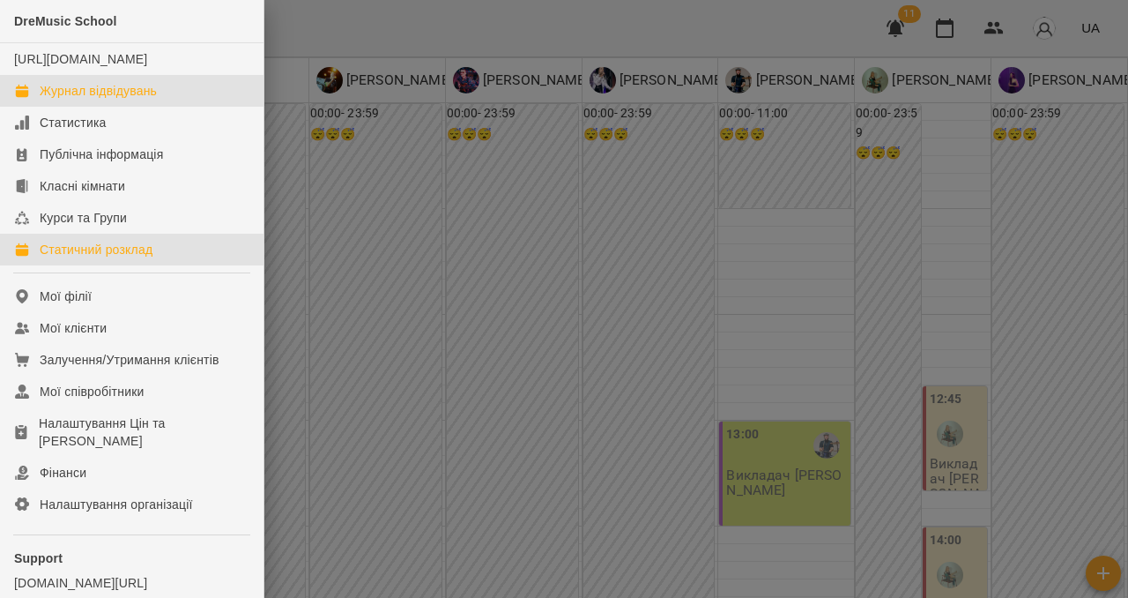
click at [63, 258] on div "Статичний розклад" at bounding box center [96, 250] width 113 height 18
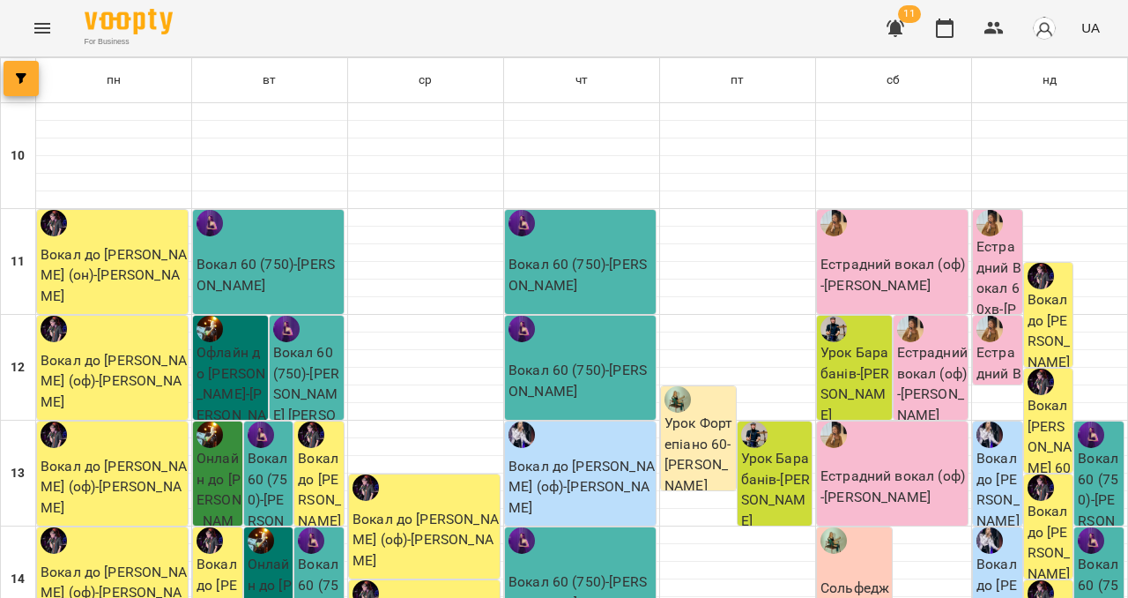
click at [27, 78] on span "button" at bounding box center [21, 78] width 35 height 11
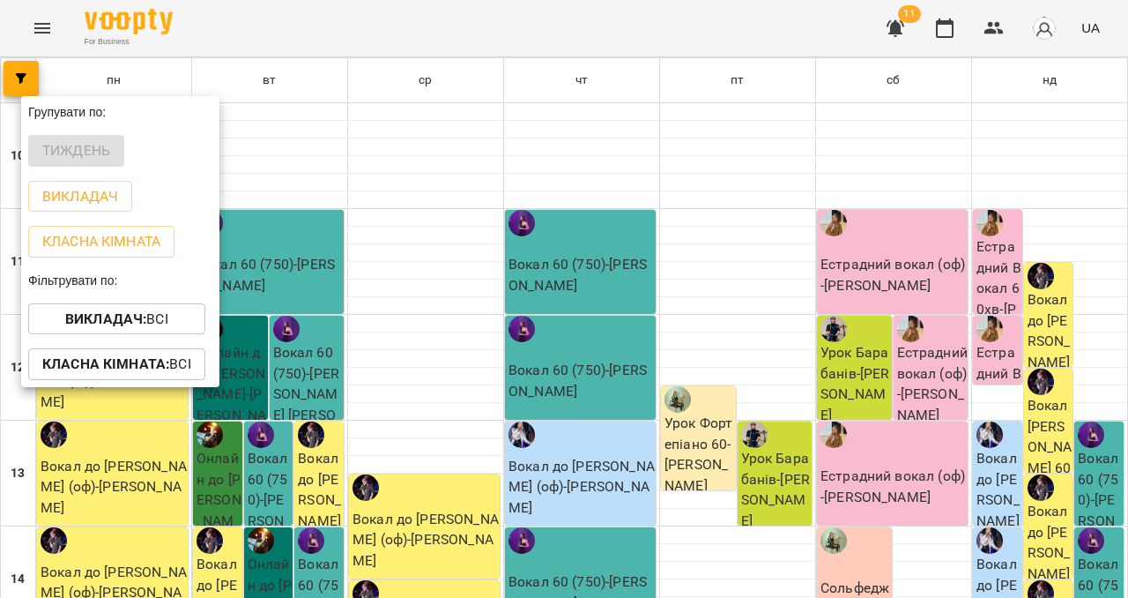
click at [105, 320] on b "Викладач :" at bounding box center [105, 318] width 81 height 17
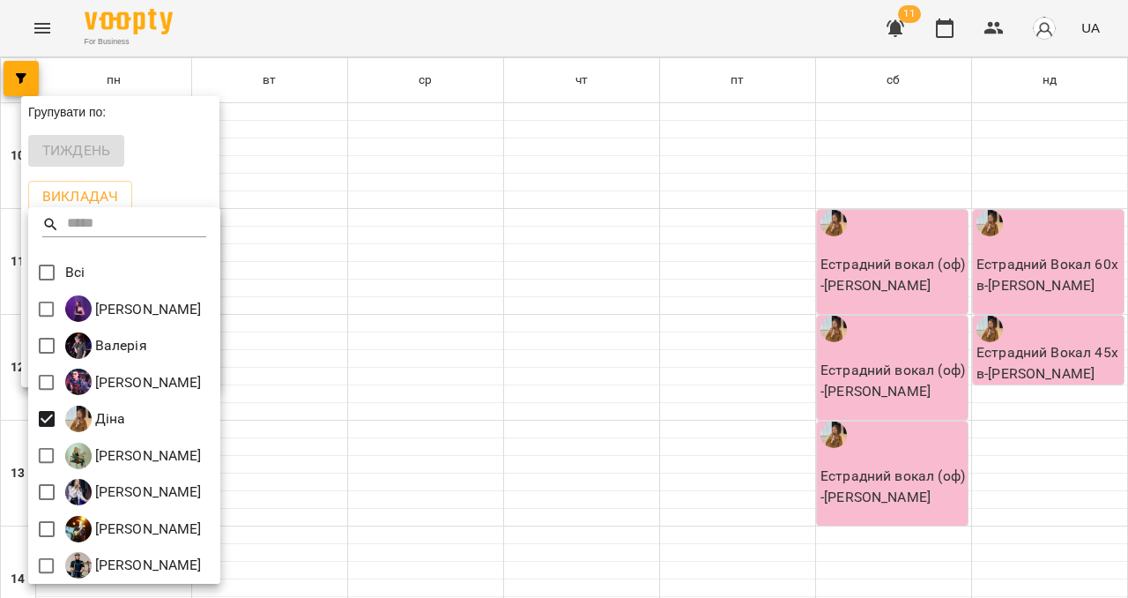
click at [187, 190] on div at bounding box center [564, 299] width 1128 height 598
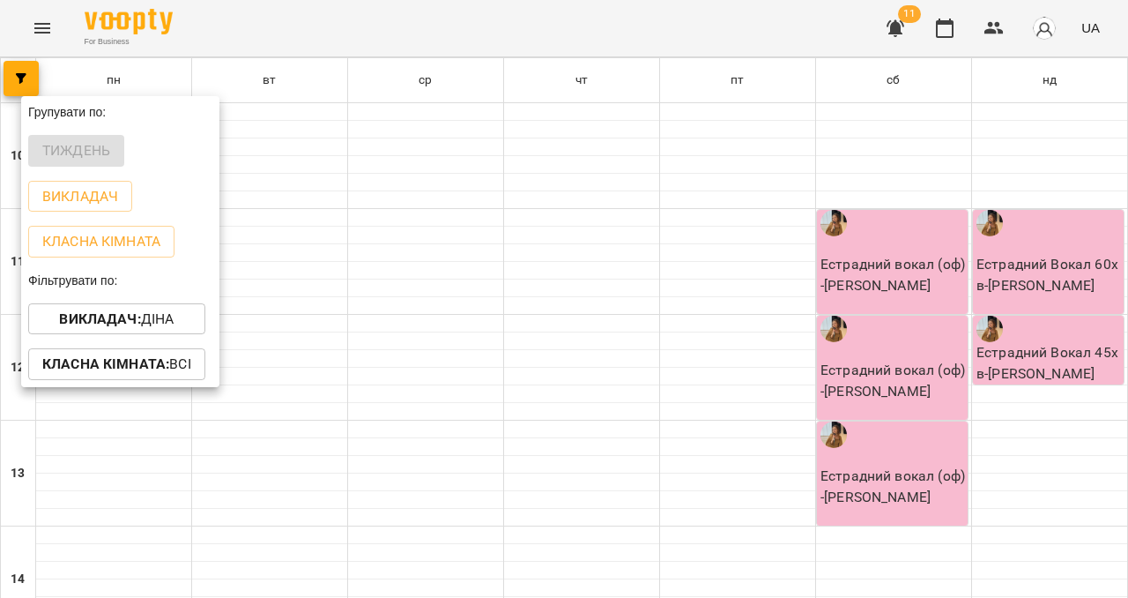
click at [187, 190] on div "Викладач" at bounding box center [120, 197] width 198 height 46
click at [982, 22] on div at bounding box center [564, 299] width 1128 height 598
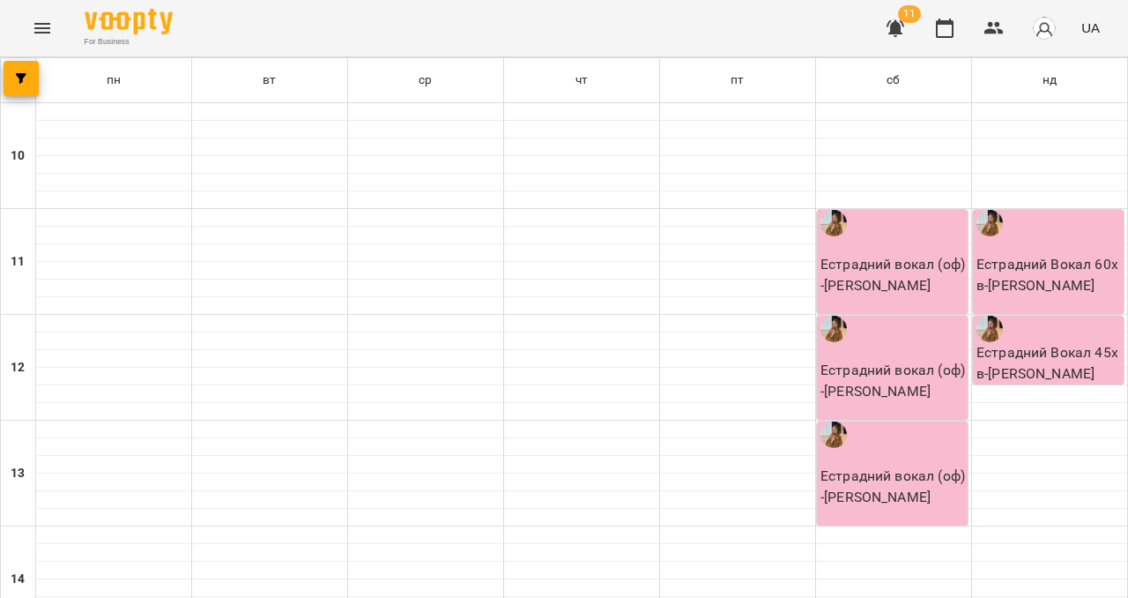
click at [982, 22] on button "button" at bounding box center [994, 28] width 42 height 42
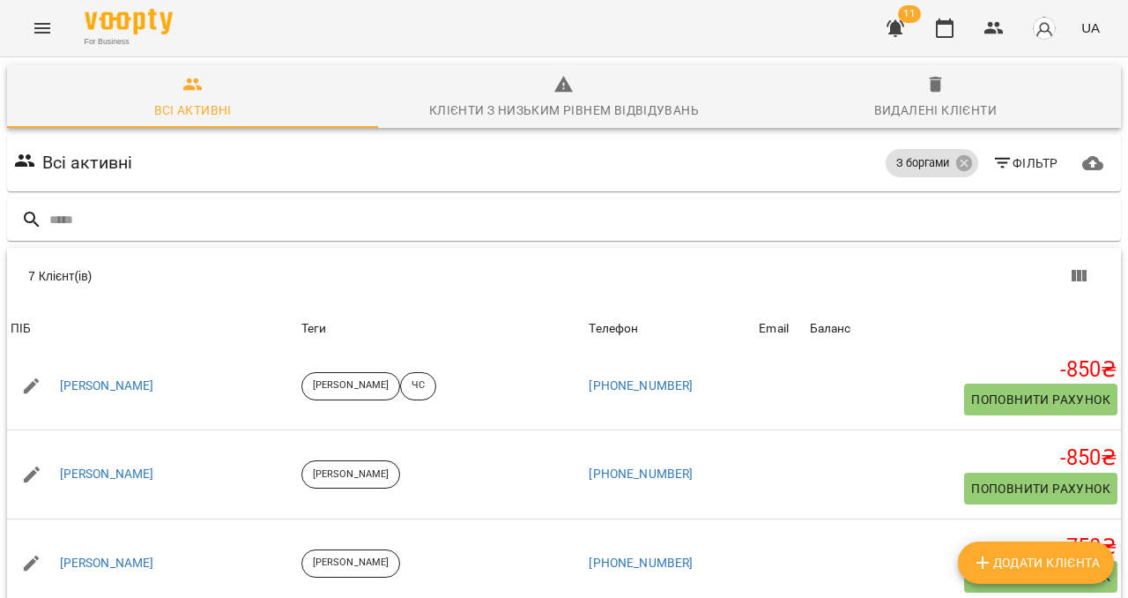
scroll to position [230, 0]
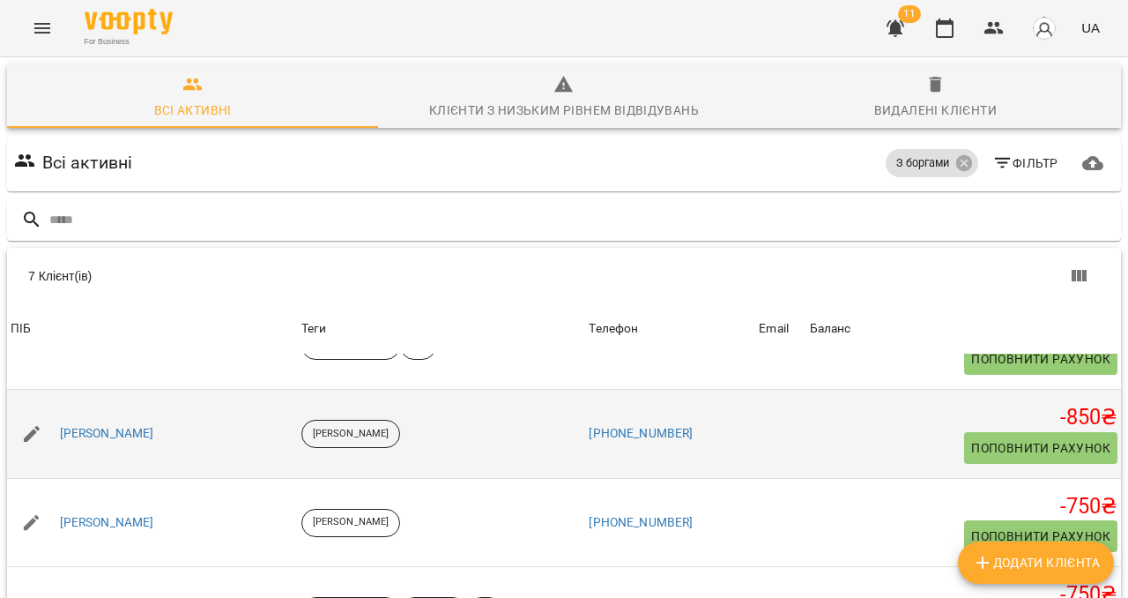
click at [1049, 444] on span "Поповнити рахунок" at bounding box center [1040, 447] width 139 height 21
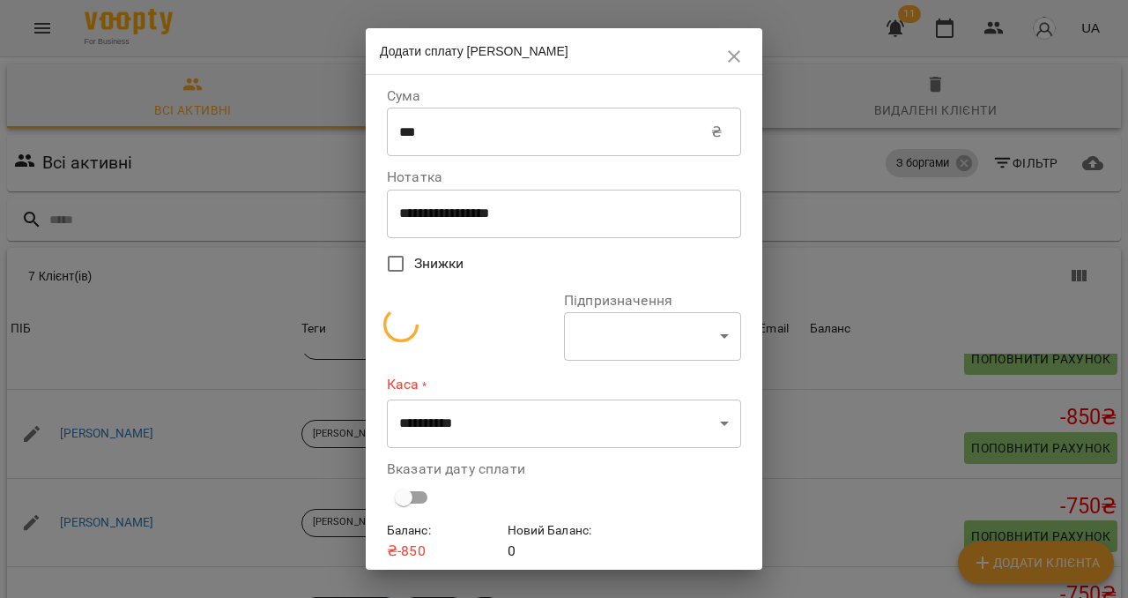
select select "**********"
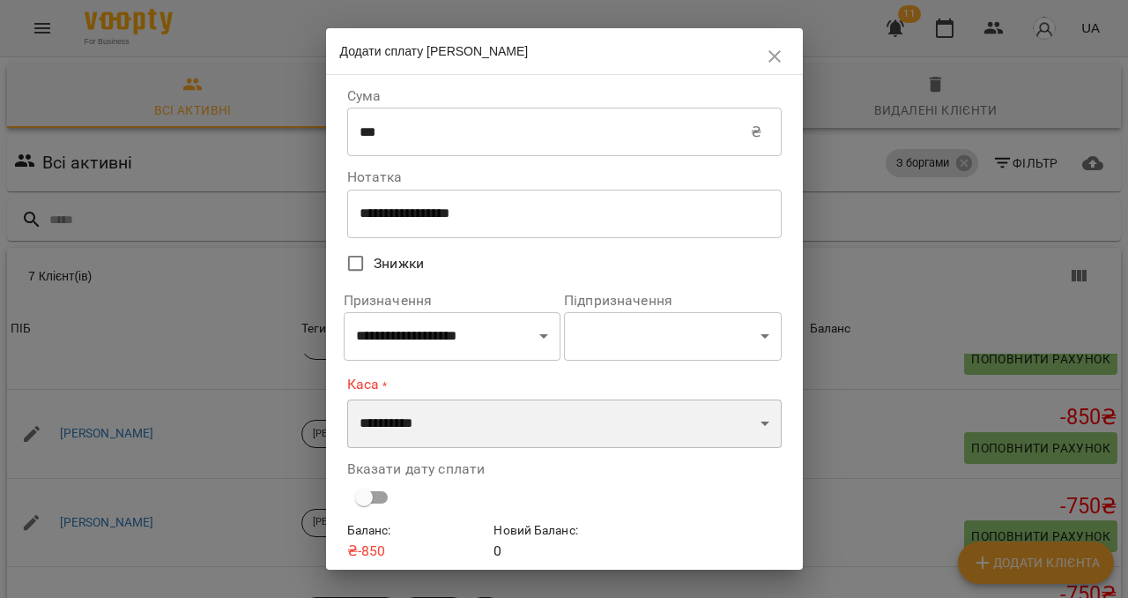
click at [459, 425] on select "**********" at bounding box center [564, 423] width 435 height 49
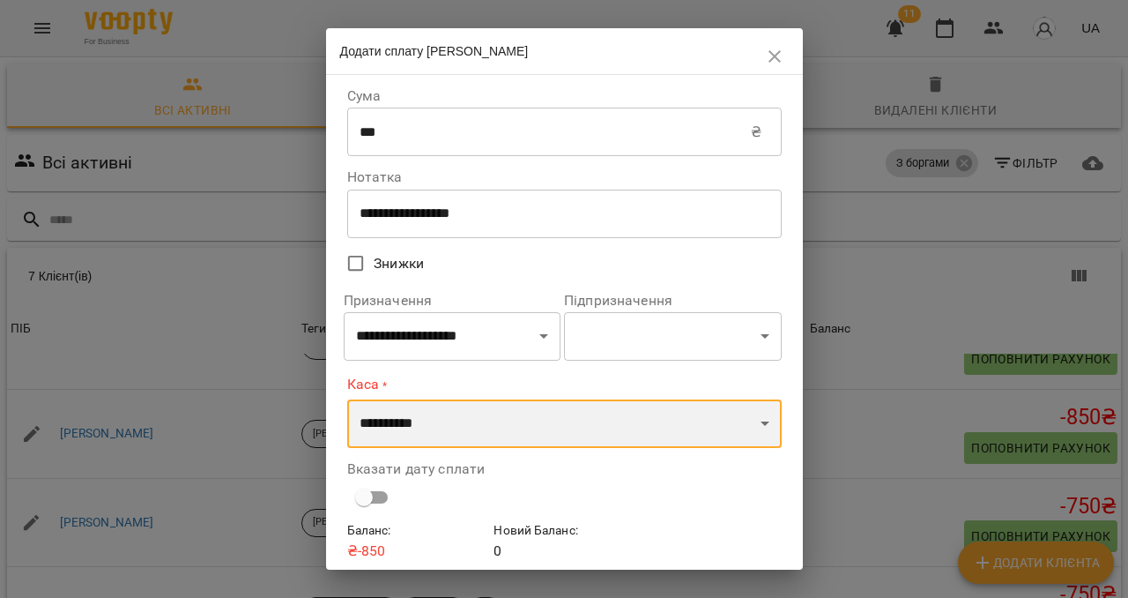
select select "****"
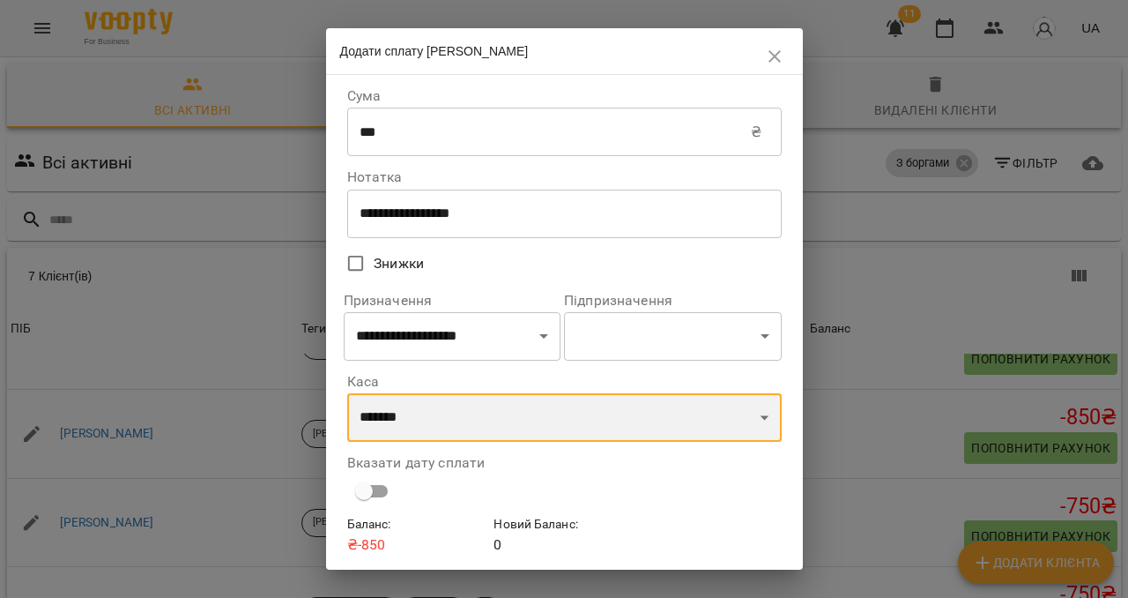
scroll to position [62, 0]
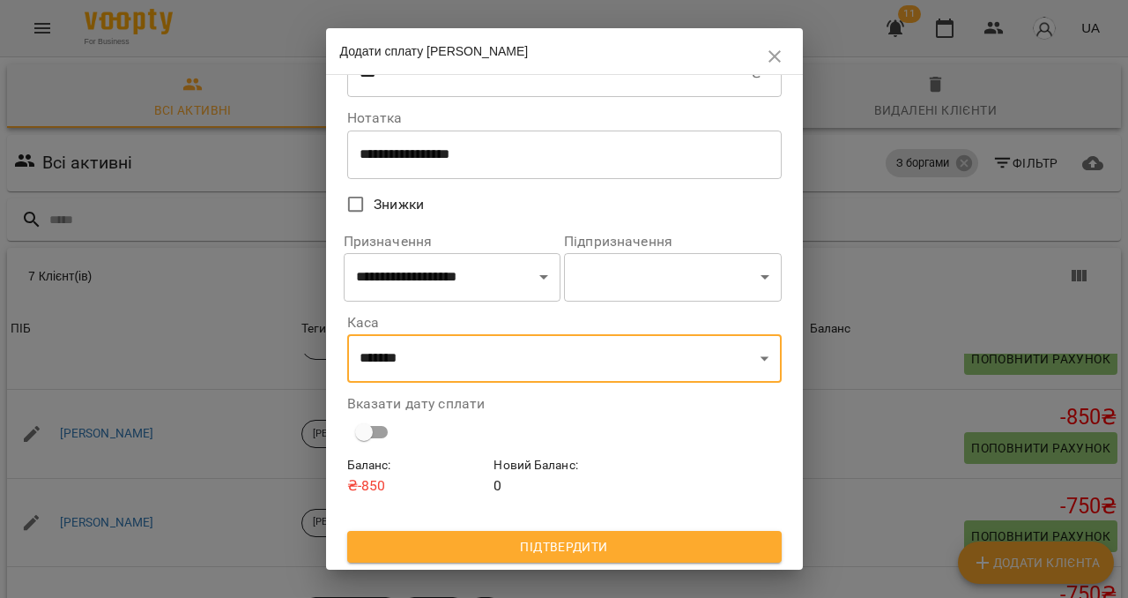
click at [590, 552] on span "Підтвердити" at bounding box center [564, 546] width 406 height 21
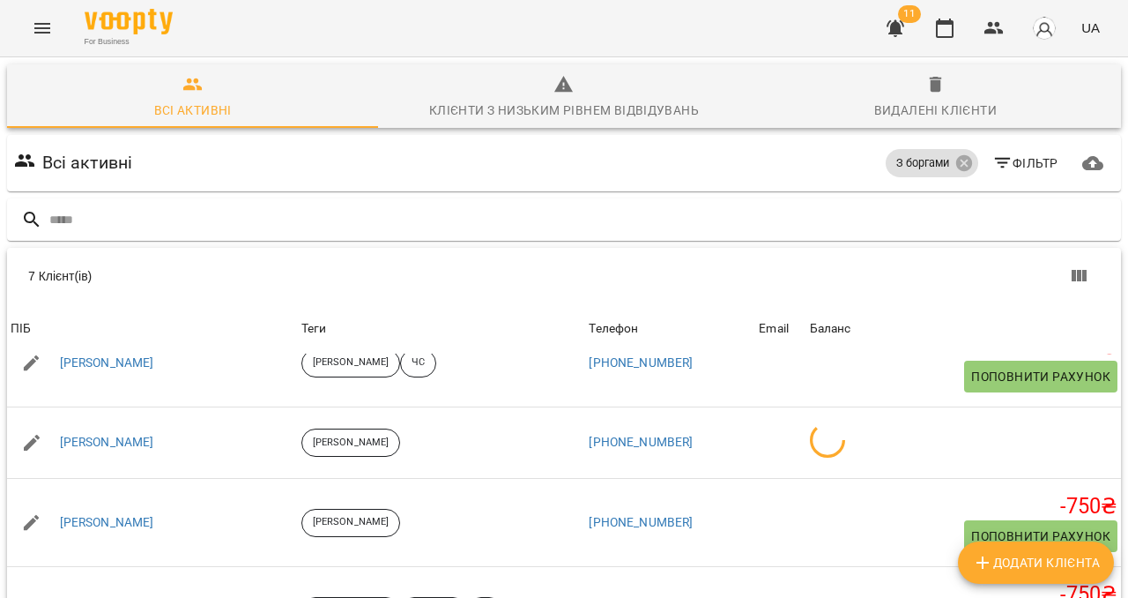
scroll to position [230, 0]
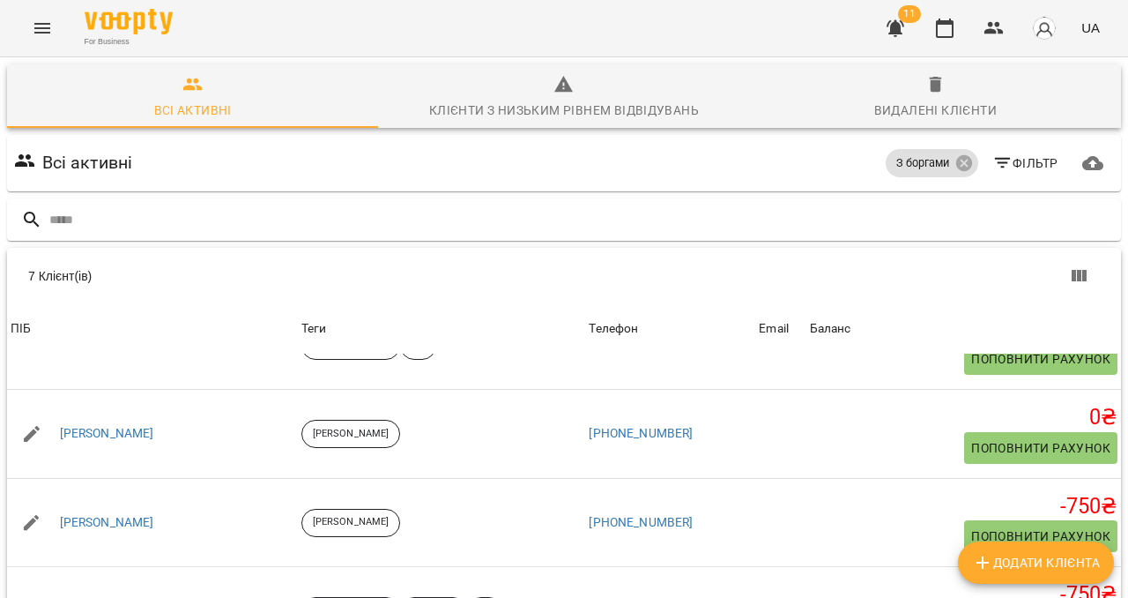
click at [48, 35] on icon "Menu" at bounding box center [42, 28] width 21 height 21
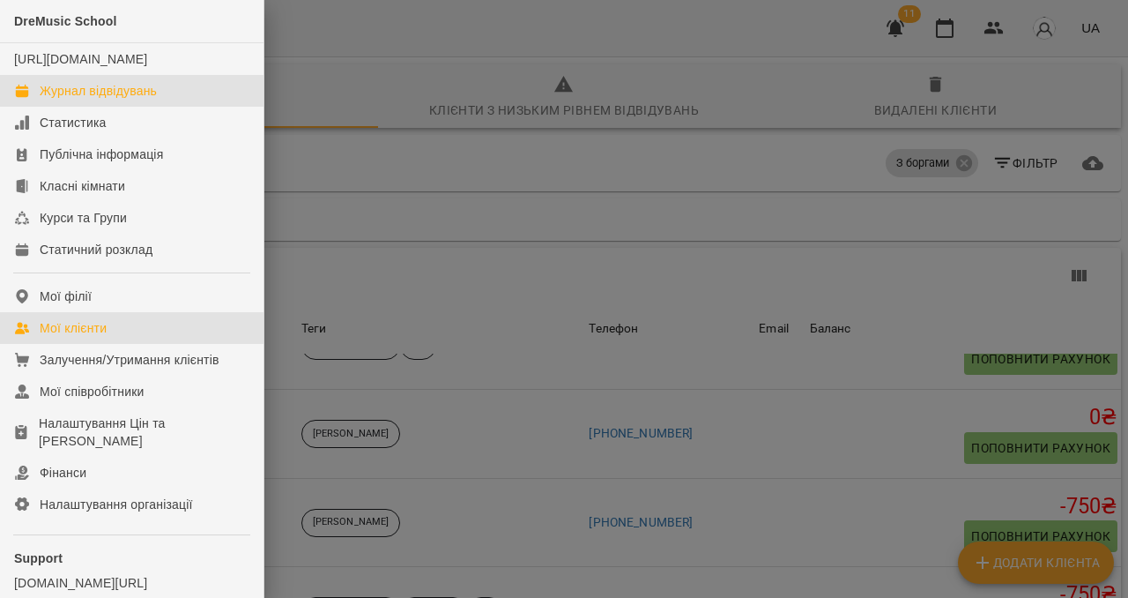
click at [76, 100] on div "Журнал відвідувань" at bounding box center [98, 91] width 117 height 18
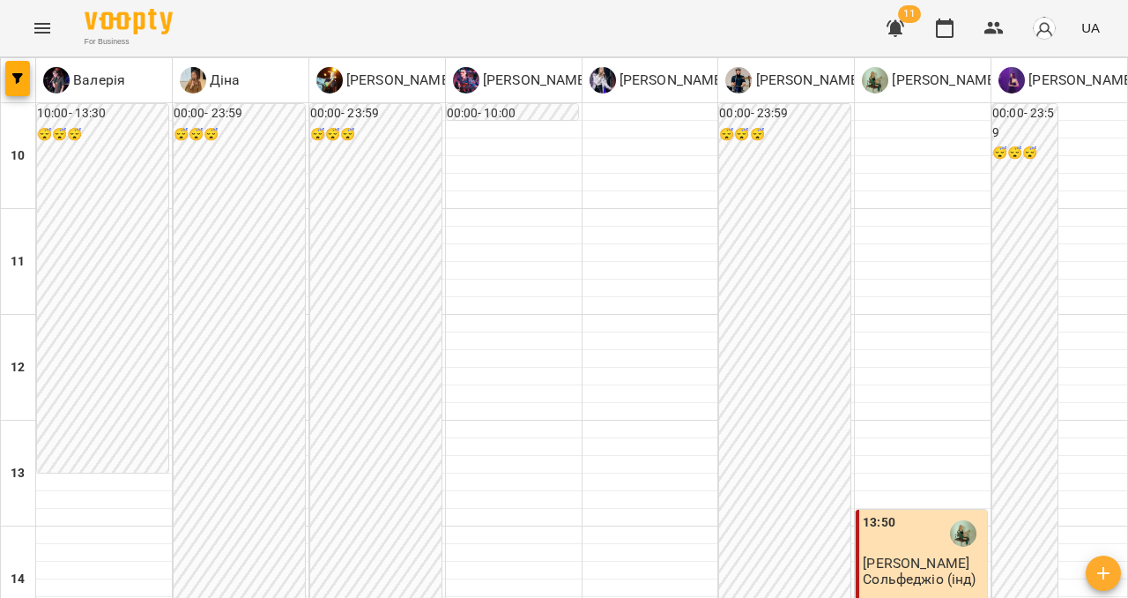
scroll to position [798, 0]
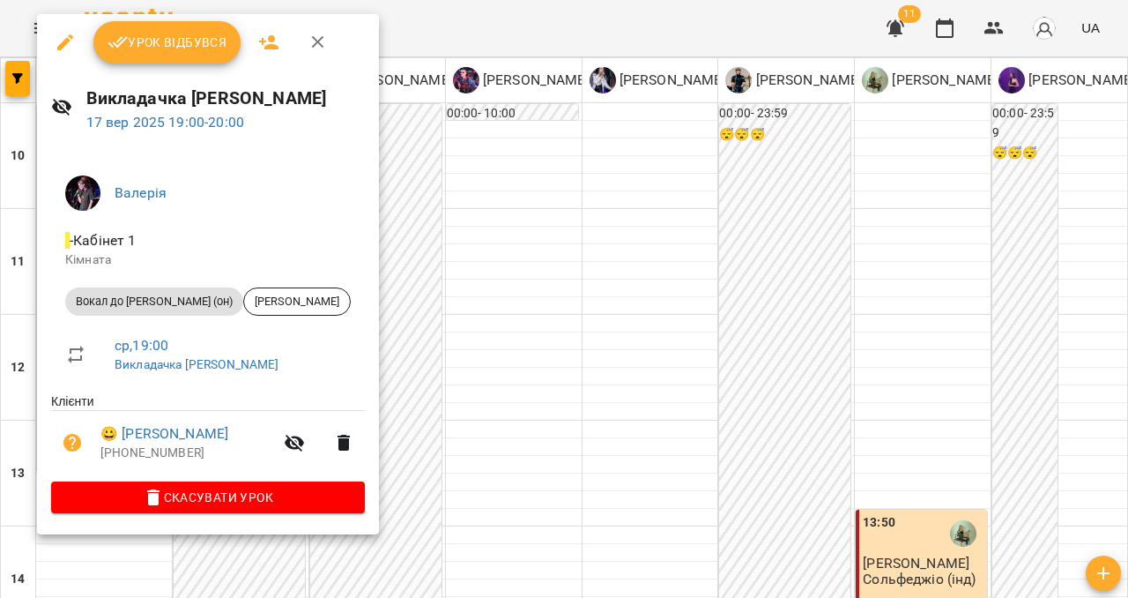
click at [227, 54] on button "Урок відбувся" at bounding box center [167, 42] width 148 height 42
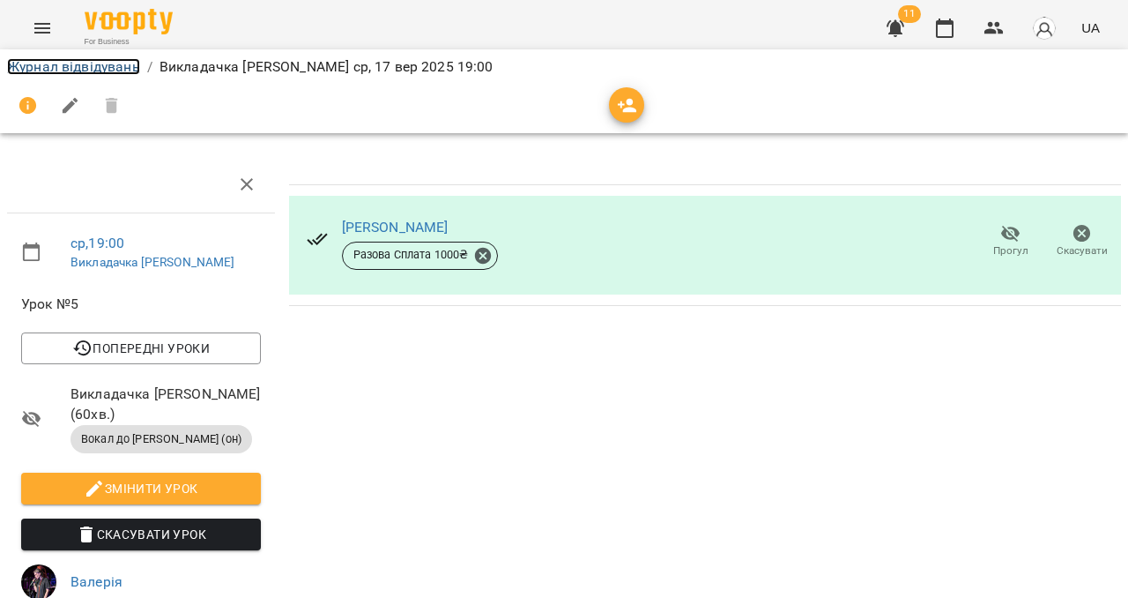
click at [41, 74] on link "Журнал відвідувань" at bounding box center [73, 66] width 133 height 17
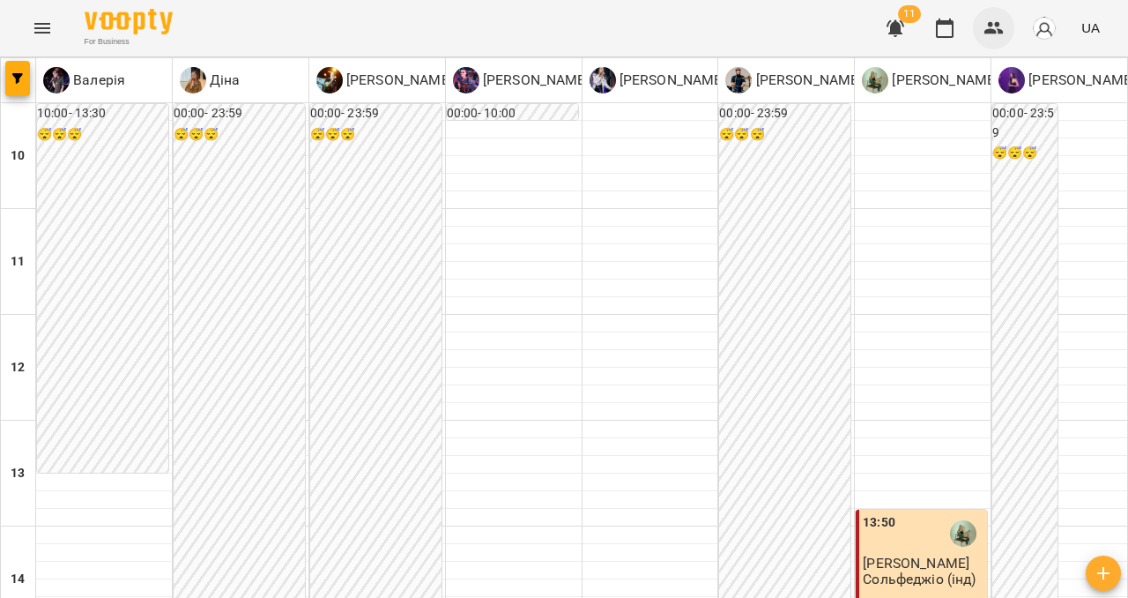
click at [989, 25] on icon "button" at bounding box center [994, 28] width 19 height 12
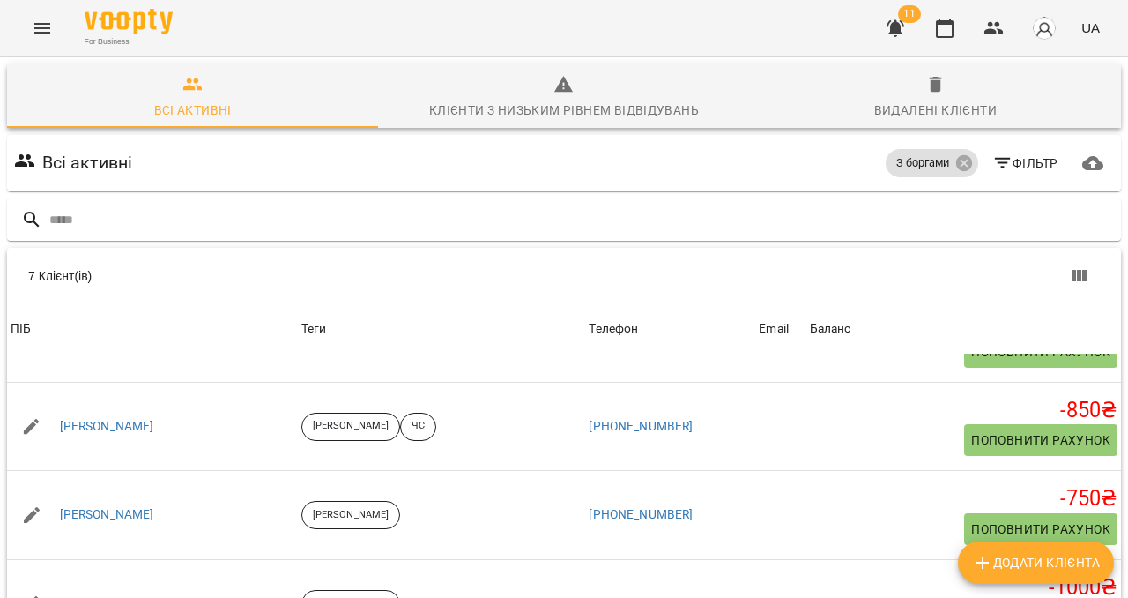
scroll to position [230, 0]
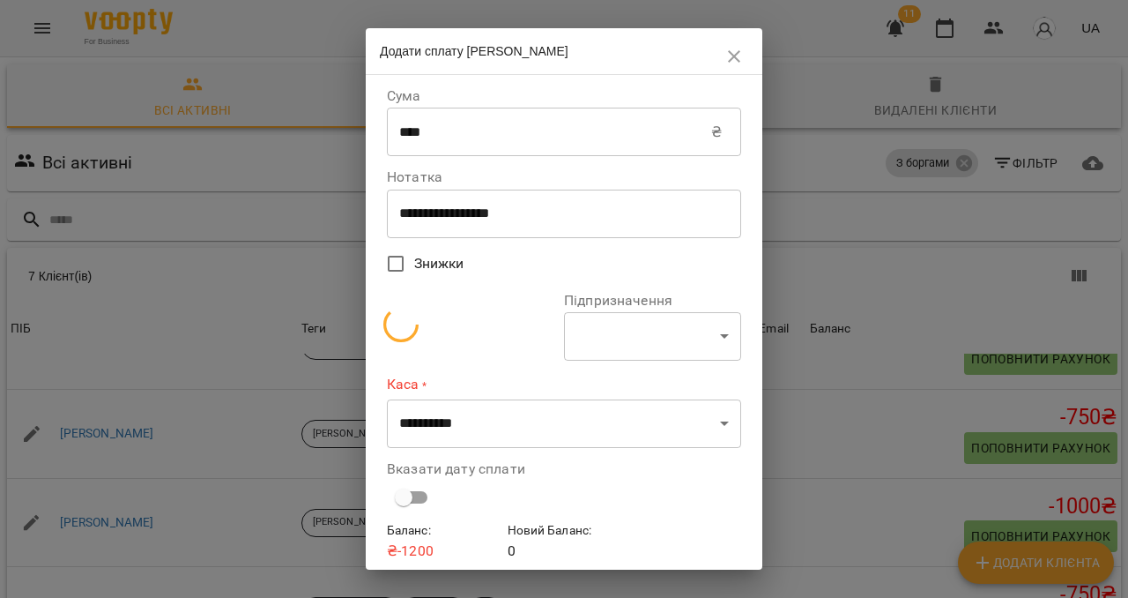
select select "**********"
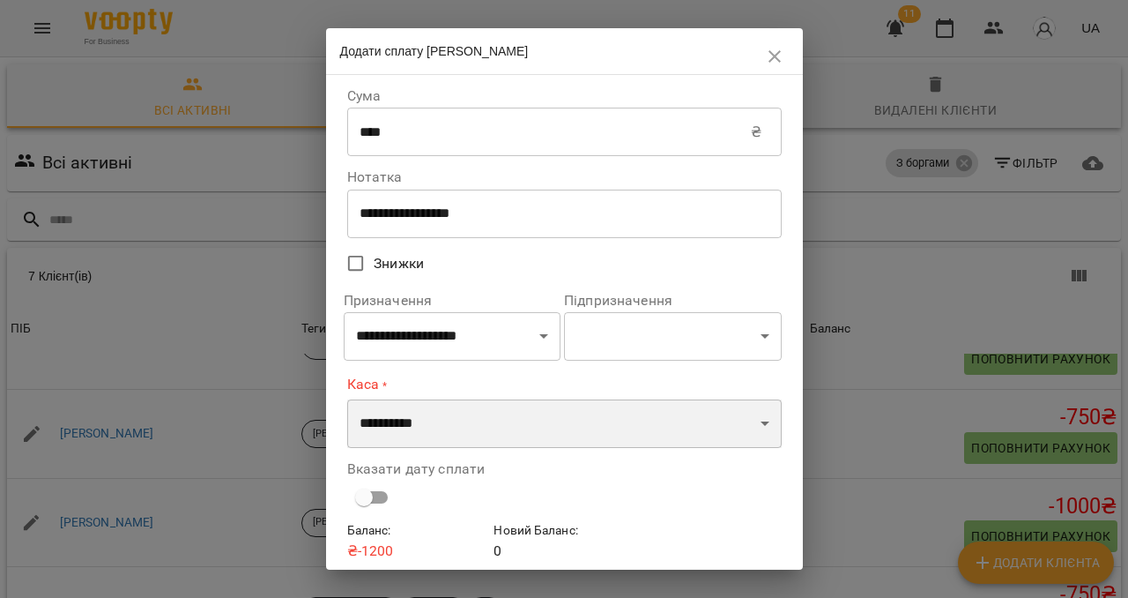
click at [477, 425] on select "**********" at bounding box center [564, 423] width 435 height 49
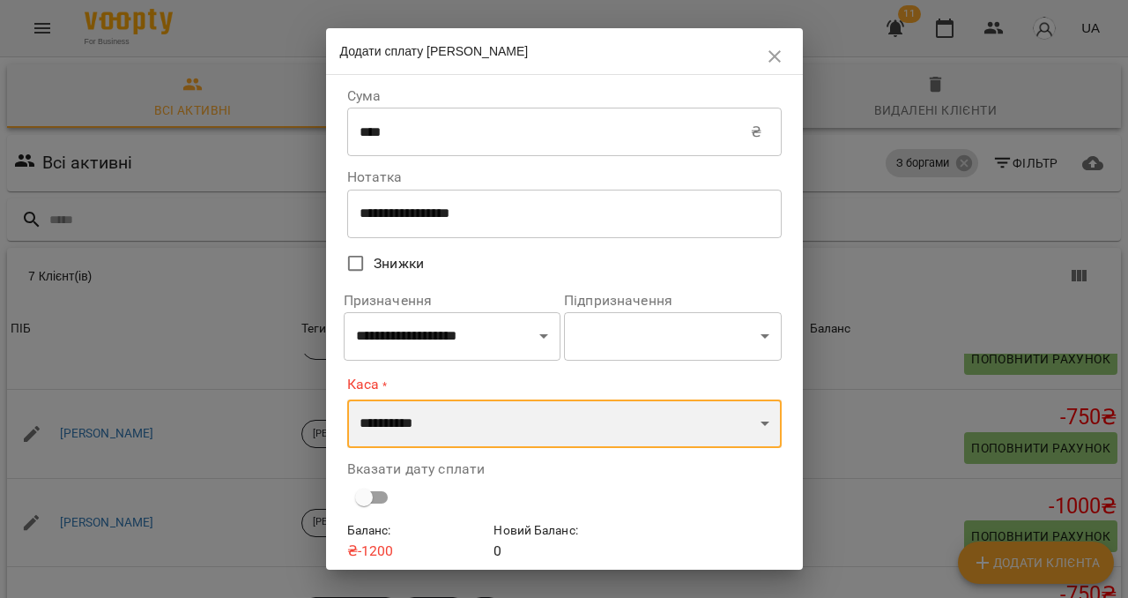
select select "****"
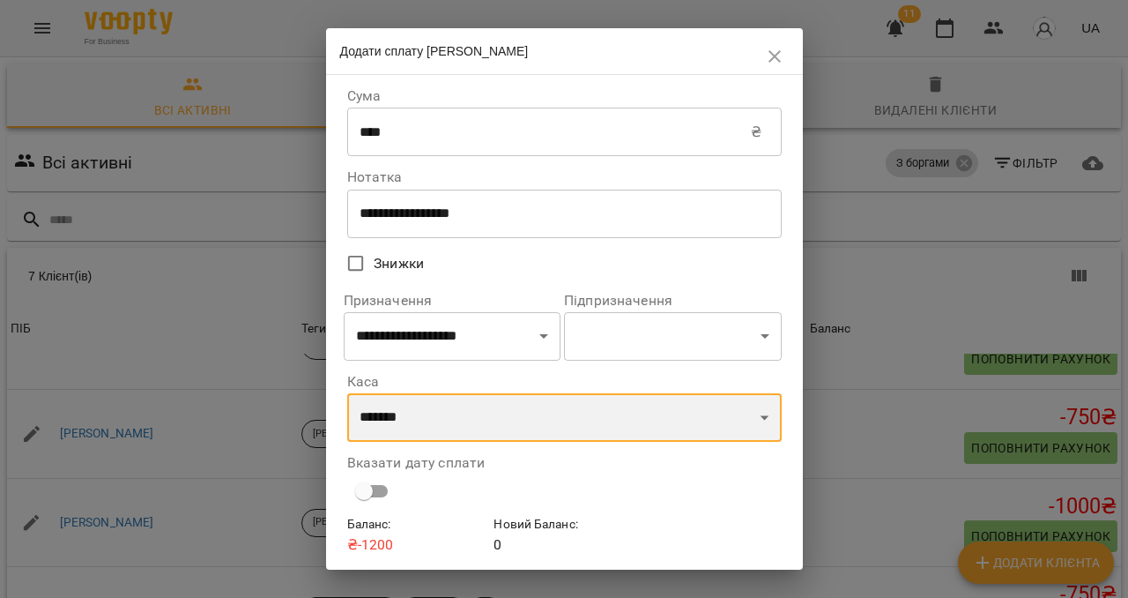
scroll to position [62, 0]
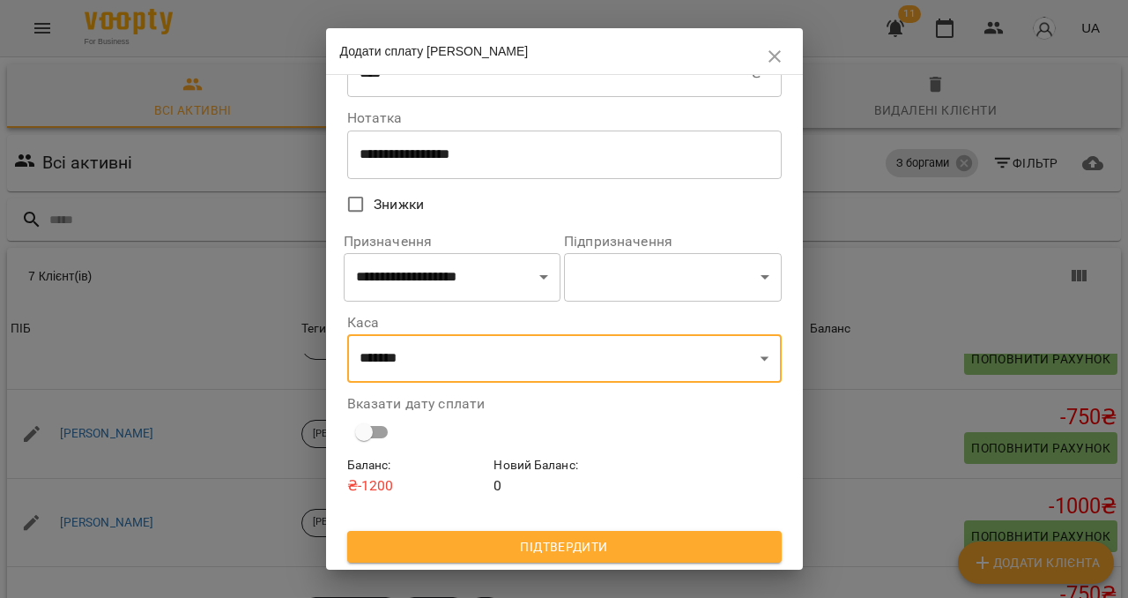
click at [549, 539] on span "Підтвердити" at bounding box center [564, 546] width 406 height 21
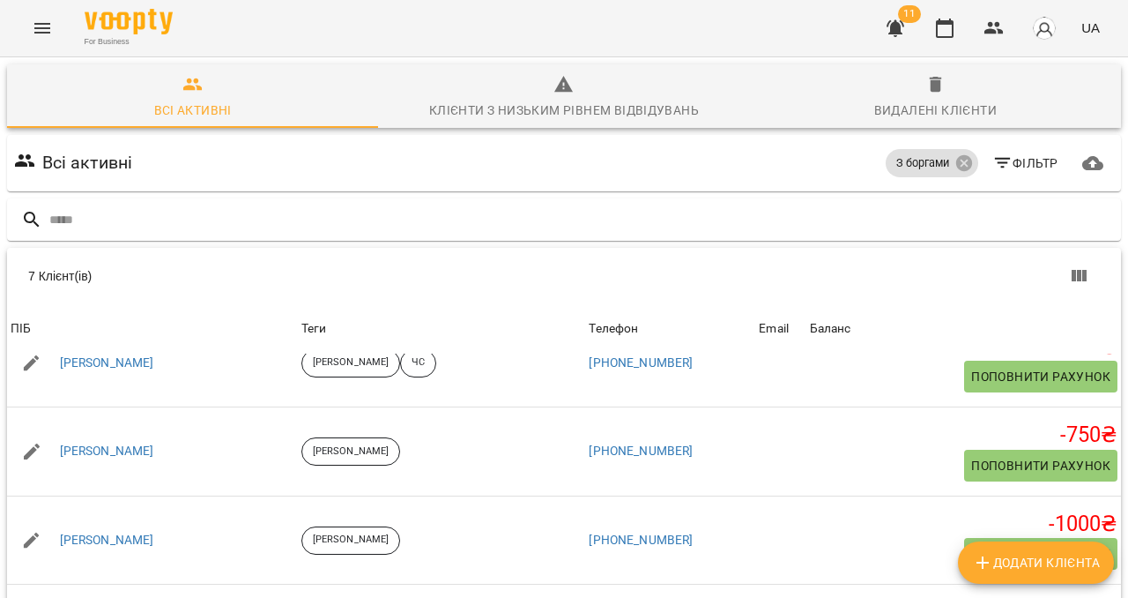
scroll to position [230, 0]
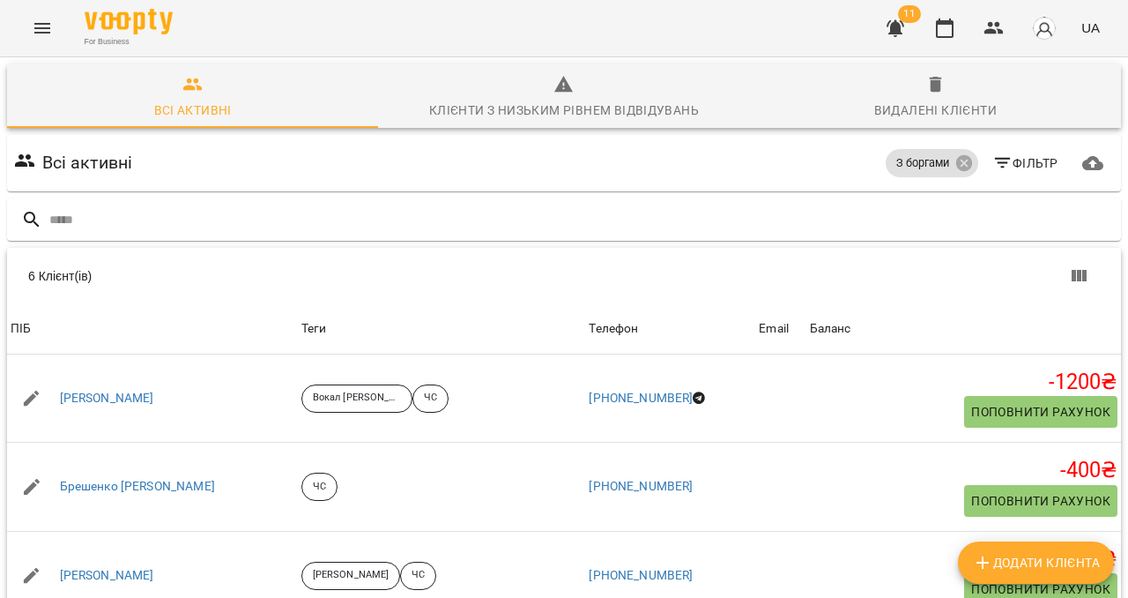
scroll to position [167, 0]
click at [898, 24] on icon "button" at bounding box center [896, 28] width 18 height 17
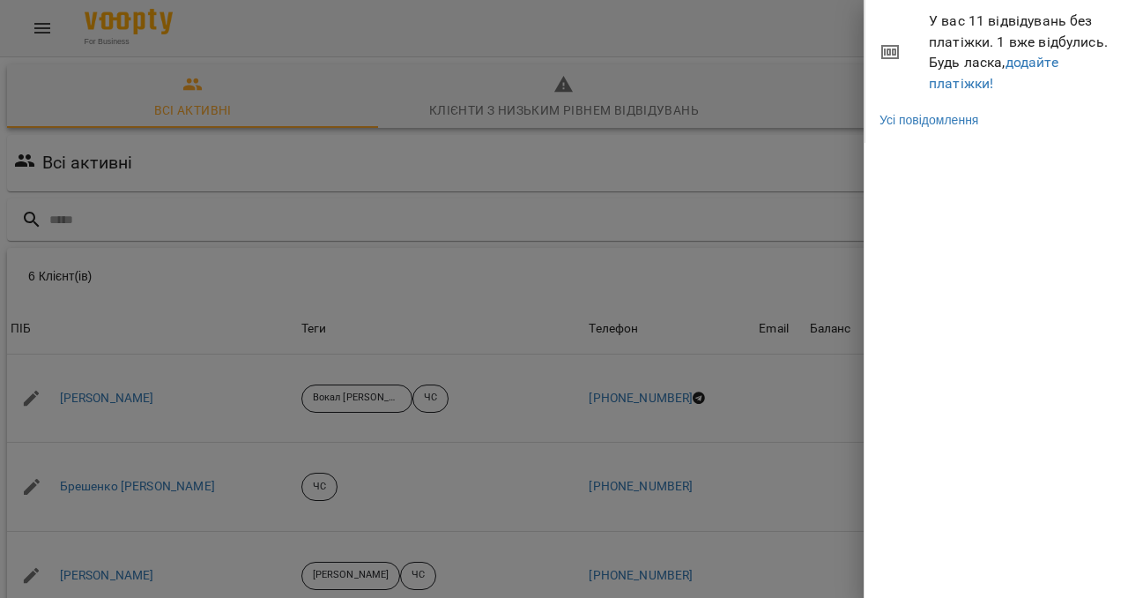
click at [898, 24] on li "У вас 11 відвідувань без платіжки. 1 вже відбулись. Будь ласка, додайте платіжк…" at bounding box center [998, 52] width 264 height 104
click at [809, 36] on div at bounding box center [564, 299] width 1128 height 598
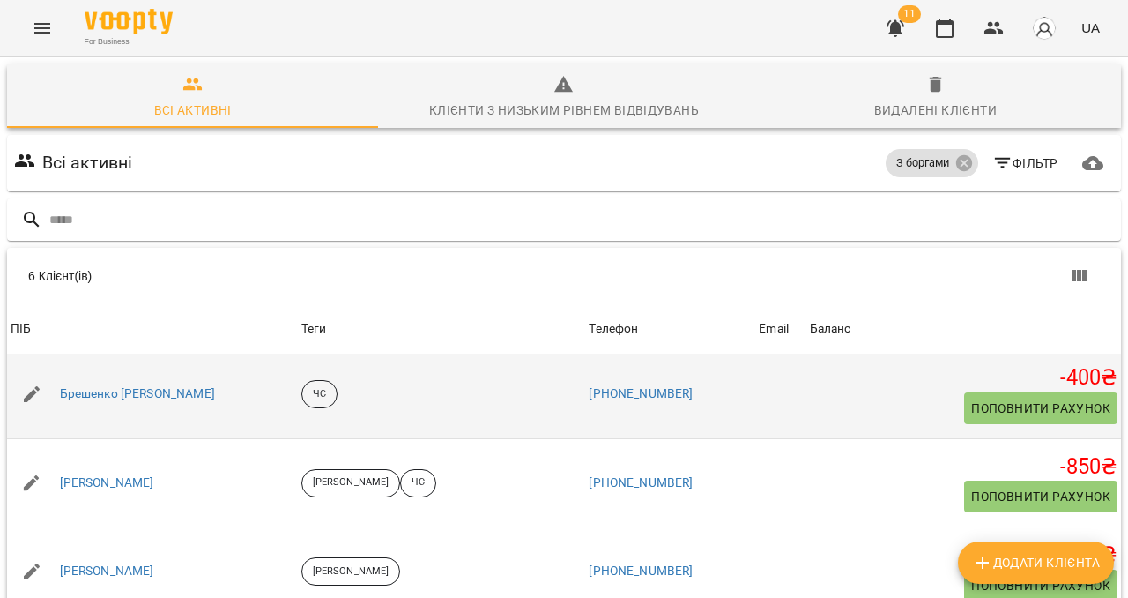
scroll to position [141, 0]
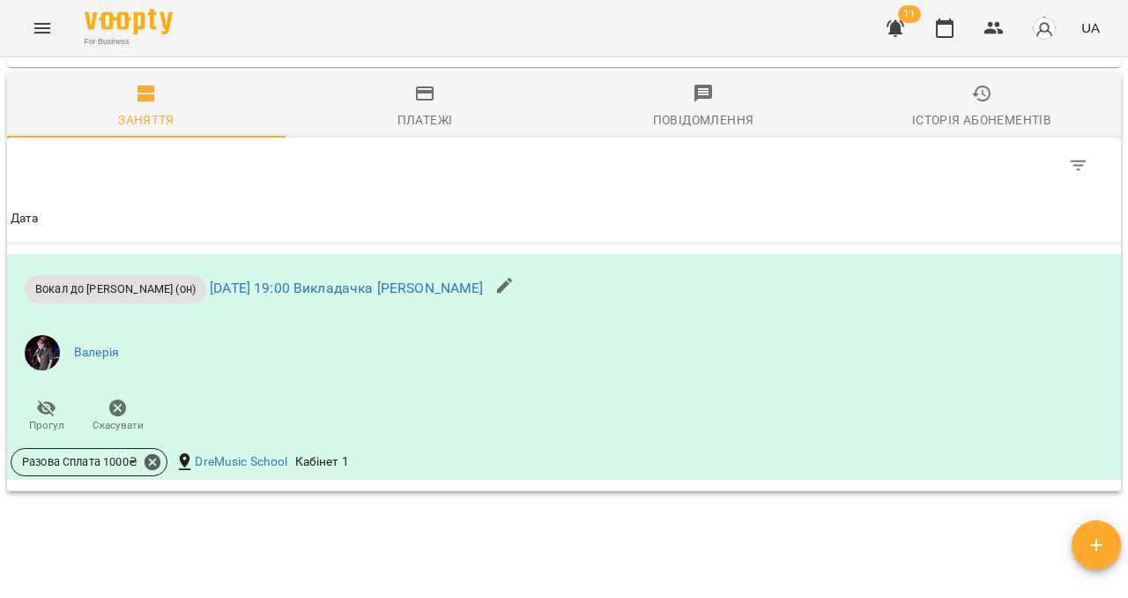
scroll to position [1009, 0]
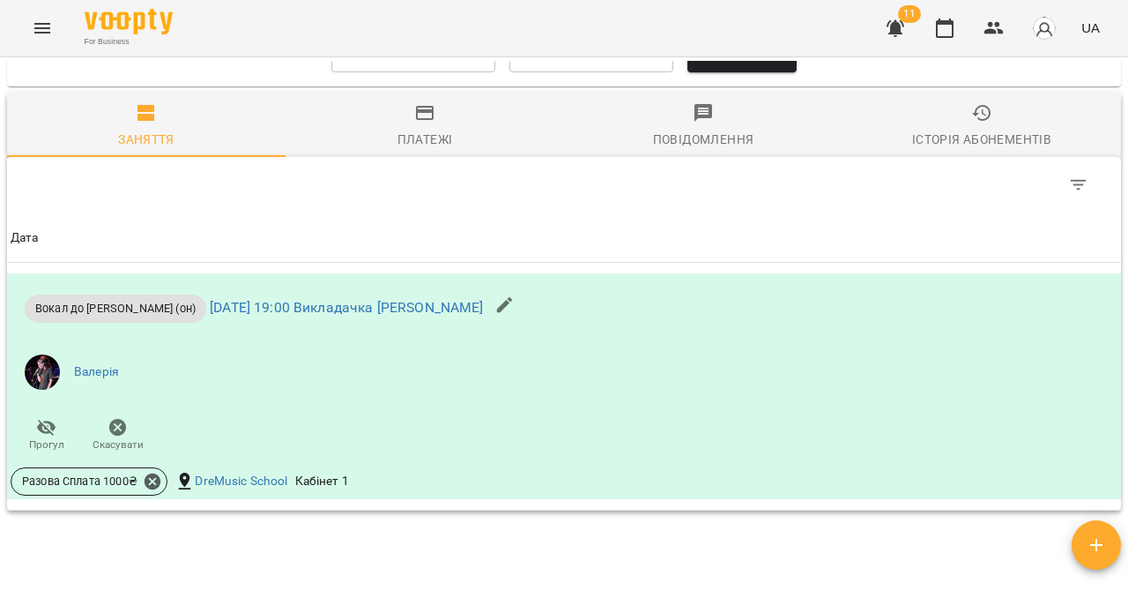
click at [429, 150] on span "Платежі" at bounding box center [424, 126] width 257 height 48
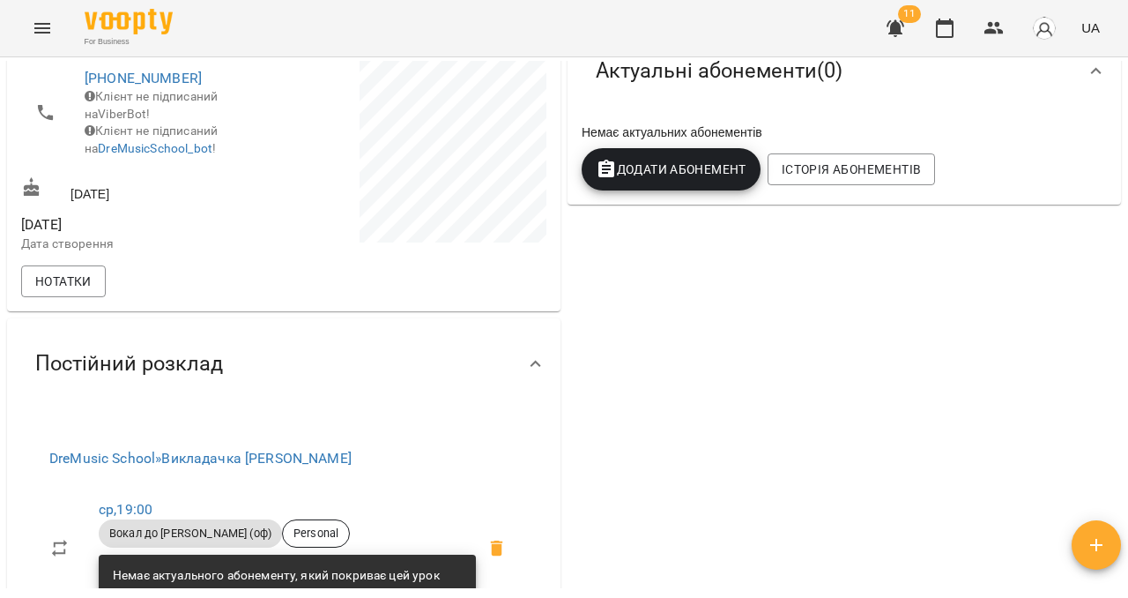
scroll to position [0, 0]
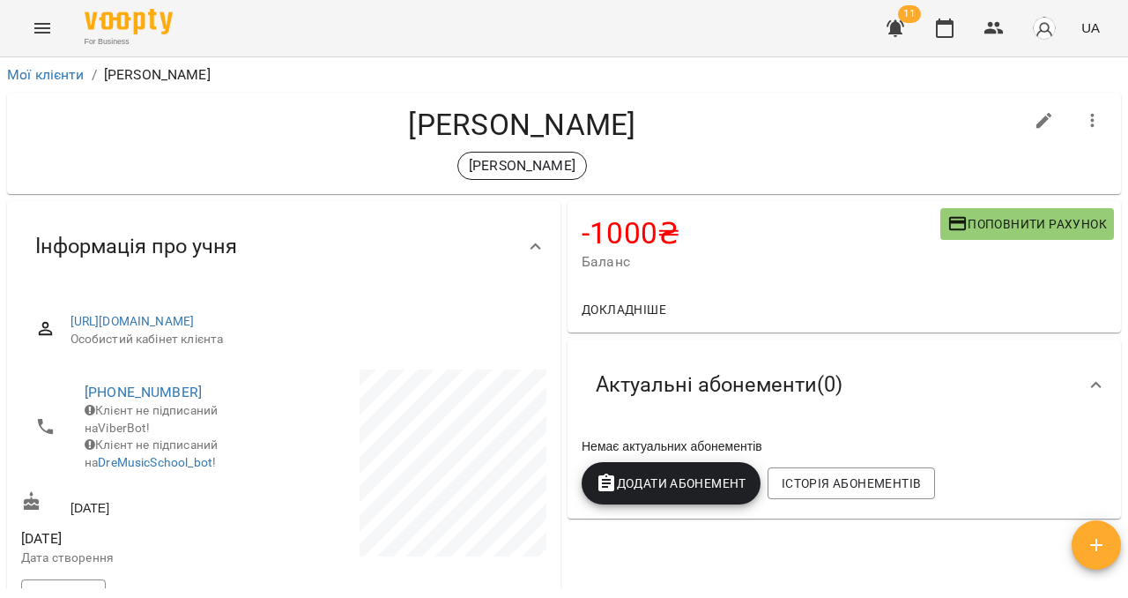
click at [1006, 221] on span "Поповнити рахунок" at bounding box center [1028, 223] width 160 height 21
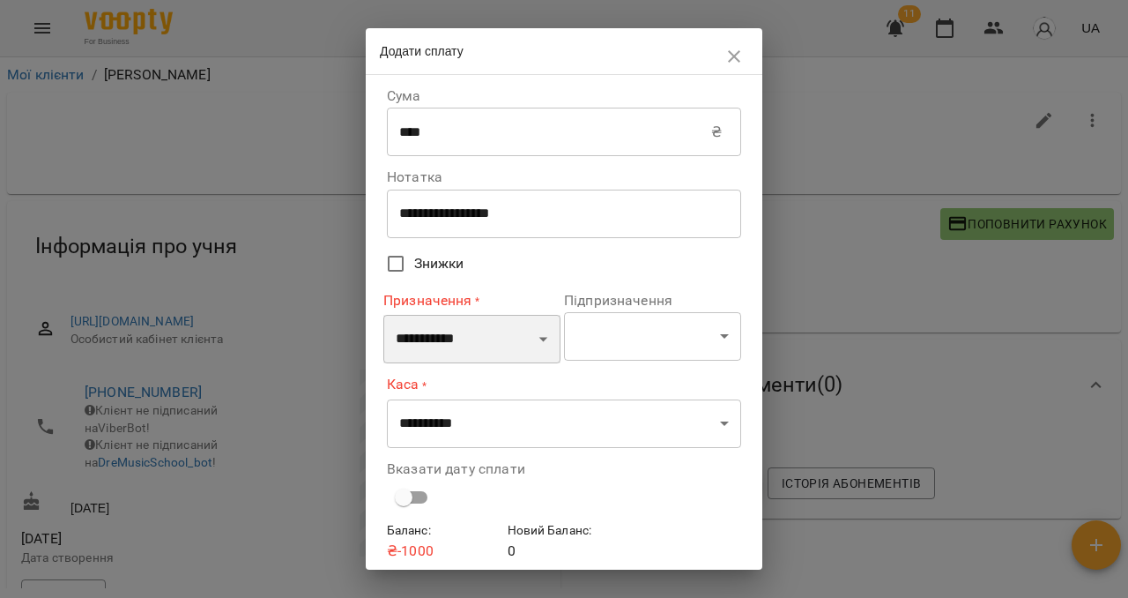
click at [432, 334] on select "**********" at bounding box center [471, 339] width 177 height 49
select select "**********"
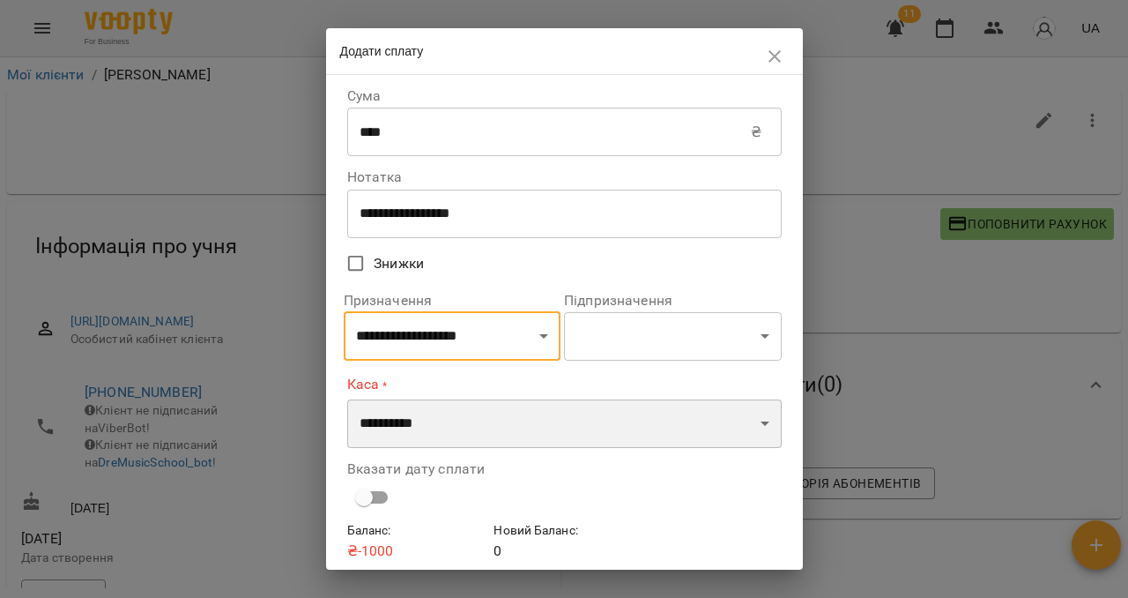
click at [433, 443] on select "**********" at bounding box center [564, 423] width 435 height 49
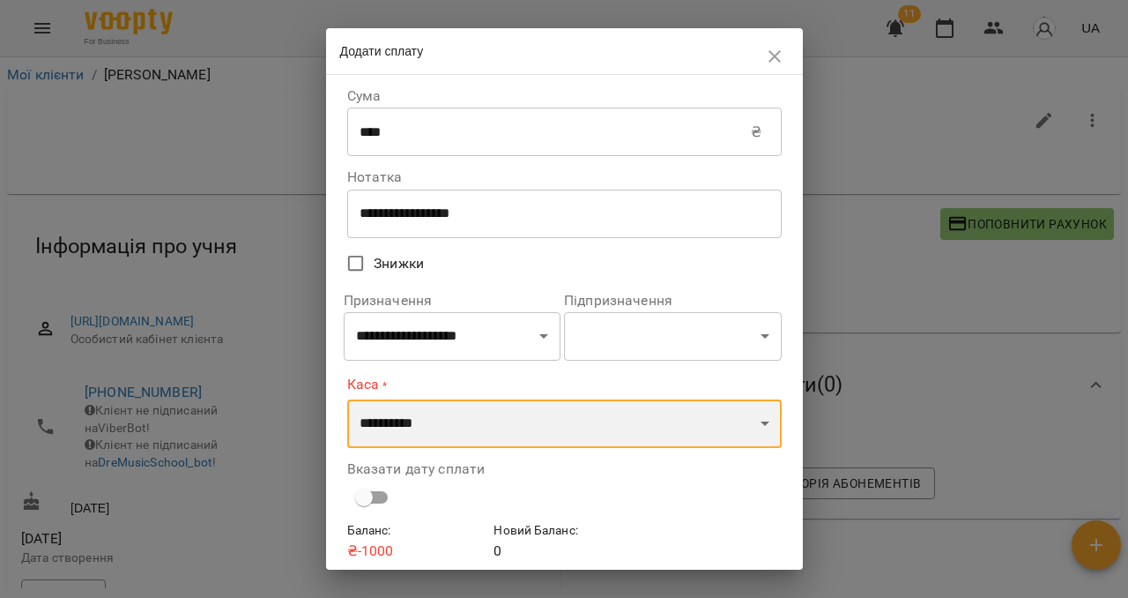
select select "****"
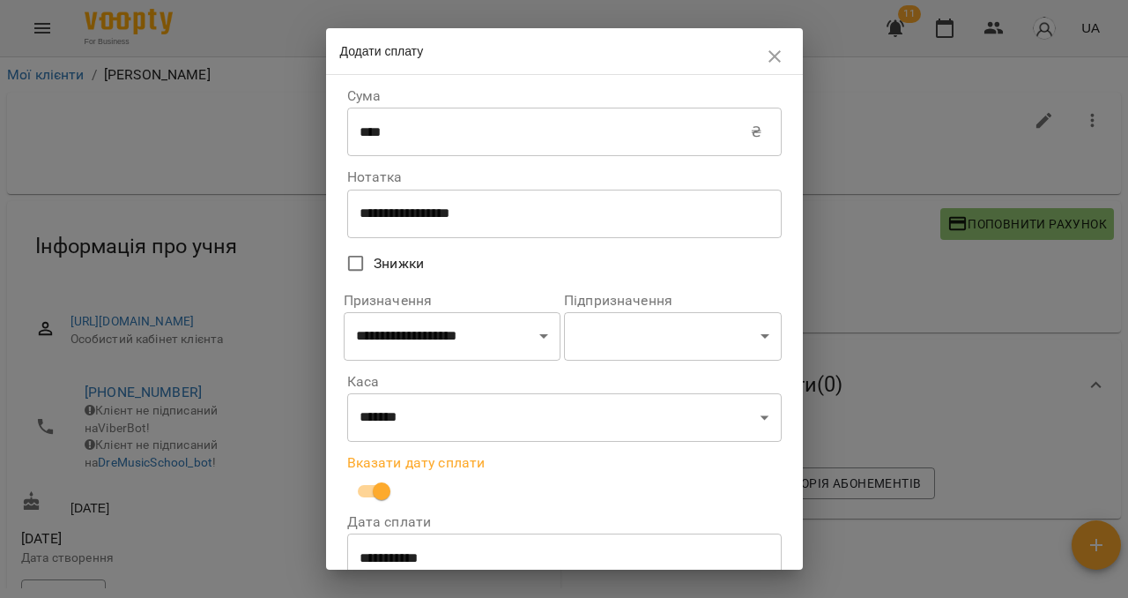
click at [375, 553] on input "**********" at bounding box center [564, 557] width 435 height 49
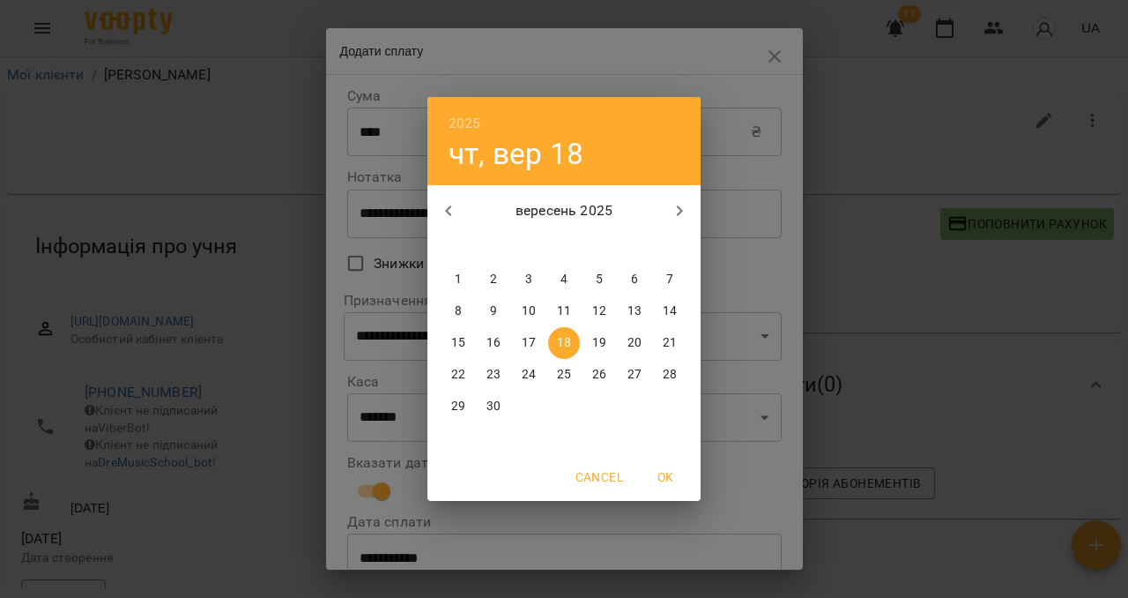
click at [530, 346] on p "17" at bounding box center [529, 343] width 14 height 18
type input "**********"
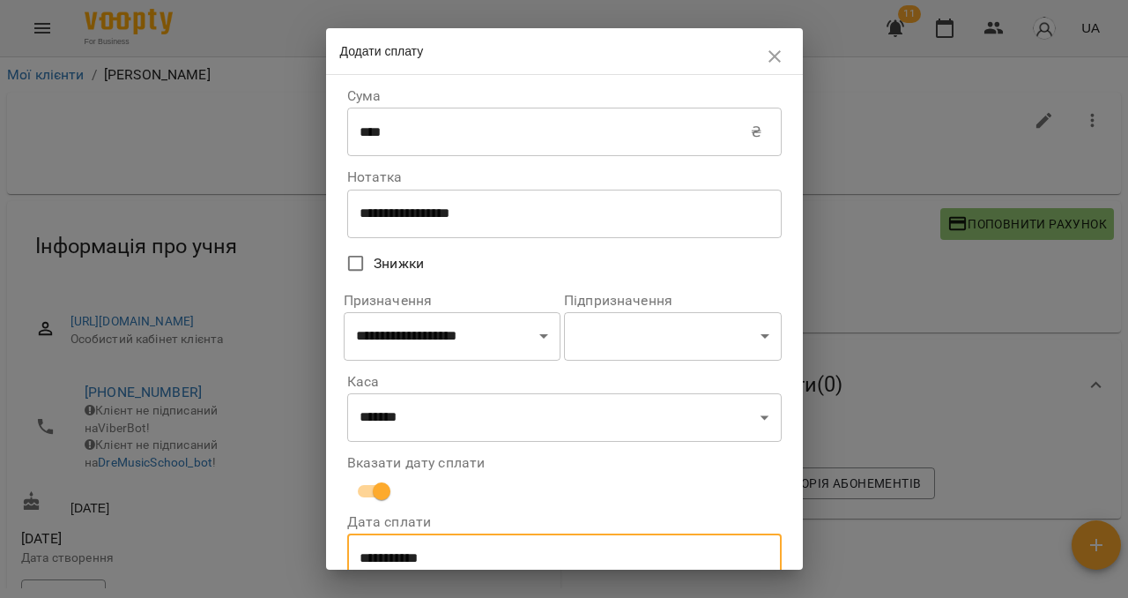
click at [443, 139] on input "****" at bounding box center [549, 132] width 405 height 49
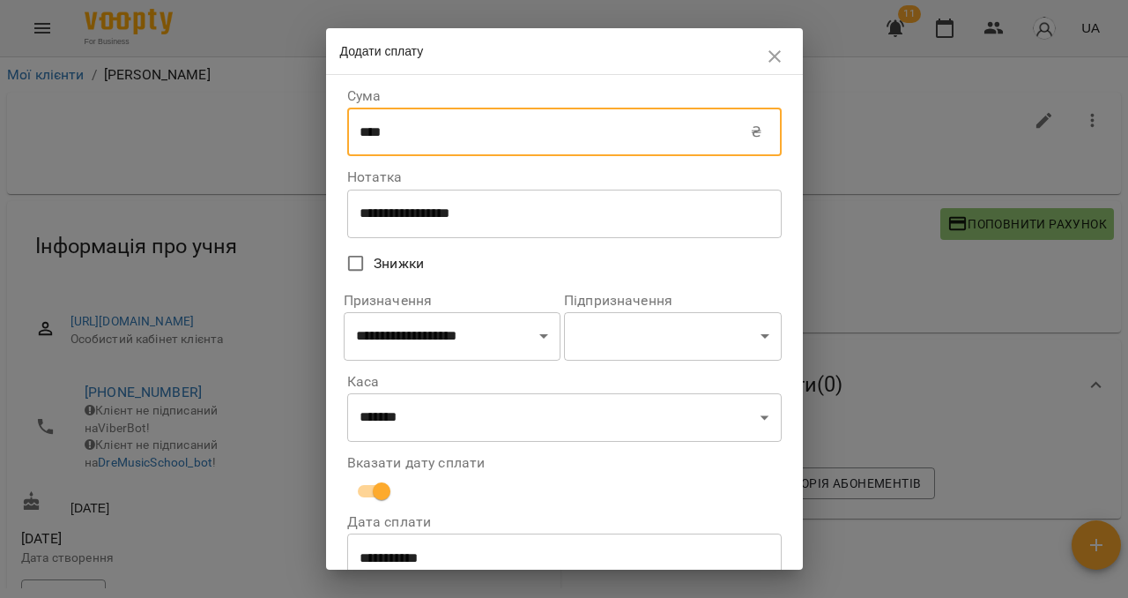
scroll to position [136, 0]
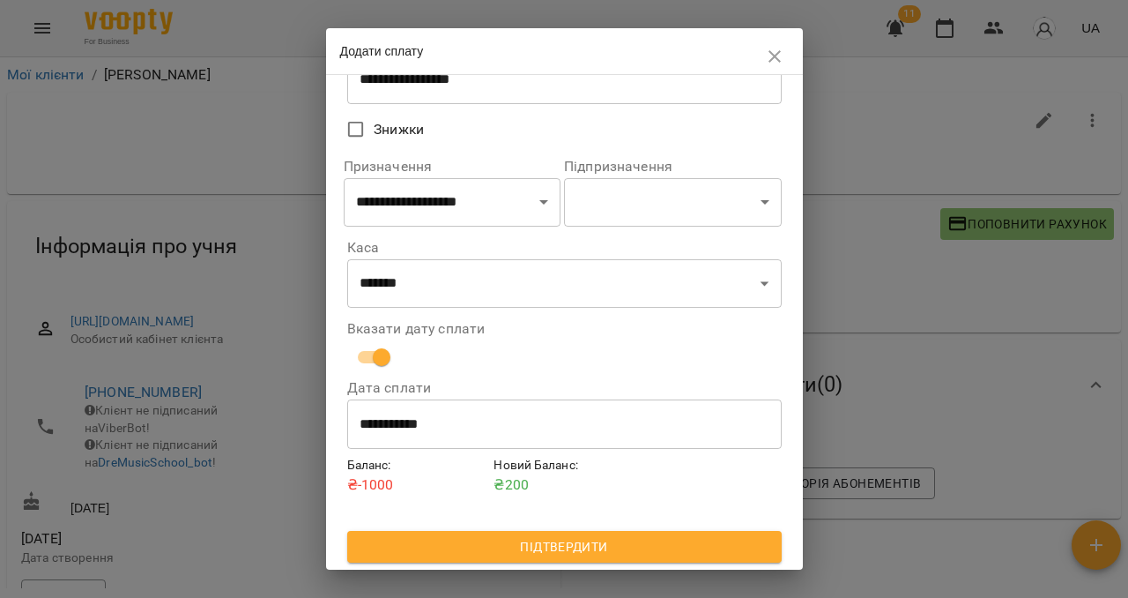
type input "****"
click at [531, 546] on span "Підтвердити" at bounding box center [564, 546] width 406 height 21
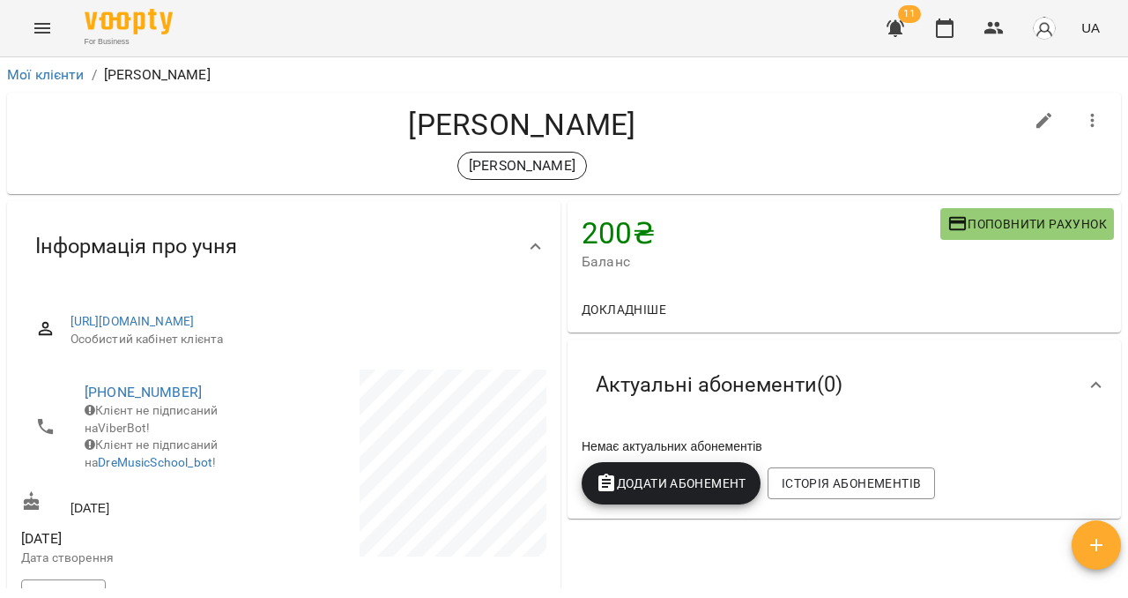
click at [41, 27] on icon "Menu" at bounding box center [42, 28] width 16 height 11
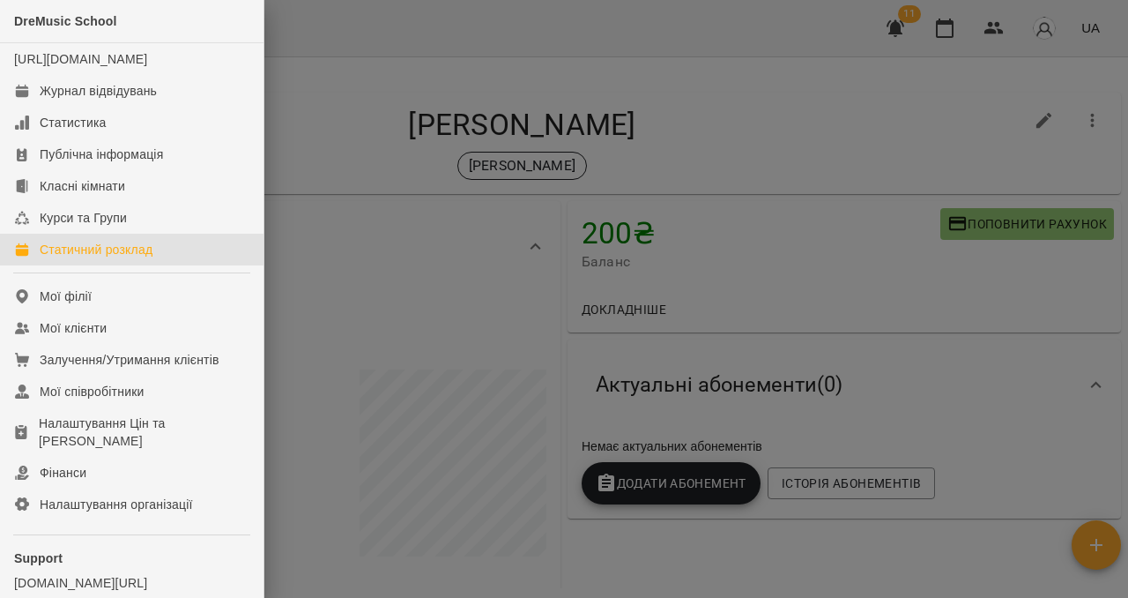
click at [56, 258] on div "Статичний розклад" at bounding box center [96, 250] width 113 height 18
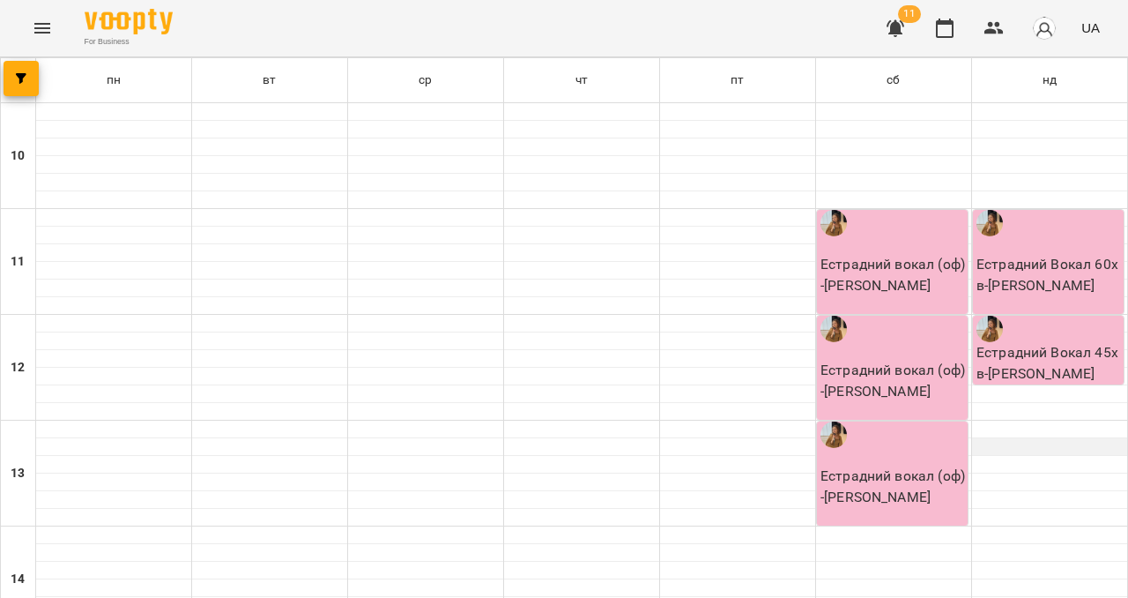
scroll to position [326, 0]
click at [32, 70] on button "button" at bounding box center [21, 78] width 35 height 35
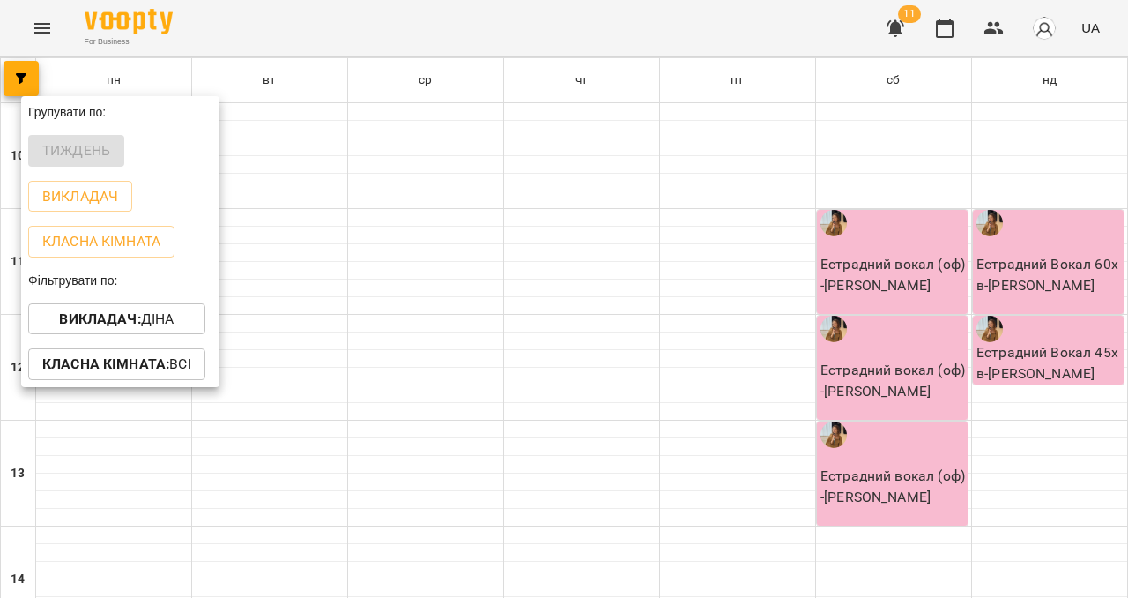
click at [137, 318] on b "Викладач :" at bounding box center [99, 318] width 81 height 17
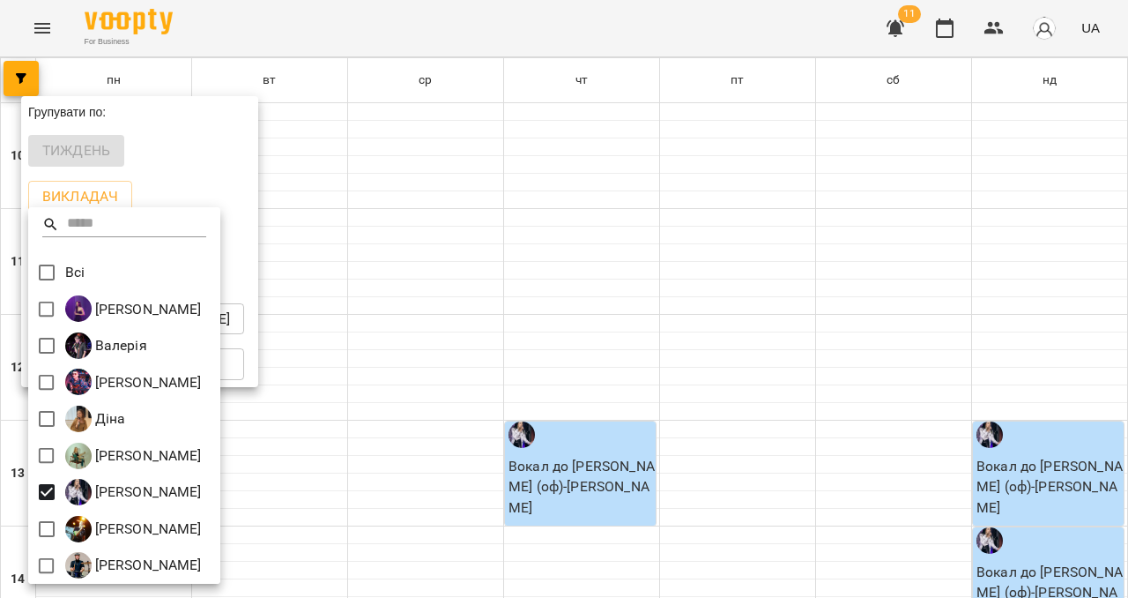
click at [287, 302] on div at bounding box center [564, 299] width 1128 height 598
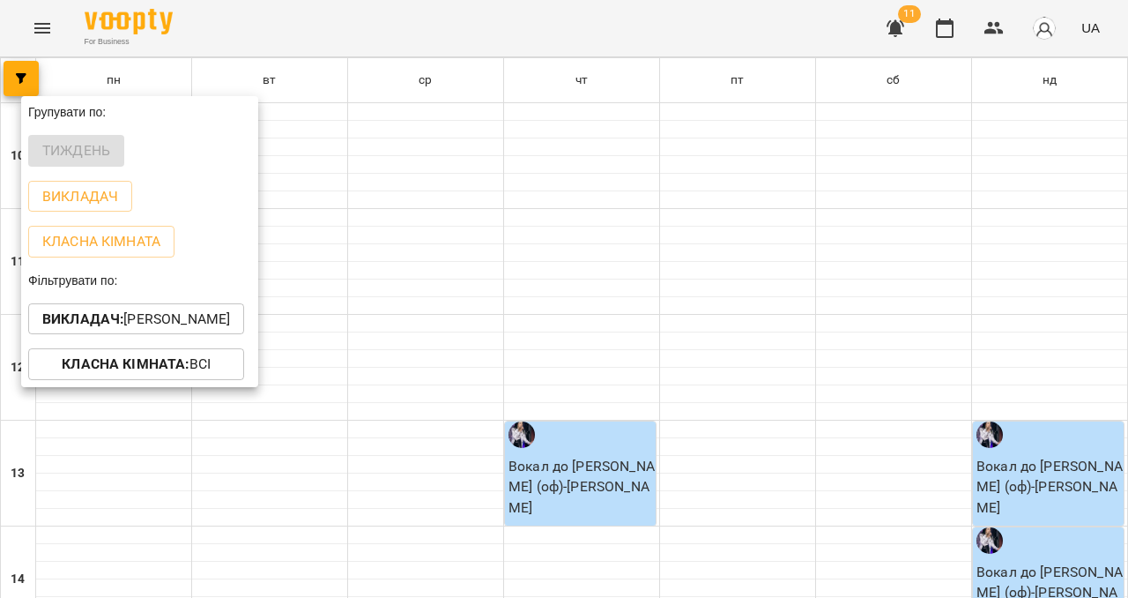
click at [287, 302] on div at bounding box center [564, 299] width 1128 height 598
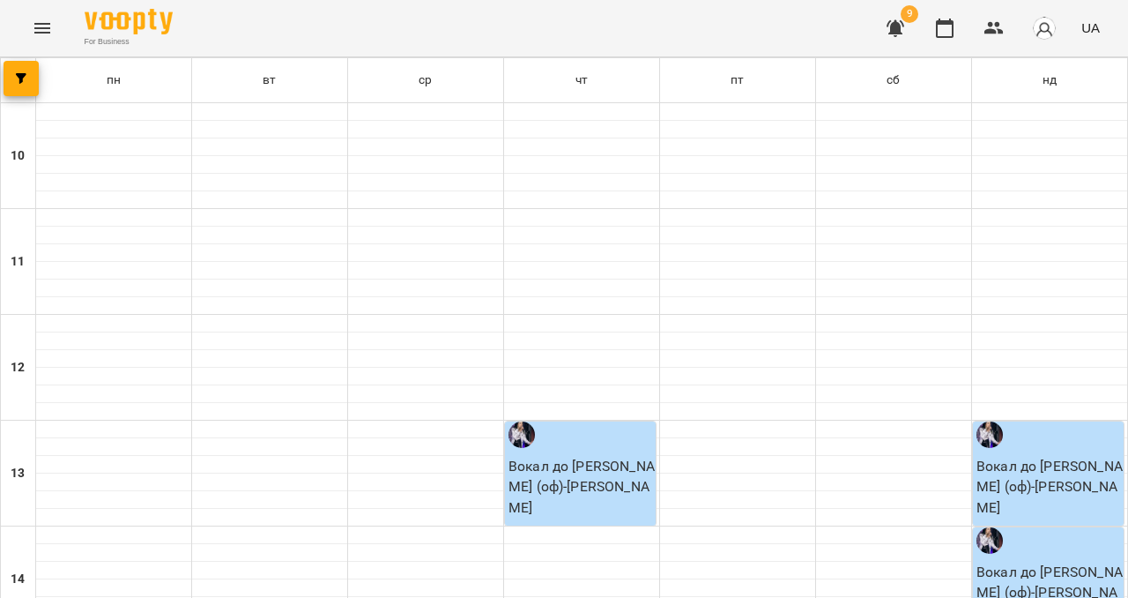
scroll to position [432, 0]
click at [29, 92] on button "button" at bounding box center [21, 78] width 35 height 35
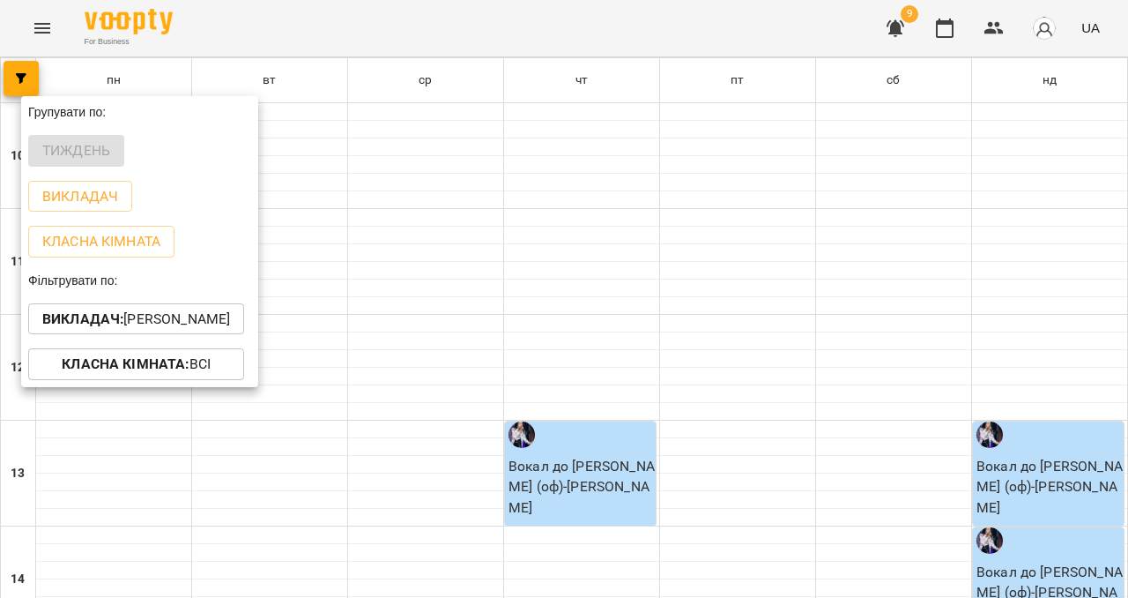
click at [103, 335] on button "Викладач : [PERSON_NAME]" at bounding box center [136, 319] width 216 height 32
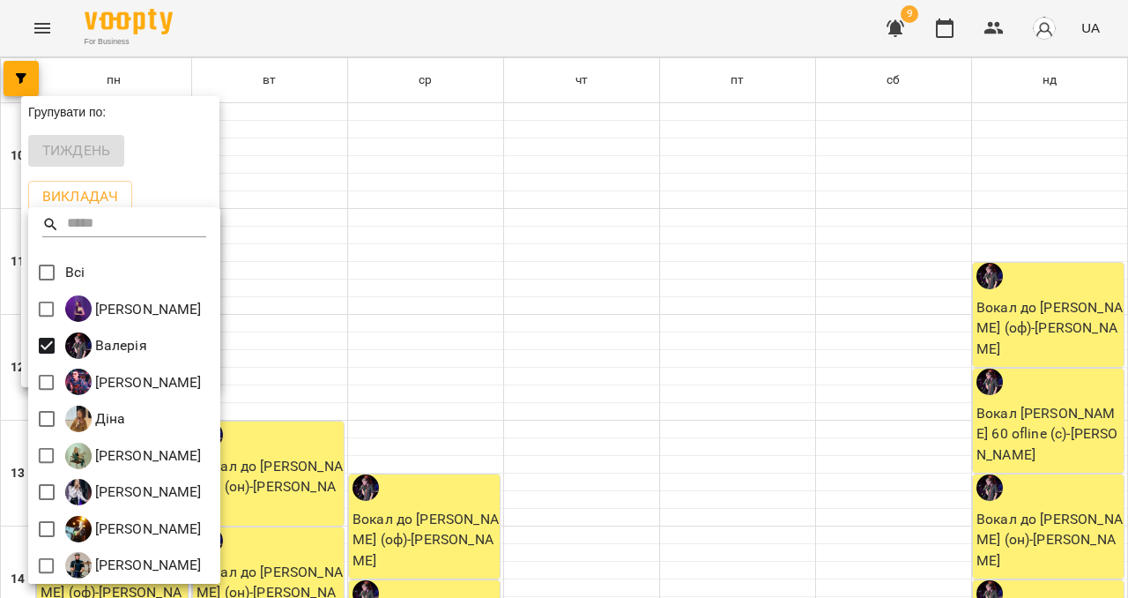
click at [280, 334] on div at bounding box center [564, 299] width 1128 height 598
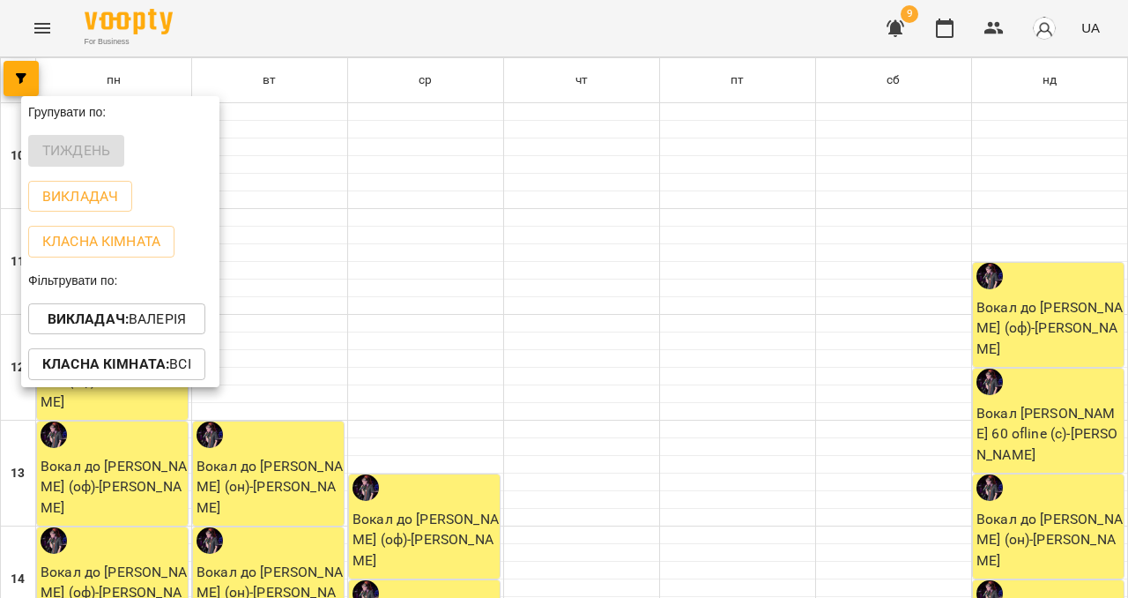
click at [280, 334] on div at bounding box center [564, 299] width 1128 height 598
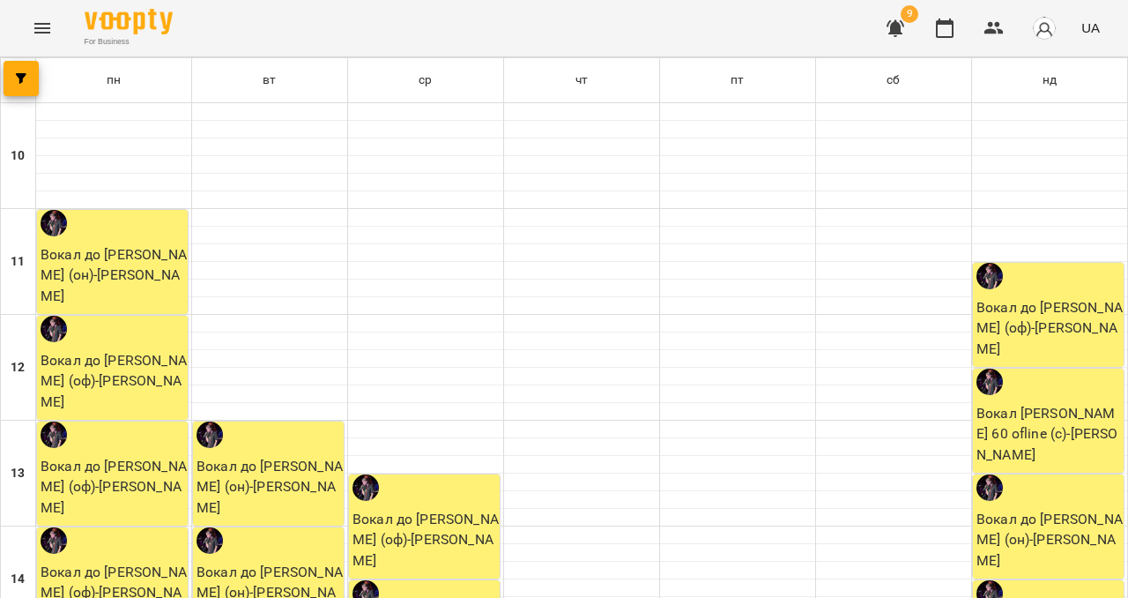
scroll to position [794, 0]
click at [48, 29] on icon "Menu" at bounding box center [42, 28] width 21 height 21
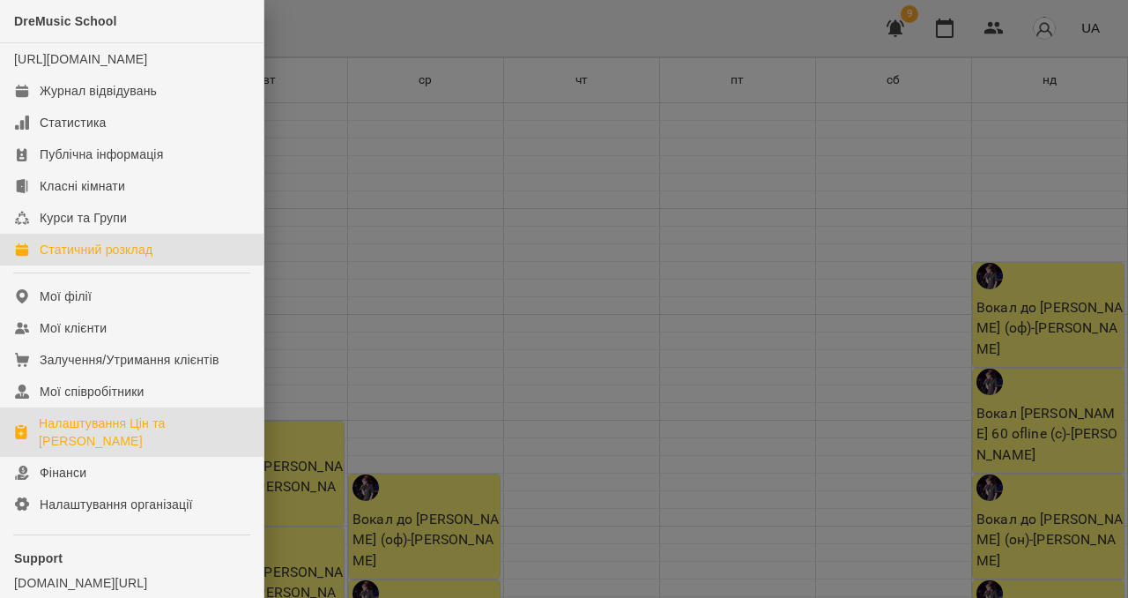
click at [78, 441] on div "Налаштування Цін та [PERSON_NAME]" at bounding box center [144, 431] width 211 height 35
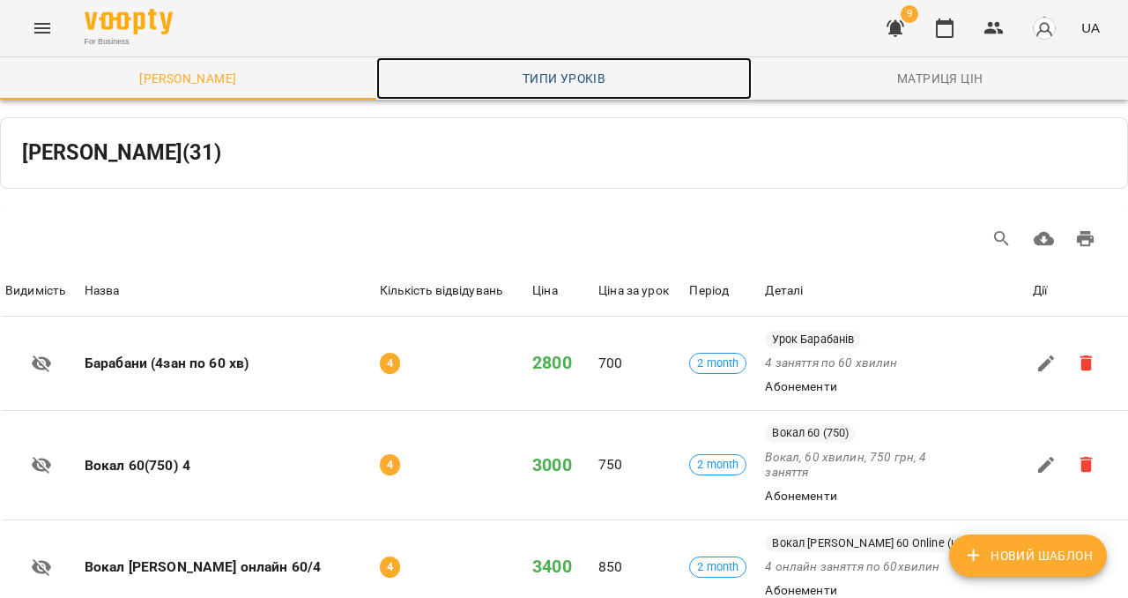
click at [593, 70] on span "Типи уроків" at bounding box center [564, 78] width 355 height 21
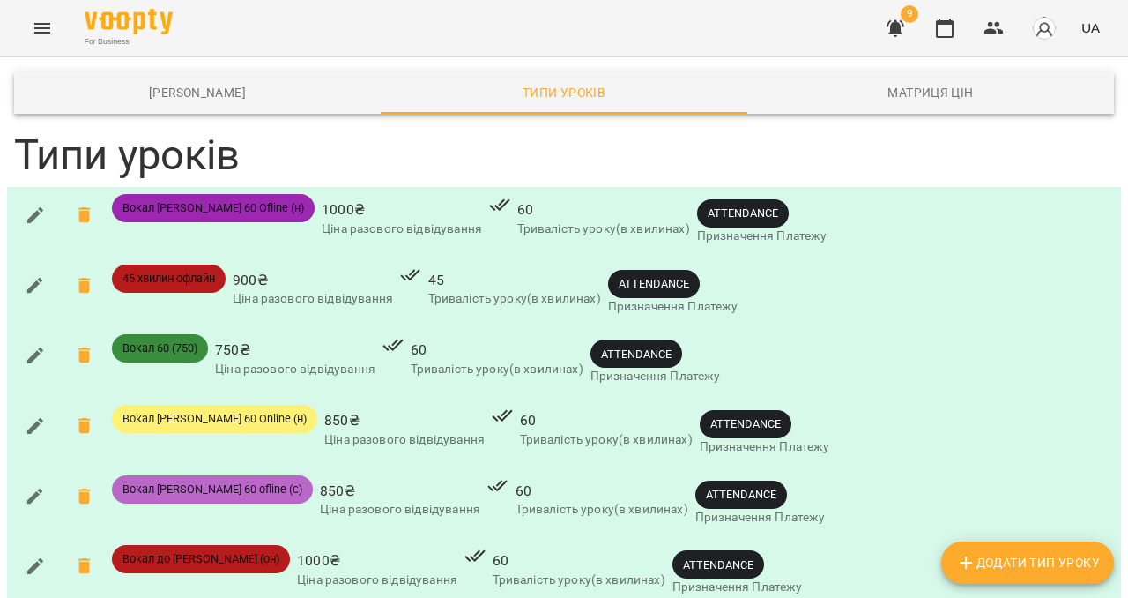
scroll to position [1713, 0]
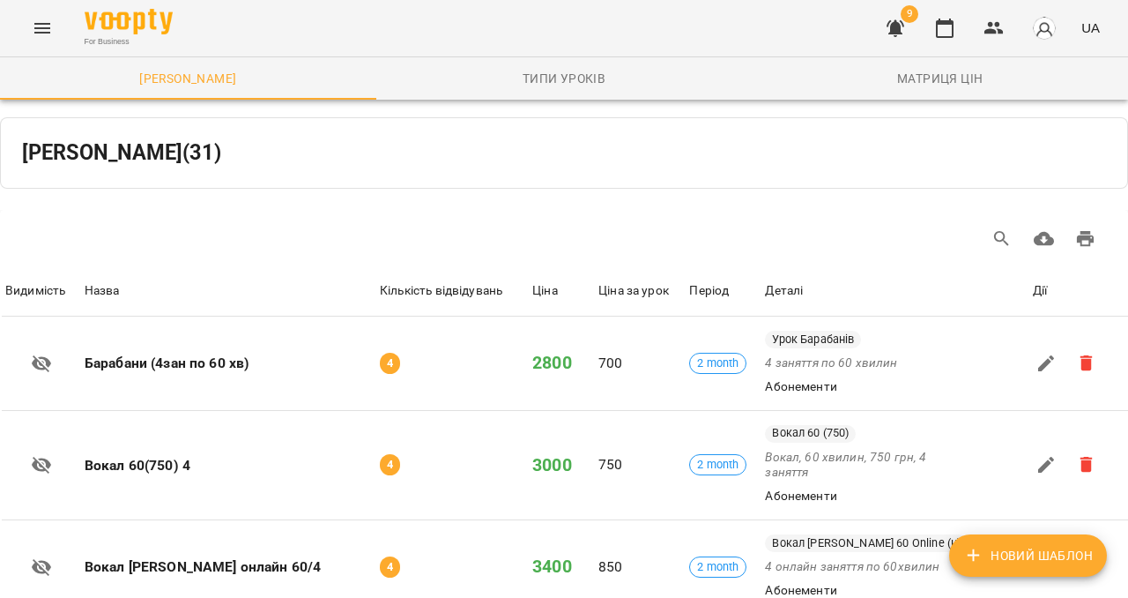
click at [37, 19] on icon "Menu" at bounding box center [42, 28] width 21 height 21
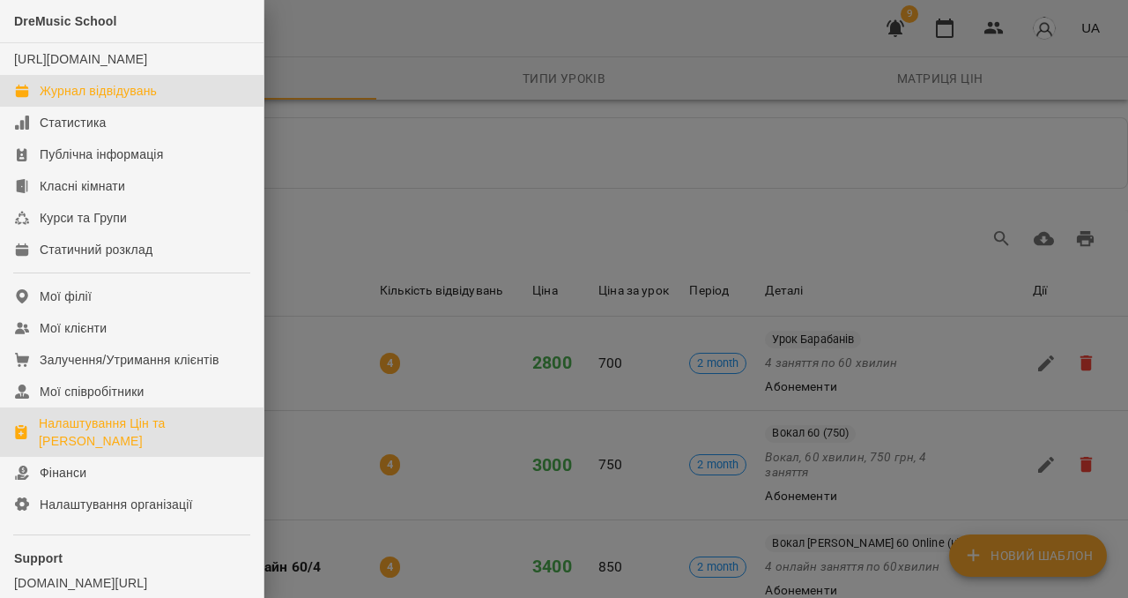
click at [78, 107] on link "Журнал відвідувань" at bounding box center [132, 91] width 264 height 32
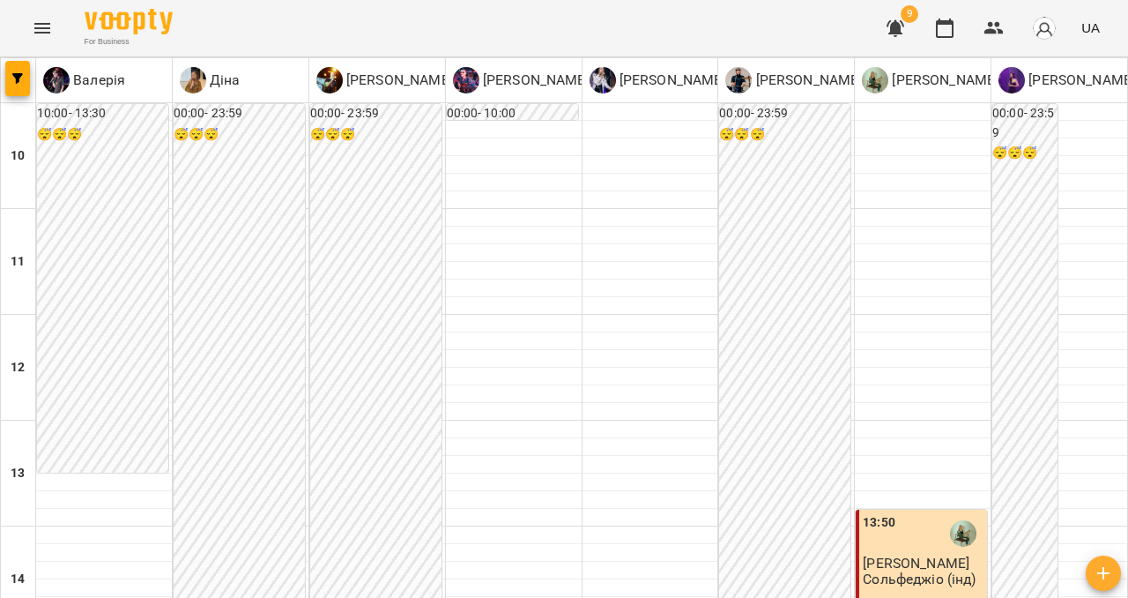
scroll to position [698, 0]
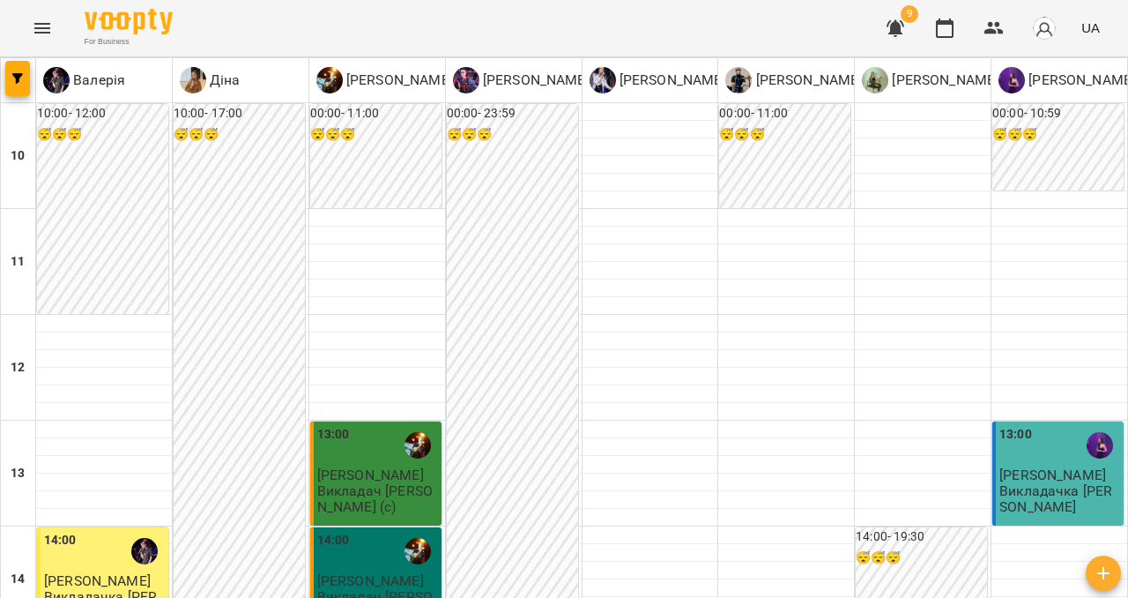
scroll to position [547, 0]
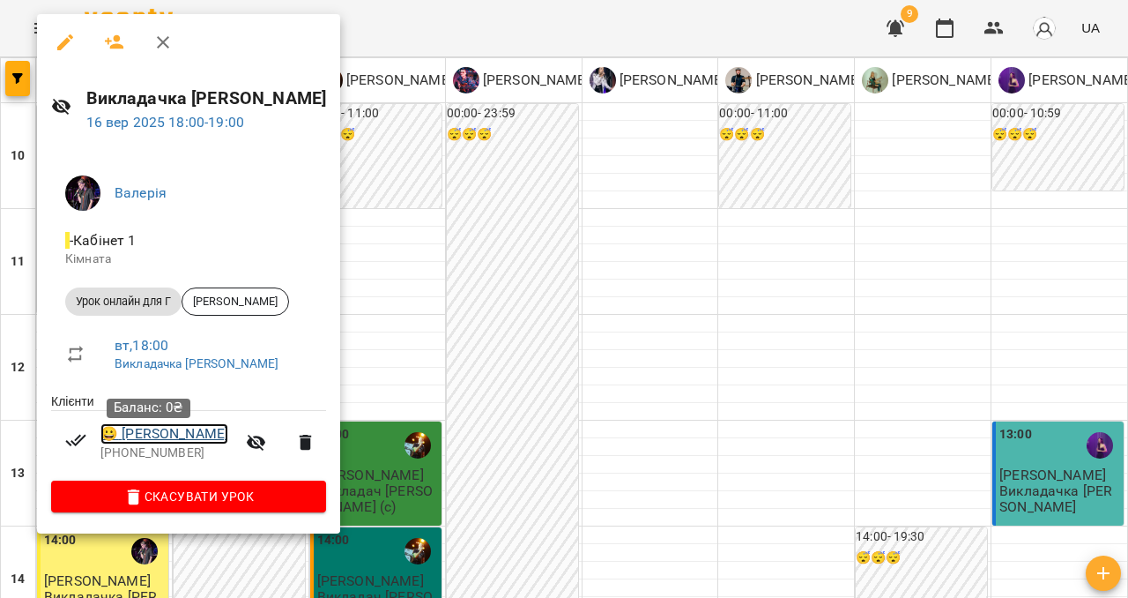
click at [165, 435] on link "😀 [PERSON_NAME]" at bounding box center [164, 433] width 128 height 21
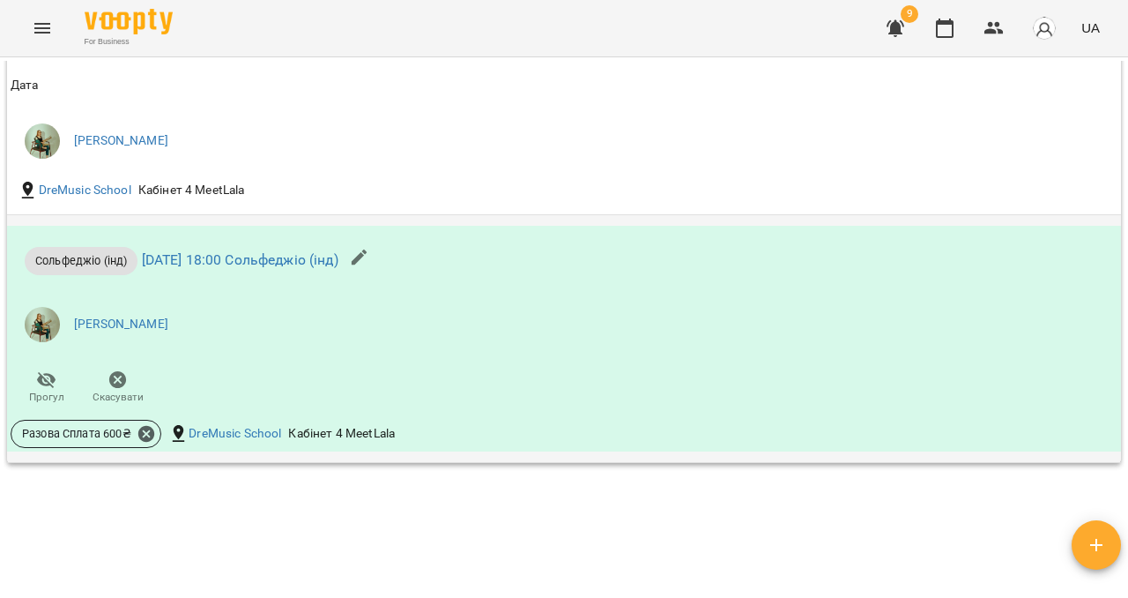
scroll to position [1691, 0]
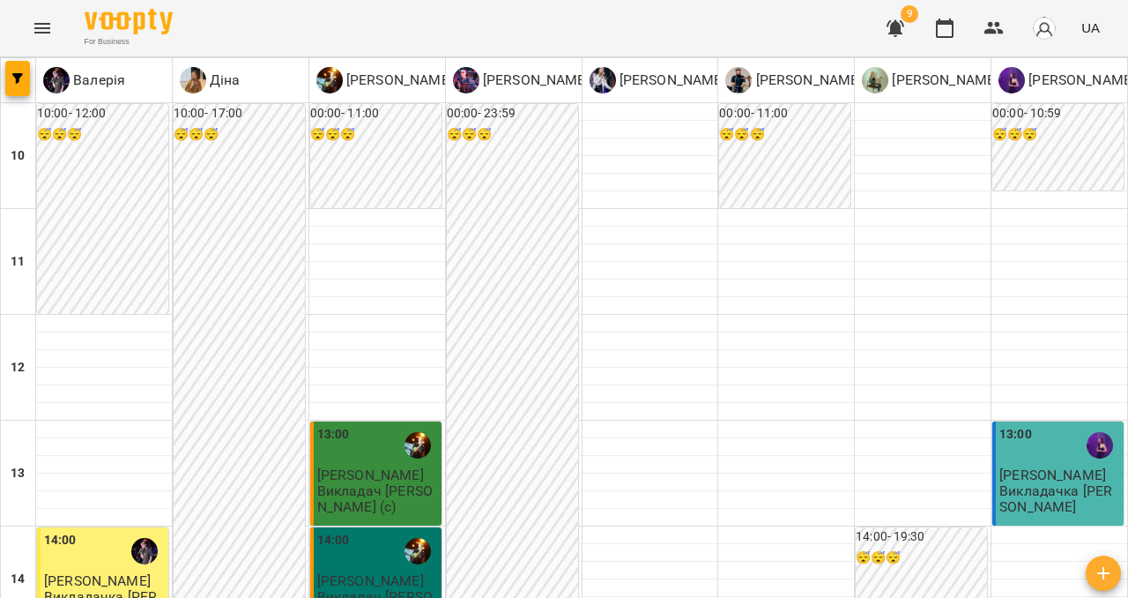
scroll to position [911, 0]
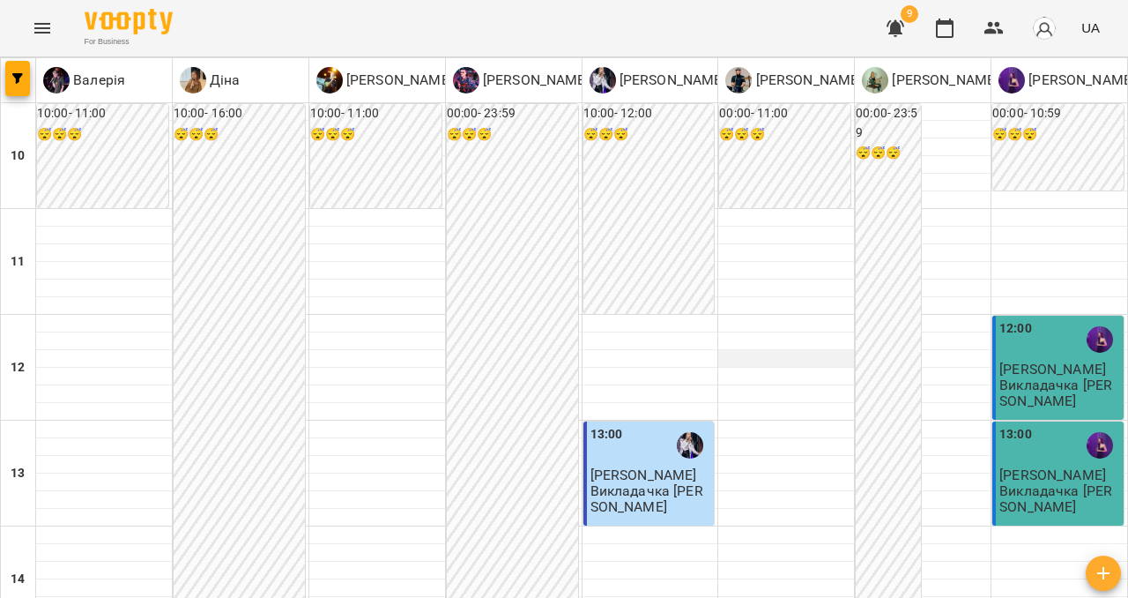
scroll to position [813, 0]
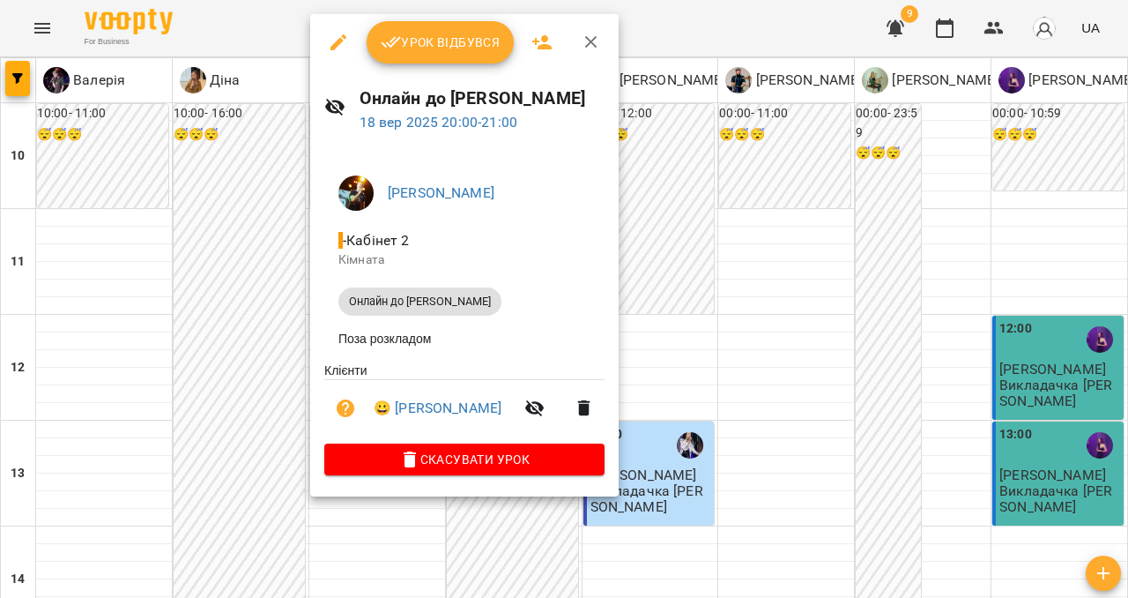
click at [442, 35] on span "Урок відбувся" at bounding box center [441, 42] width 120 height 21
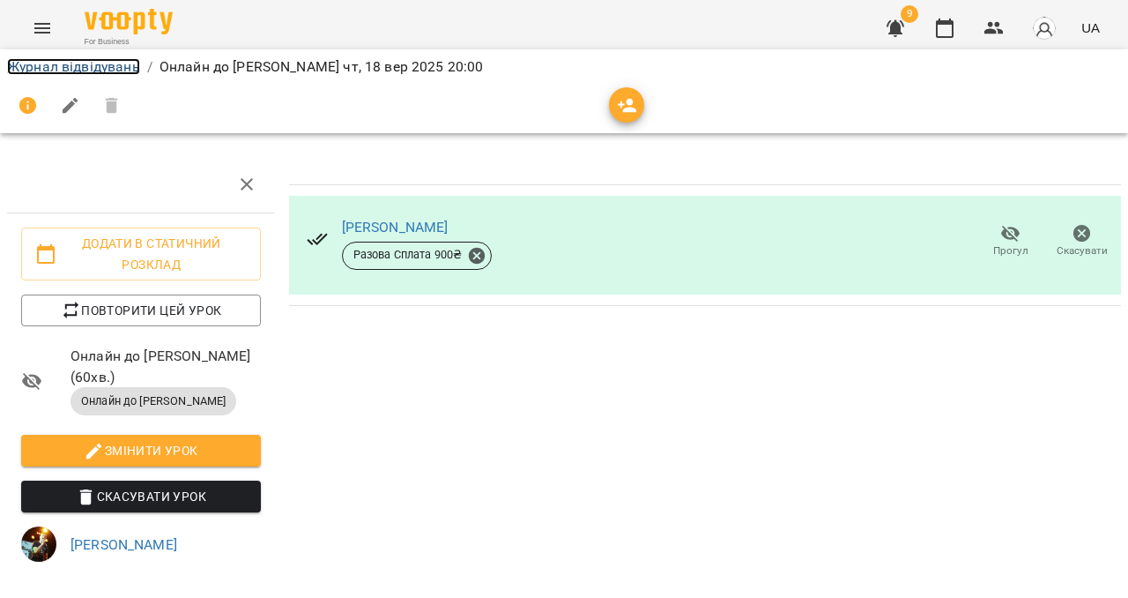
click at [54, 64] on link "Журнал відвідувань" at bounding box center [73, 66] width 133 height 17
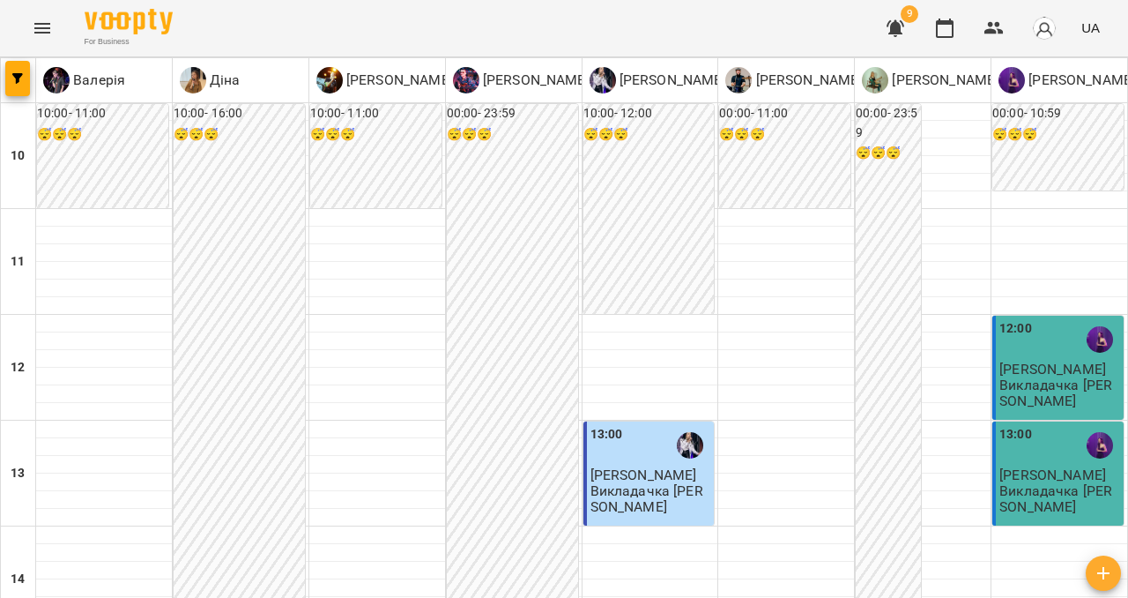
click at [43, 23] on icon "Menu" at bounding box center [42, 28] width 16 height 11
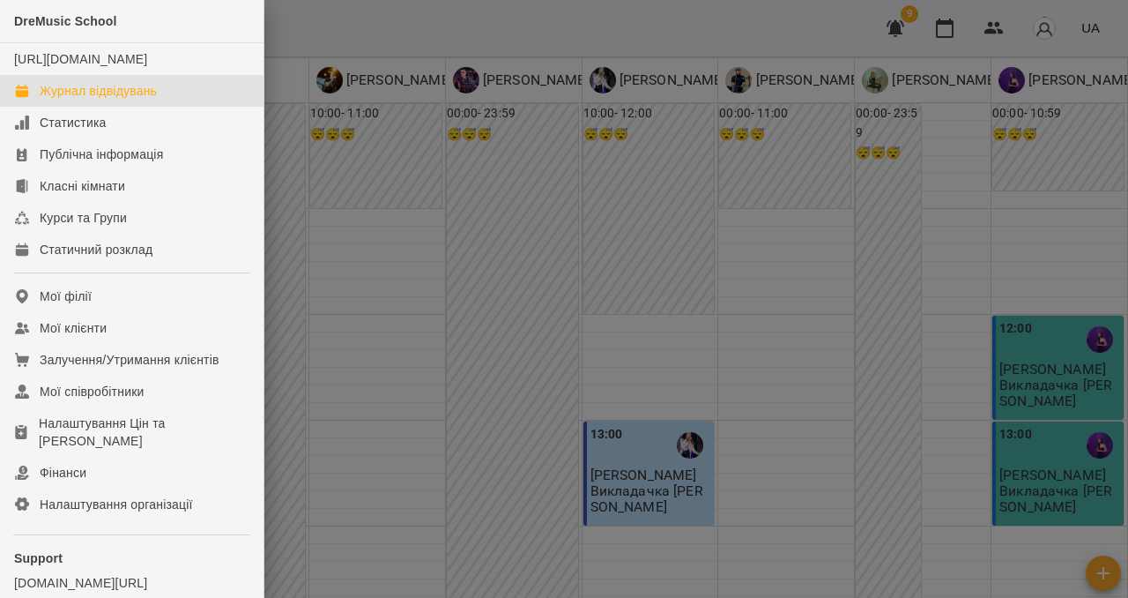
click at [79, 100] on div "Журнал відвідувань" at bounding box center [98, 91] width 117 height 18
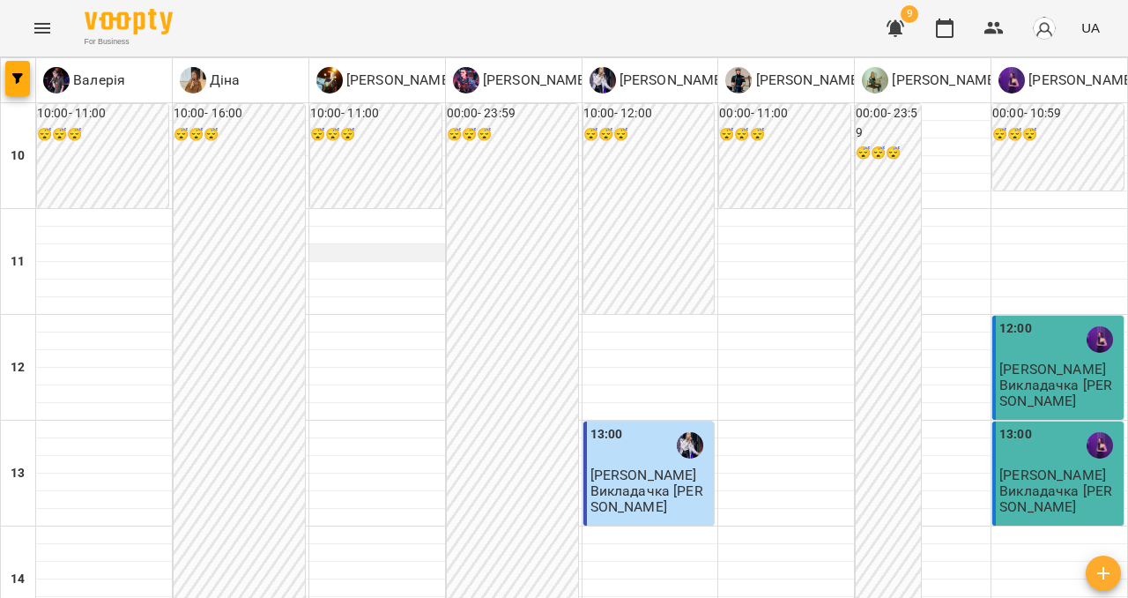
scroll to position [930, 0]
click at [43, 26] on icon "Menu" at bounding box center [42, 28] width 21 height 21
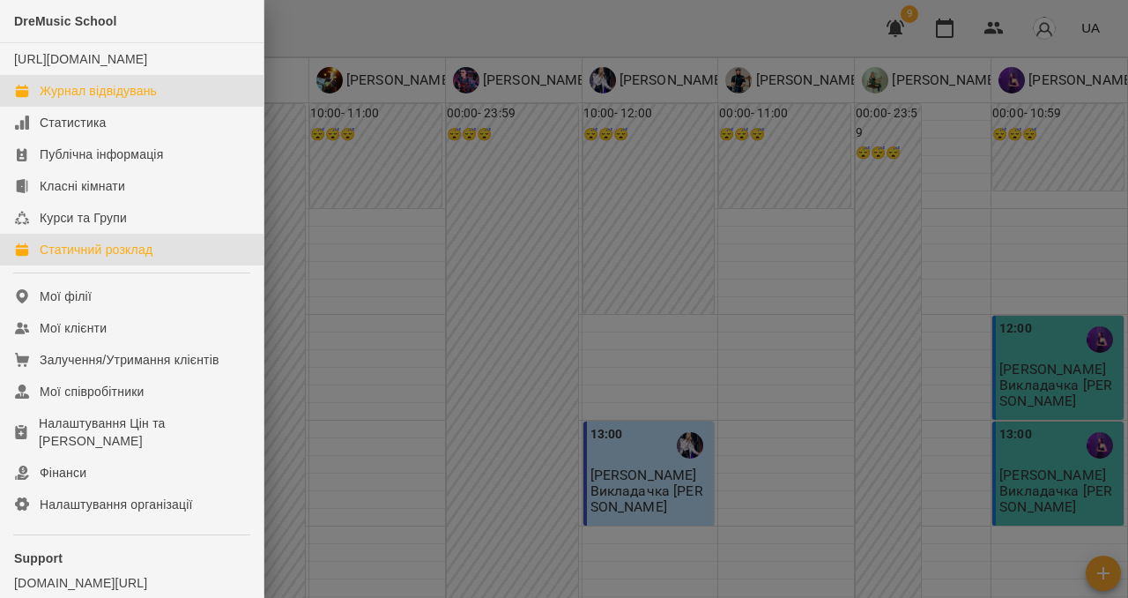
click at [128, 258] on div "Статичний розклад" at bounding box center [96, 250] width 113 height 18
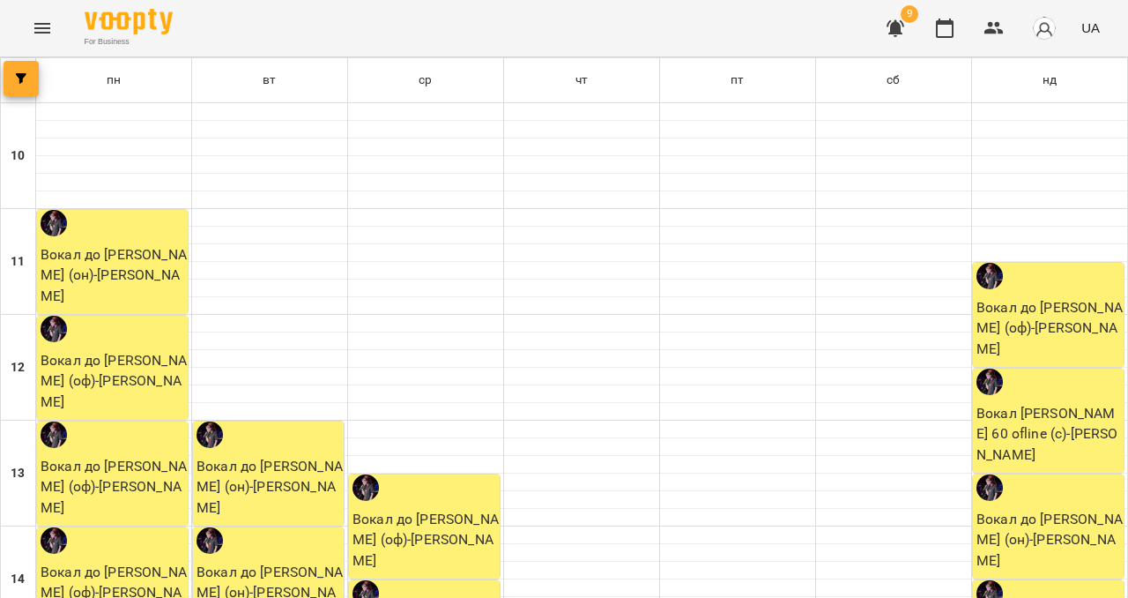
click at [22, 83] on icon "button" at bounding box center [21, 78] width 11 height 11
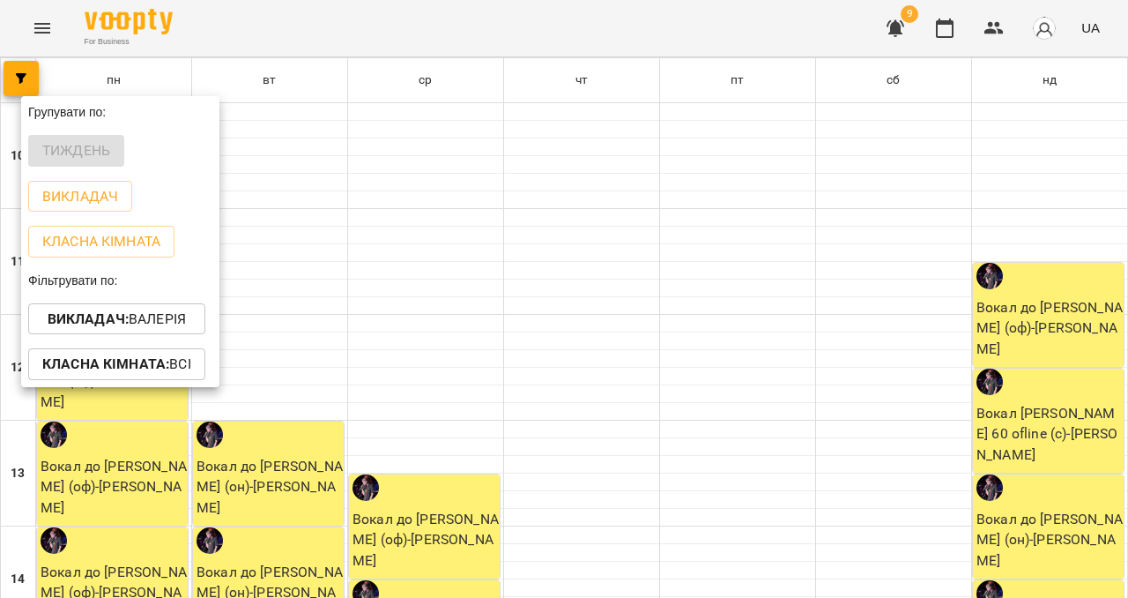
click at [136, 329] on p "Викладач : [PERSON_NAME]" at bounding box center [117, 318] width 138 height 21
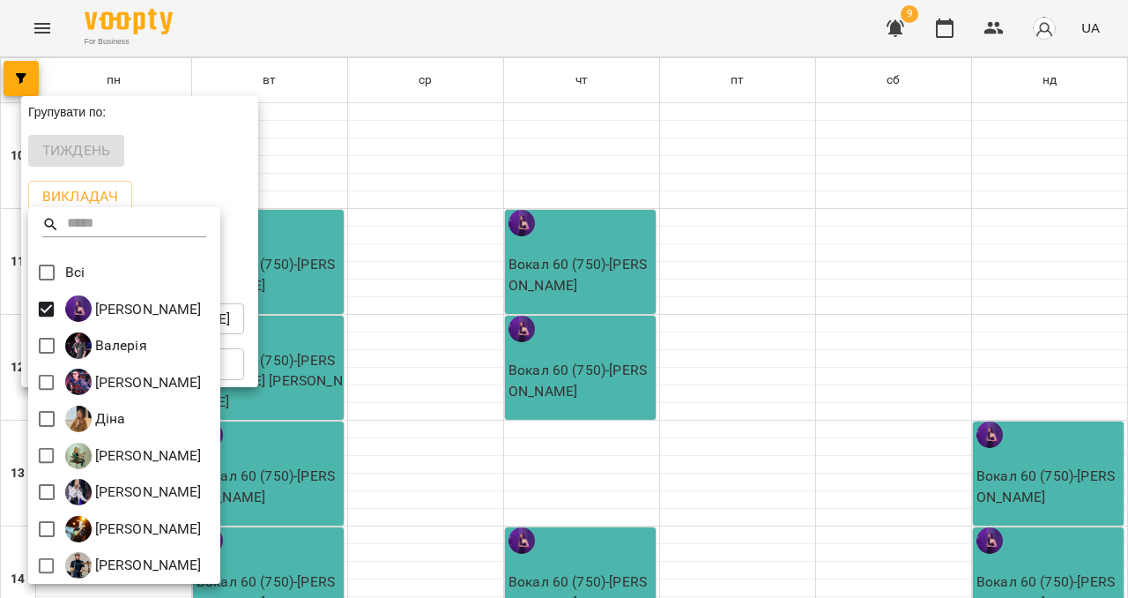
click at [350, 147] on div at bounding box center [564, 299] width 1128 height 598
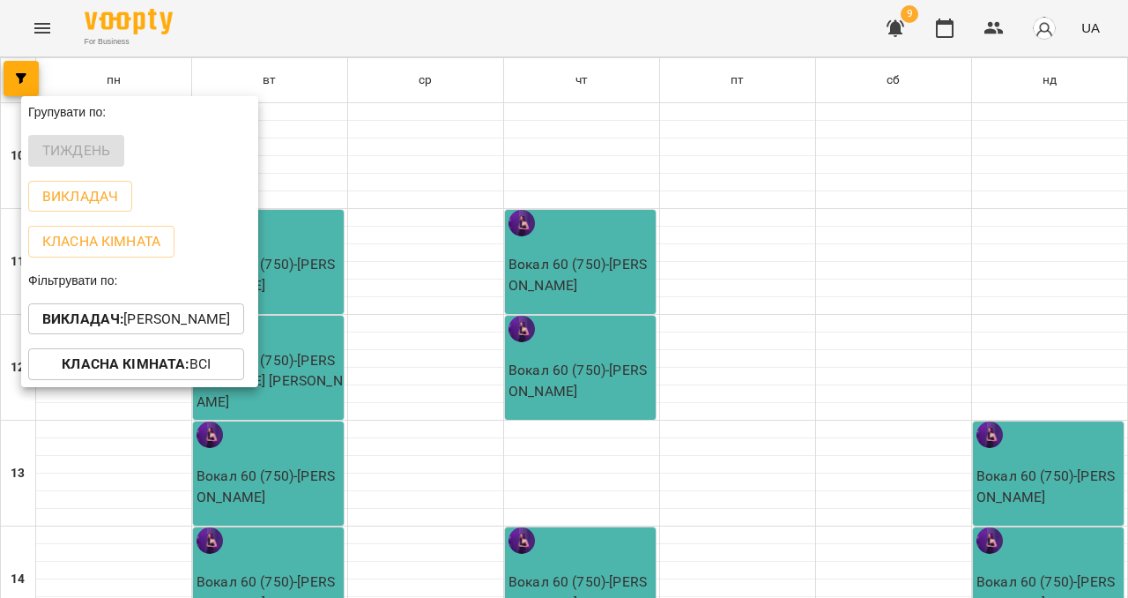
click at [350, 147] on div at bounding box center [564, 299] width 1128 height 598
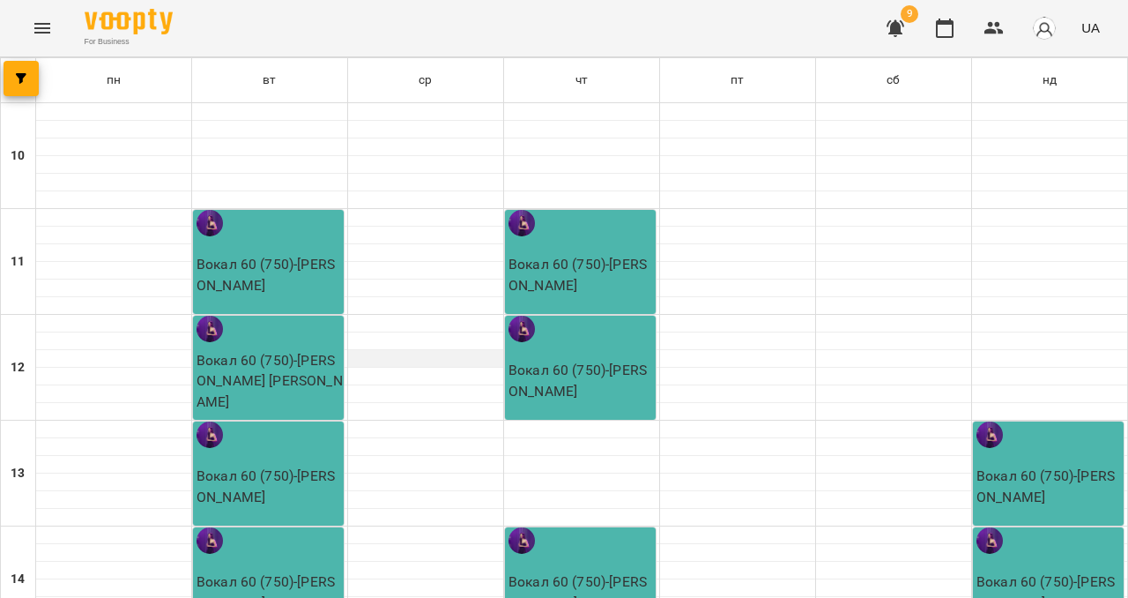
scroll to position [550, 0]
click at [14, 75] on span "button" at bounding box center [21, 78] width 35 height 11
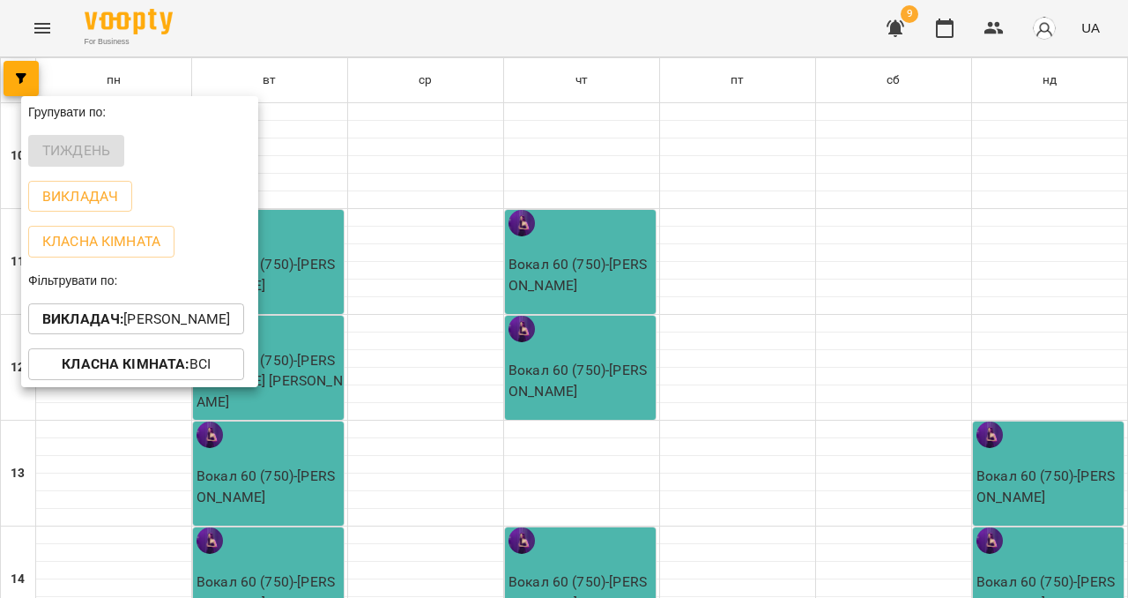
click at [90, 325] on b "Викладач :" at bounding box center [82, 318] width 81 height 17
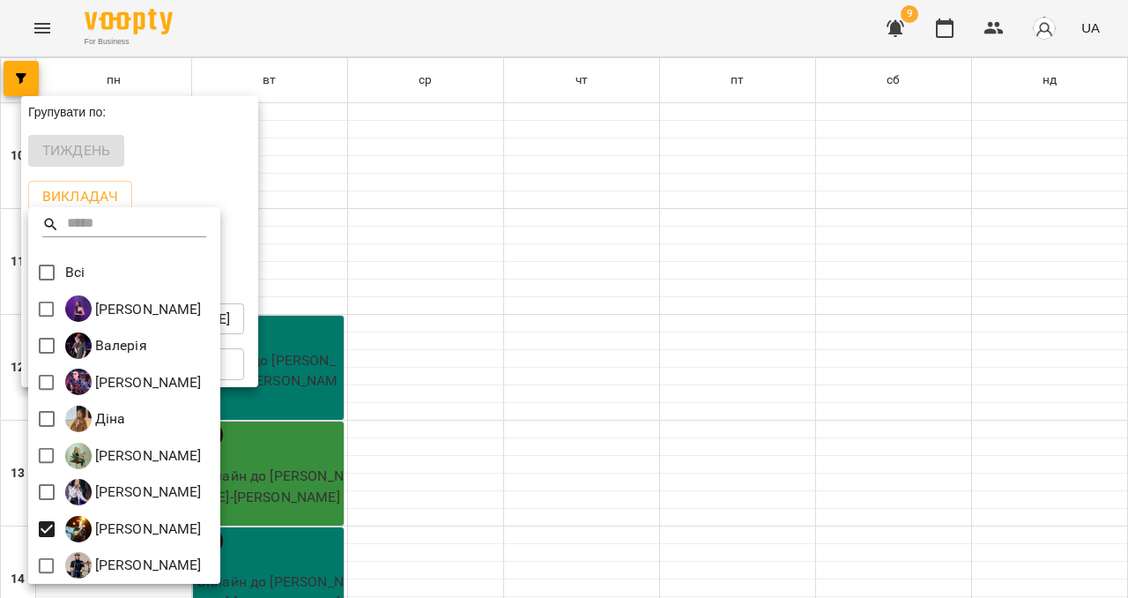
click at [296, 277] on div at bounding box center [564, 299] width 1128 height 598
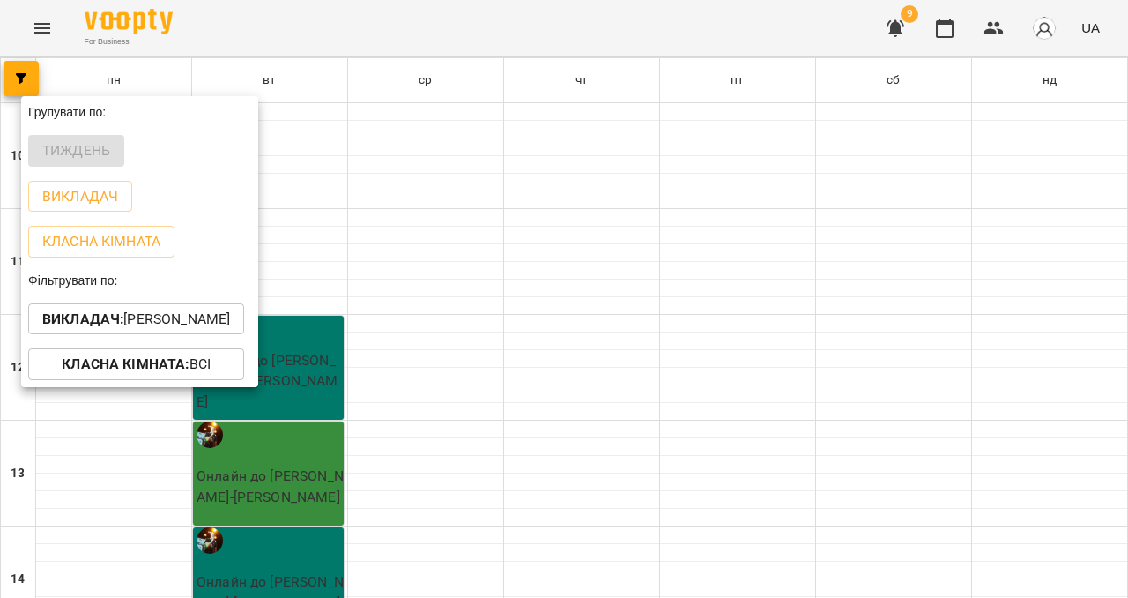
click at [296, 275] on div at bounding box center [564, 299] width 1128 height 598
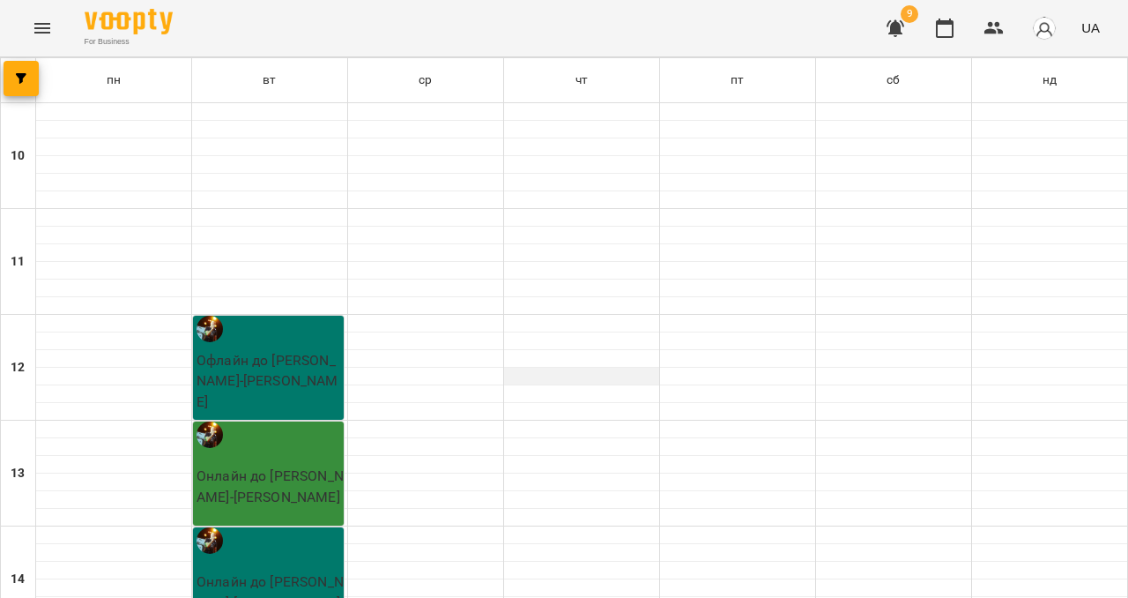
scroll to position [562, 0]
click at [31, 74] on span "button" at bounding box center [21, 78] width 35 height 11
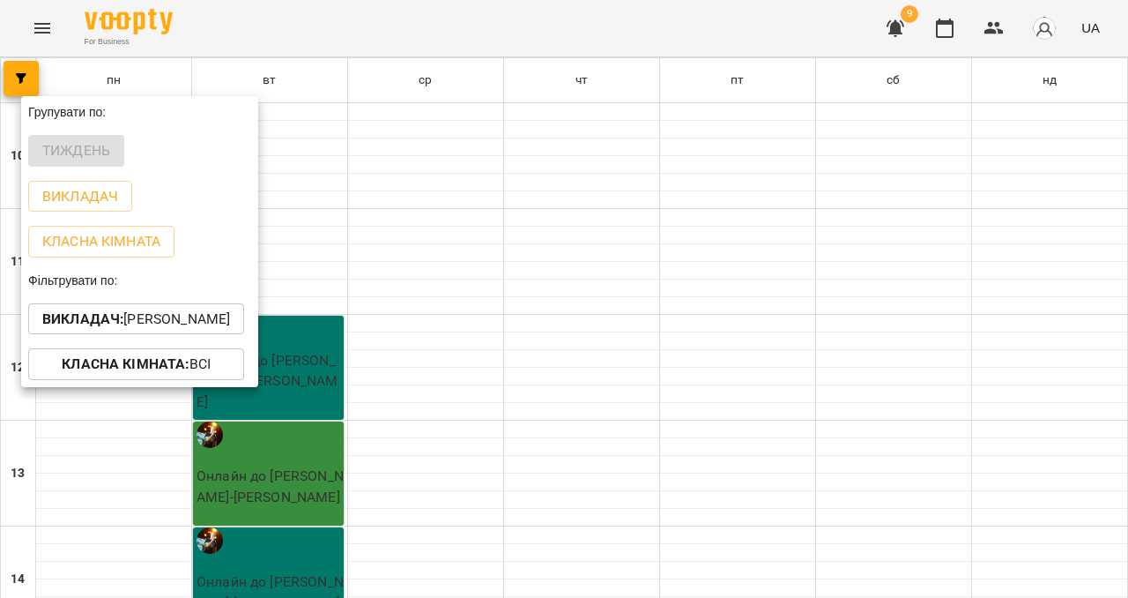
click at [154, 312] on button "Викладач : [PERSON_NAME]" at bounding box center [136, 319] width 216 height 32
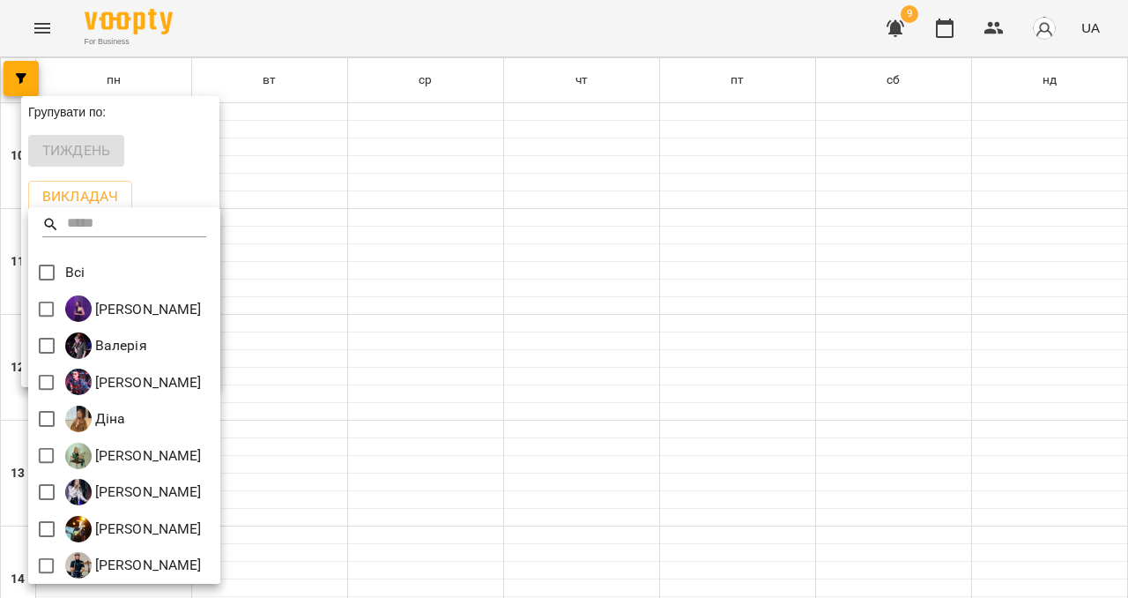
click at [34, 28] on div at bounding box center [564, 299] width 1128 height 598
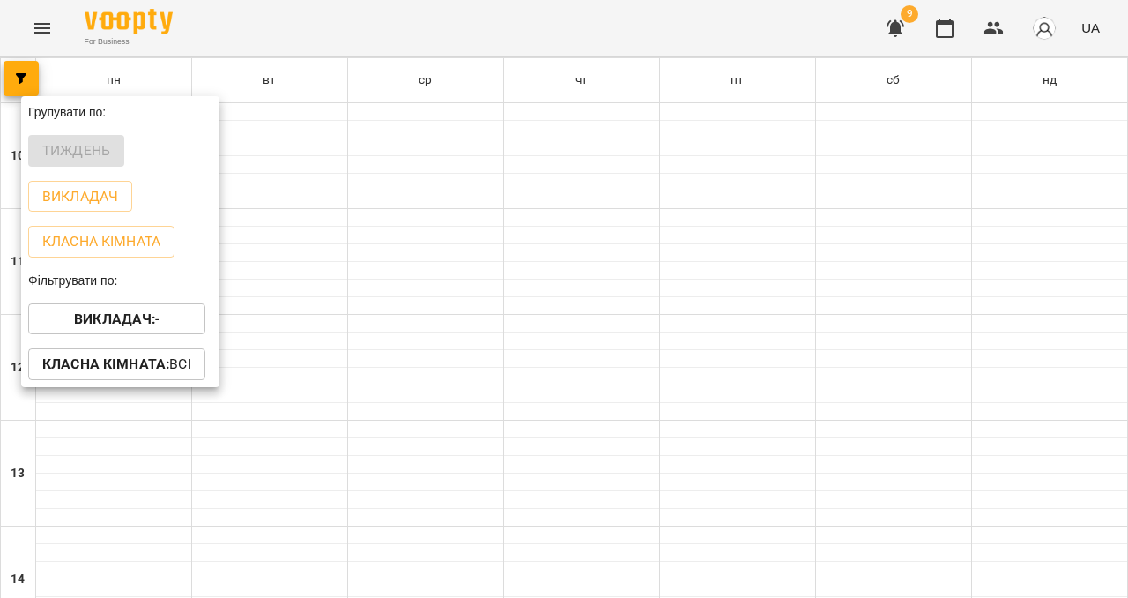
click at [34, 28] on div at bounding box center [564, 299] width 1128 height 598
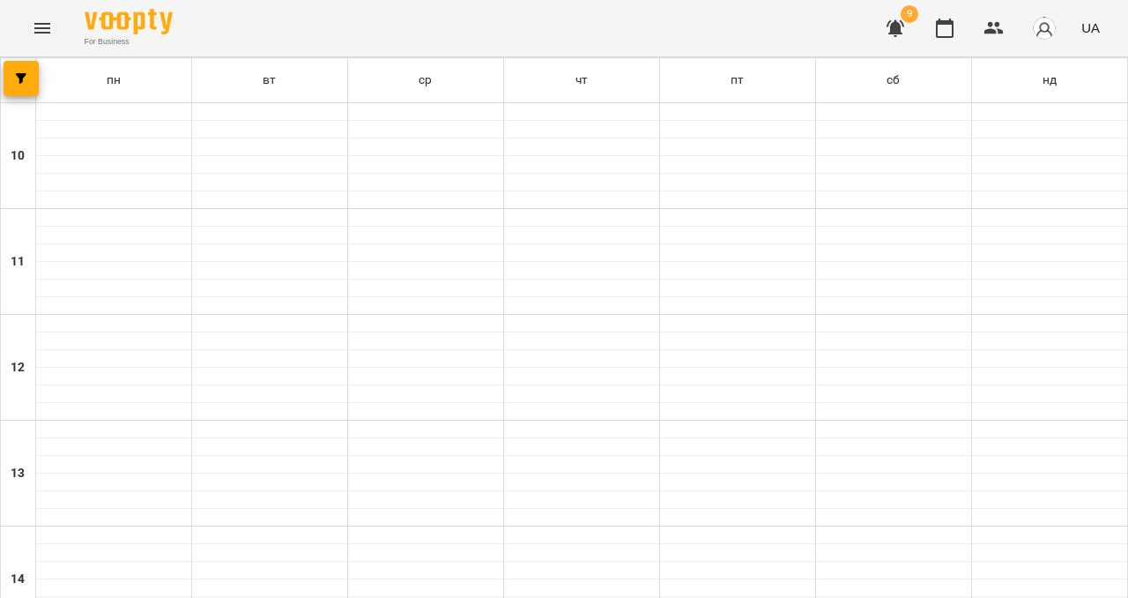
click at [34, 28] on icon "Menu" at bounding box center [42, 28] width 16 height 11
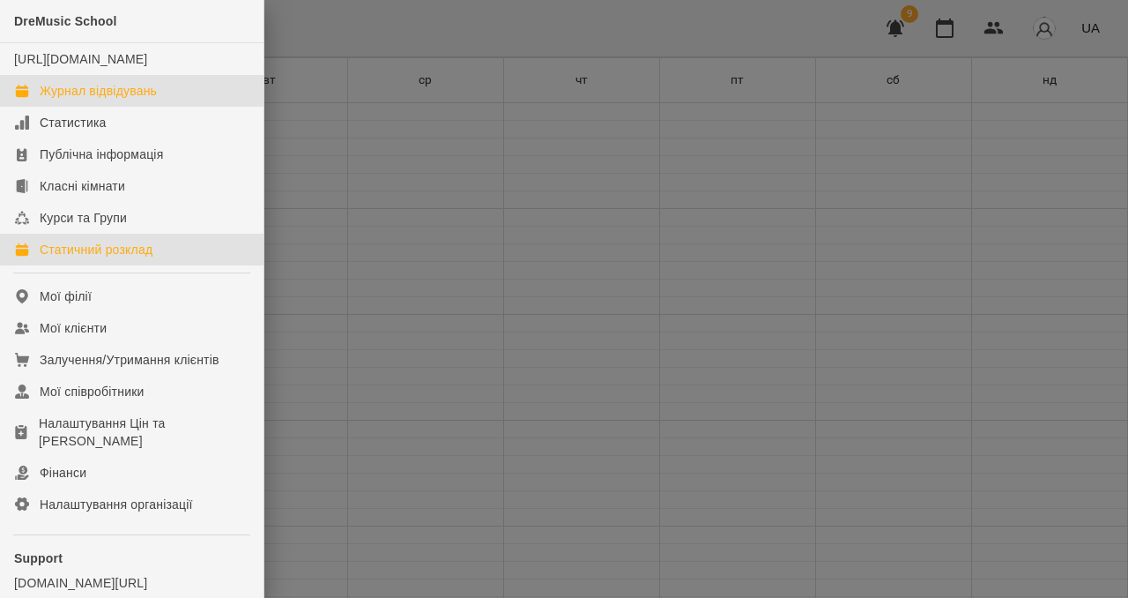
click at [84, 100] on div "Журнал відвідувань" at bounding box center [98, 91] width 117 height 18
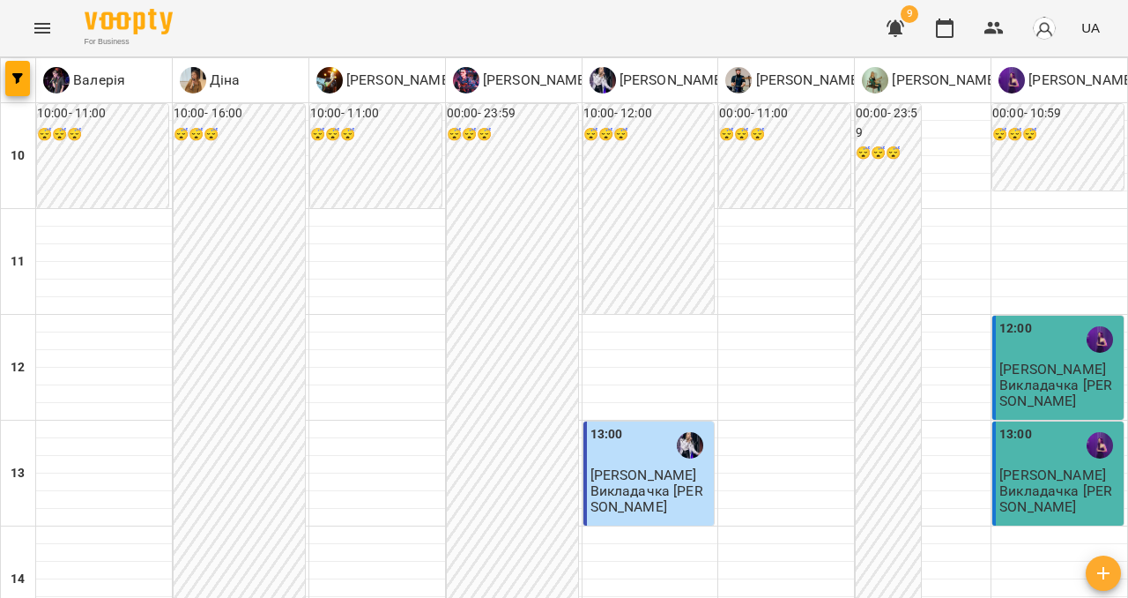
click at [40, 32] on icon "Menu" at bounding box center [42, 28] width 16 height 11
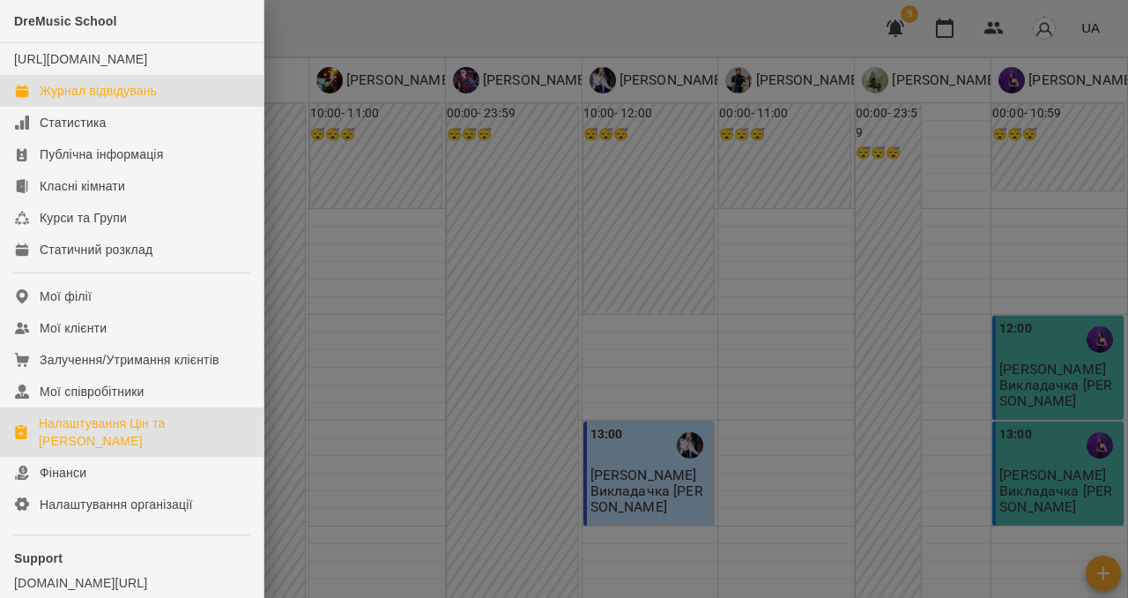
click at [158, 450] on div "Налаштування Цін та [PERSON_NAME]" at bounding box center [144, 431] width 211 height 35
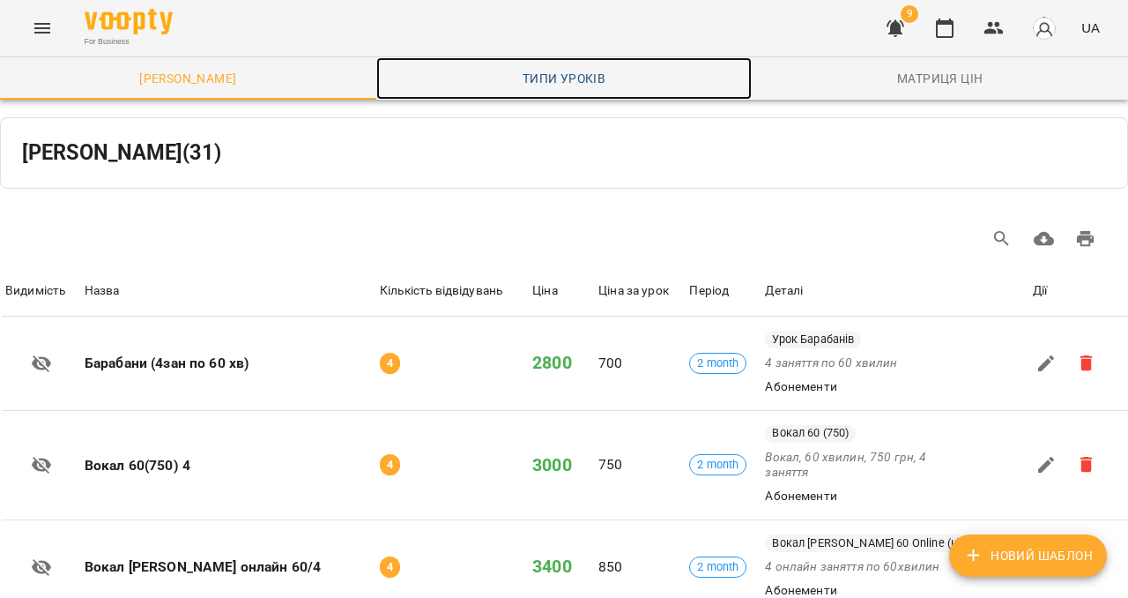
click at [585, 76] on span "Типи уроків" at bounding box center [564, 78] width 355 height 21
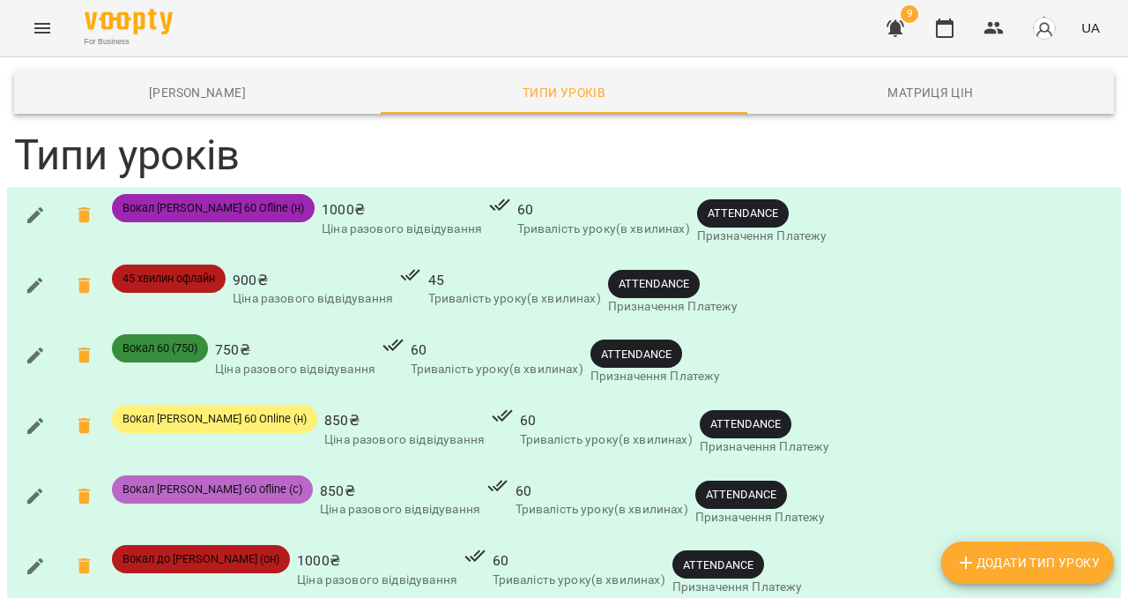
scroll to position [411, 0]
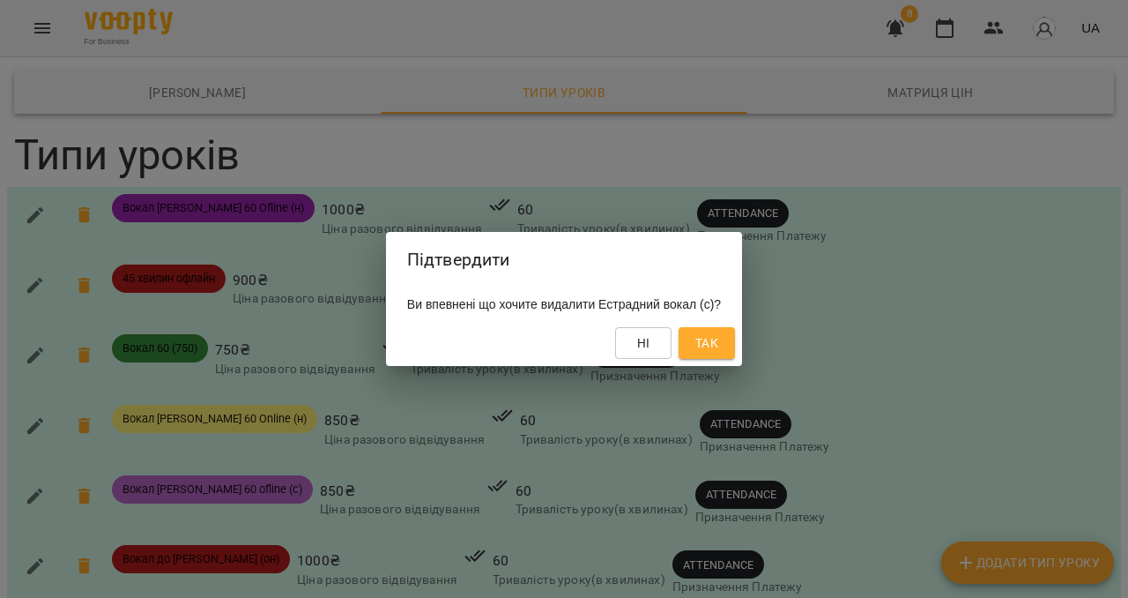
click at [735, 335] on button "Так" at bounding box center [707, 343] width 56 height 32
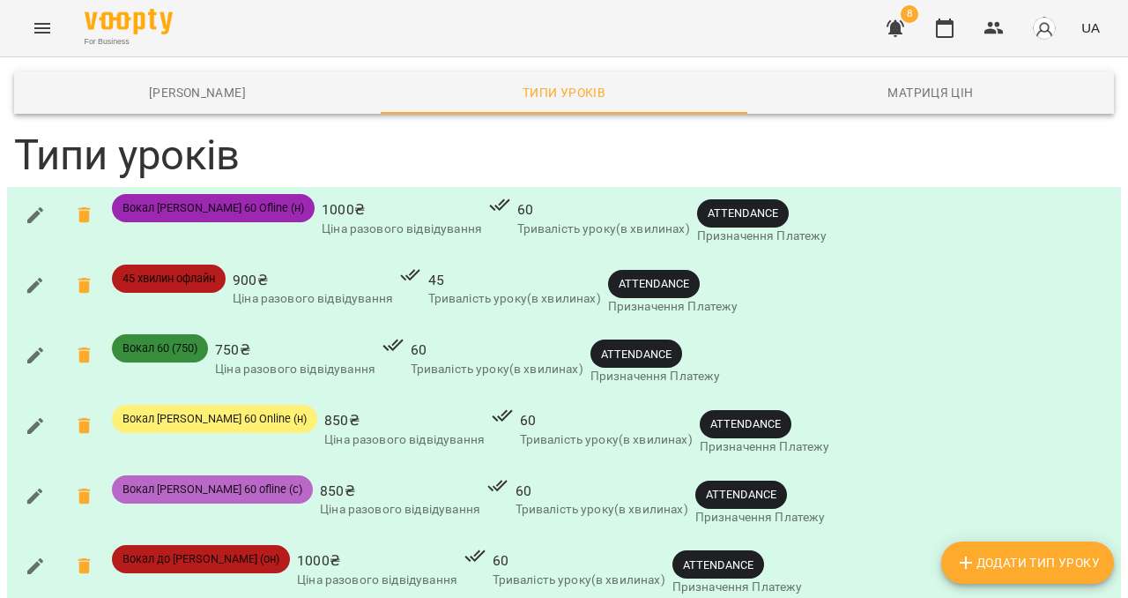
scroll to position [570, 0]
click at [48, 25] on icon "Menu" at bounding box center [42, 28] width 16 height 11
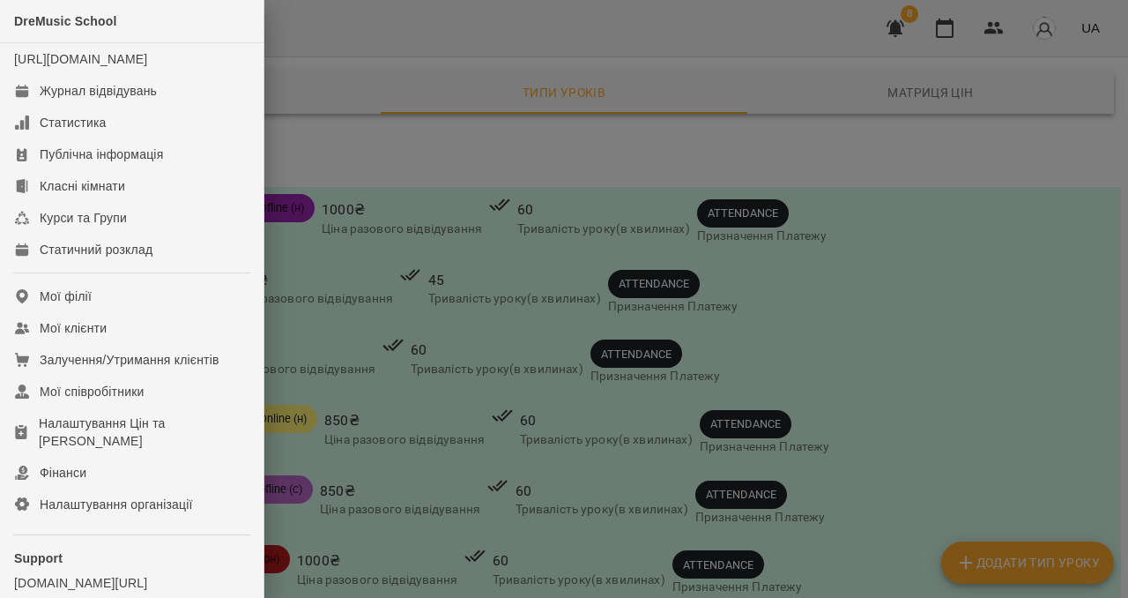
click at [905, 196] on div at bounding box center [564, 299] width 1128 height 598
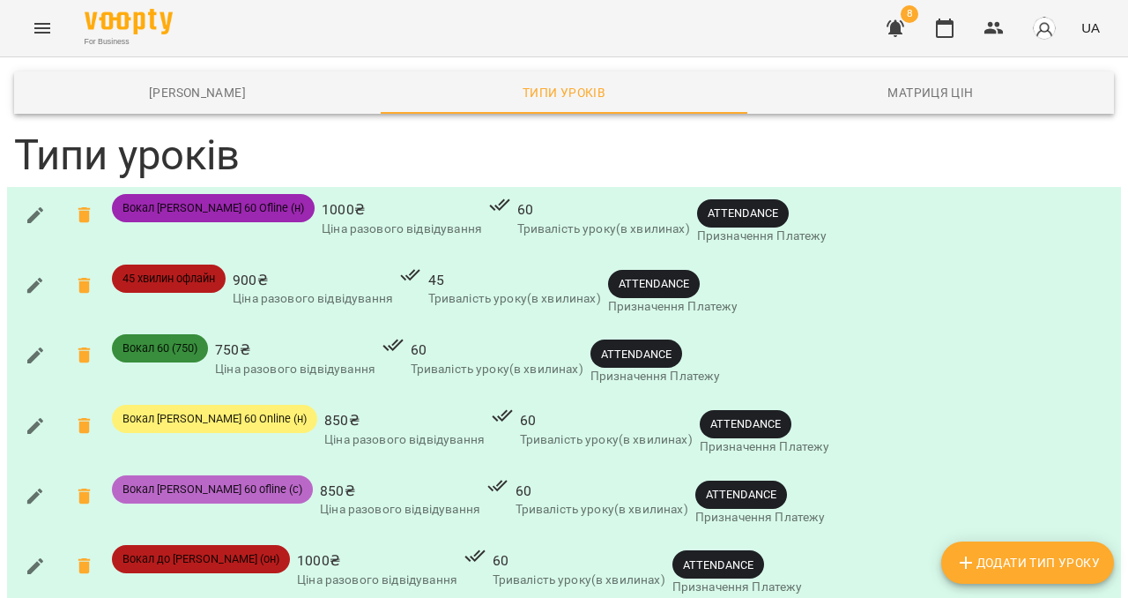
scroll to position [0, 0]
